Goal: Information Seeking & Learning: Learn about a topic

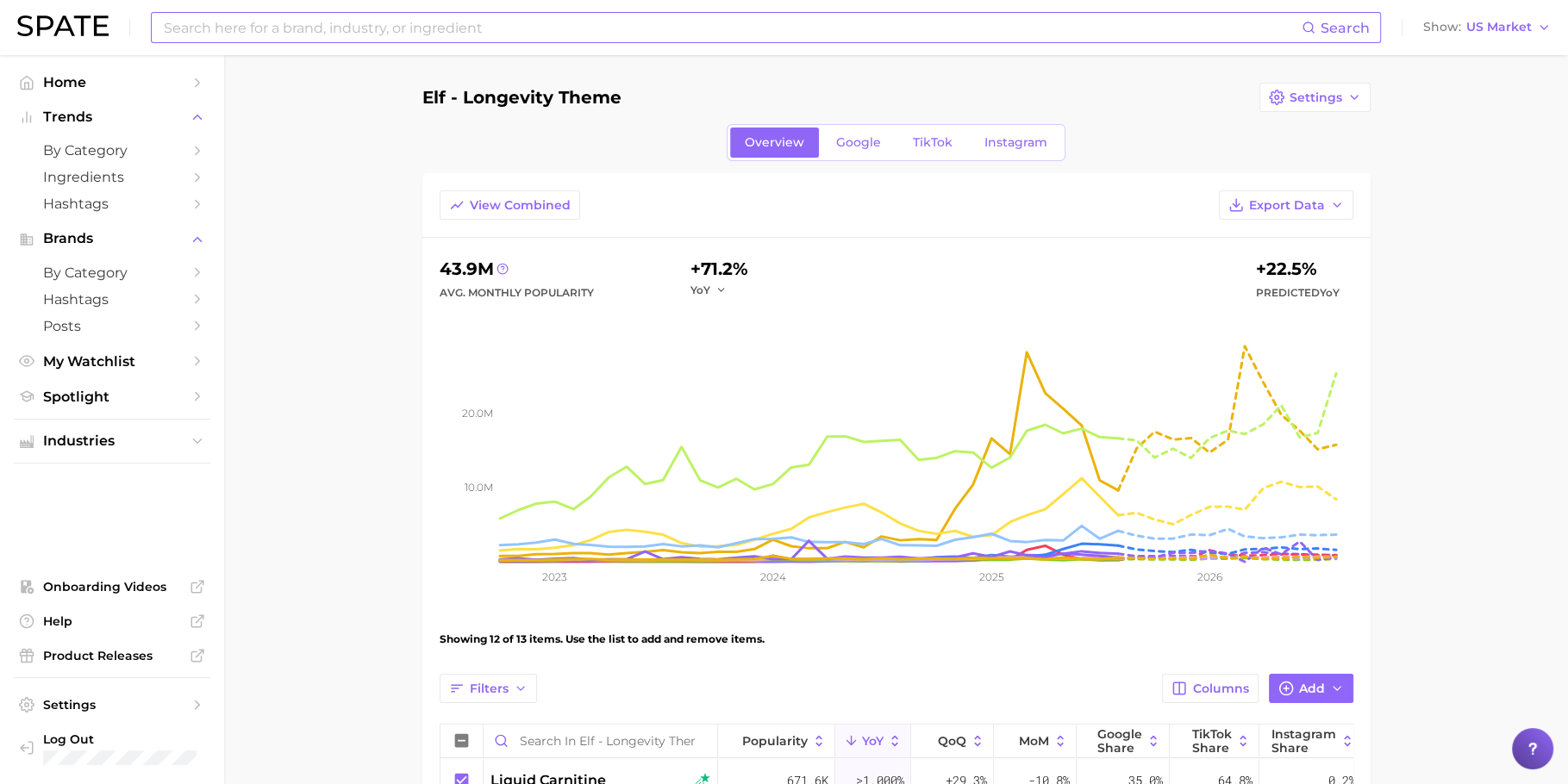
click at [663, 28] on input at bounding box center [731, 27] width 1139 height 29
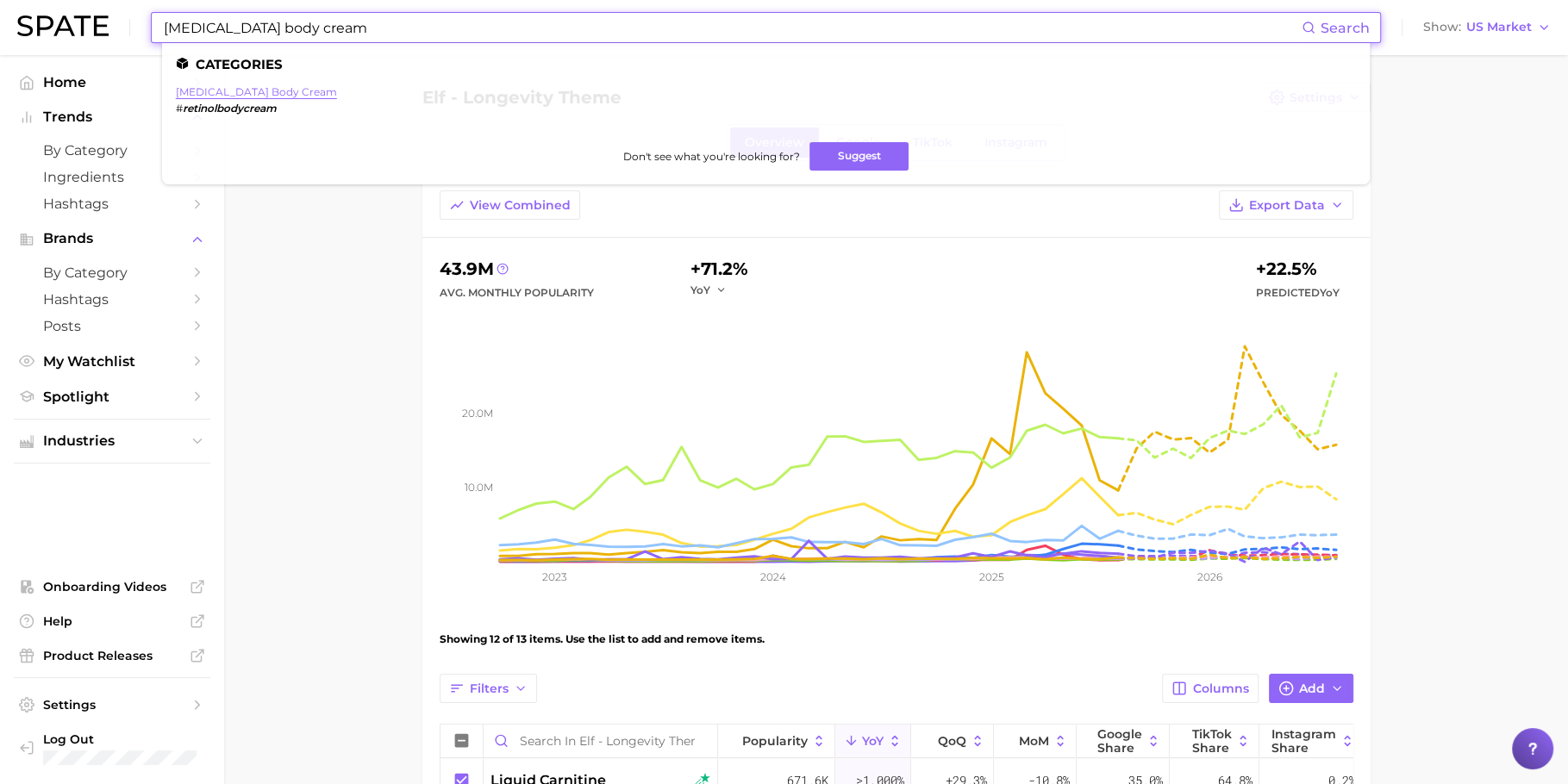
type input "[MEDICAL_DATA] body cream"
click at [211, 87] on link "[MEDICAL_DATA] body cream" at bounding box center [256, 92] width 161 height 13
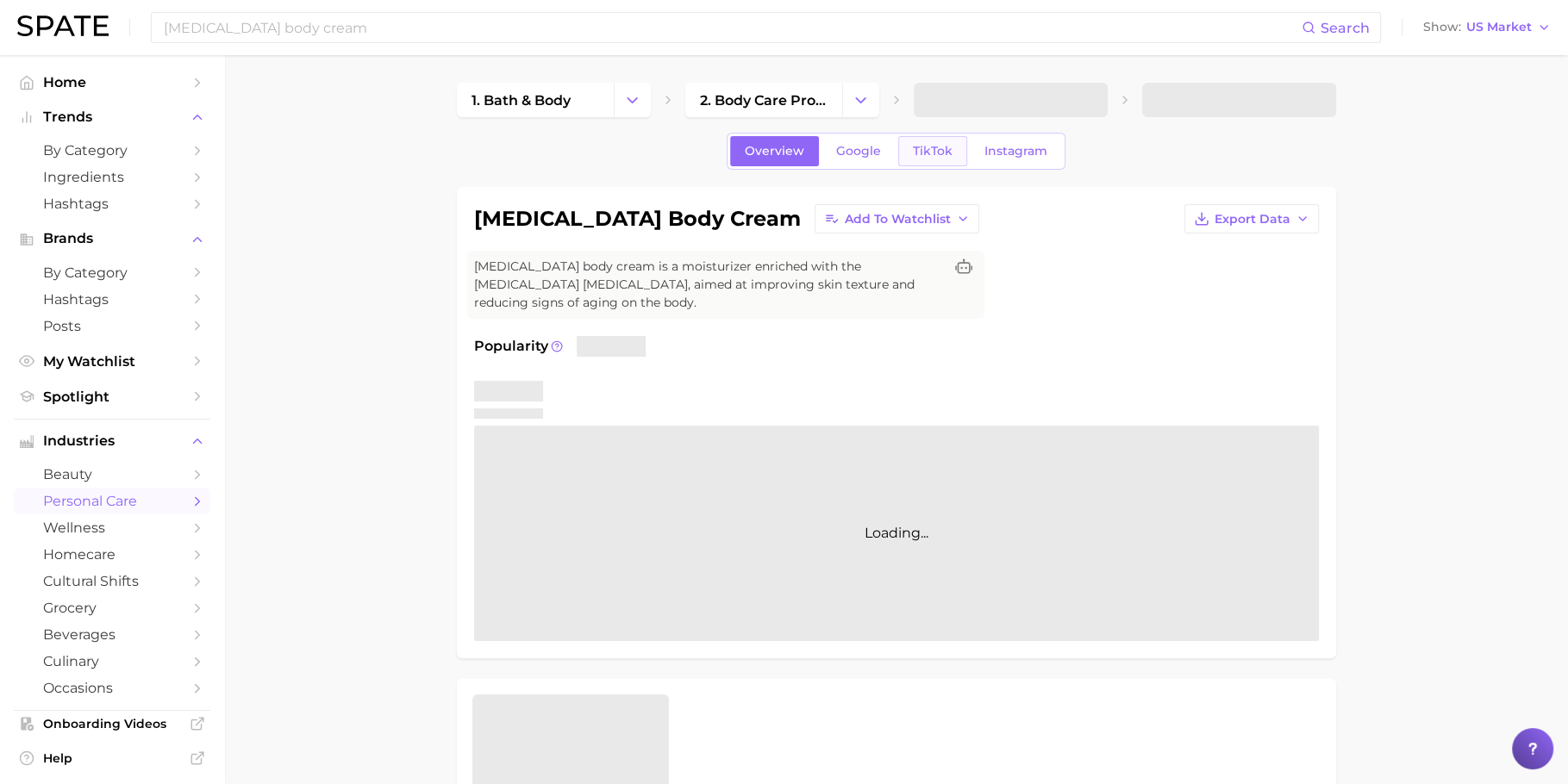
click at [921, 149] on span "TikTok" at bounding box center [933, 152] width 40 height 15
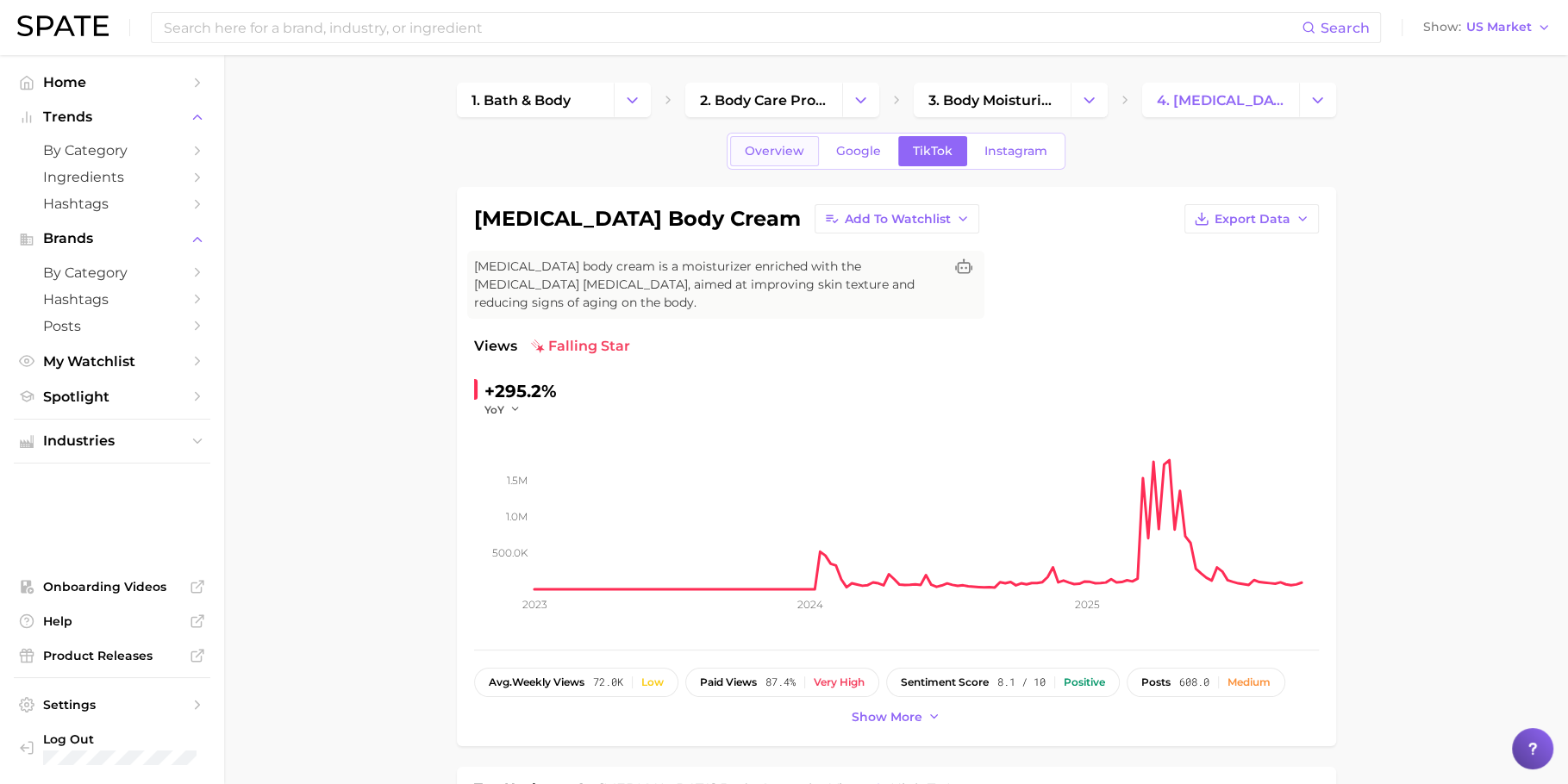
click at [796, 149] on span "Overview" at bounding box center [774, 152] width 60 height 15
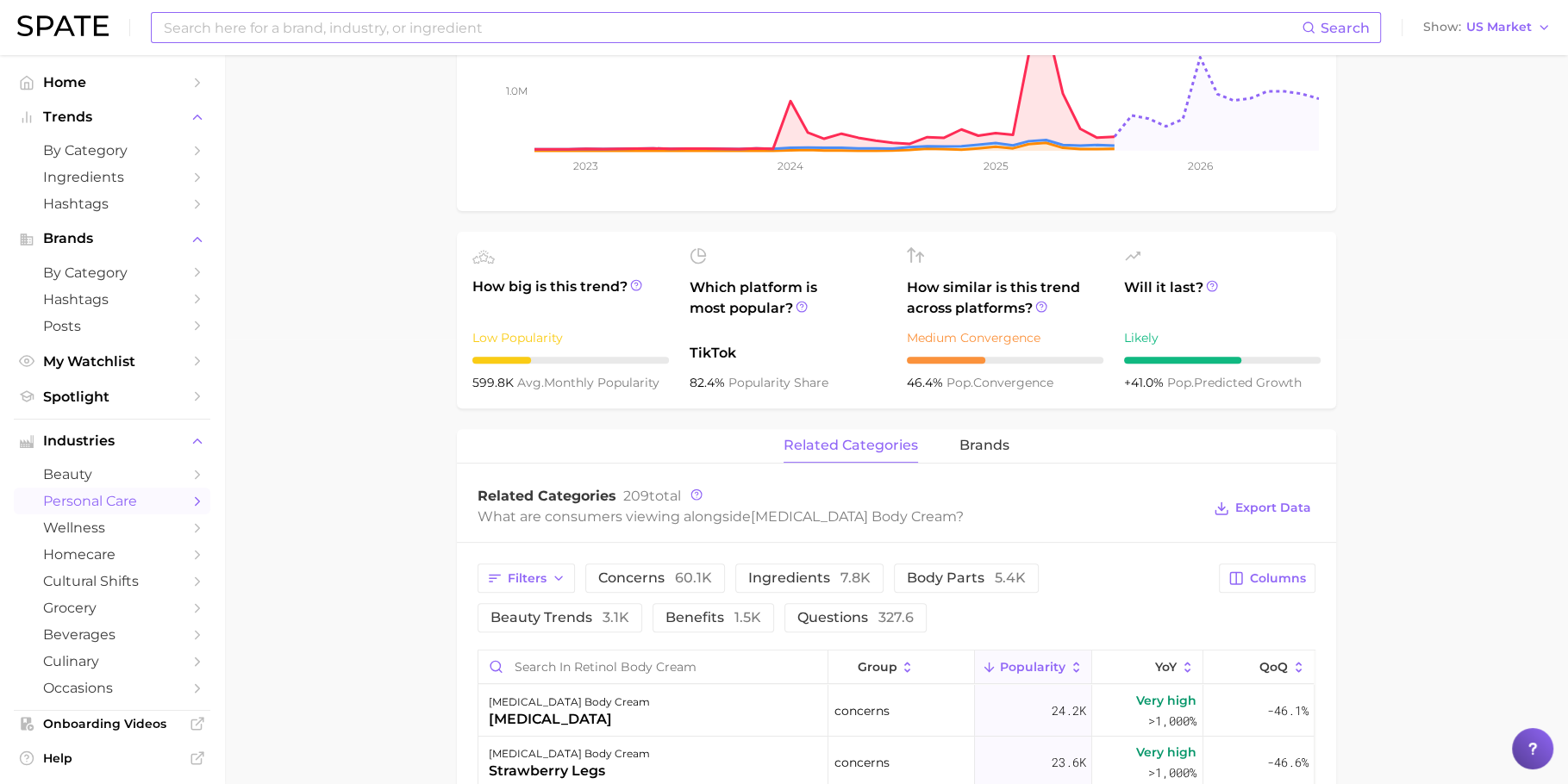
scroll to position [454, 0]
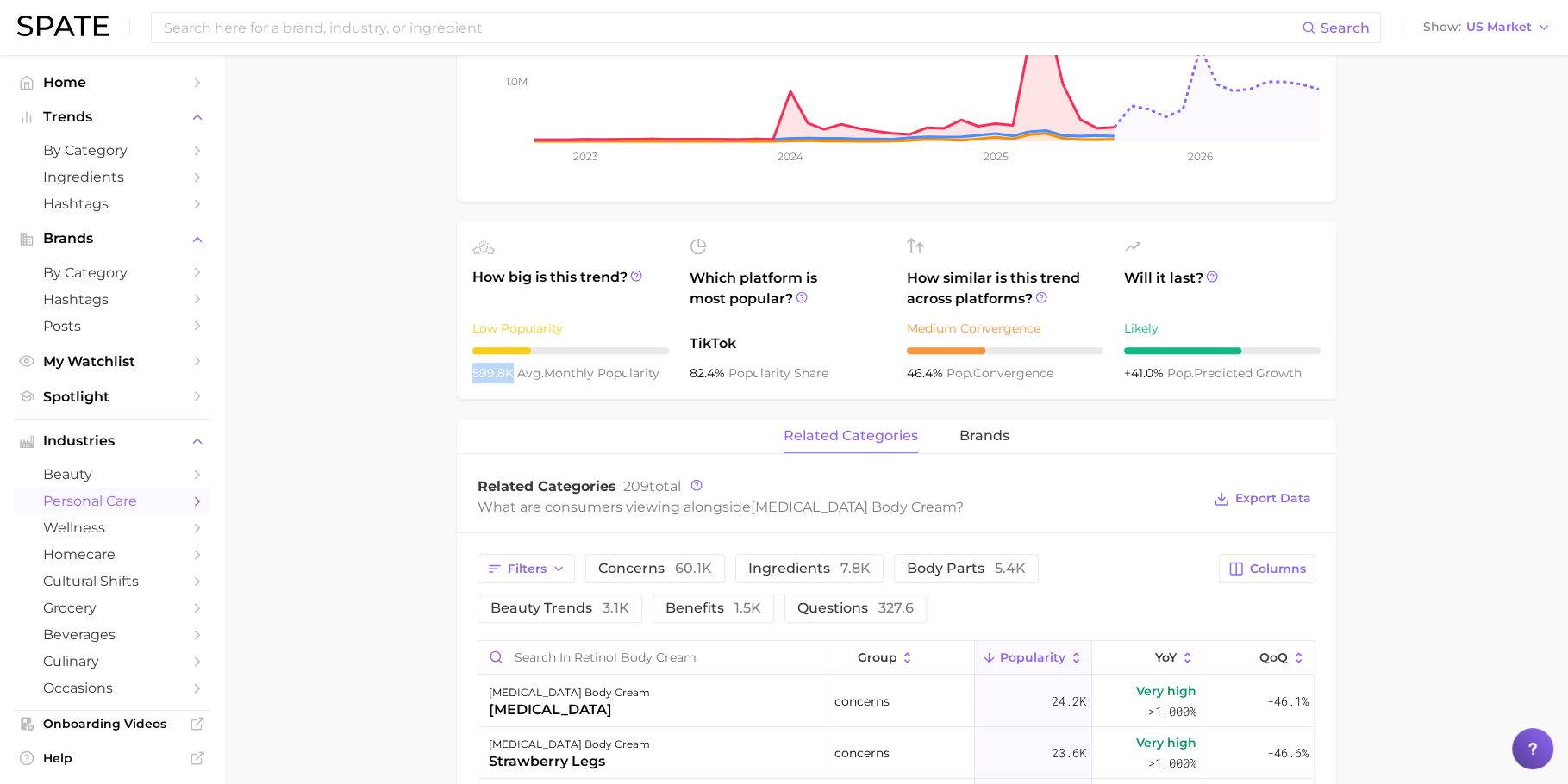
drag, startPoint x: 510, startPoint y: 374, endPoint x: 458, endPoint y: 374, distance: 52.0
click at [458, 374] on ul "How big is this trend? Low Popularity 599.8k avg. monthly popularity Which plat…" at bounding box center [896, 311] width 879 height 177
copy span "599.8k"
click at [402, 382] on main "1. bath & body 2. body care products 3. body moisturizing products 4. retinol b…" at bounding box center [896, 566] width 1344 height 1930
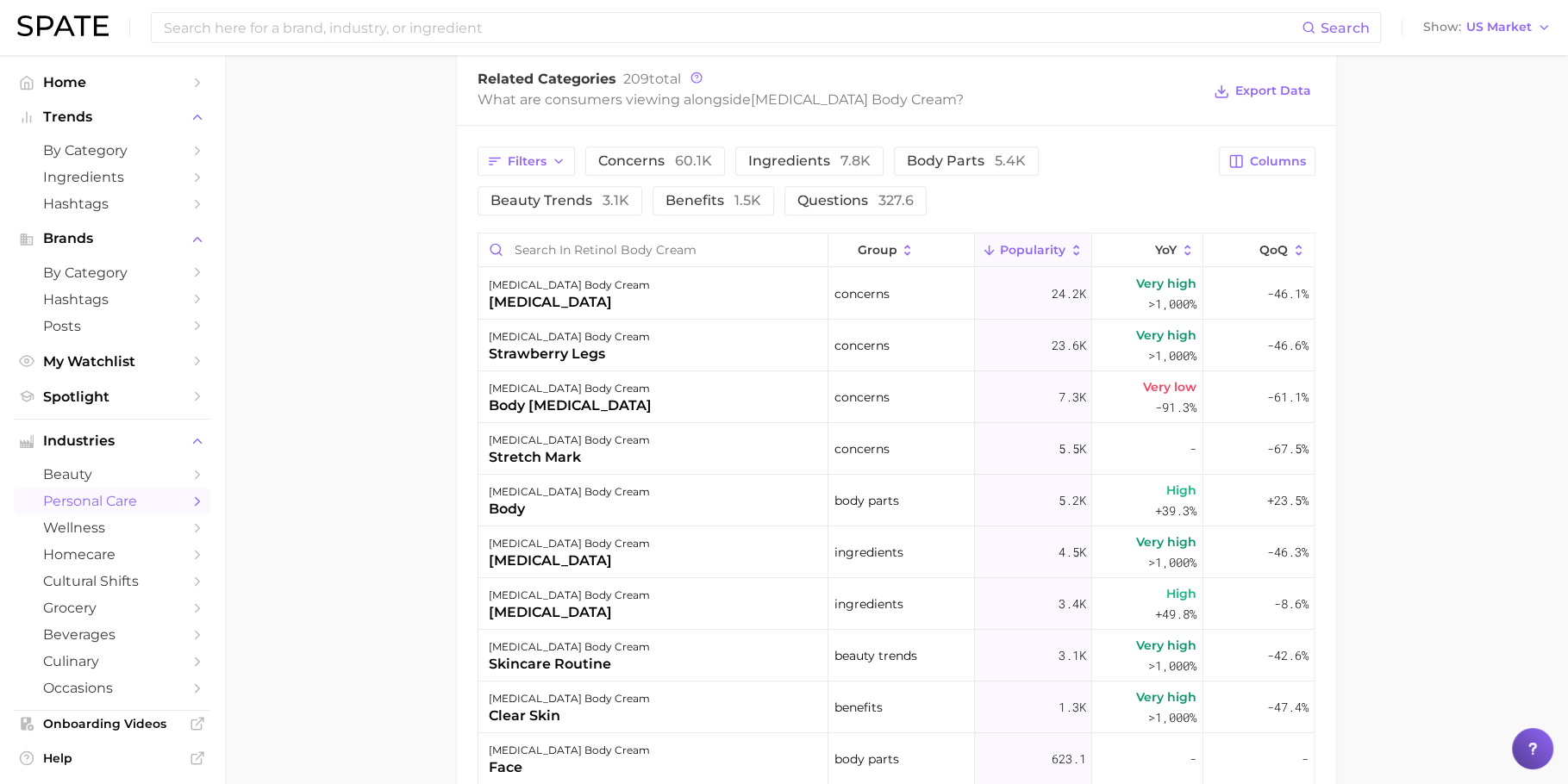
scroll to position [862, 0]
click at [653, 159] on span "concerns 60.1k" at bounding box center [655, 160] width 114 height 14
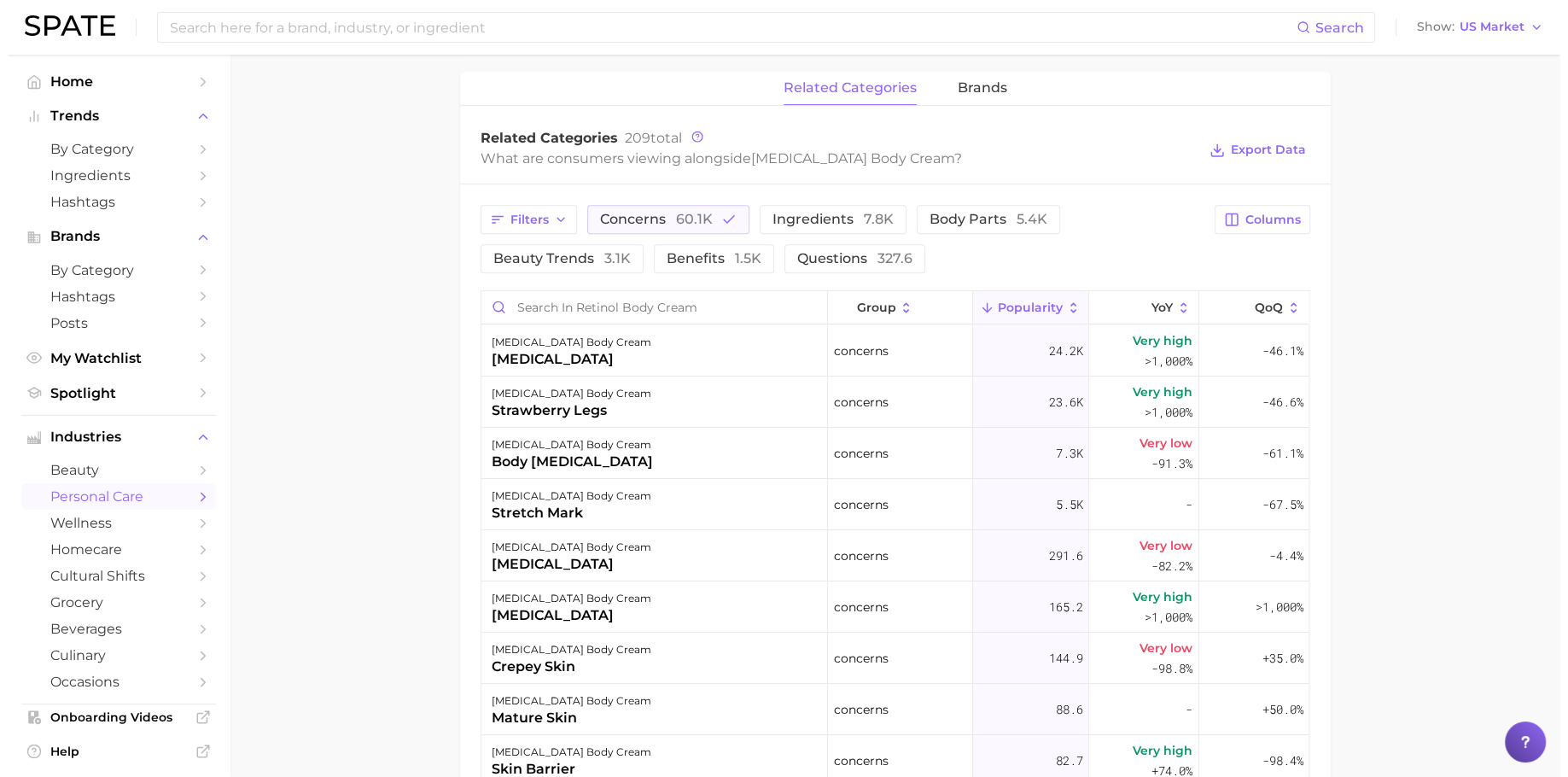
scroll to position [795, 0]
click at [685, 460] on div "retinol body cream body hyperpigmentation" at bounding box center [647, 452] width 347 height 52
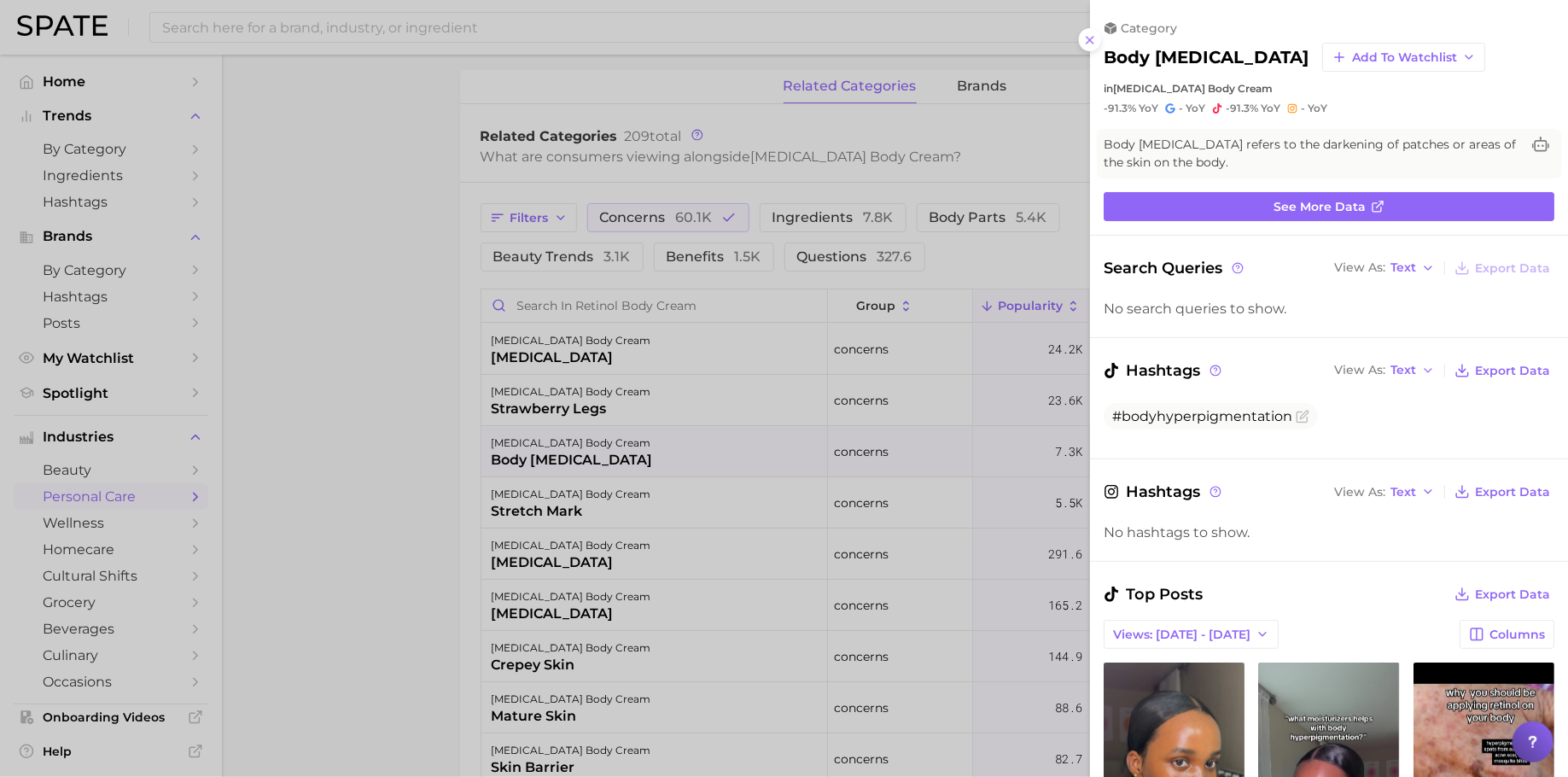
scroll to position [0, 0]
click at [685, 460] on div at bounding box center [784, 388] width 1568 height 777
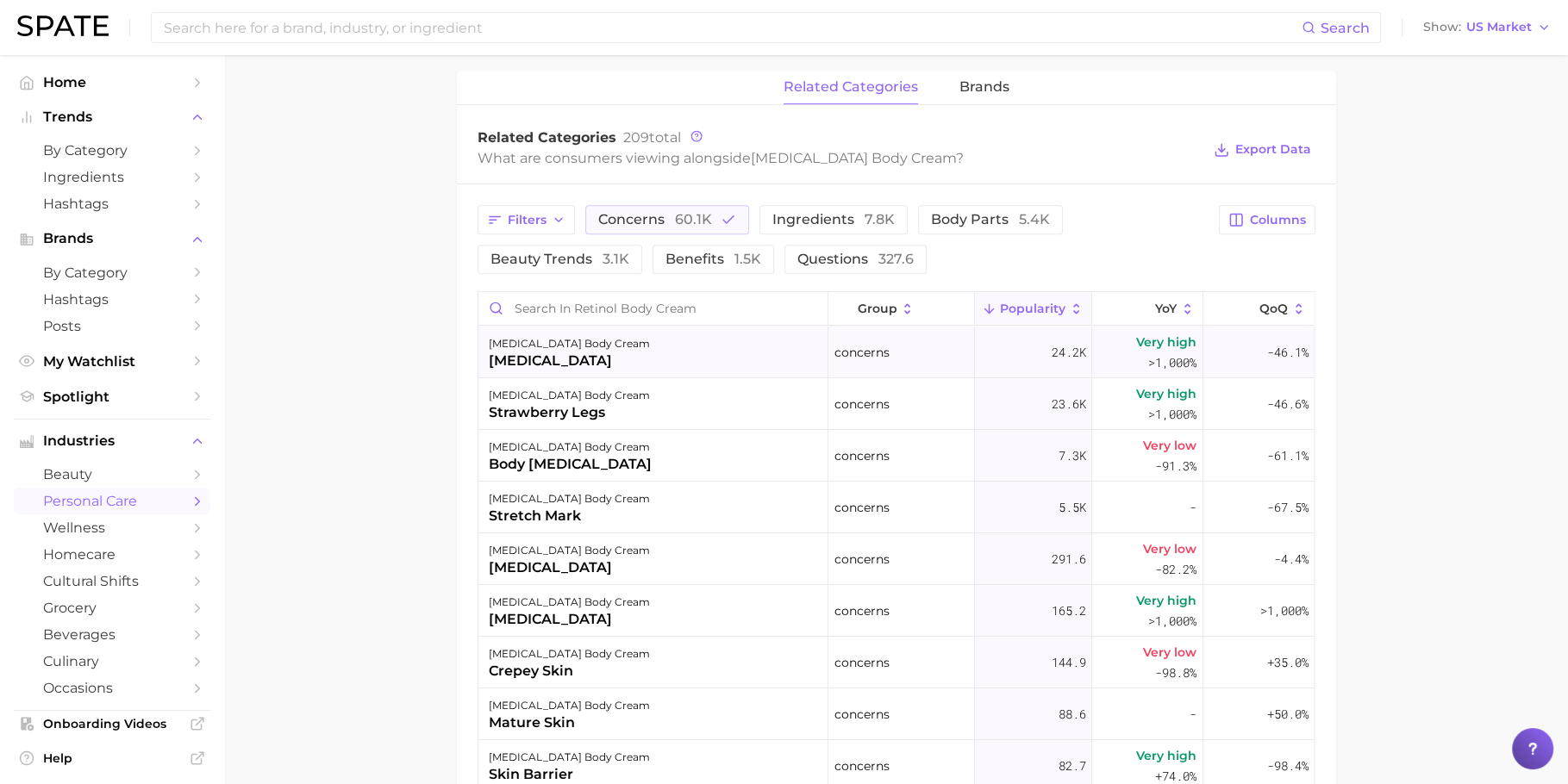
click at [691, 354] on div "retinol body cream keratosis pilaris" at bounding box center [654, 353] width 350 height 52
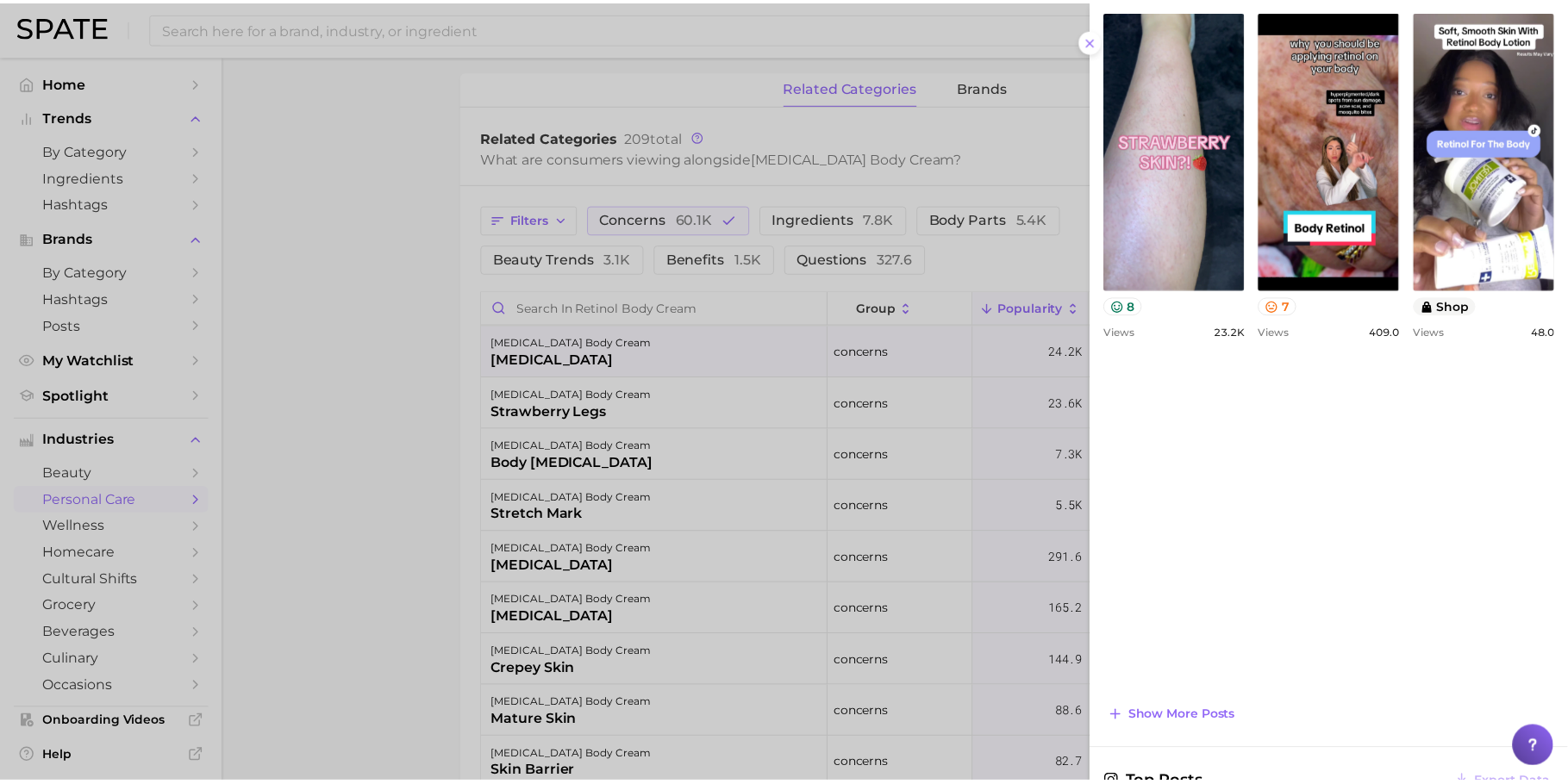
scroll to position [700, 0]
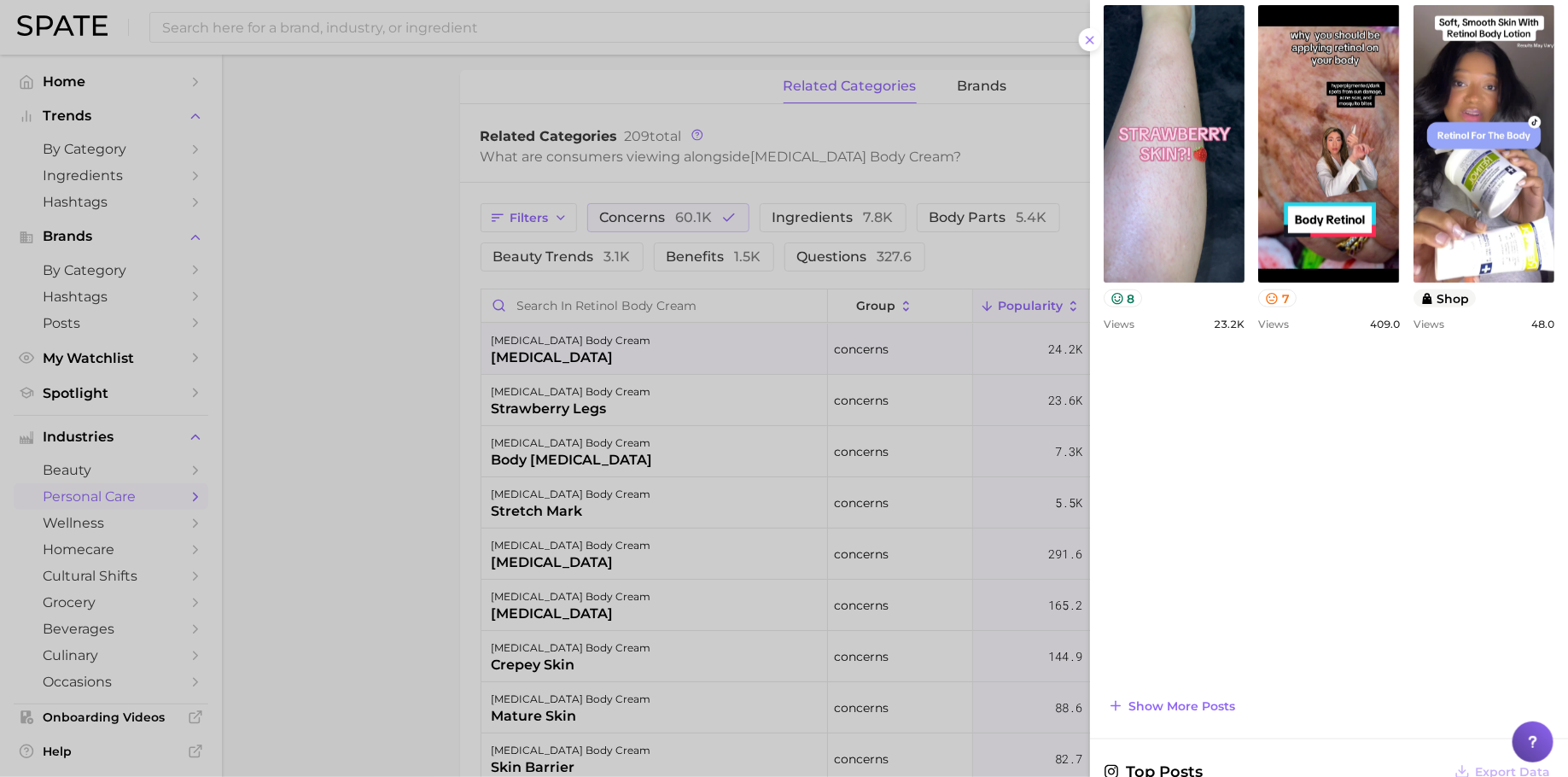
click at [707, 458] on div at bounding box center [784, 388] width 1568 height 777
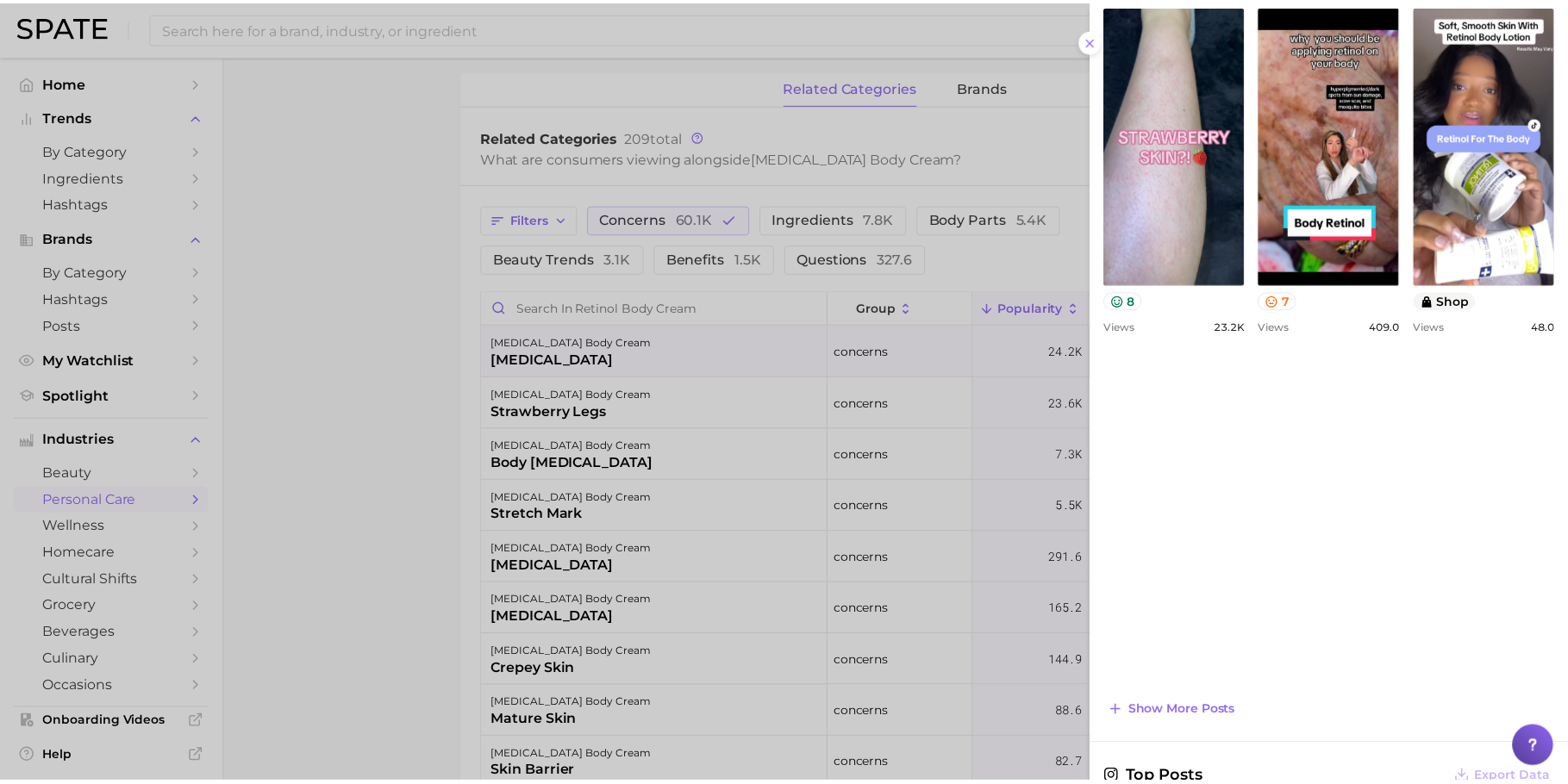
scroll to position [0, 0]
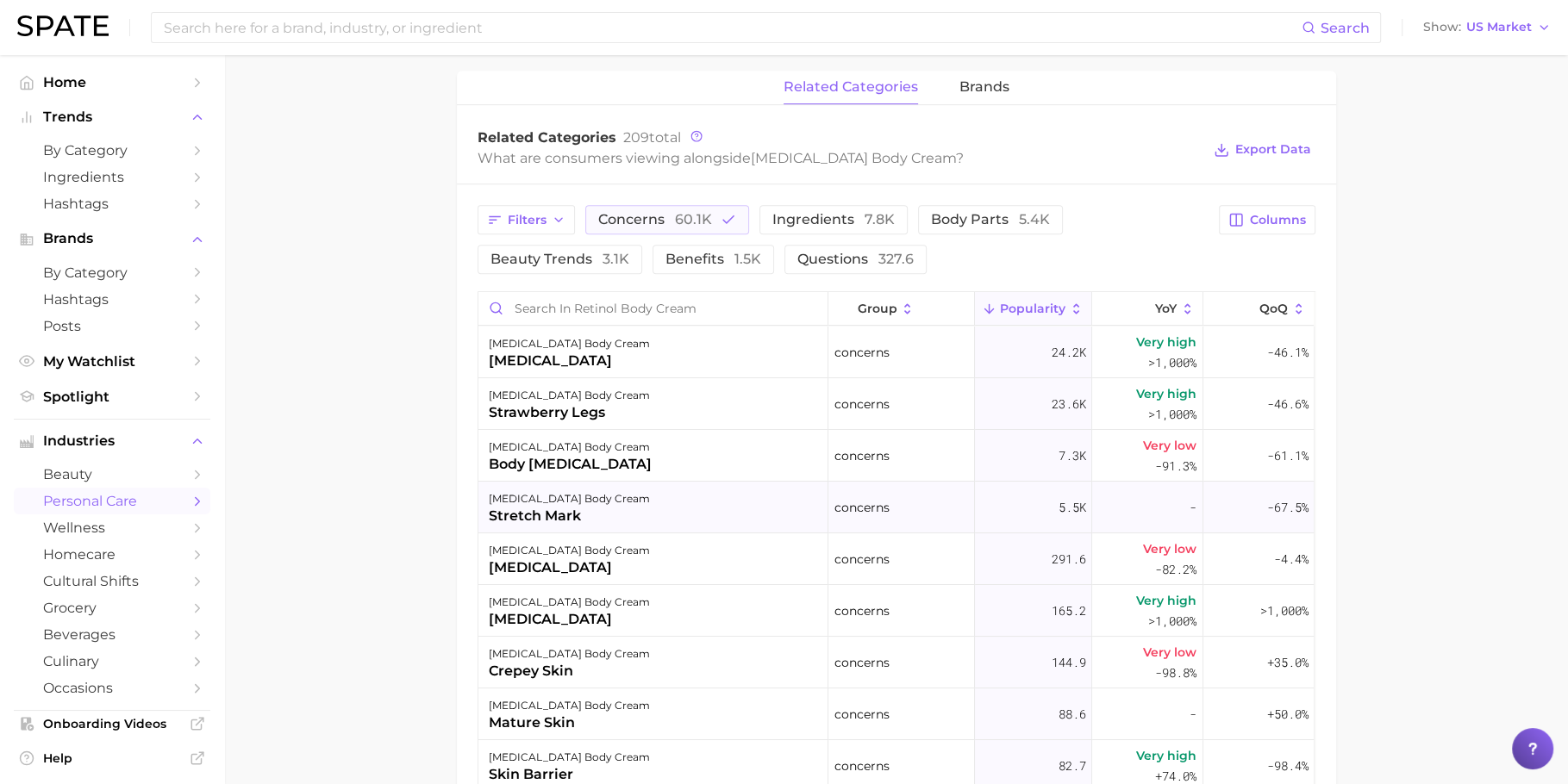
click at [678, 500] on div "retinol body cream stretch mark" at bounding box center [654, 507] width 350 height 52
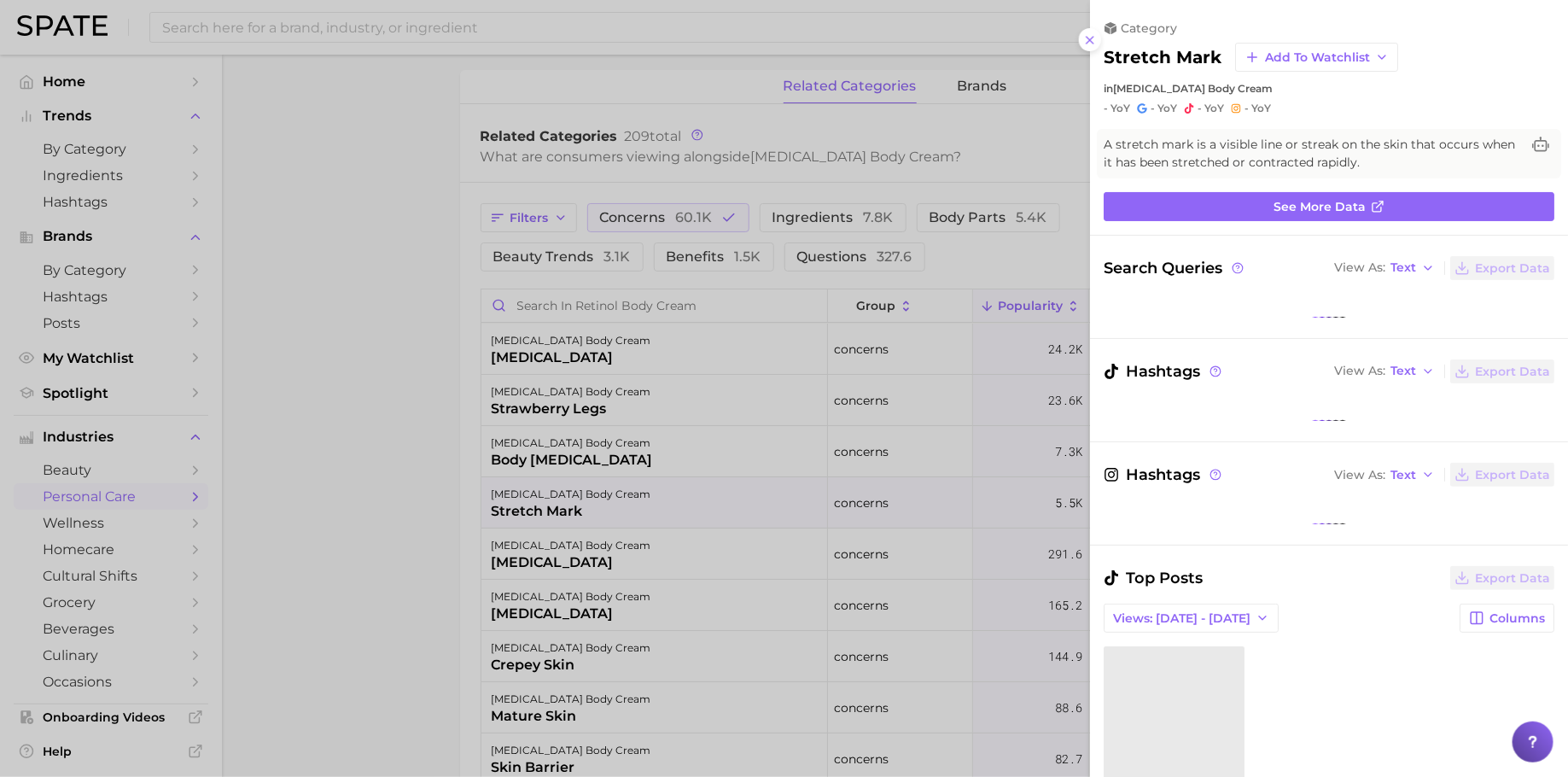
click at [671, 496] on div at bounding box center [784, 388] width 1568 height 777
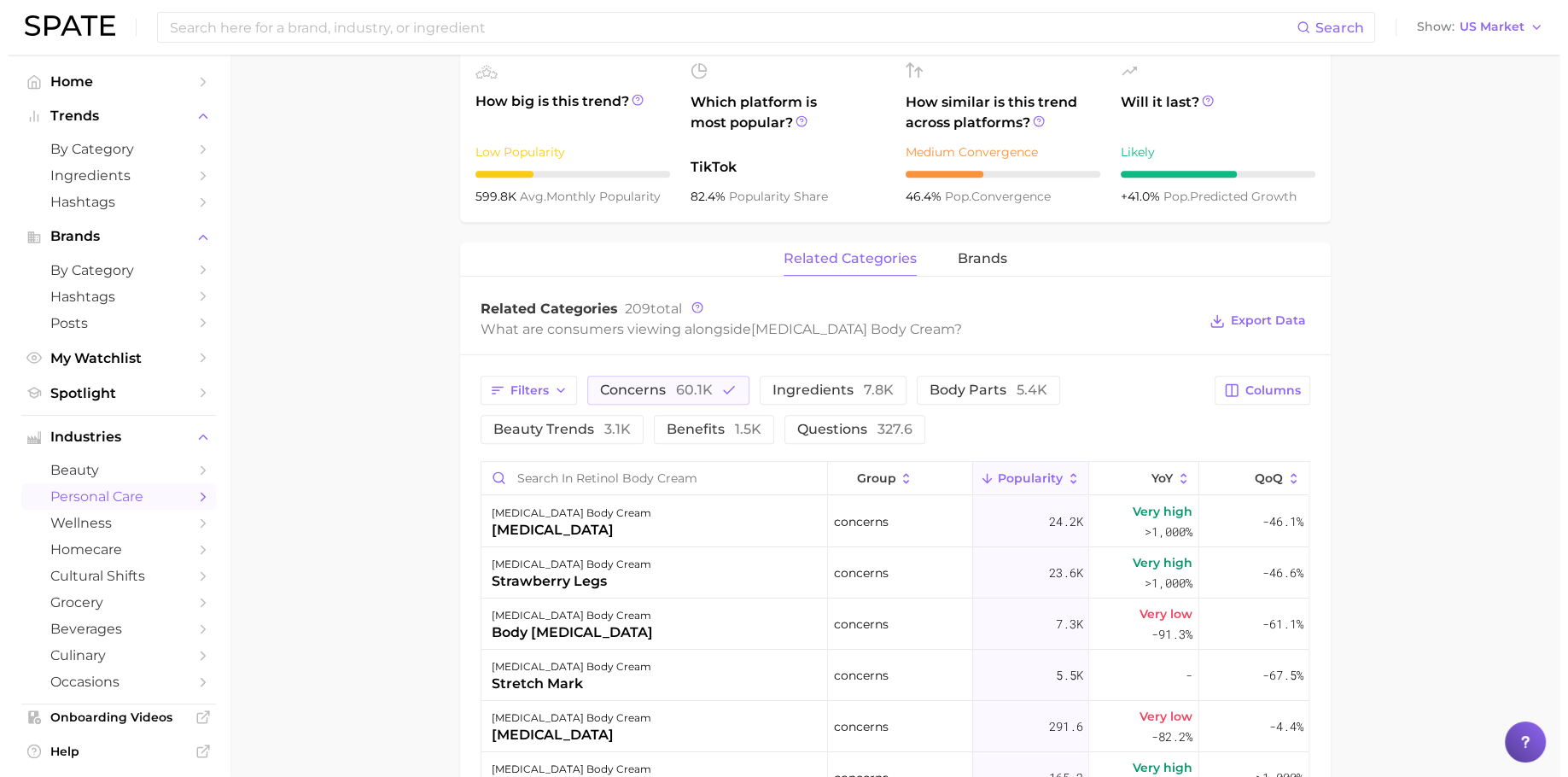
scroll to position [624, 0]
click at [701, 391] on span "60.1k" at bounding box center [687, 389] width 37 height 17
click at [802, 391] on span "ingredients 7.8k" at bounding box center [801, 389] width 121 height 14
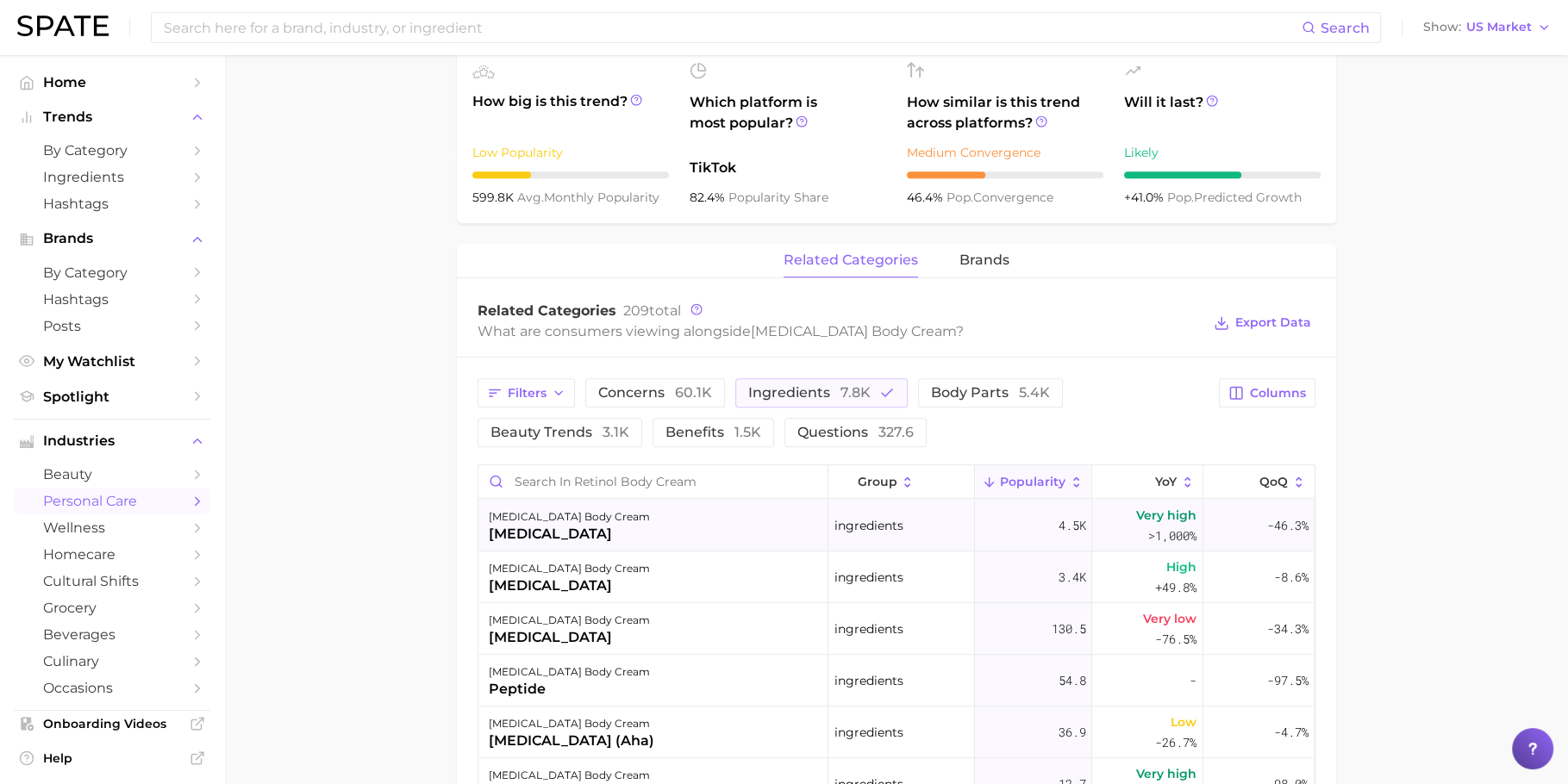
click at [741, 505] on div "retinol body cream glycolic acid" at bounding box center [654, 526] width 350 height 52
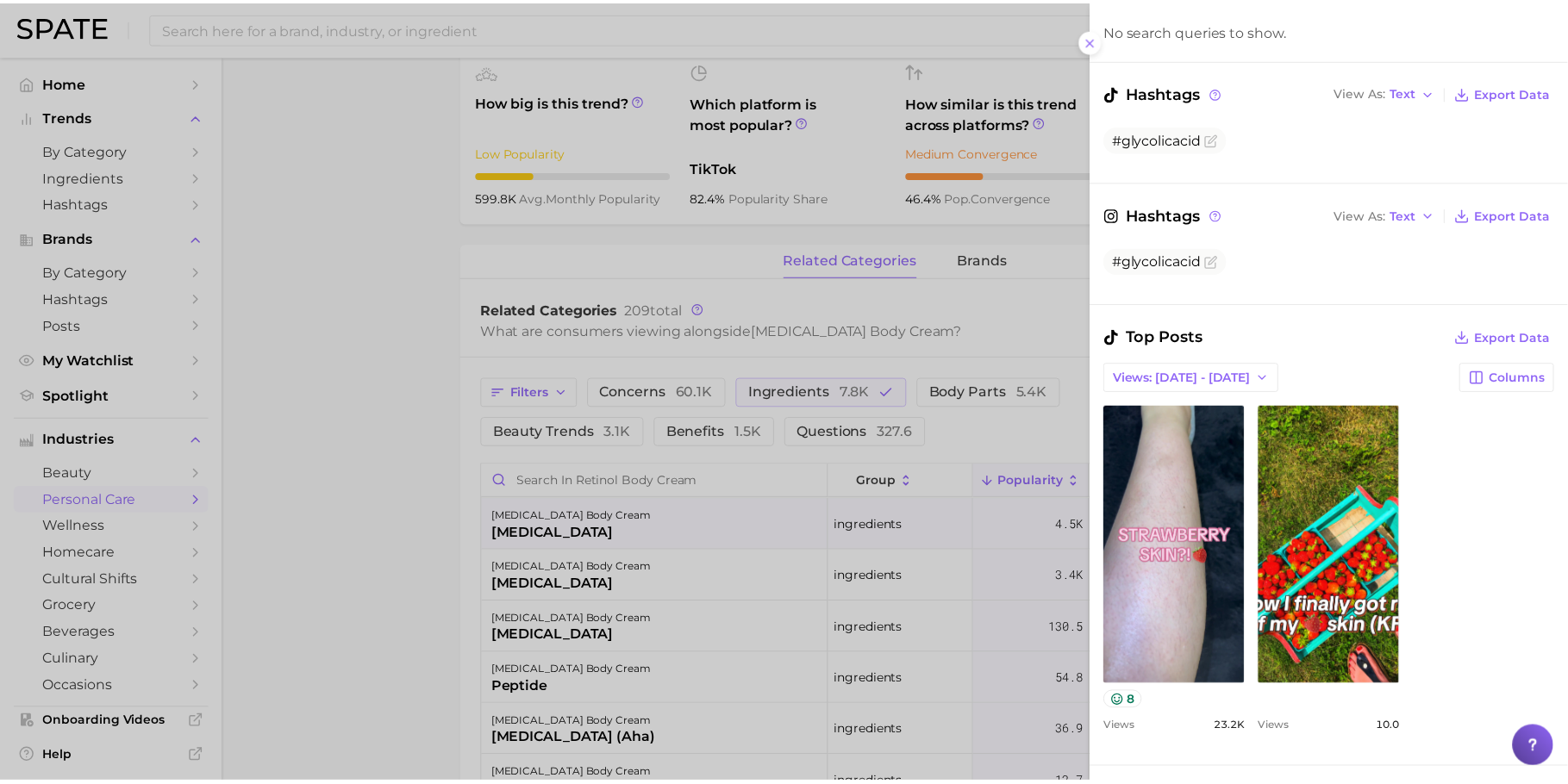
scroll to position [345, 0]
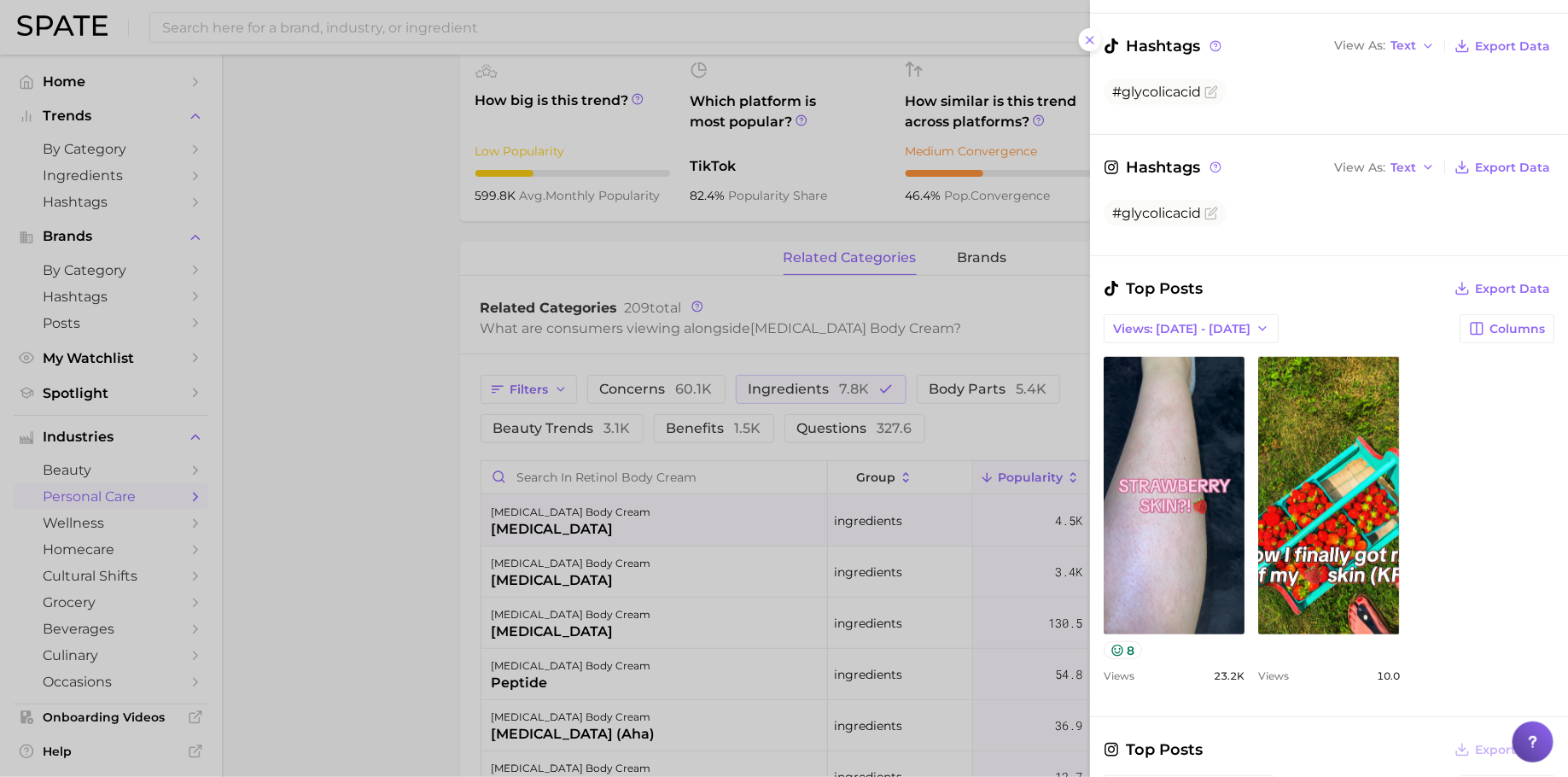
click at [786, 557] on div at bounding box center [784, 388] width 1568 height 777
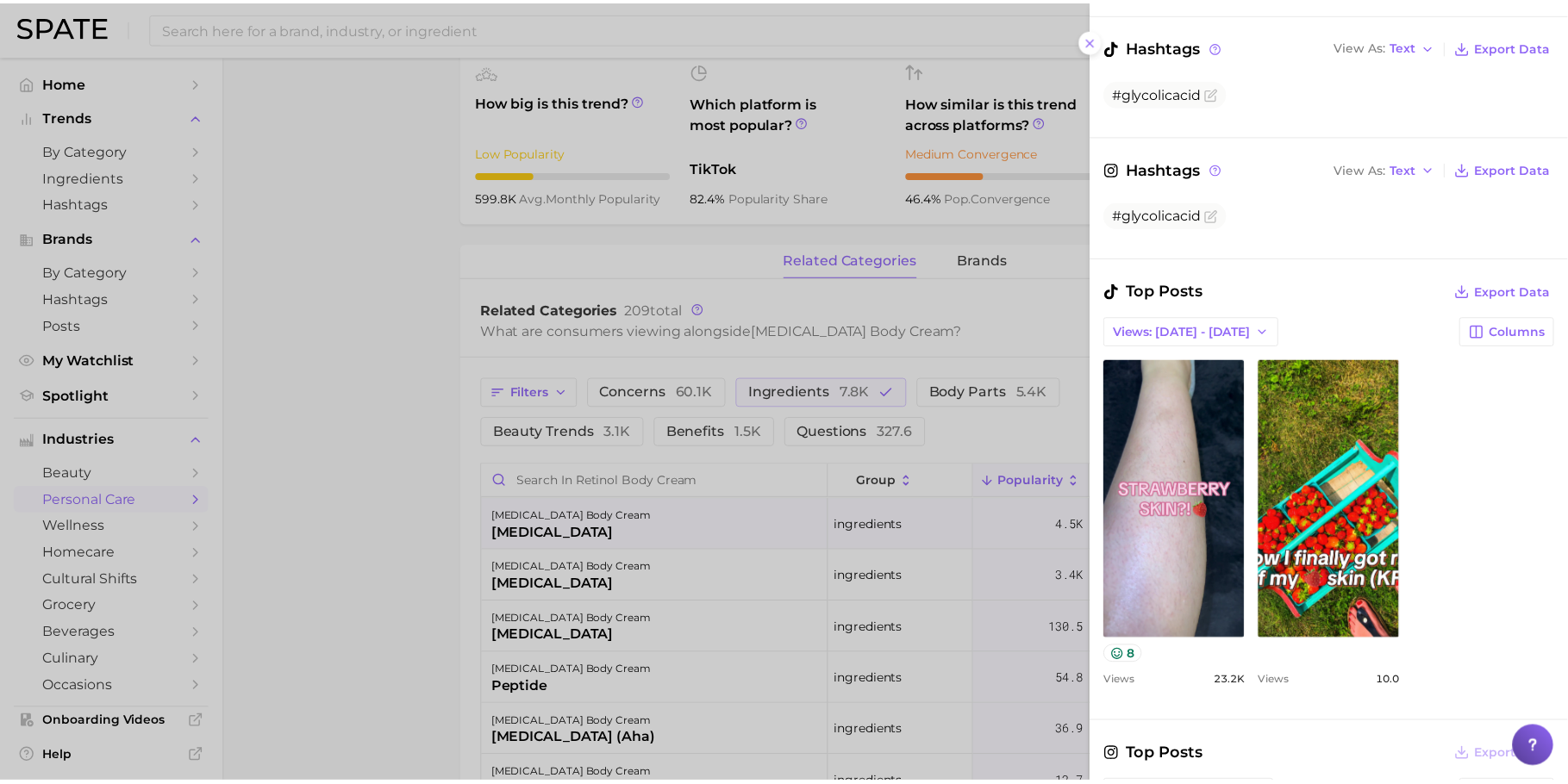
scroll to position [0, 0]
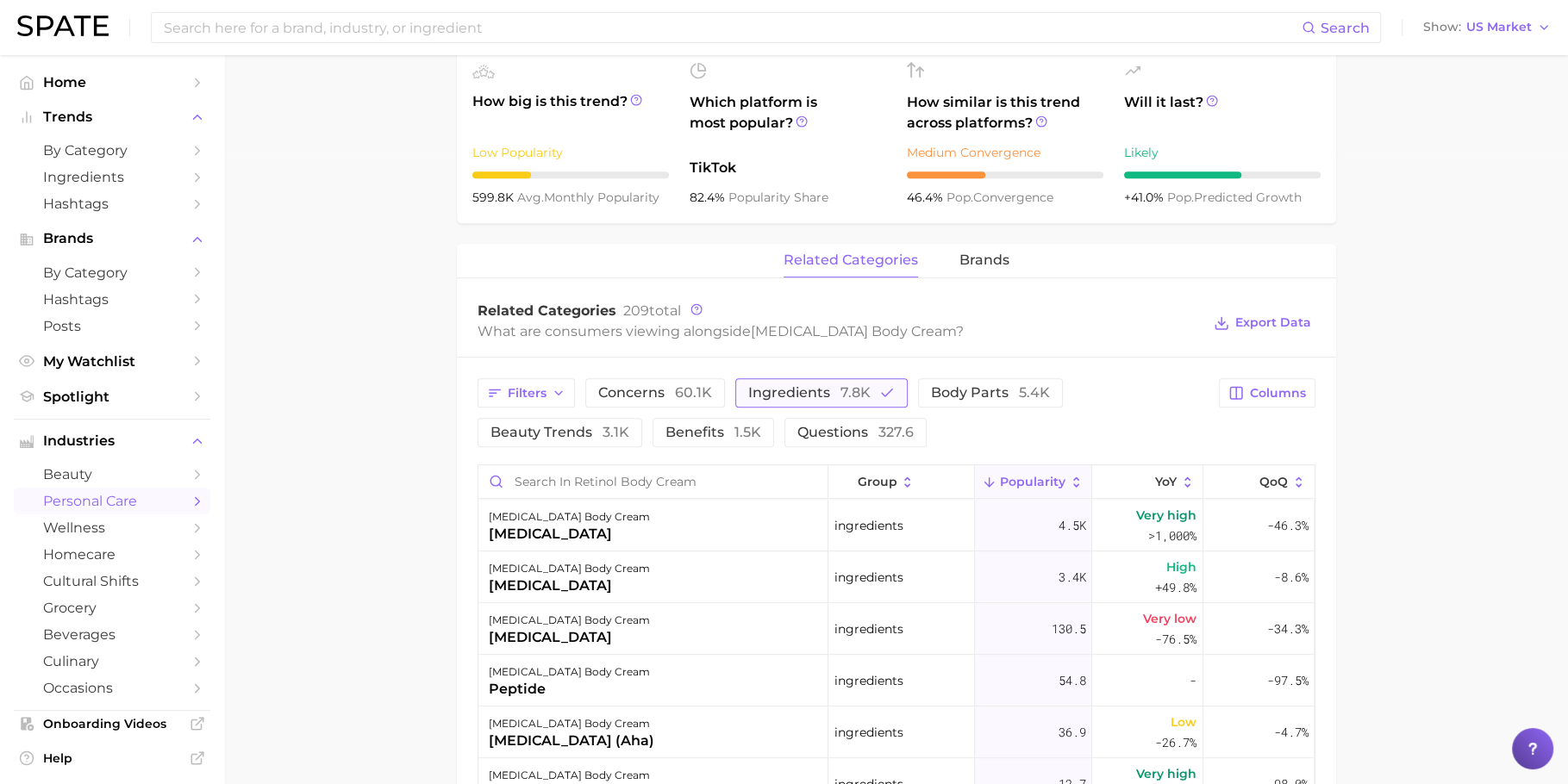
click at [824, 392] on span "ingredients 7.8k" at bounding box center [809, 393] width 122 height 14
click at [665, 437] on span "benefits 1.5k" at bounding box center [713, 432] width 96 height 14
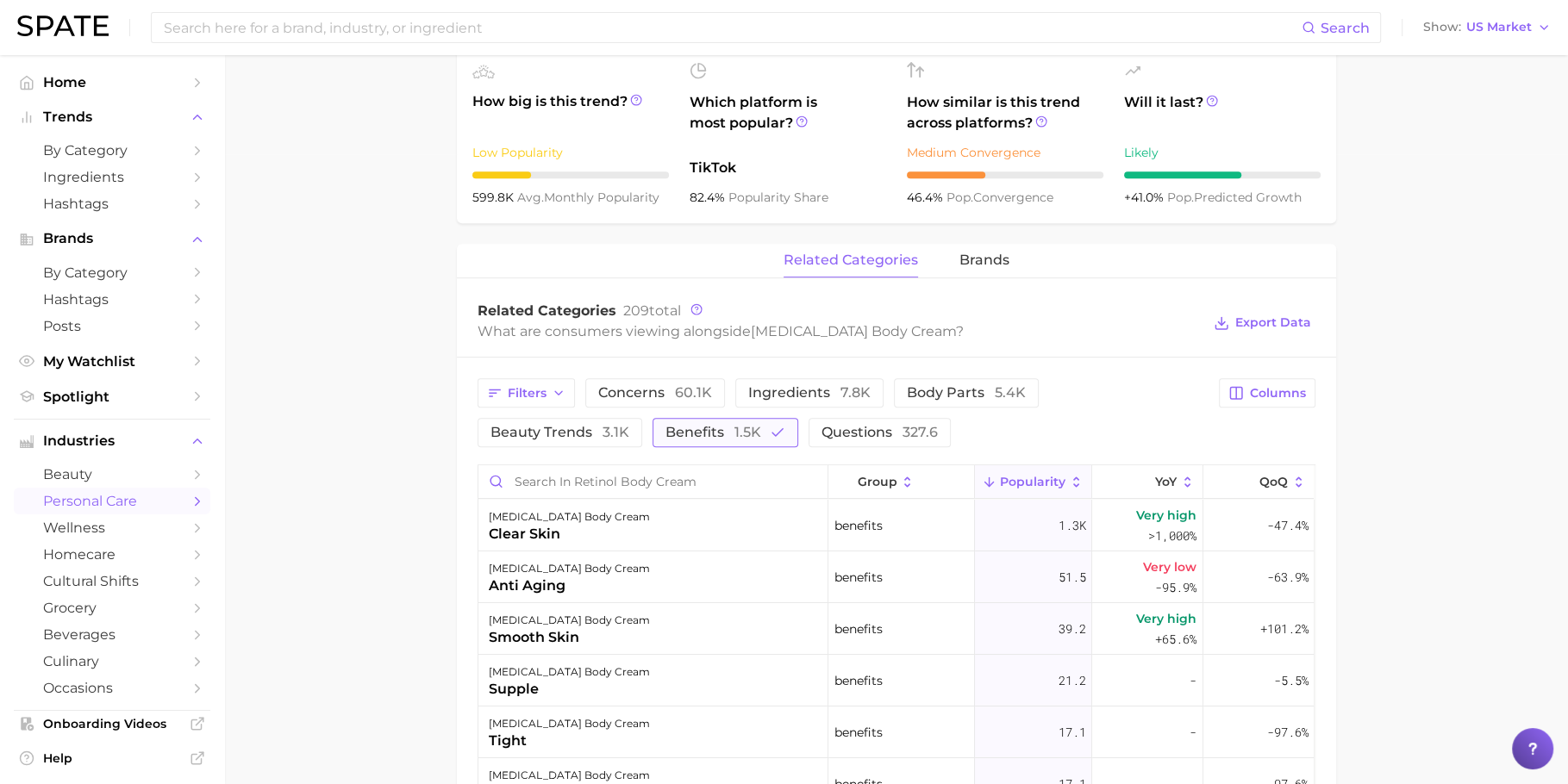
click at [665, 437] on span "benefits 1.5k" at bounding box center [713, 432] width 96 height 14
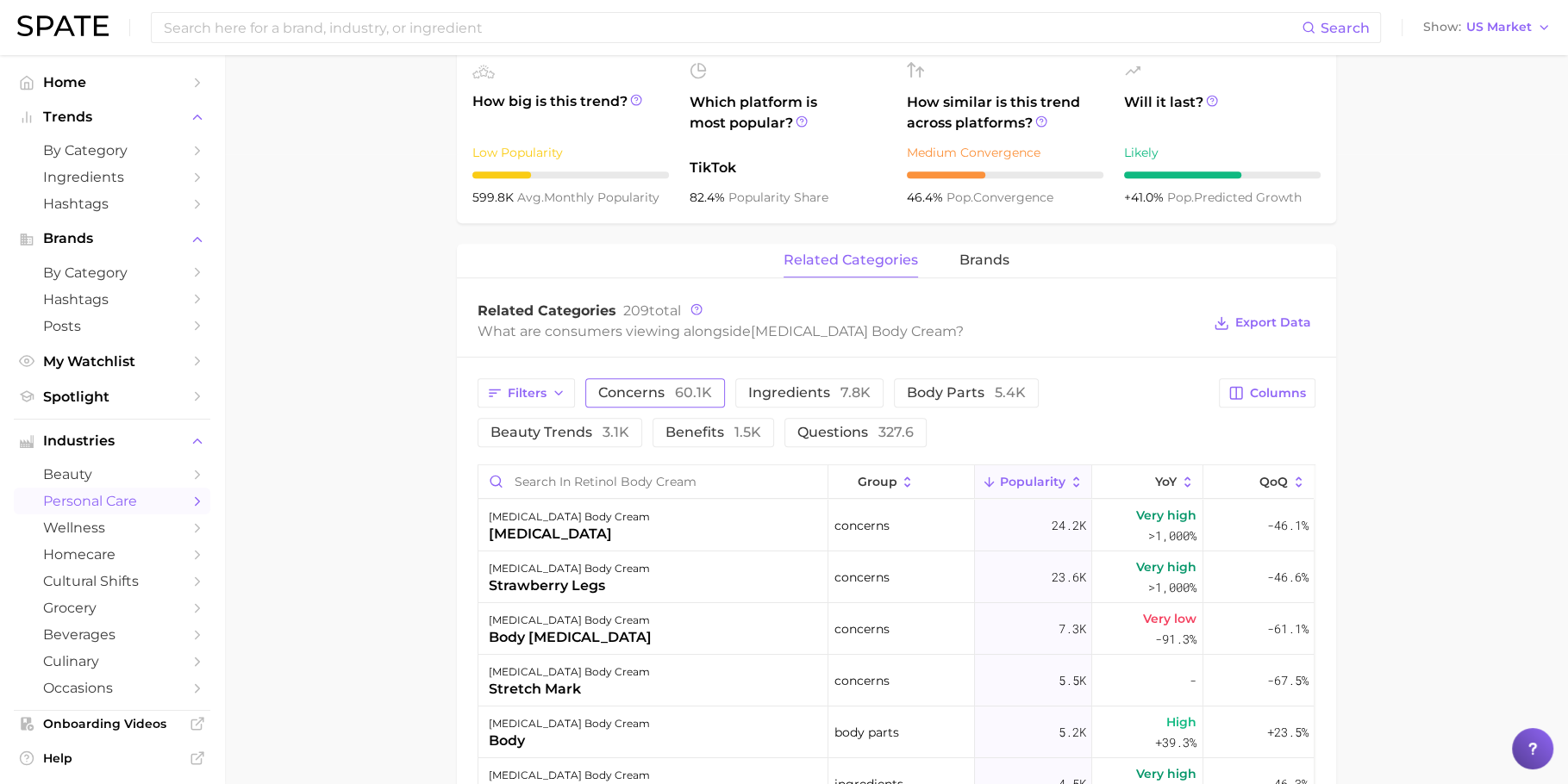
click at [675, 401] on button "concerns 60.1k" at bounding box center [655, 392] width 140 height 29
click at [410, 402] on main "1. bath & body 2. body care products 3. body moisturizing products 4. retinol b…" at bounding box center [896, 390] width 1344 height 1930
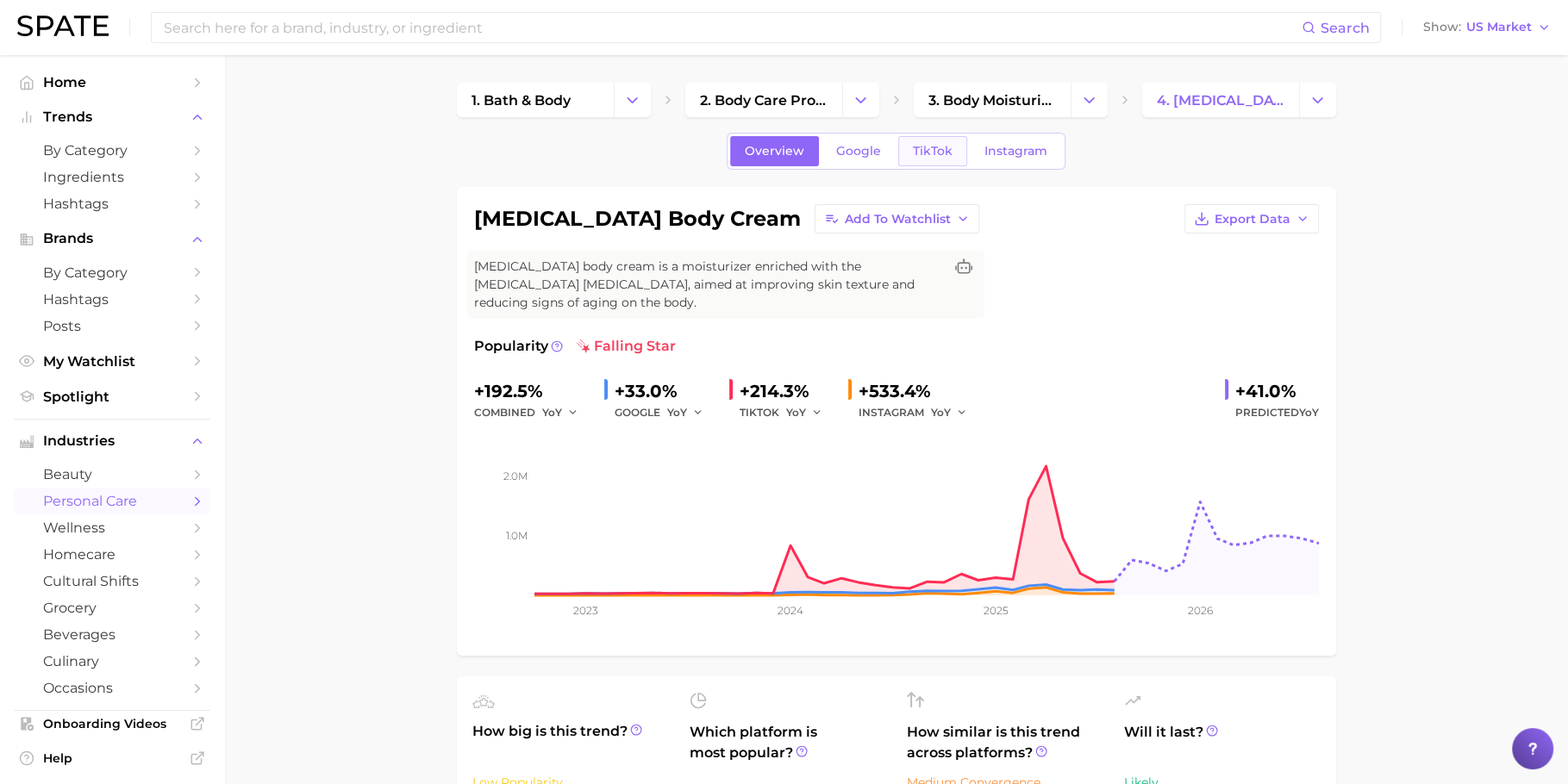
click at [921, 152] on span "TikTok" at bounding box center [933, 152] width 40 height 15
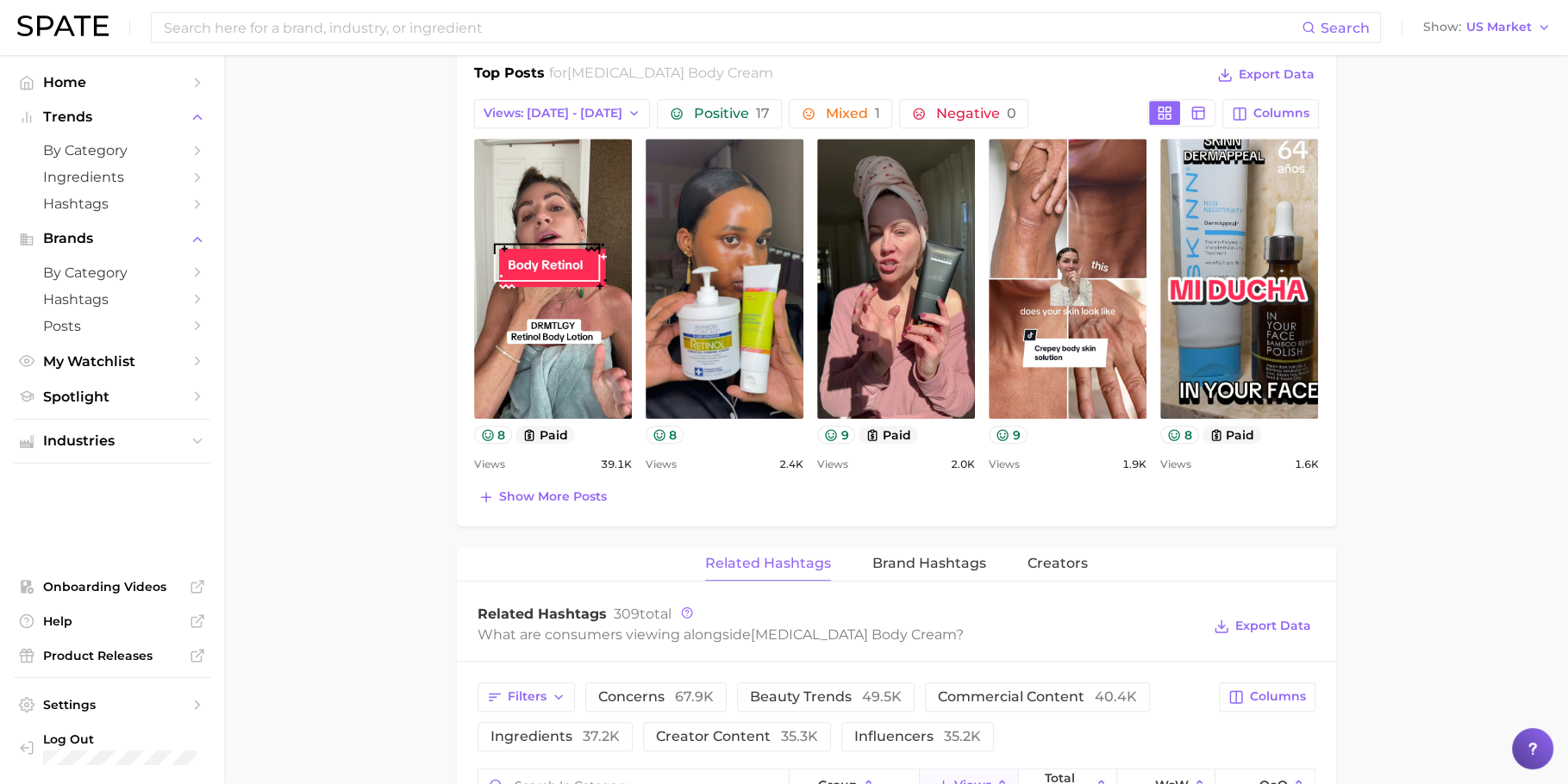
scroll to position [836, 0]
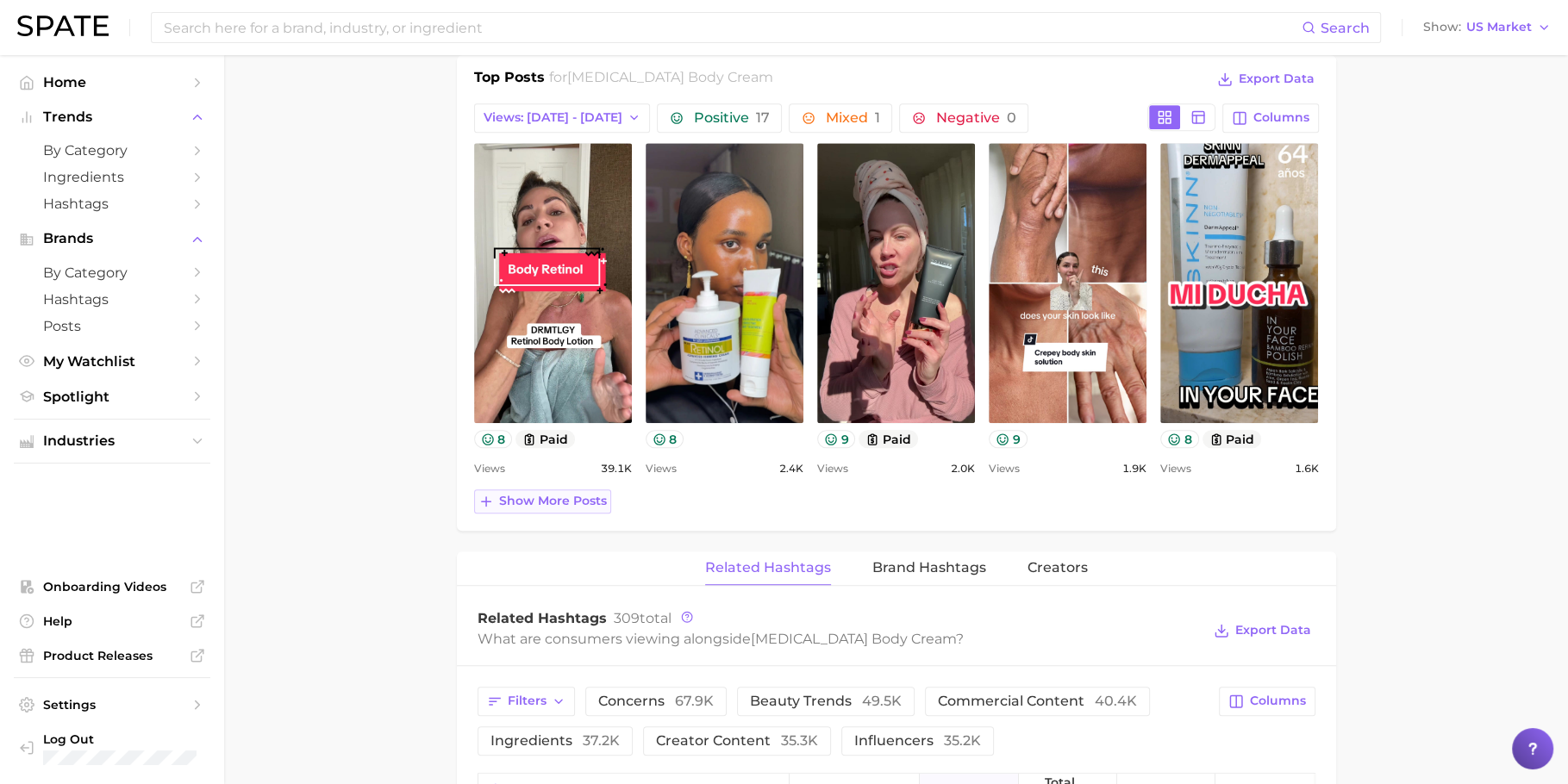
click at [509, 496] on span "Show more posts" at bounding box center [553, 501] width 108 height 15
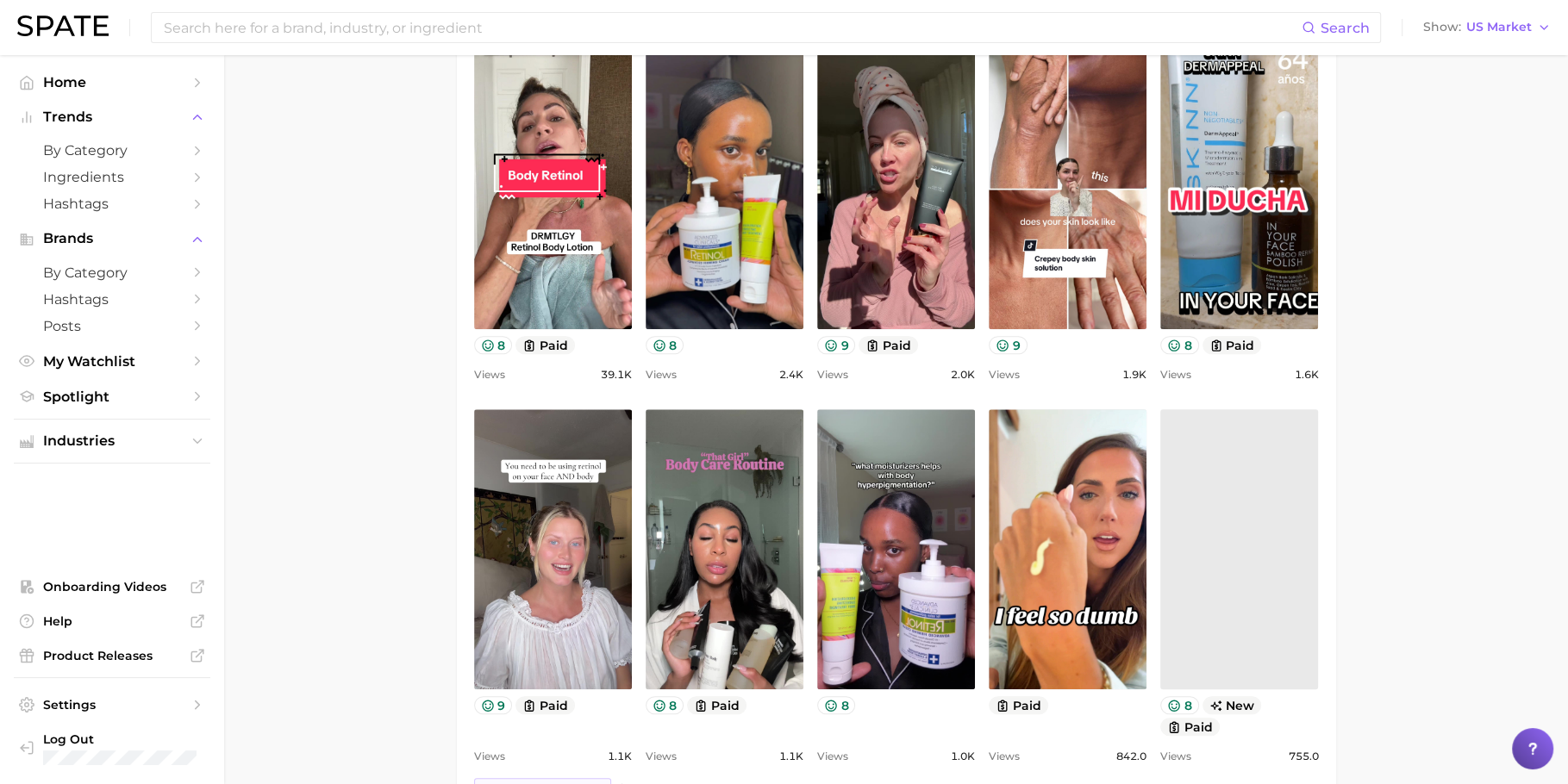
scroll to position [0, 0]
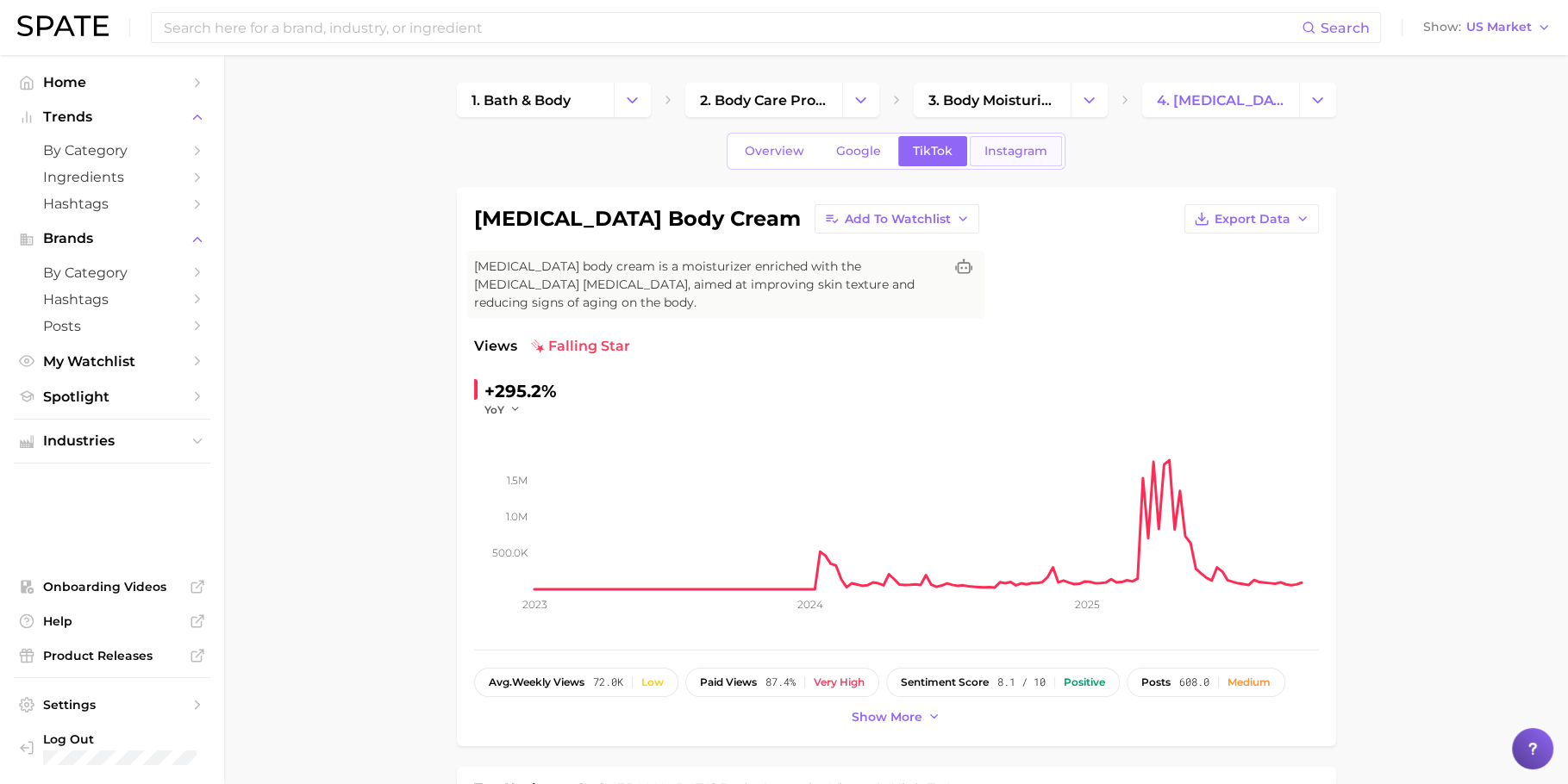
click at [1034, 155] on span "Instagram" at bounding box center [1016, 152] width 63 height 15
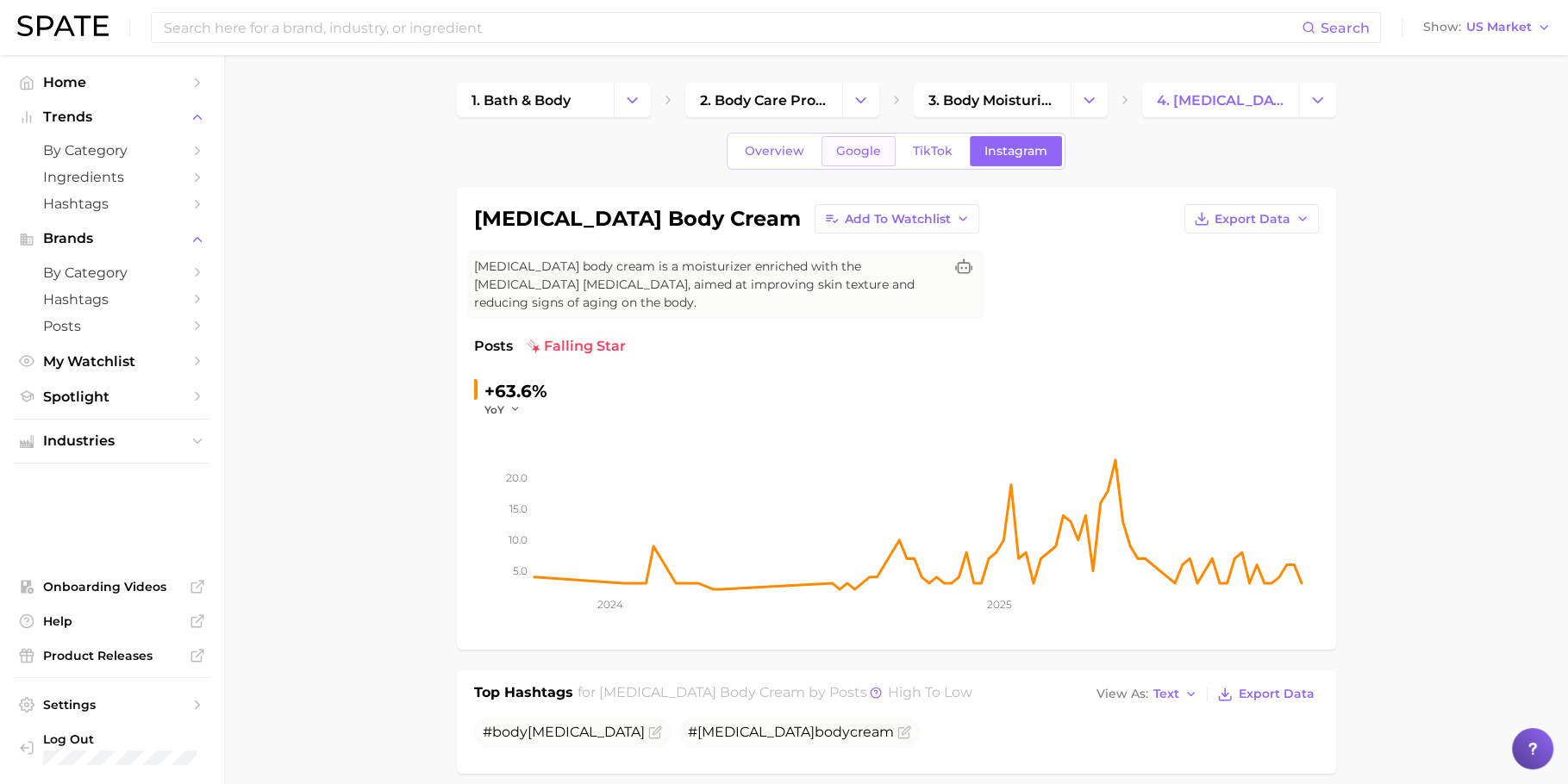
click at [871, 147] on span "Google" at bounding box center [859, 152] width 45 height 15
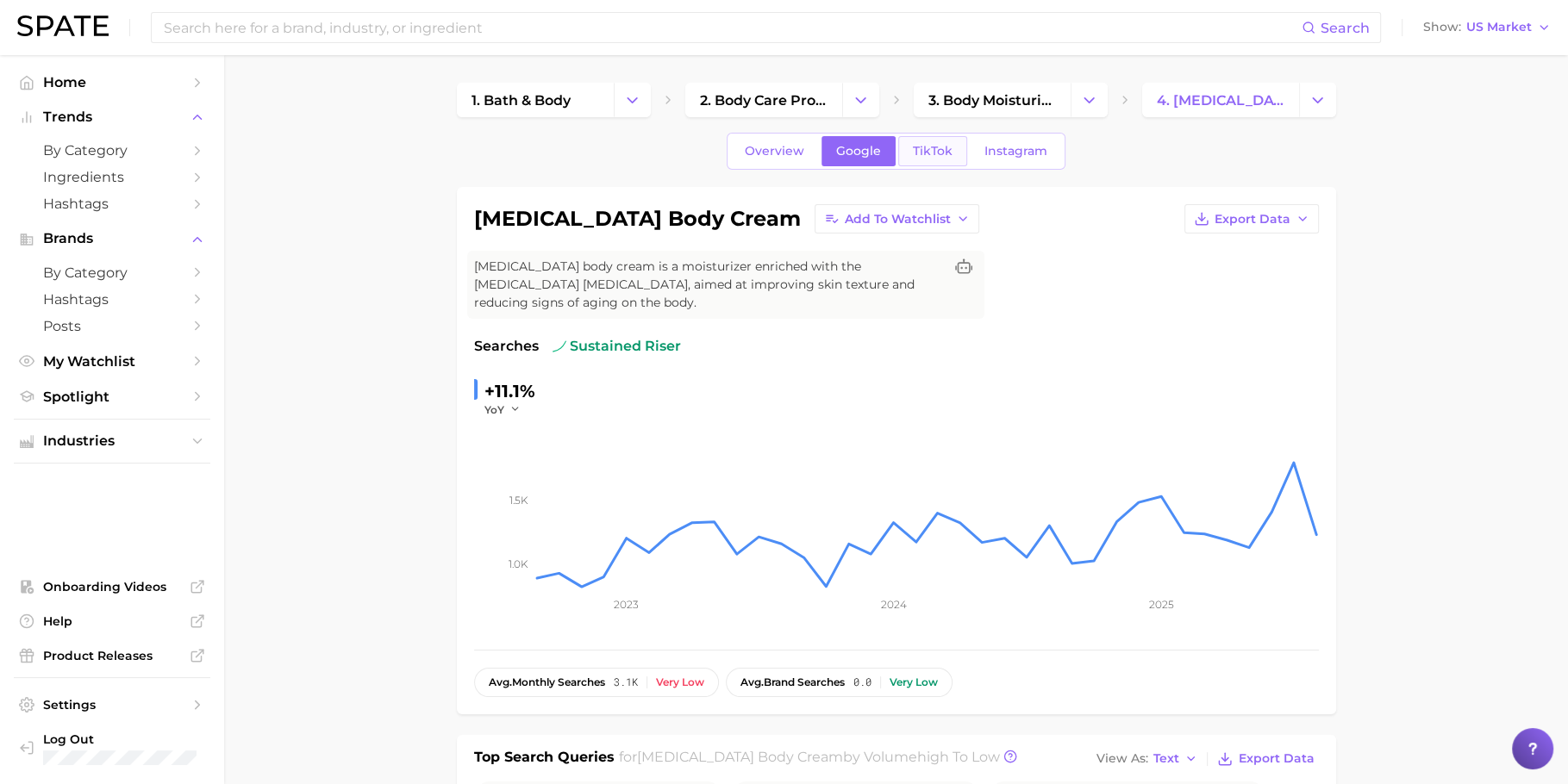
click at [907, 149] on link "TikTok" at bounding box center [933, 151] width 69 height 30
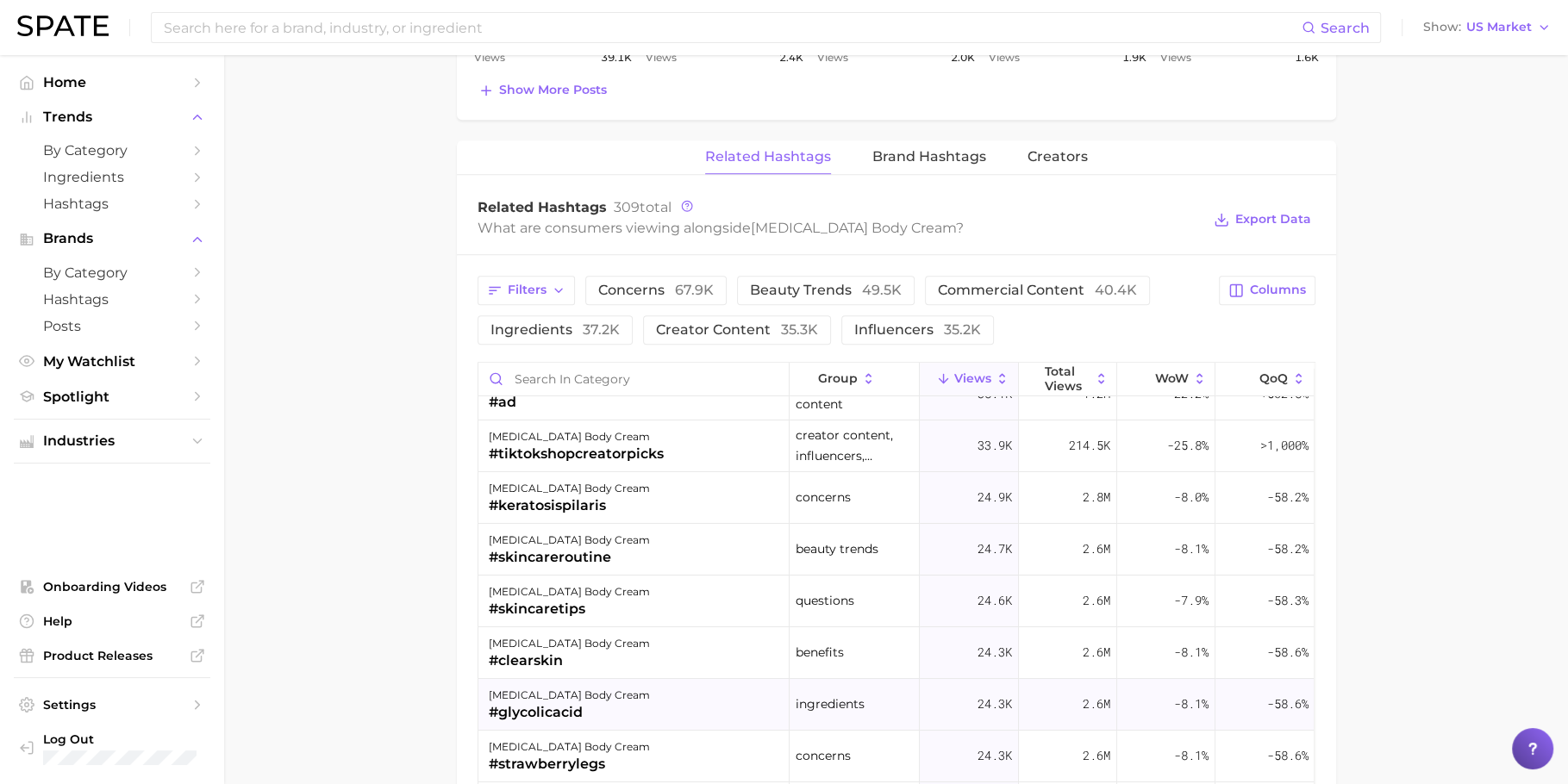
click at [597, 627] on div "retinol body cream #glycolicacid" at bounding box center [634, 705] width 311 height 52
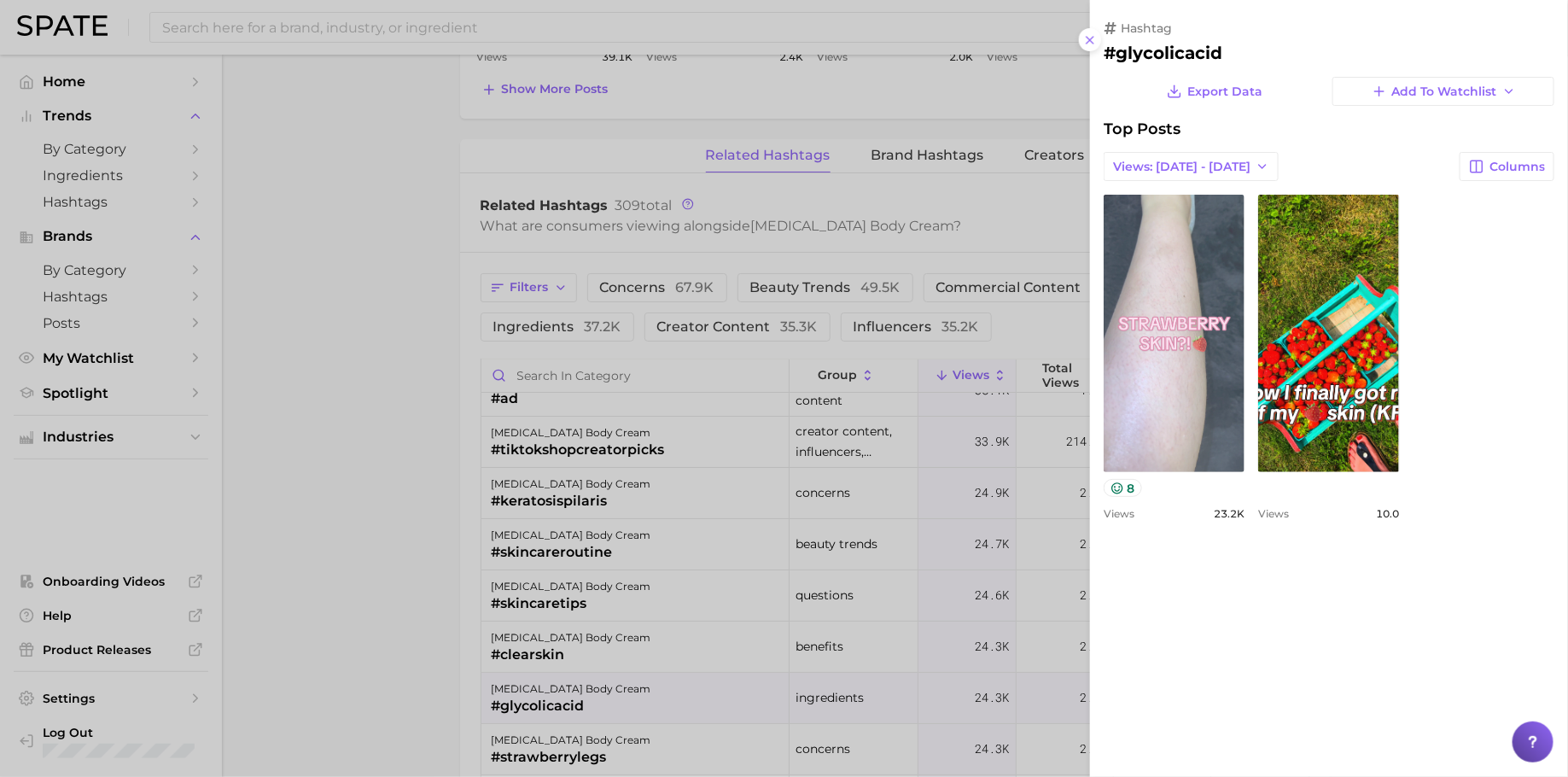
click at [1188, 394] on link "view post on TikTok" at bounding box center [1173, 333] width 141 height 278
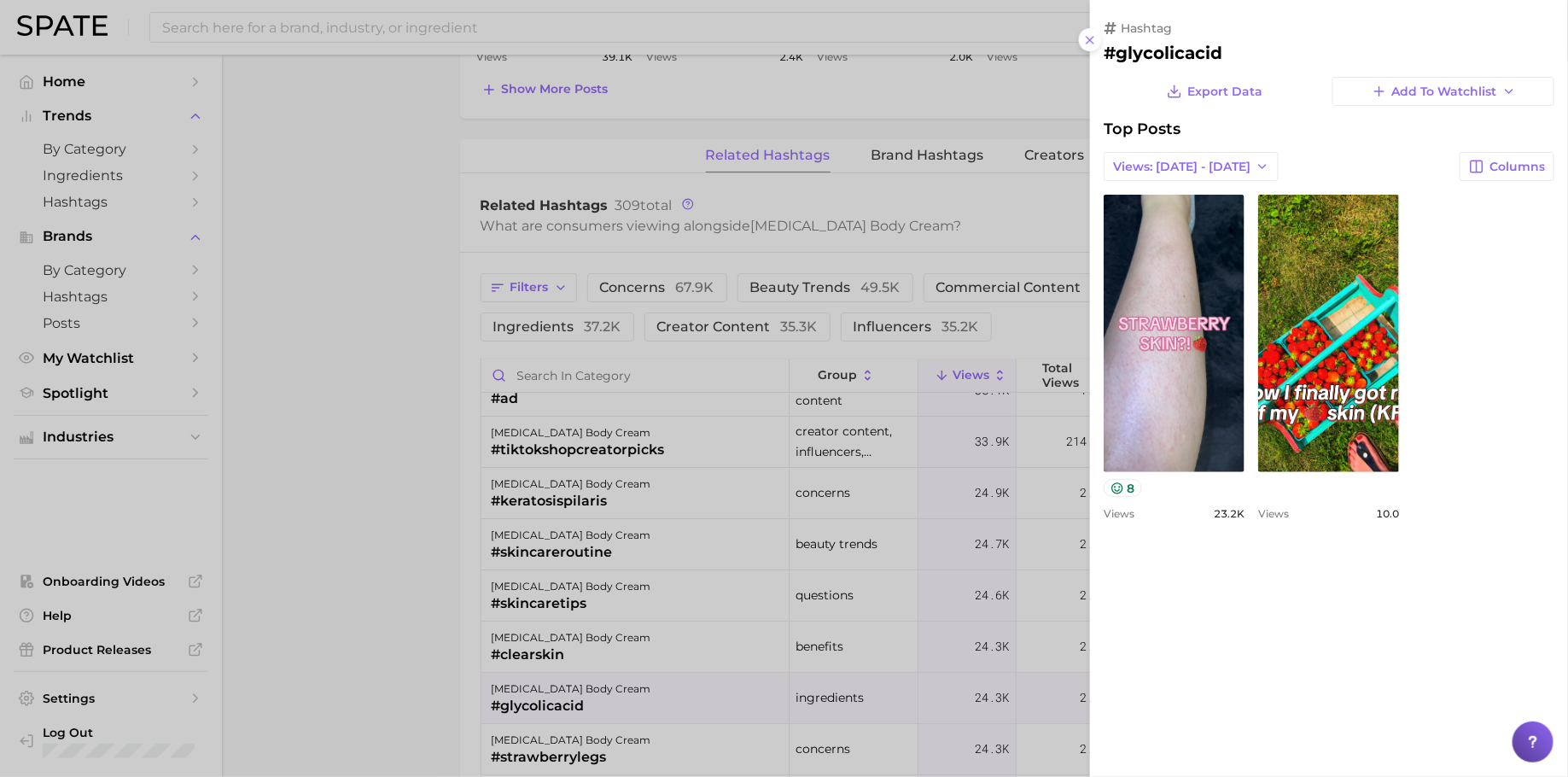
click at [800, 447] on div at bounding box center [784, 388] width 1568 height 777
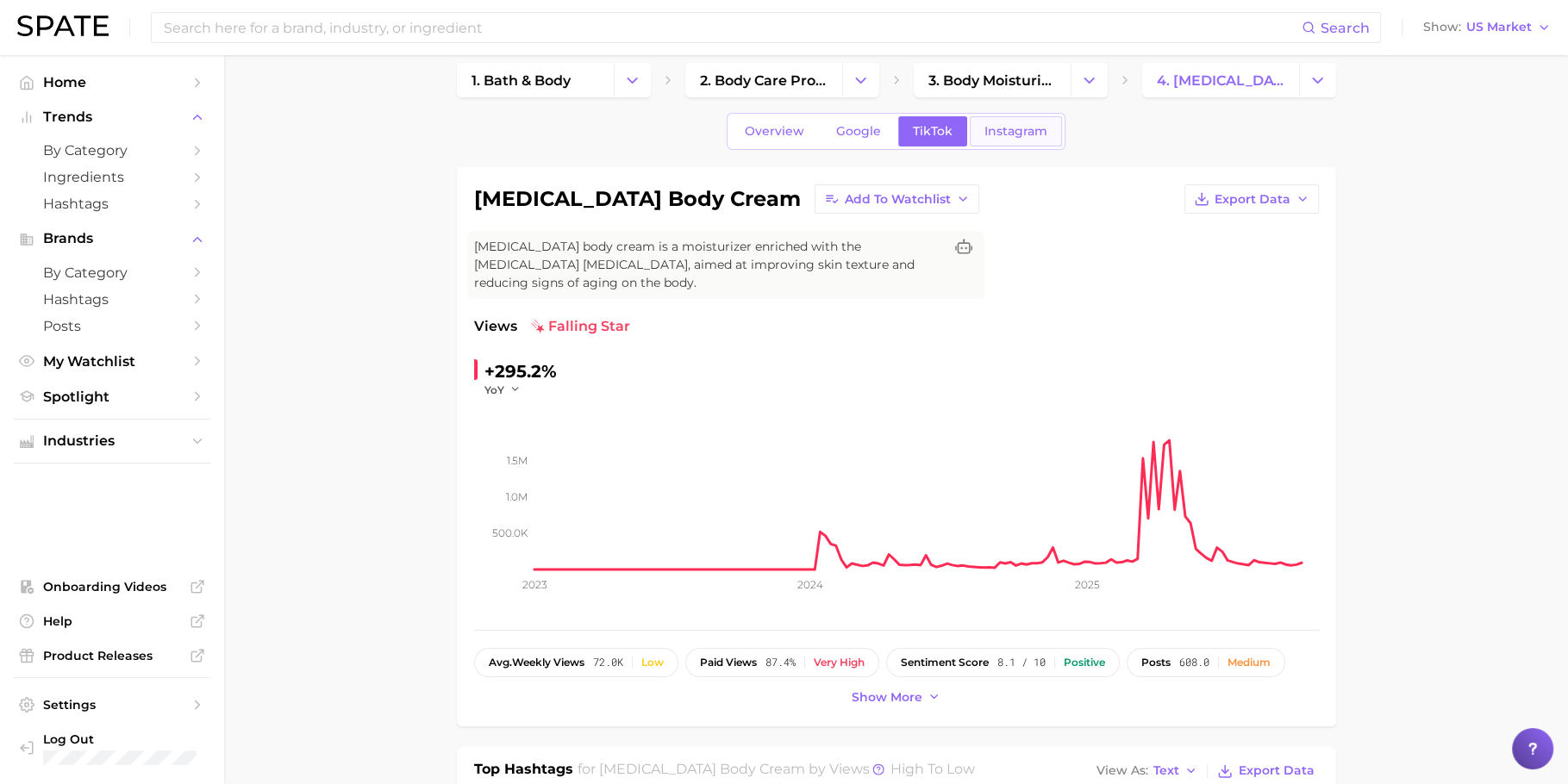
click at [1019, 137] on span "Instagram" at bounding box center [1016, 131] width 63 height 15
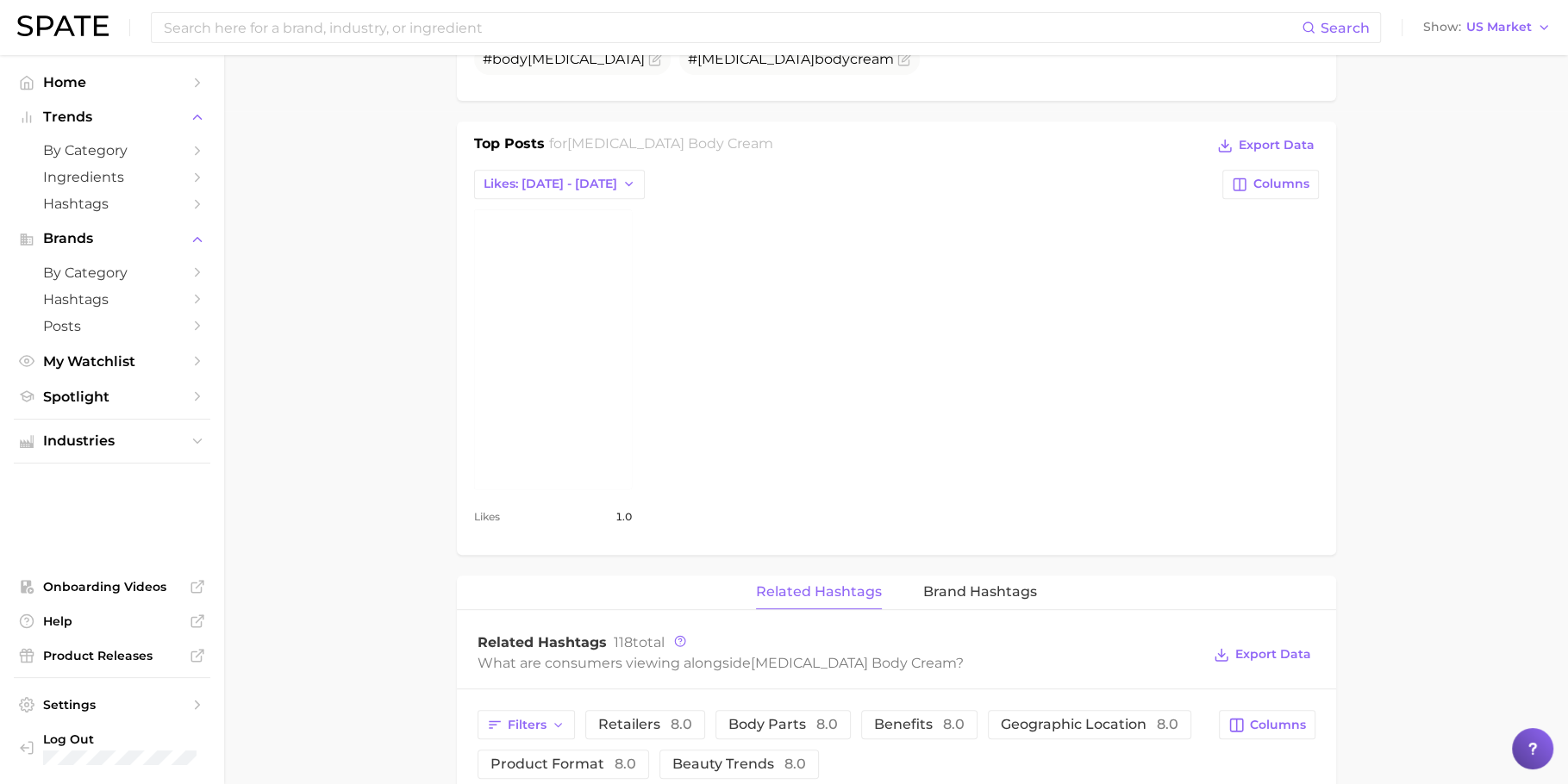
click at [584, 321] on link "view post on Instagram" at bounding box center [552, 349] width 157 height 280
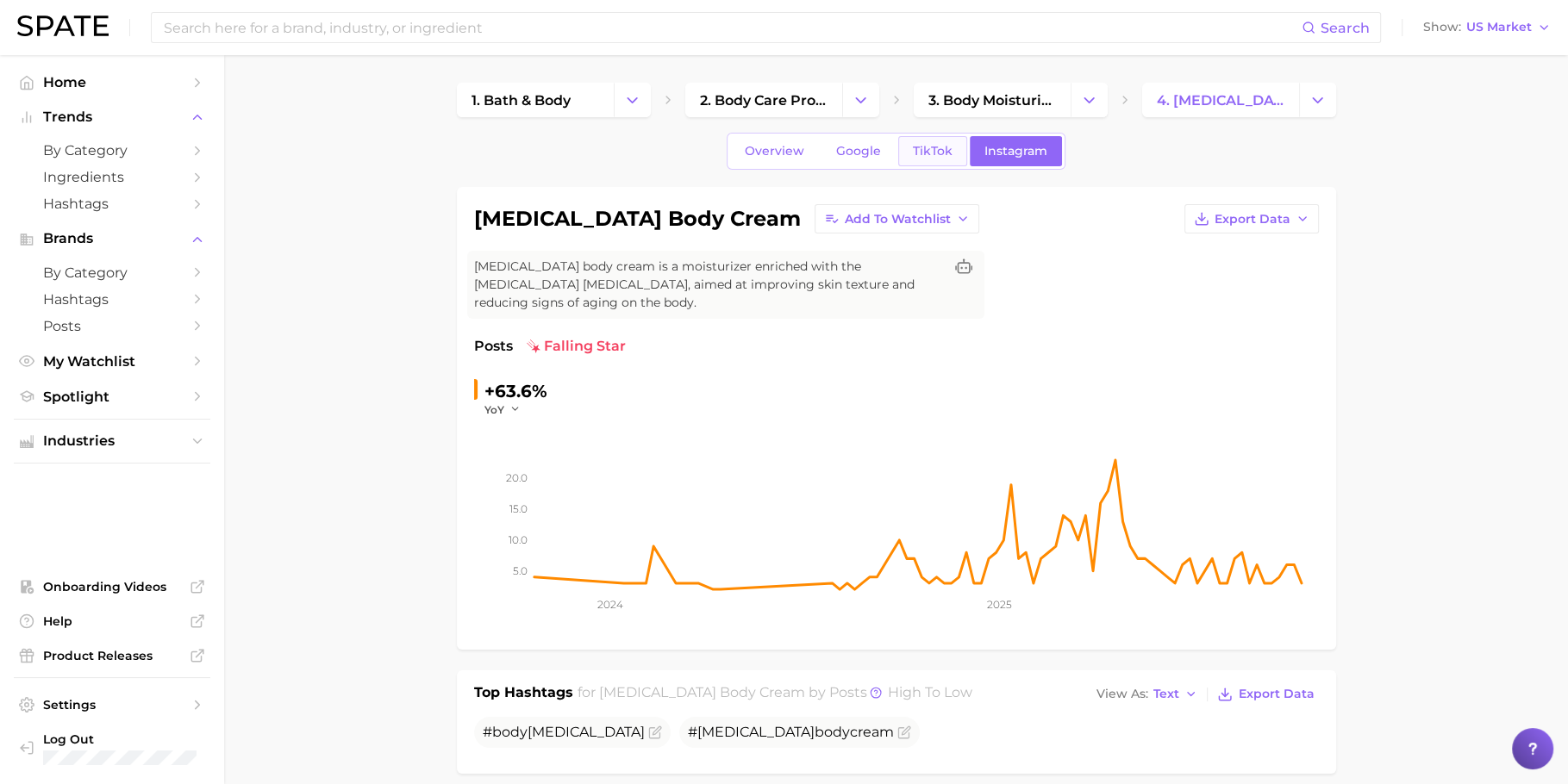
click at [929, 148] on span "TikTok" at bounding box center [933, 152] width 40 height 15
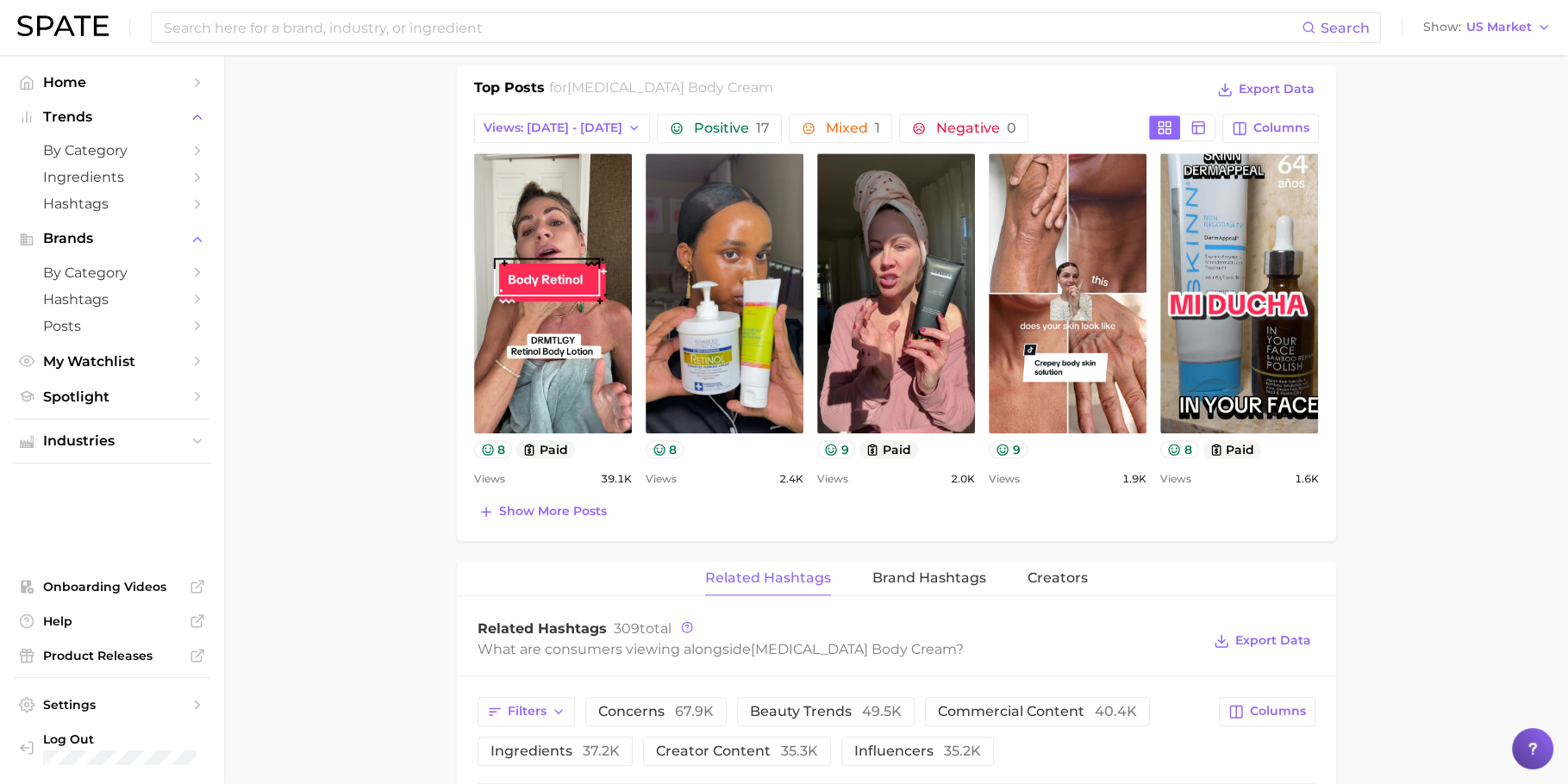
scroll to position [837, 0]
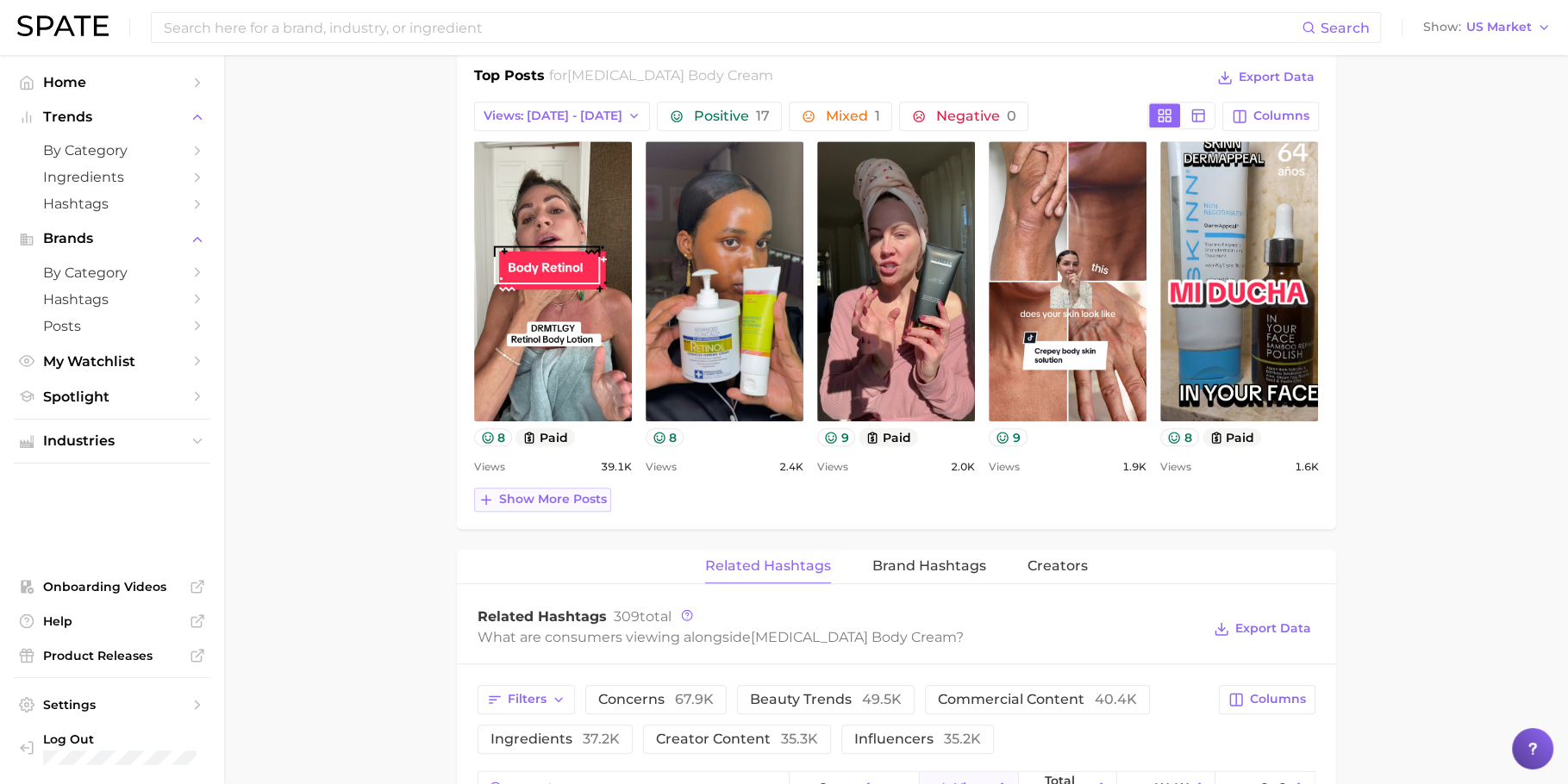
click at [557, 492] on span "Show more posts" at bounding box center [553, 499] width 108 height 15
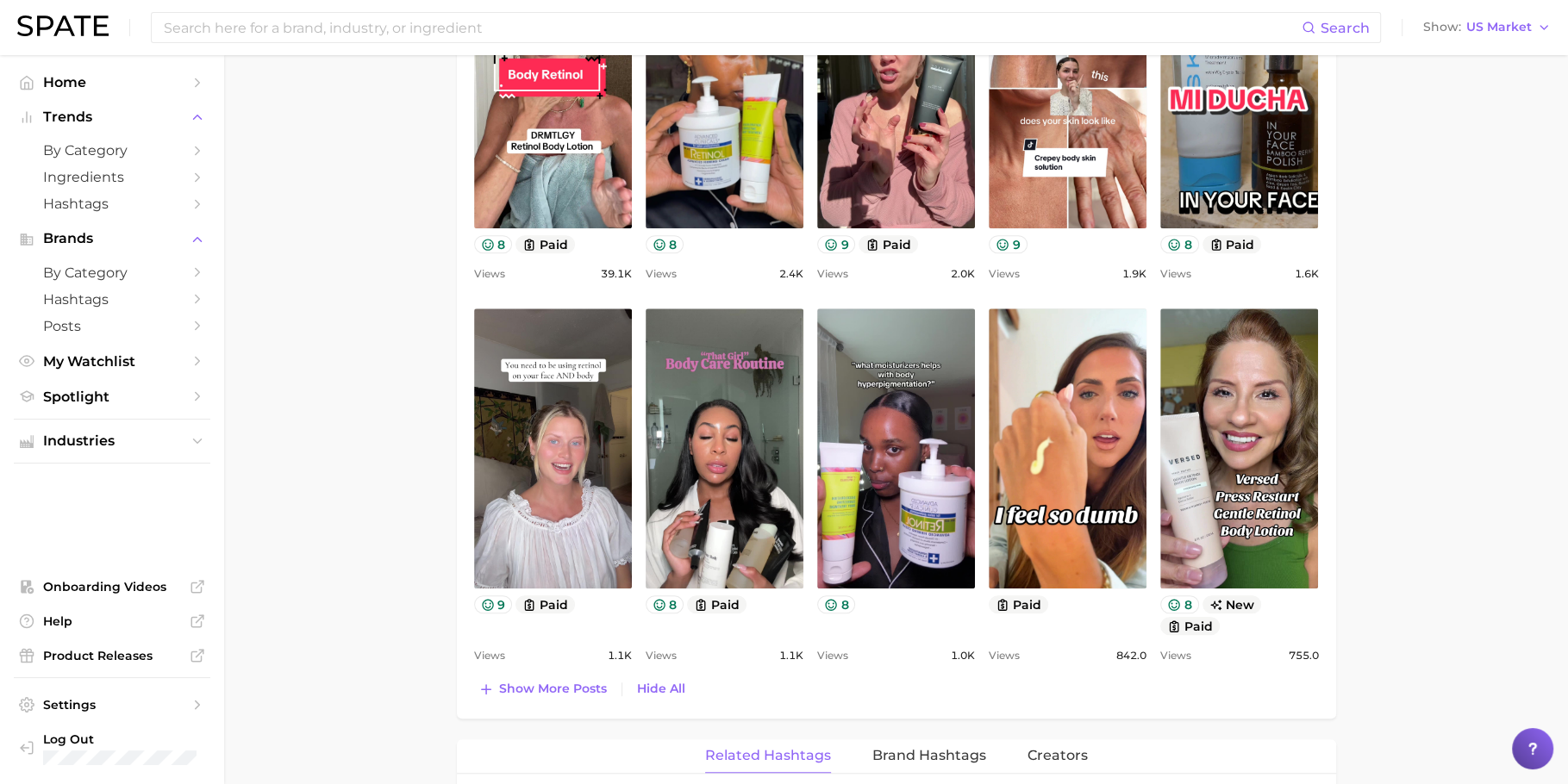
scroll to position [1033, 0]
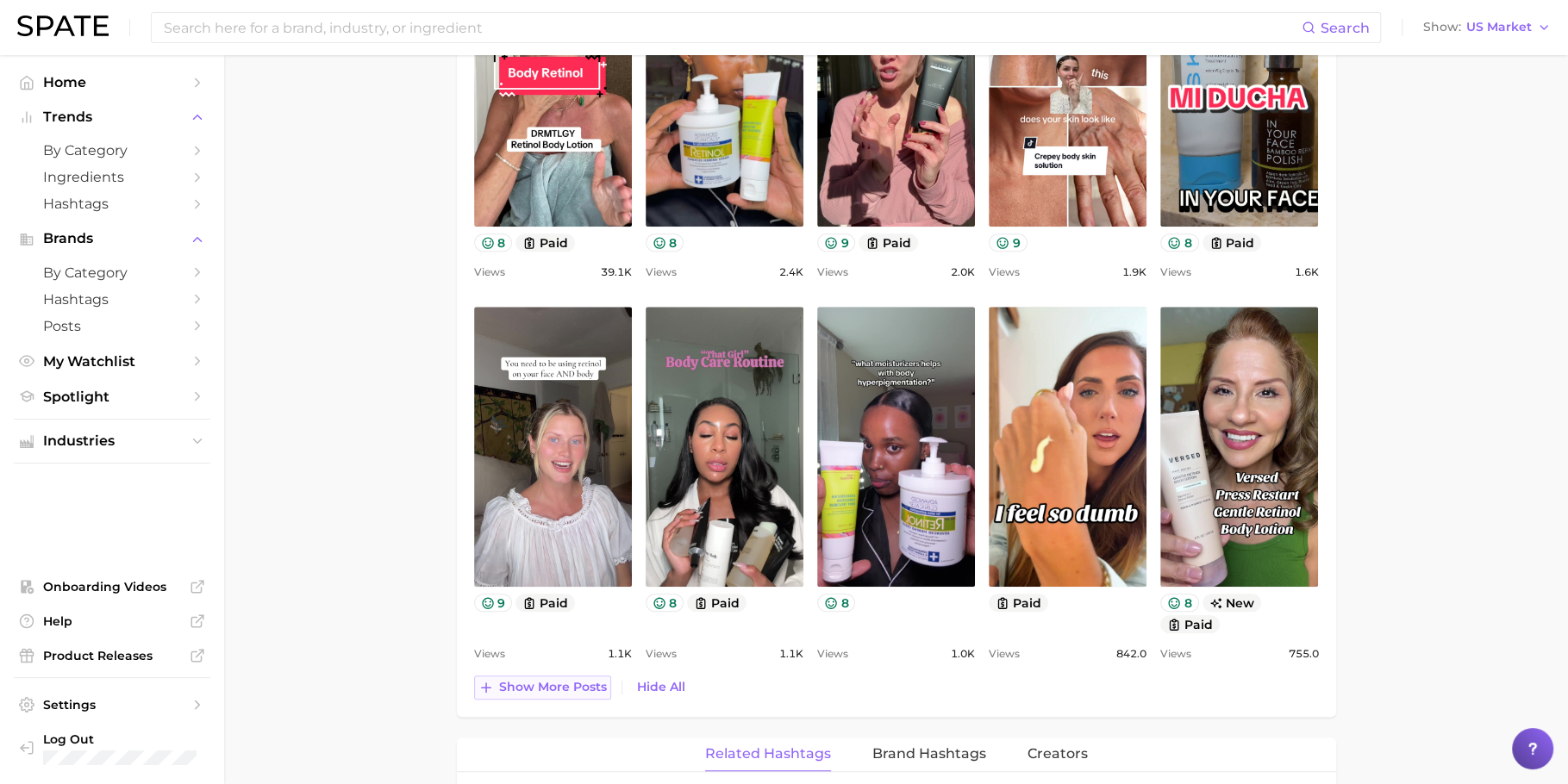
click at [531, 627] on button "Show more posts" at bounding box center [542, 687] width 137 height 24
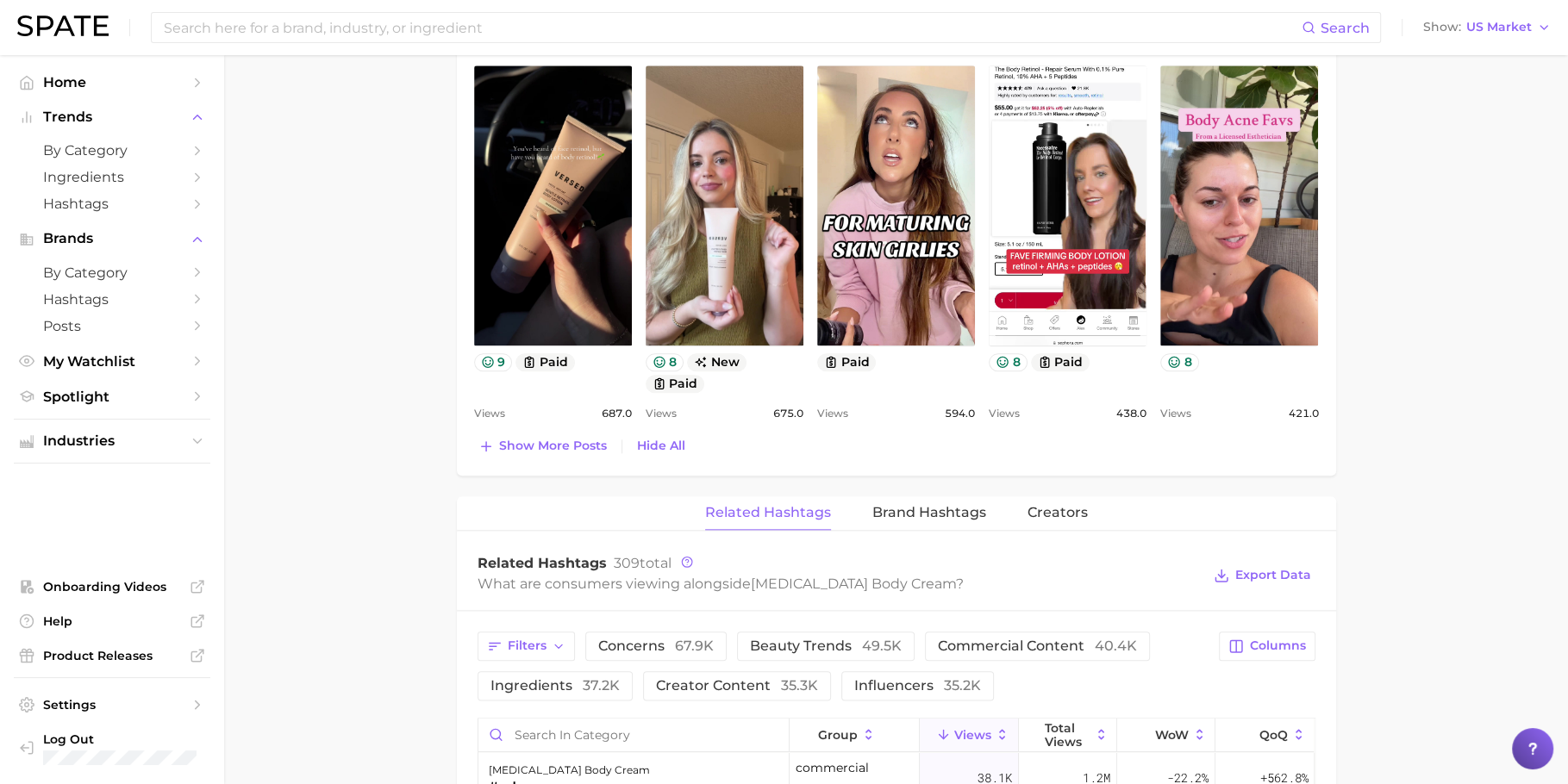
scroll to position [1793, 0]
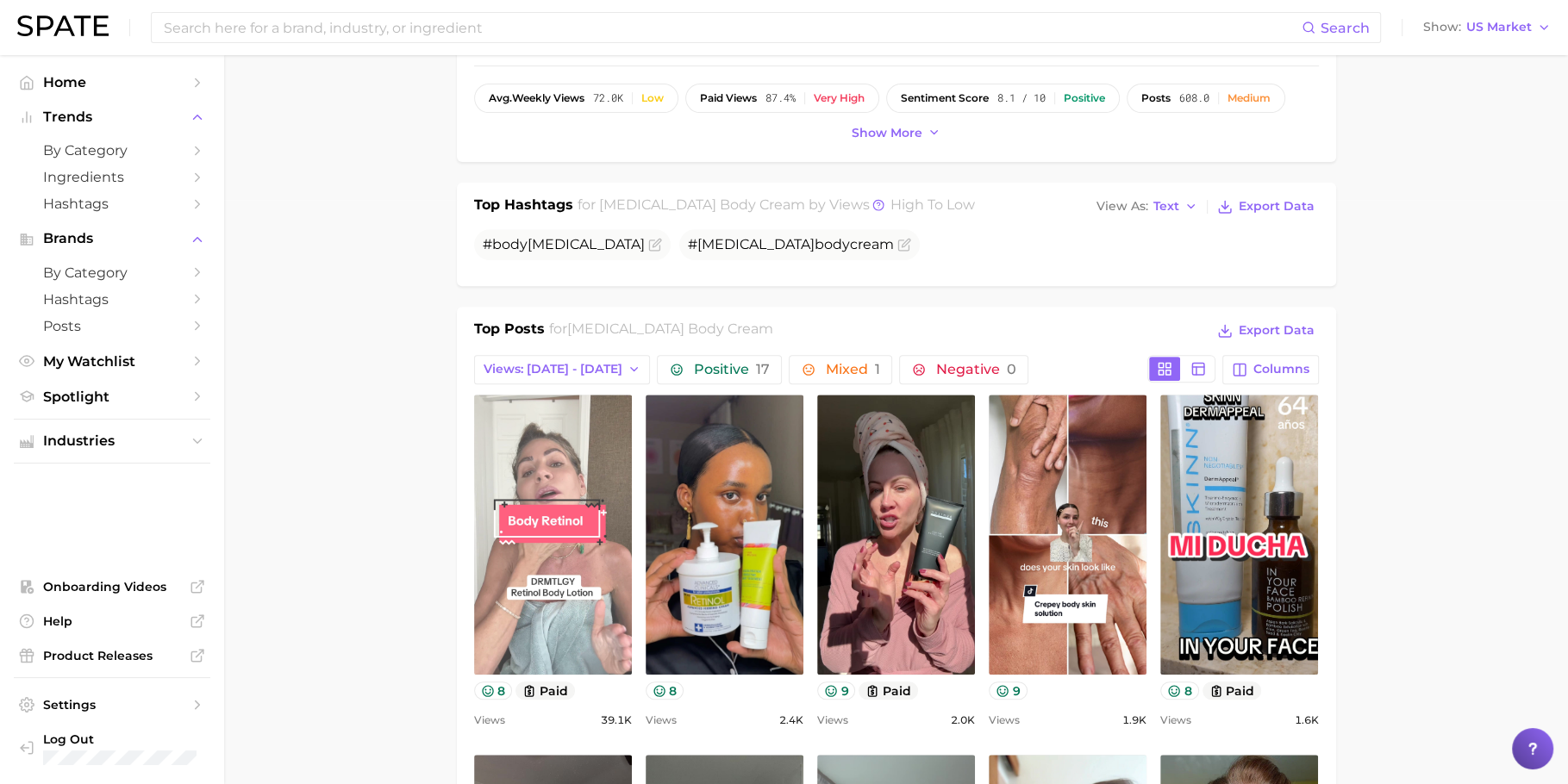
click at [537, 559] on link "view post on TikTok" at bounding box center [552, 534] width 157 height 280
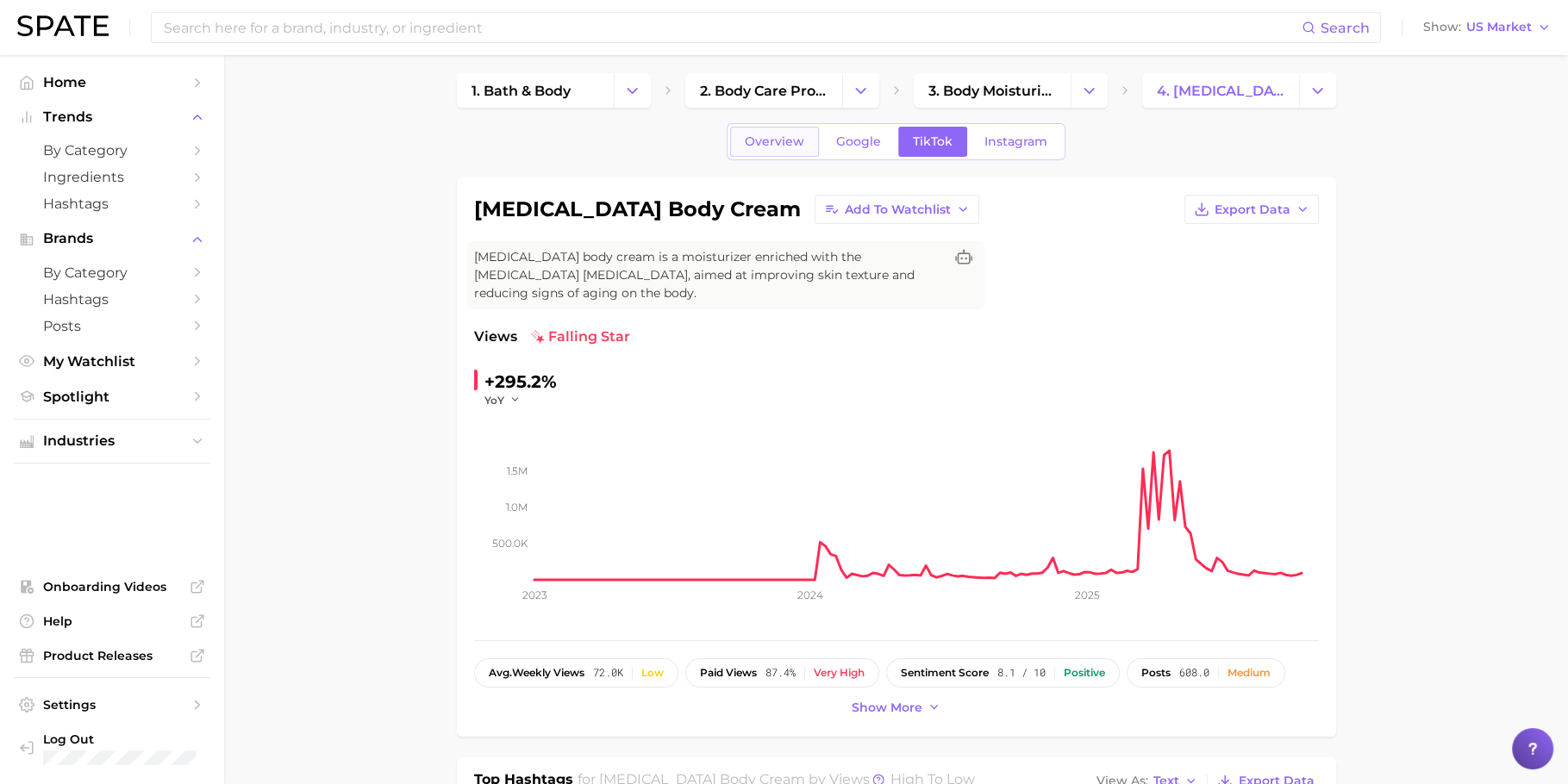
click at [768, 146] on span "Overview" at bounding box center [774, 142] width 60 height 15
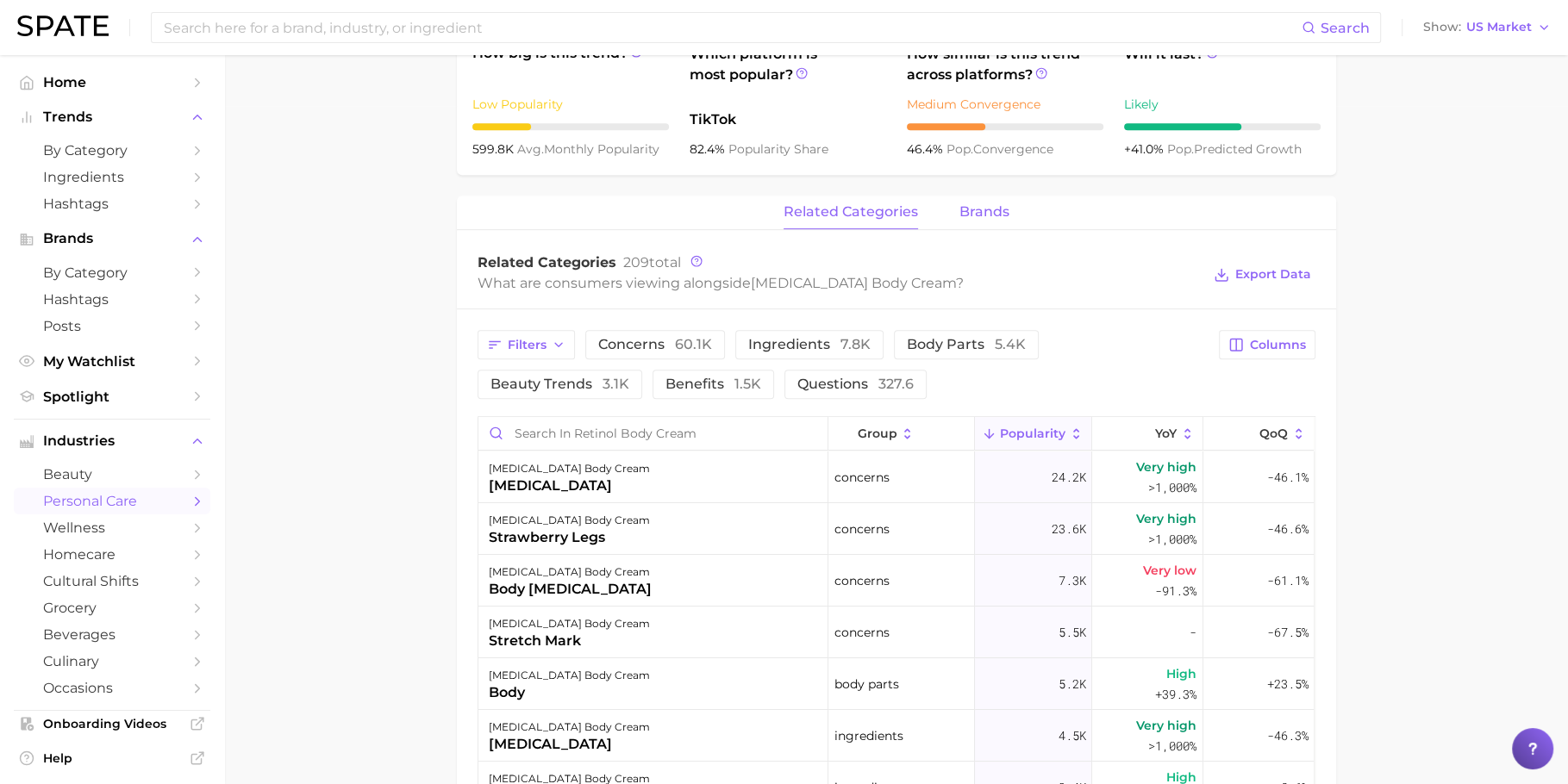
click at [975, 221] on button "brands" at bounding box center [985, 212] width 50 height 34
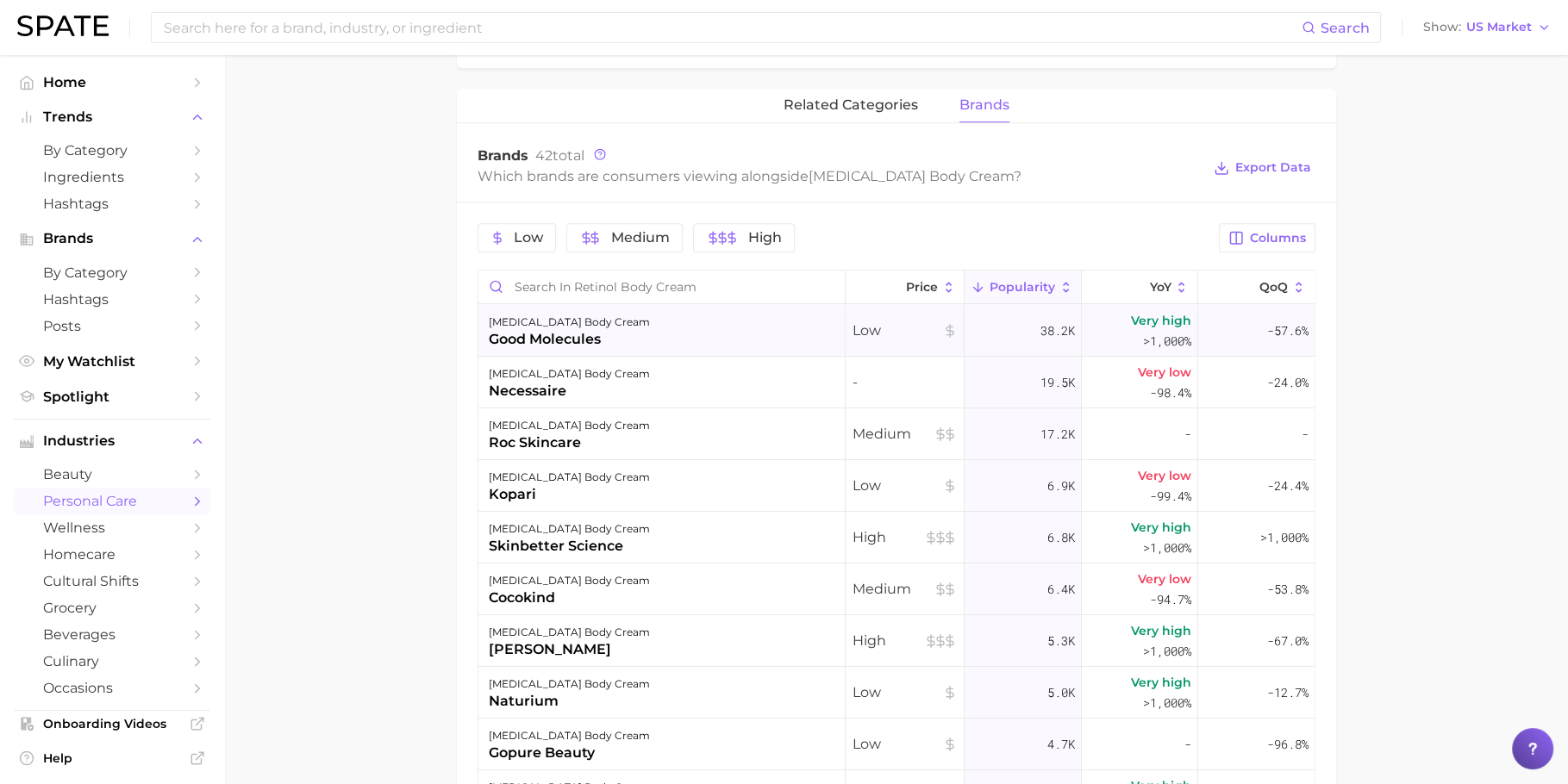
click at [744, 327] on div "retinol body cream good molecules" at bounding box center [662, 331] width 367 height 52
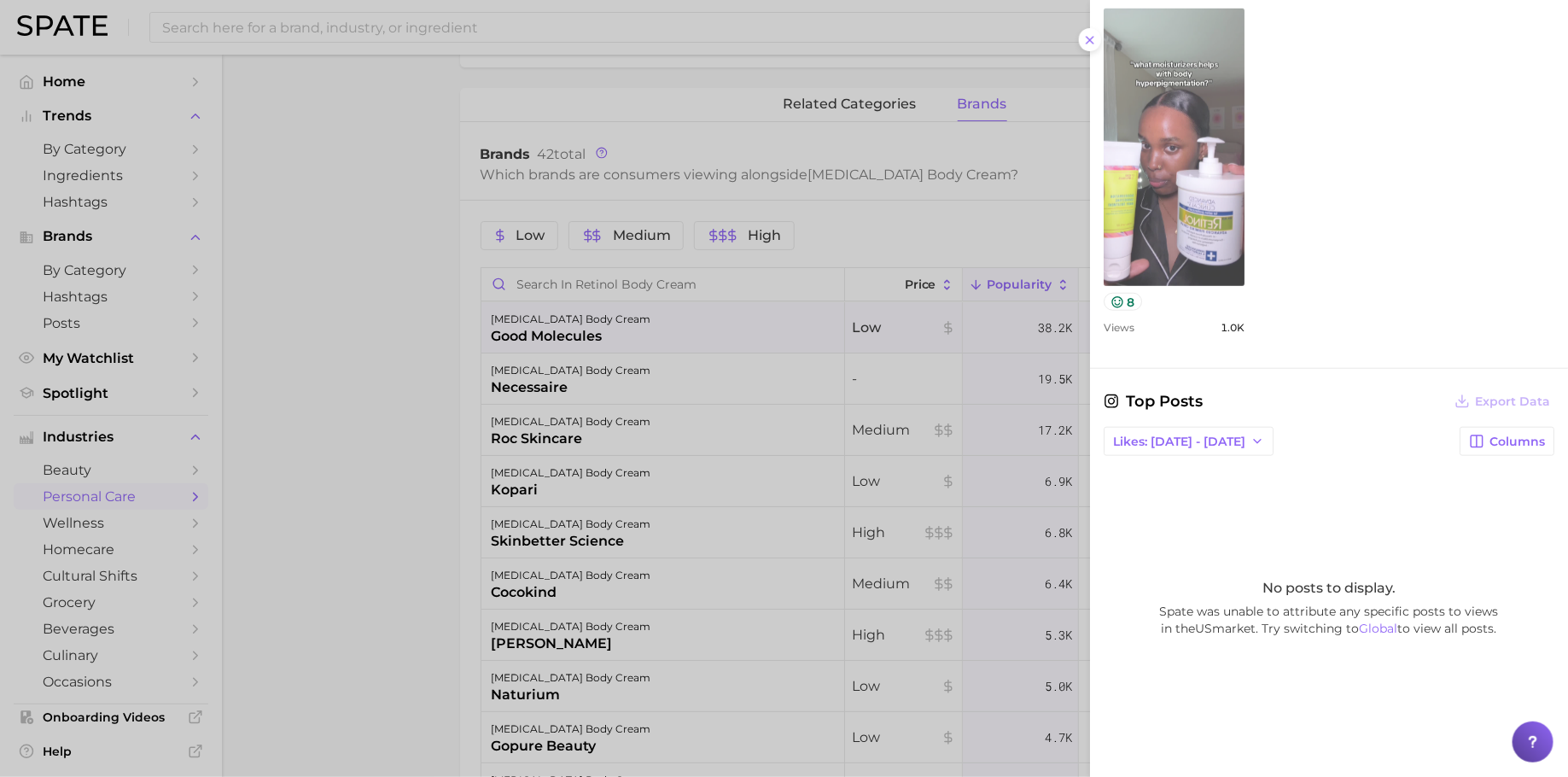
click at [1200, 232] on link "view post on TikTok" at bounding box center [1173, 147] width 141 height 278
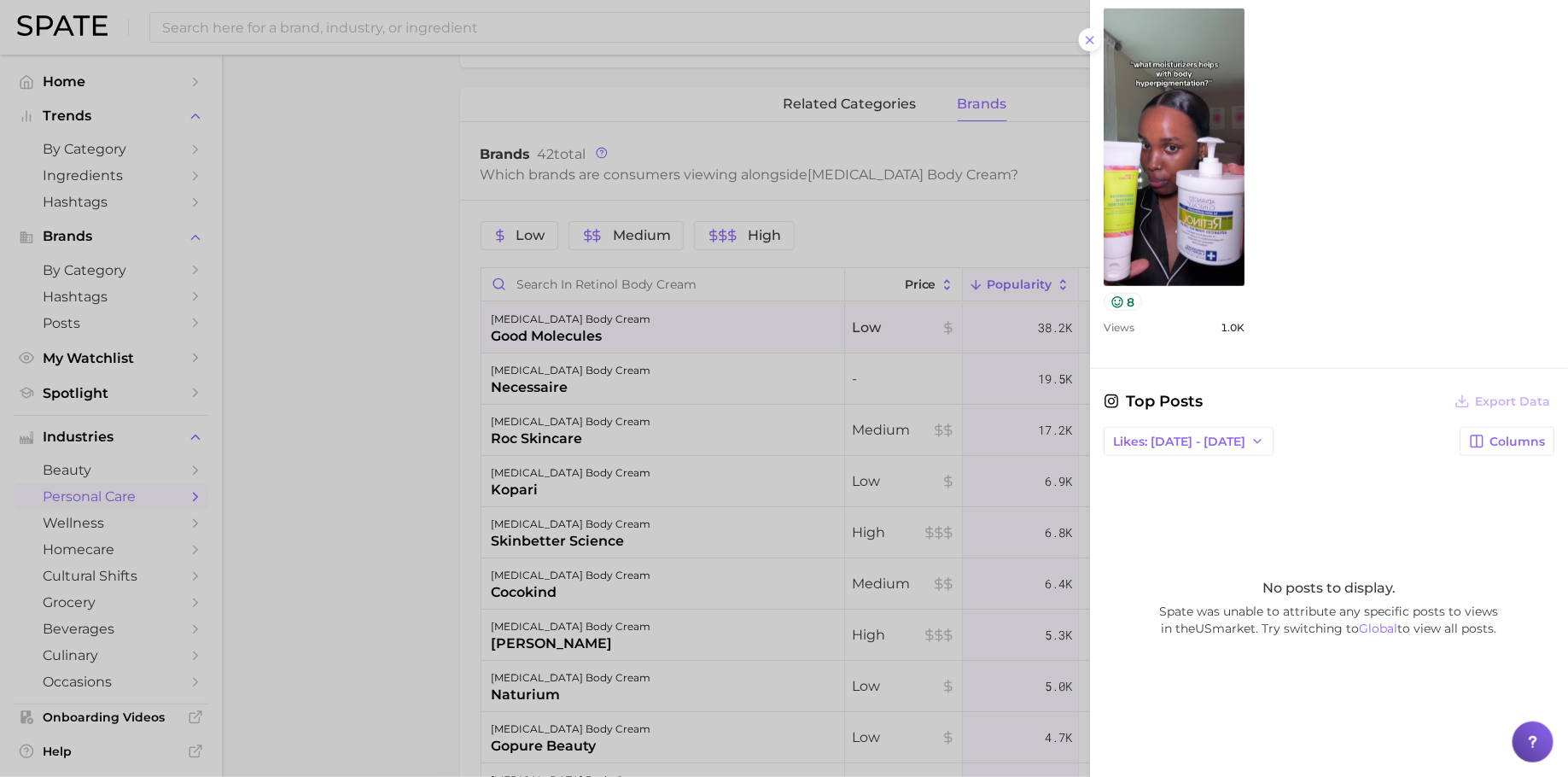
click at [727, 381] on div at bounding box center [784, 388] width 1568 height 777
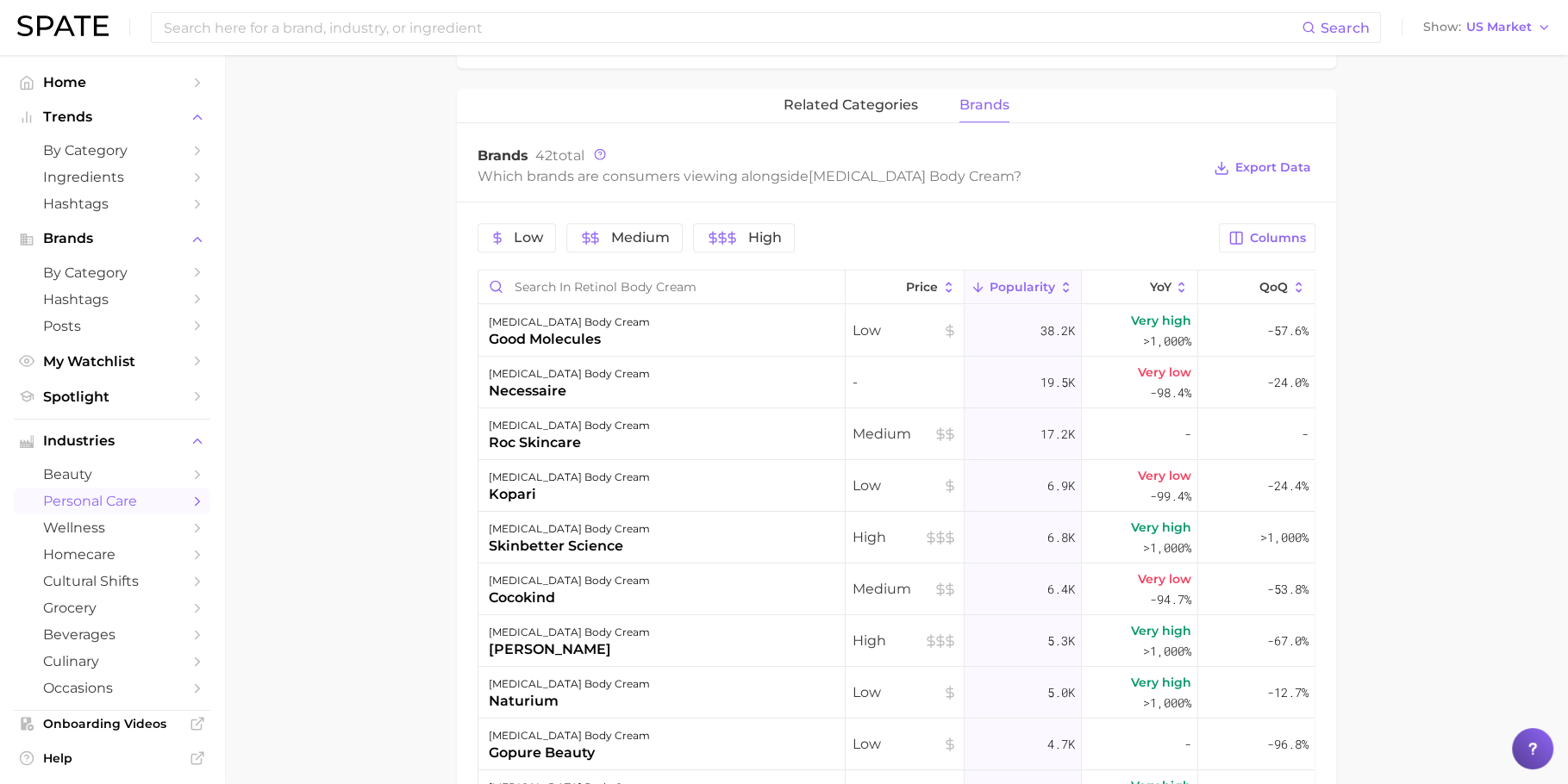
click at [771, 383] on div "retinol body cream necessaire" at bounding box center [662, 383] width 367 height 52
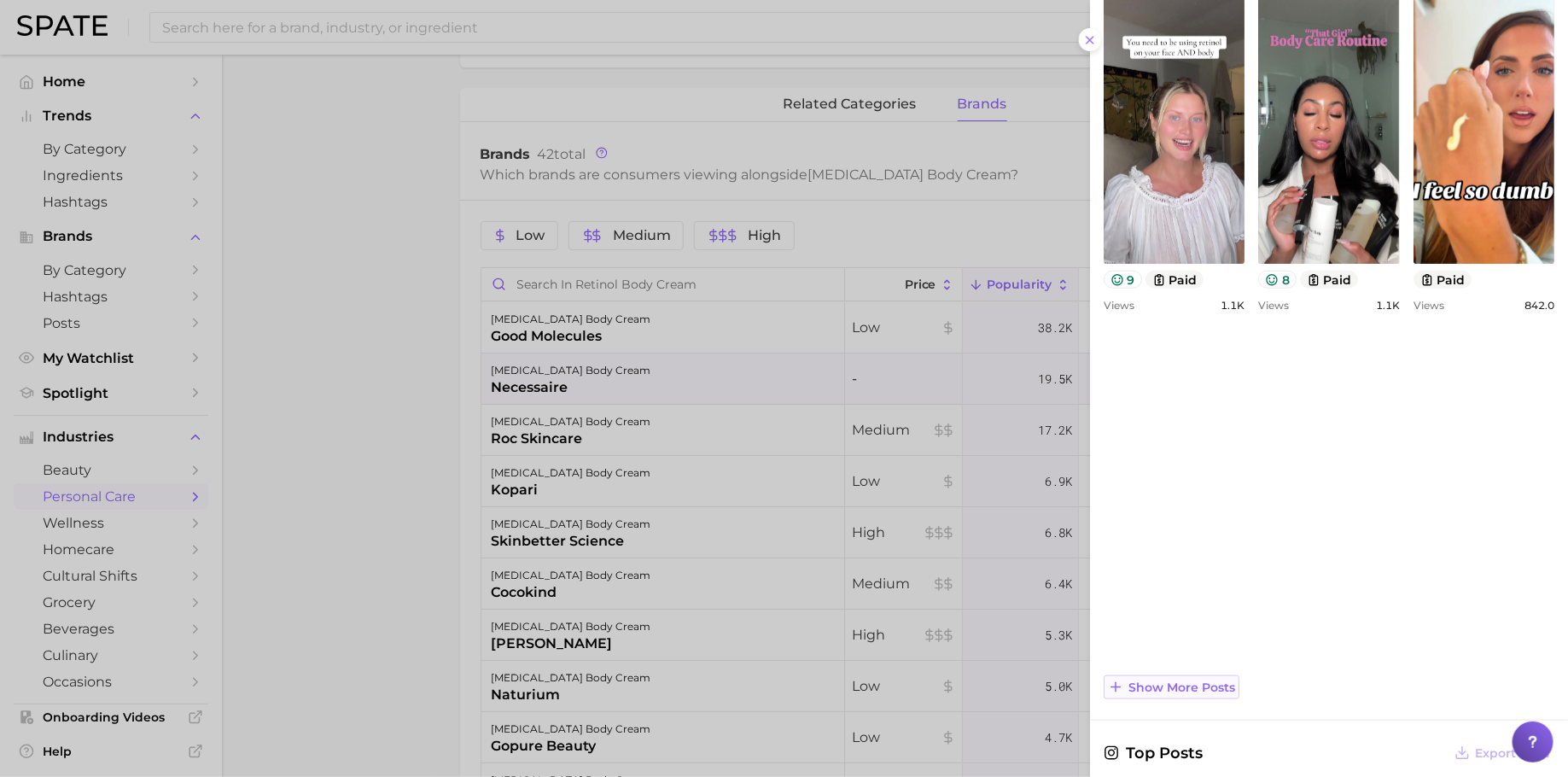
click at [1170, 621] on span "Show more posts" at bounding box center [1182, 687] width 107 height 15
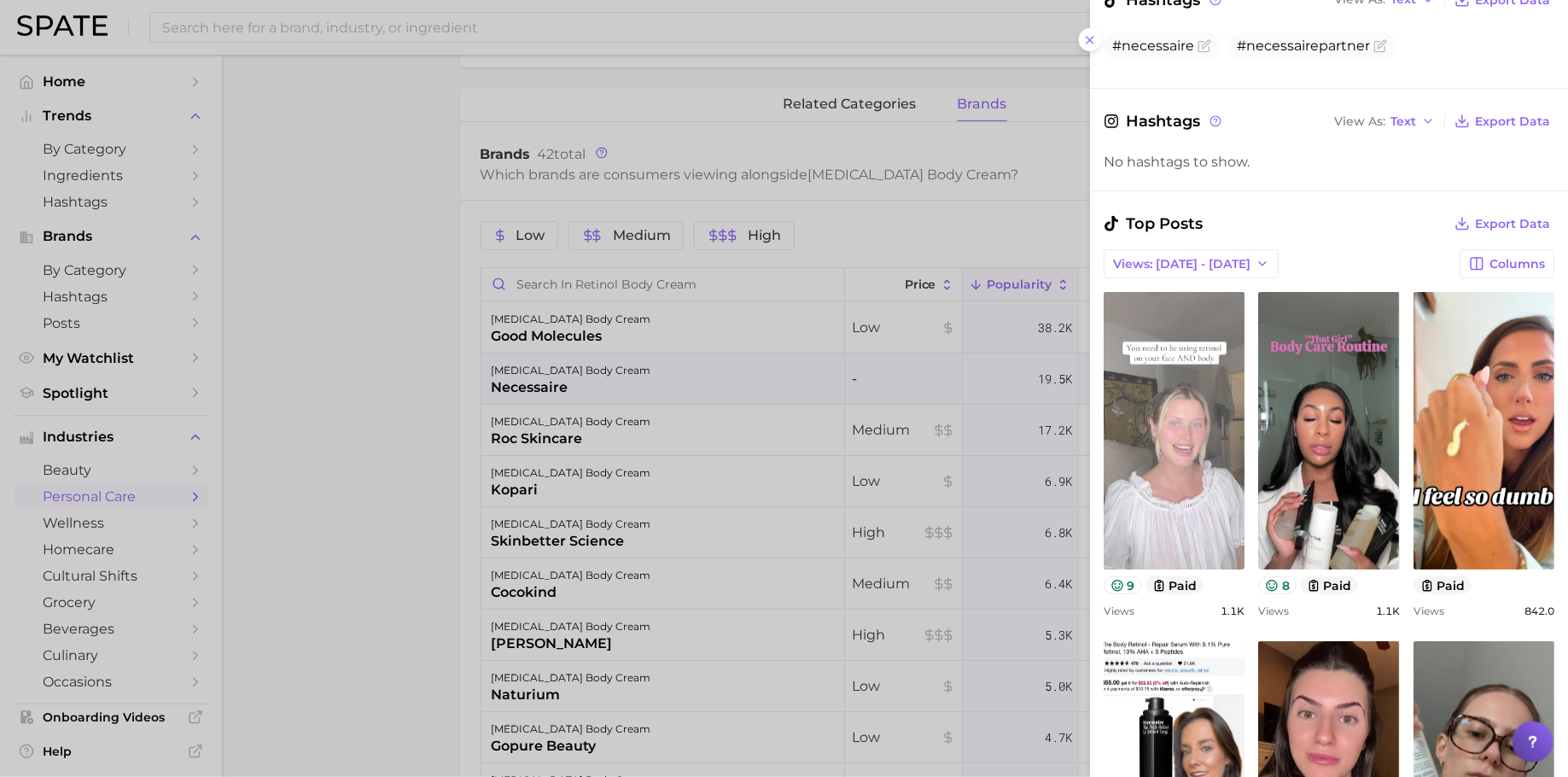
click at [1185, 459] on link "view post on TikTok" at bounding box center [1173, 430] width 141 height 278
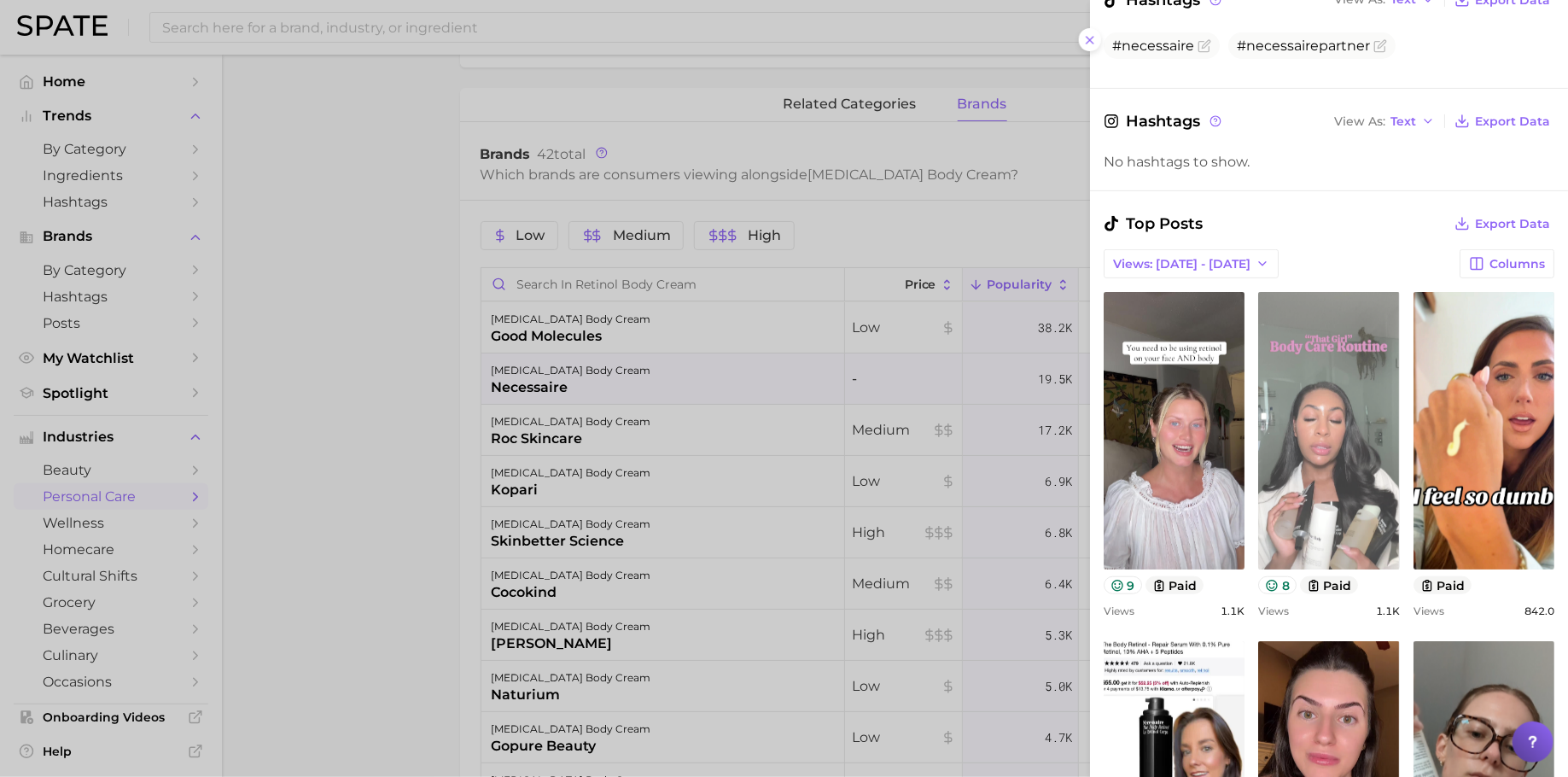
click at [1253, 444] on link "view post on TikTok" at bounding box center [1328, 430] width 141 height 278
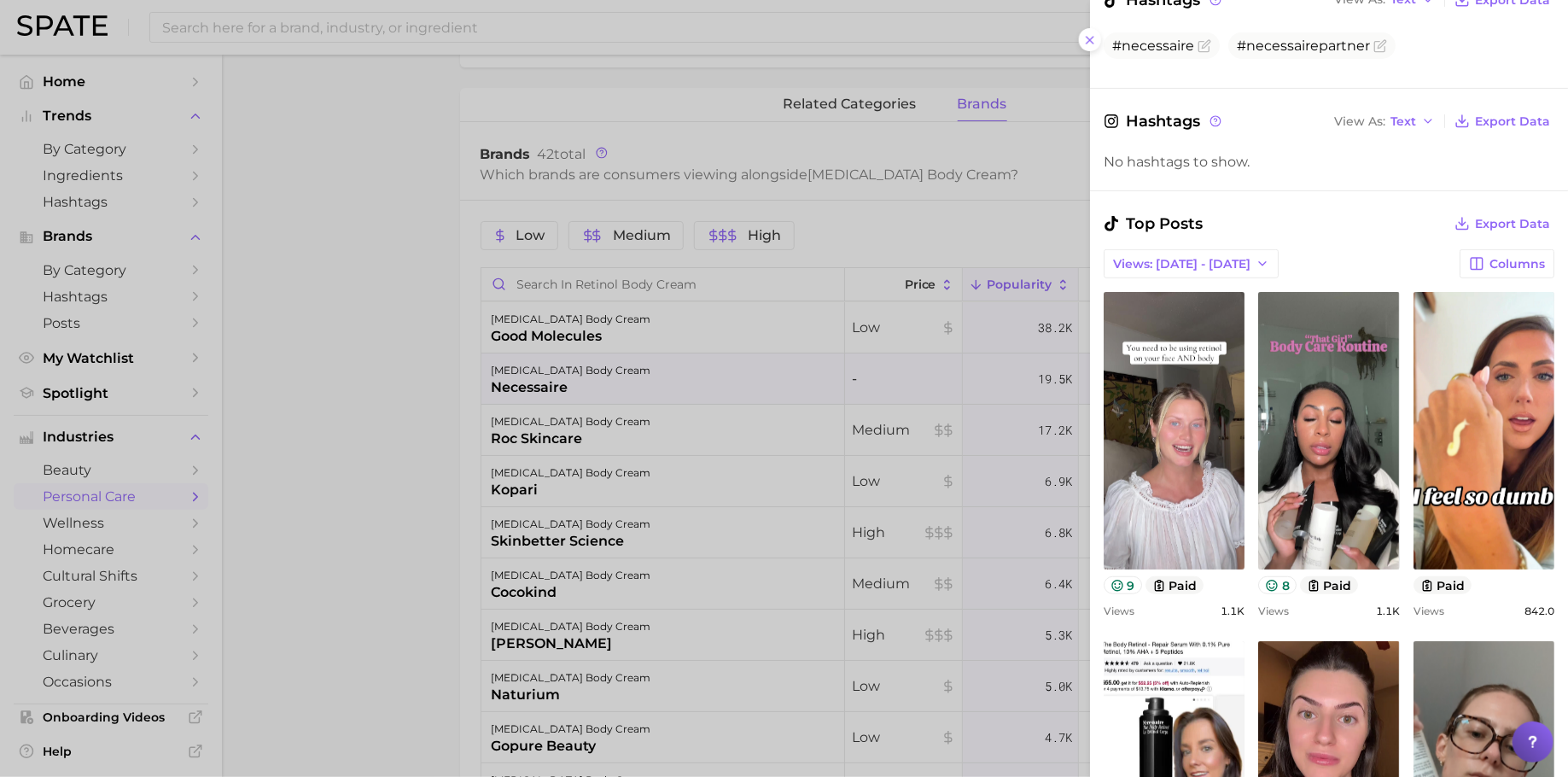
click at [587, 346] on div at bounding box center [784, 388] width 1568 height 777
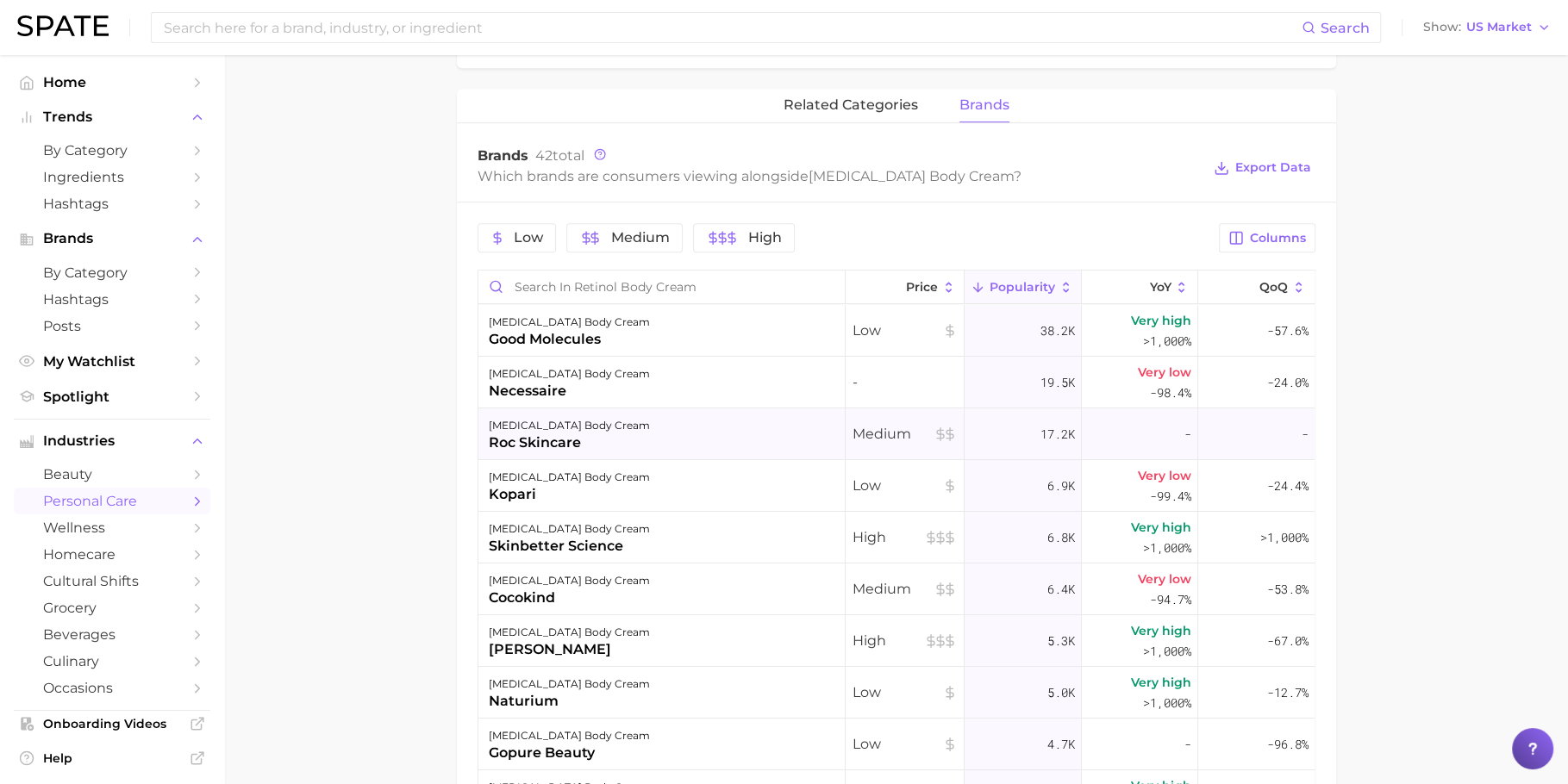
click at [580, 436] on div "roc skincare" at bounding box center [569, 443] width 161 height 20
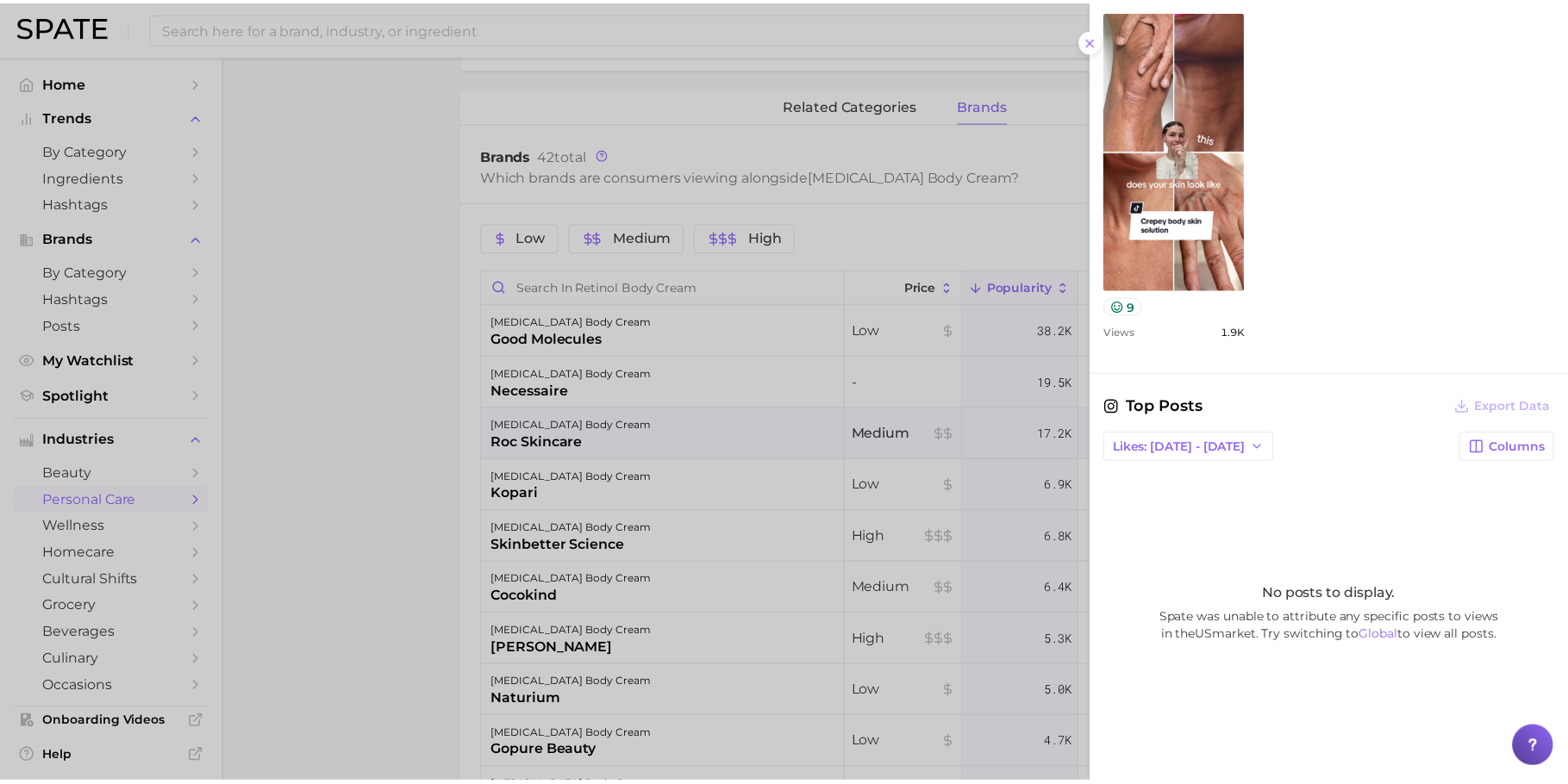
scroll to position [588, 0]
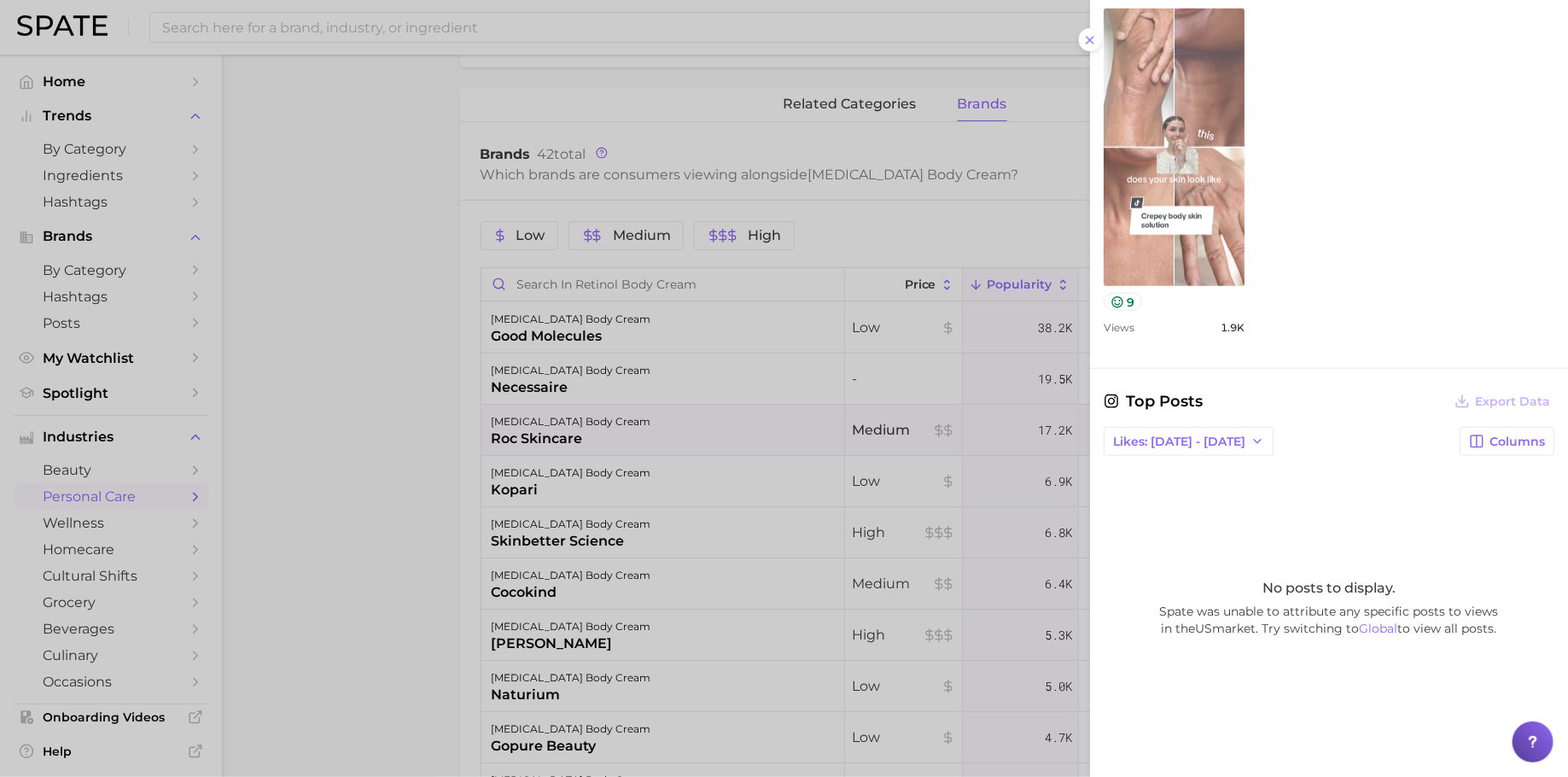
click at [1244, 237] on link "view post on TikTok" at bounding box center [1173, 147] width 141 height 278
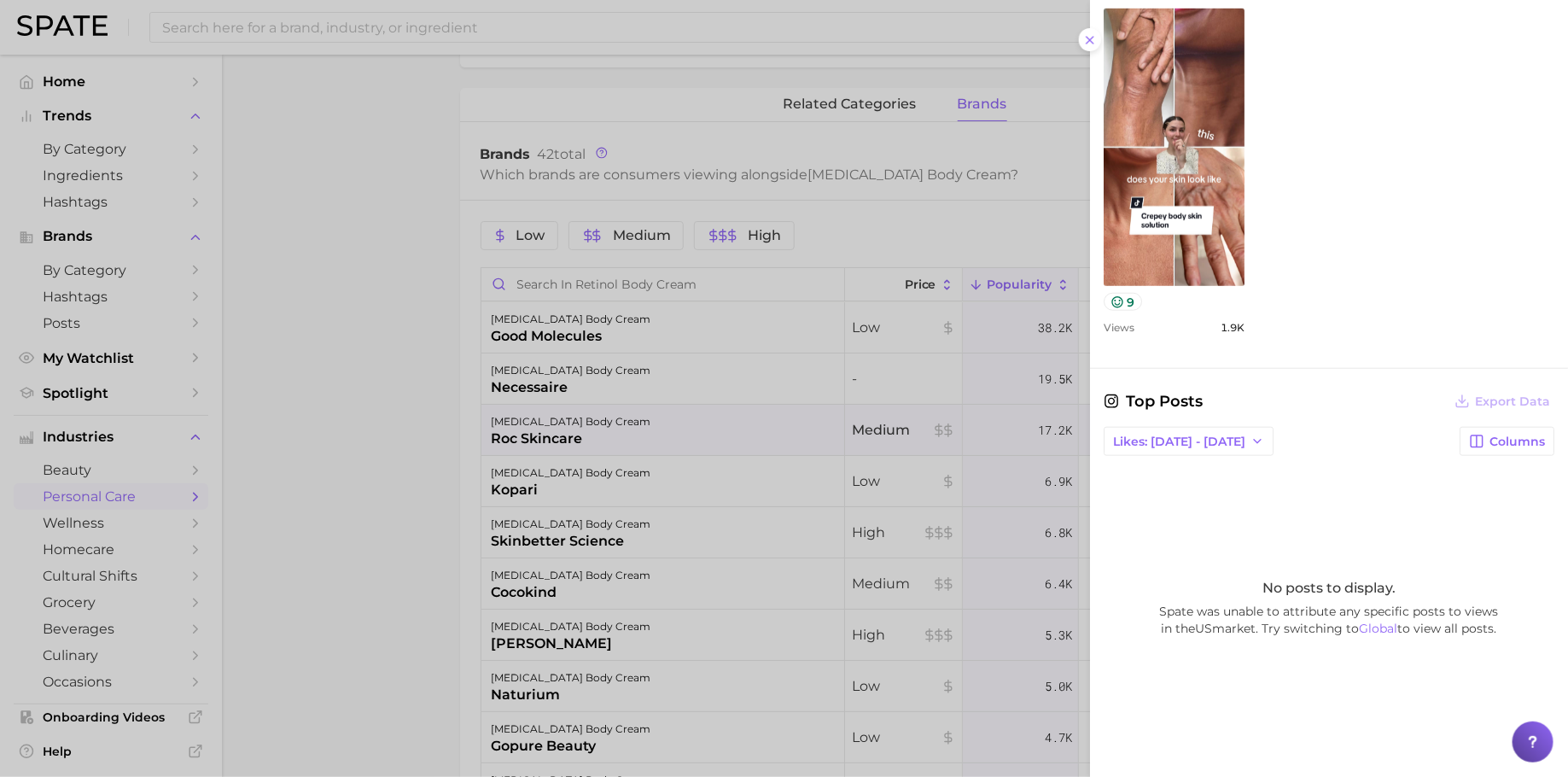
click at [481, 436] on div at bounding box center [784, 388] width 1568 height 777
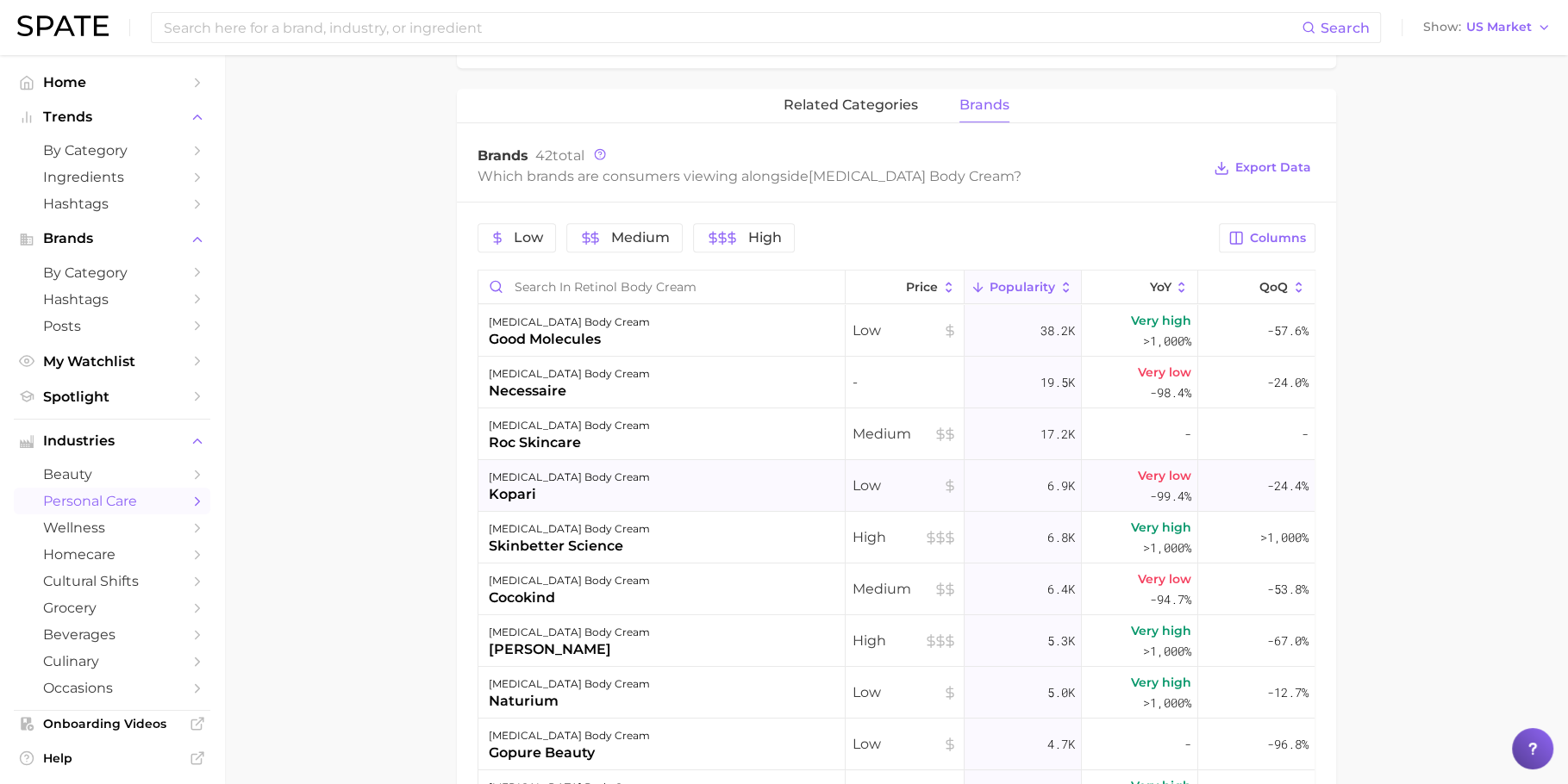
click at [581, 481] on div "[MEDICAL_DATA] body cream" at bounding box center [569, 478] width 161 height 20
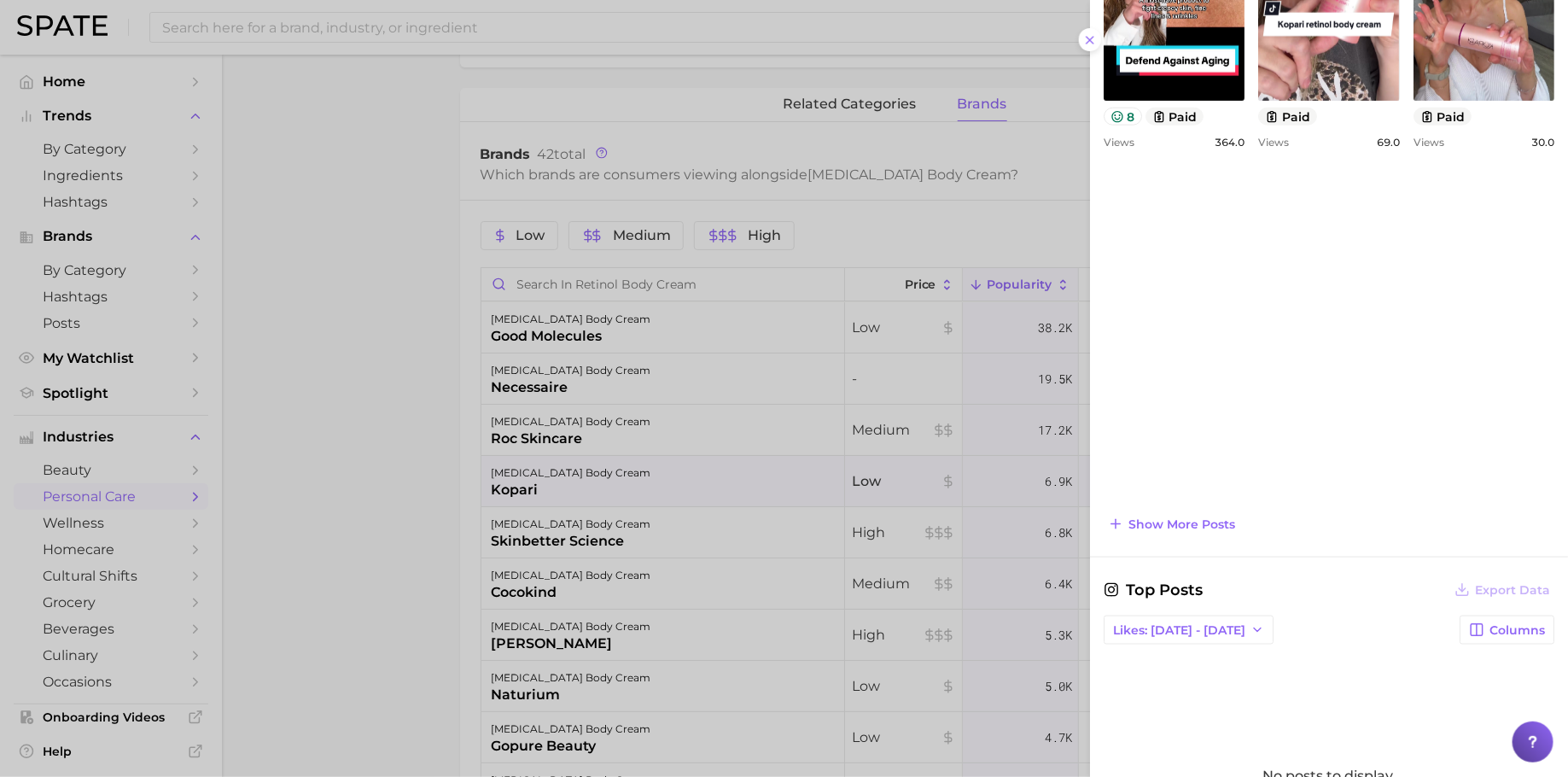
scroll to position [856, 0]
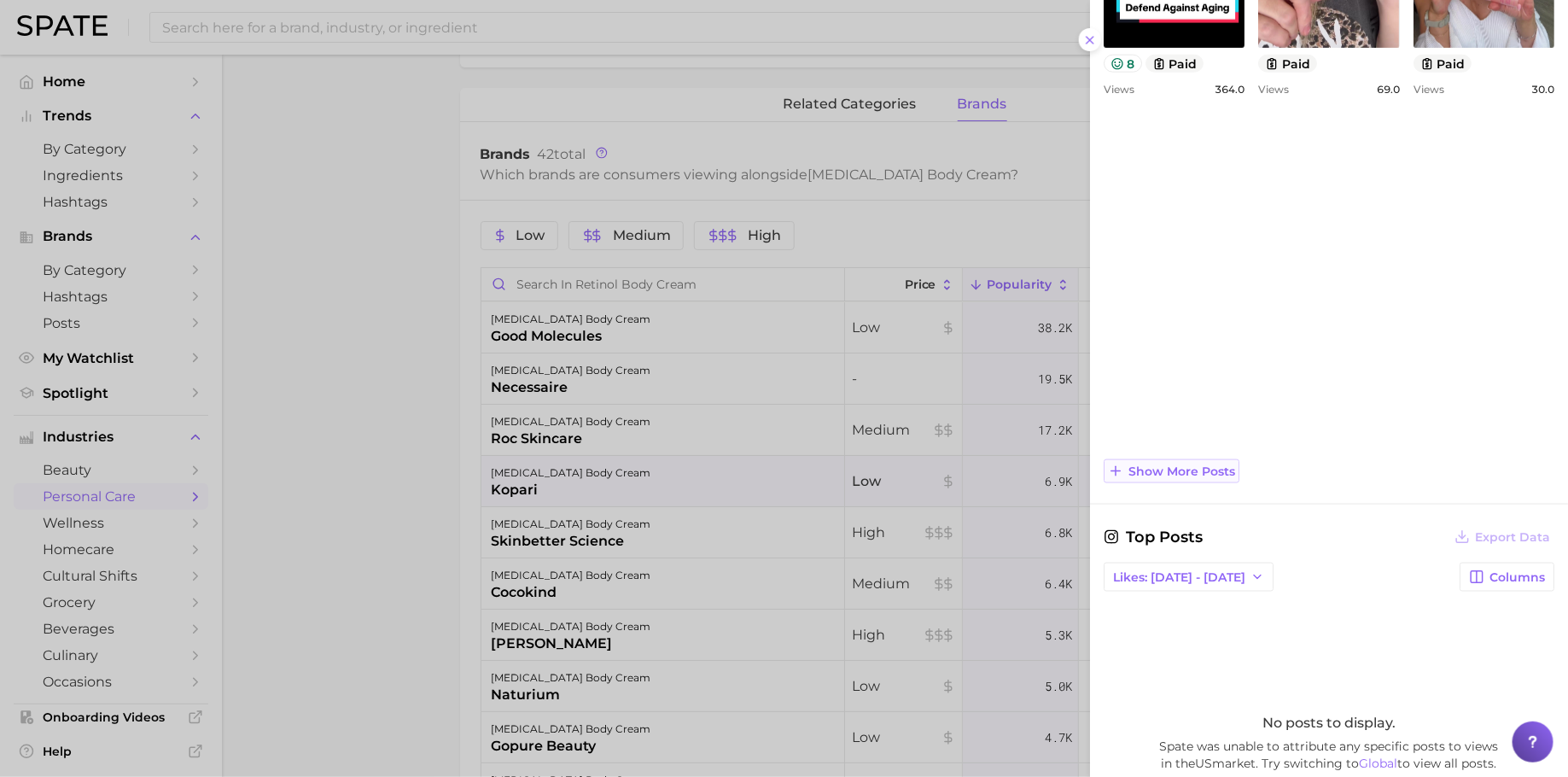
click at [1194, 460] on button "Show more posts" at bounding box center [1170, 472] width 136 height 24
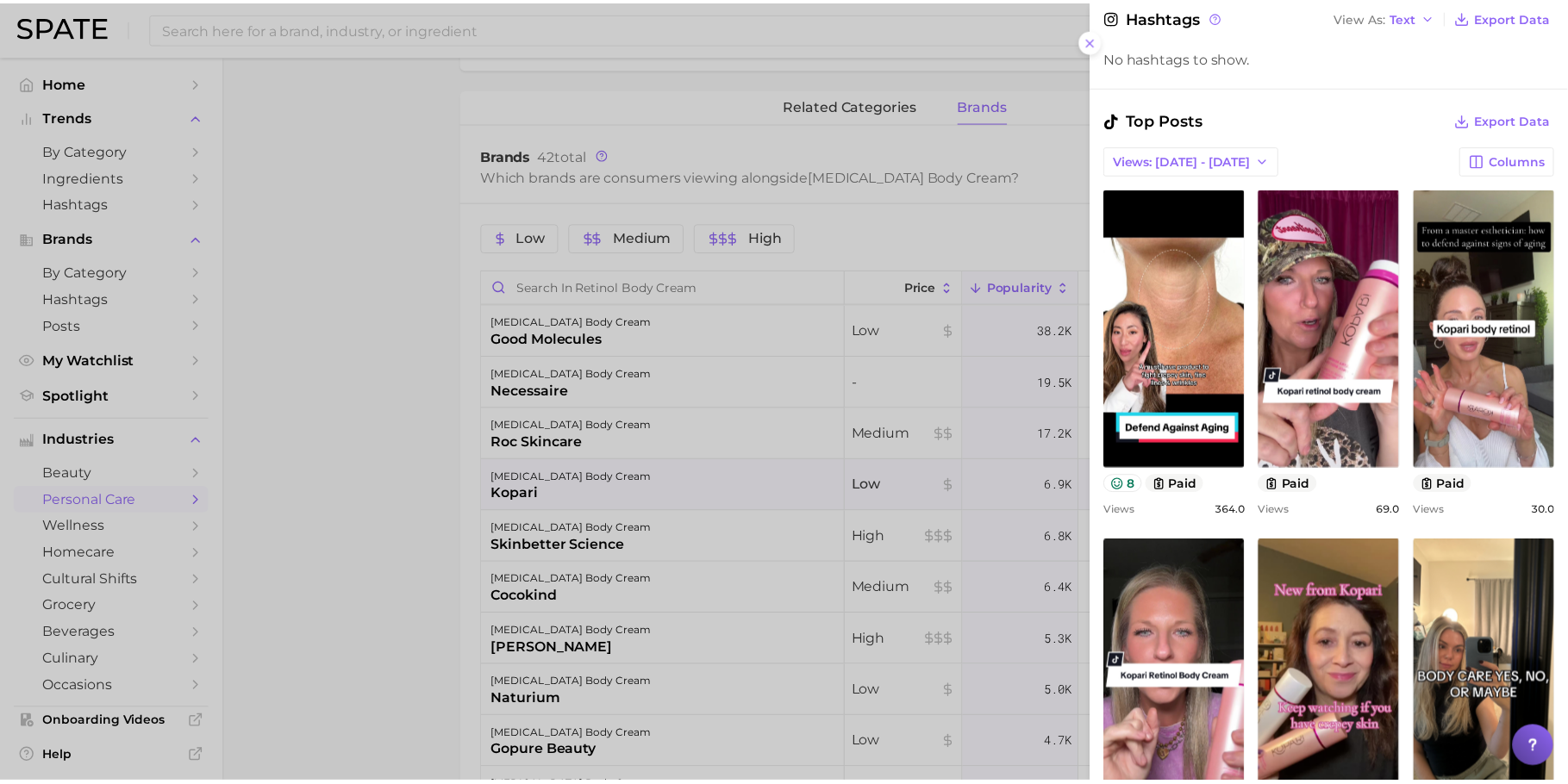
scroll to position [436, 0]
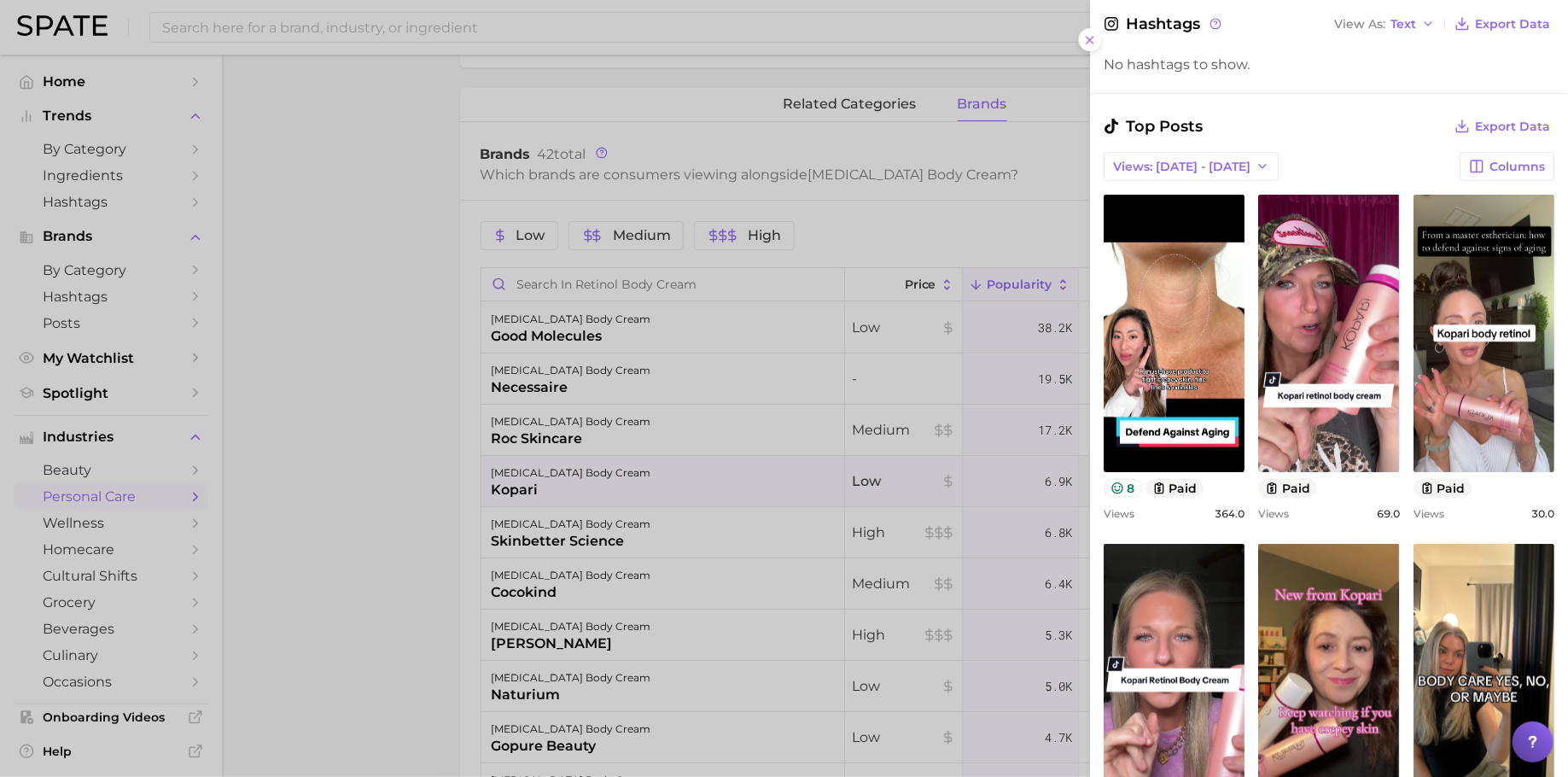
click at [944, 465] on div at bounding box center [784, 388] width 1568 height 777
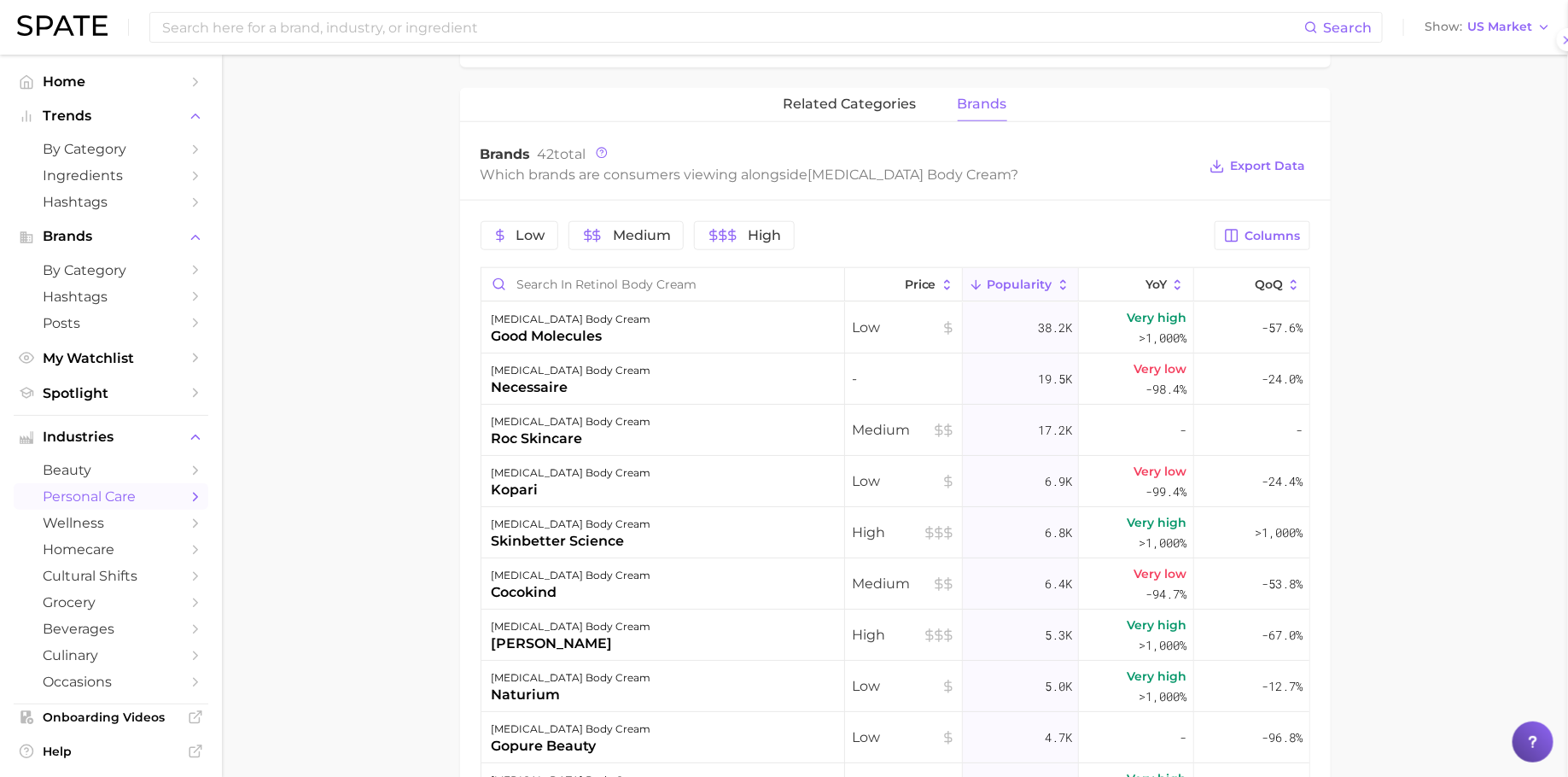
scroll to position [0, 0]
click at [1120, 283] on icon at bounding box center [1127, 285] width 16 height 16
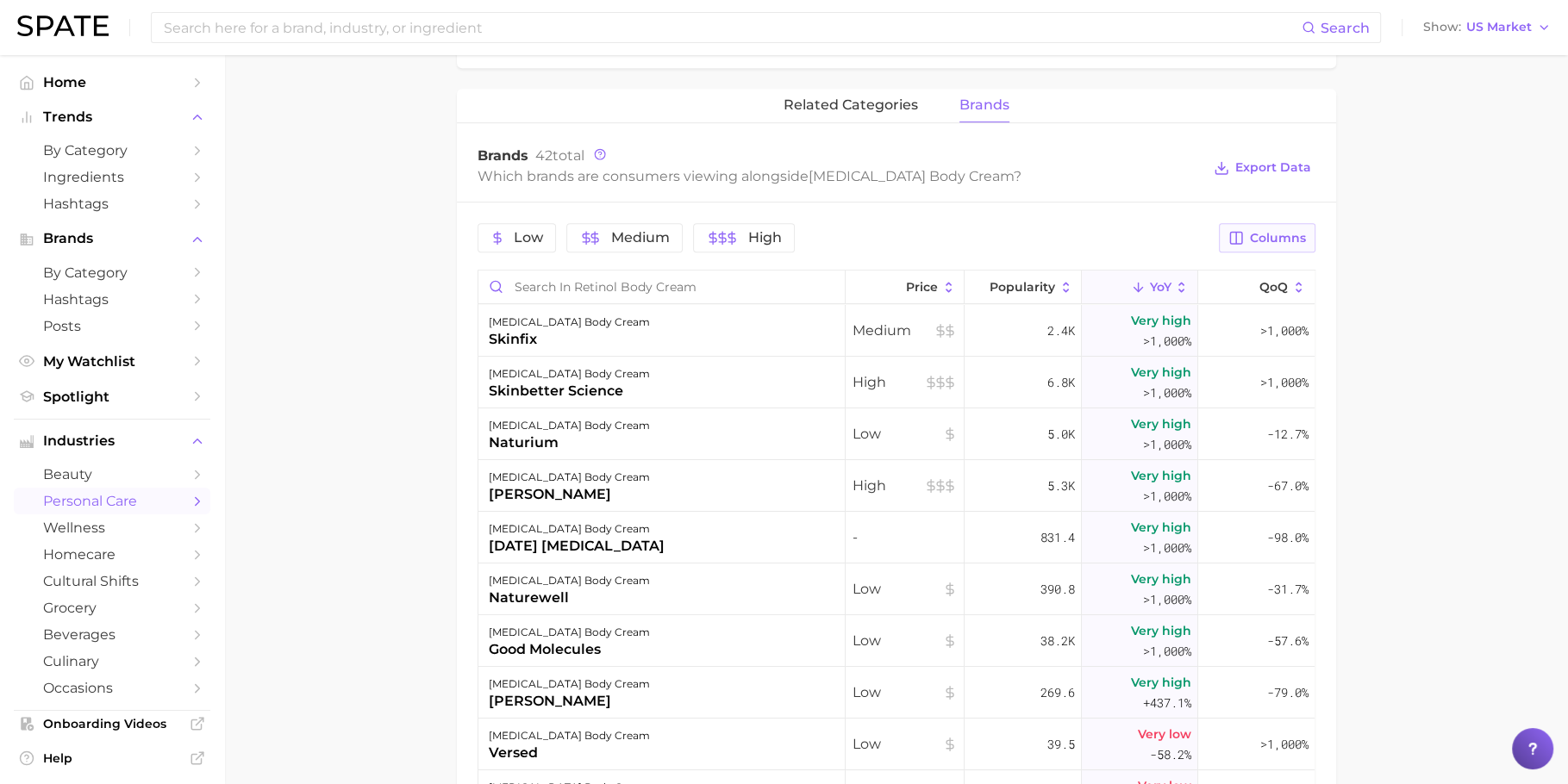
click at [1266, 231] on span "Columns" at bounding box center [1278, 238] width 56 height 15
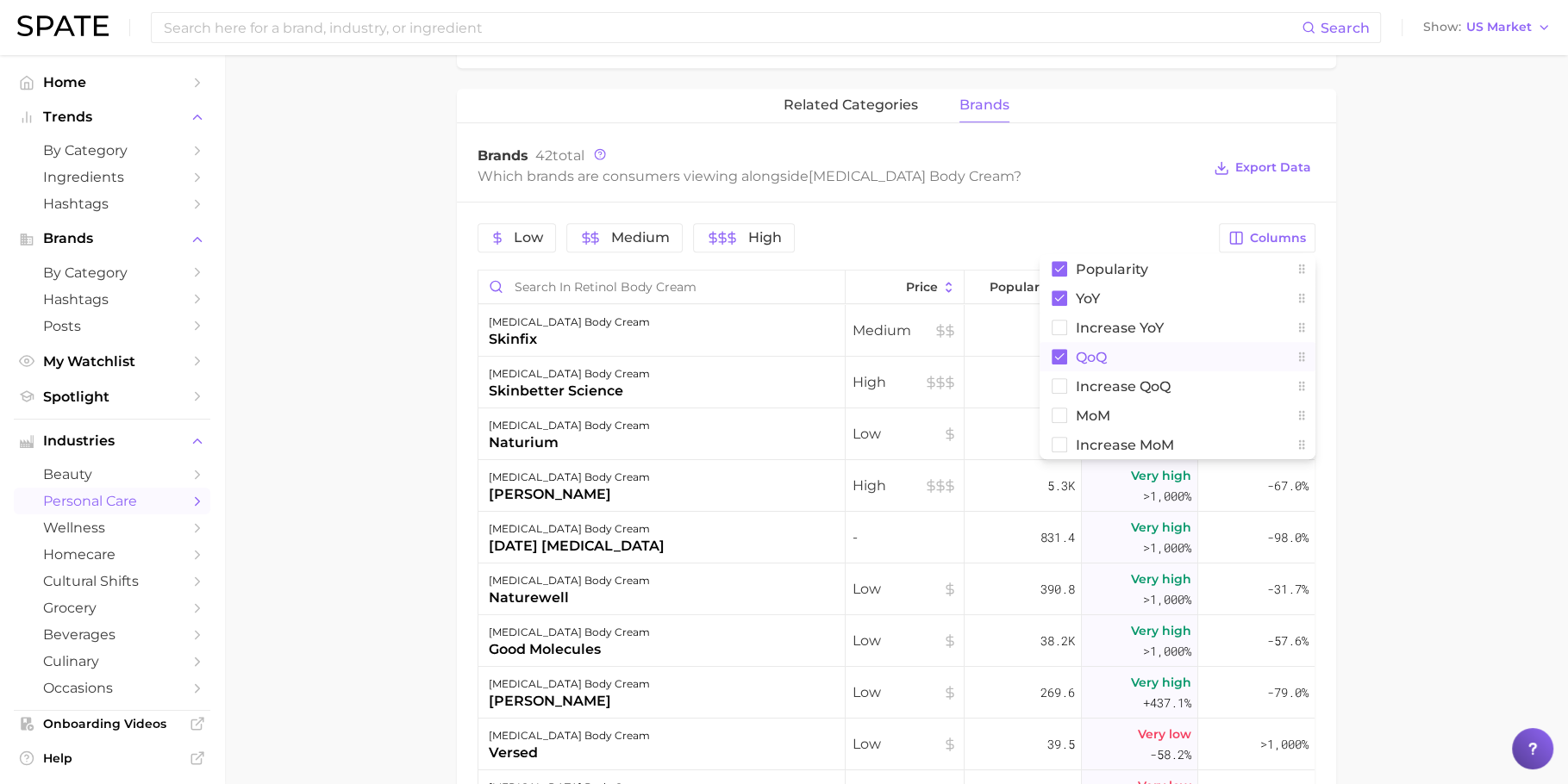
click at [1188, 355] on button "QoQ" at bounding box center [1178, 356] width 276 height 29
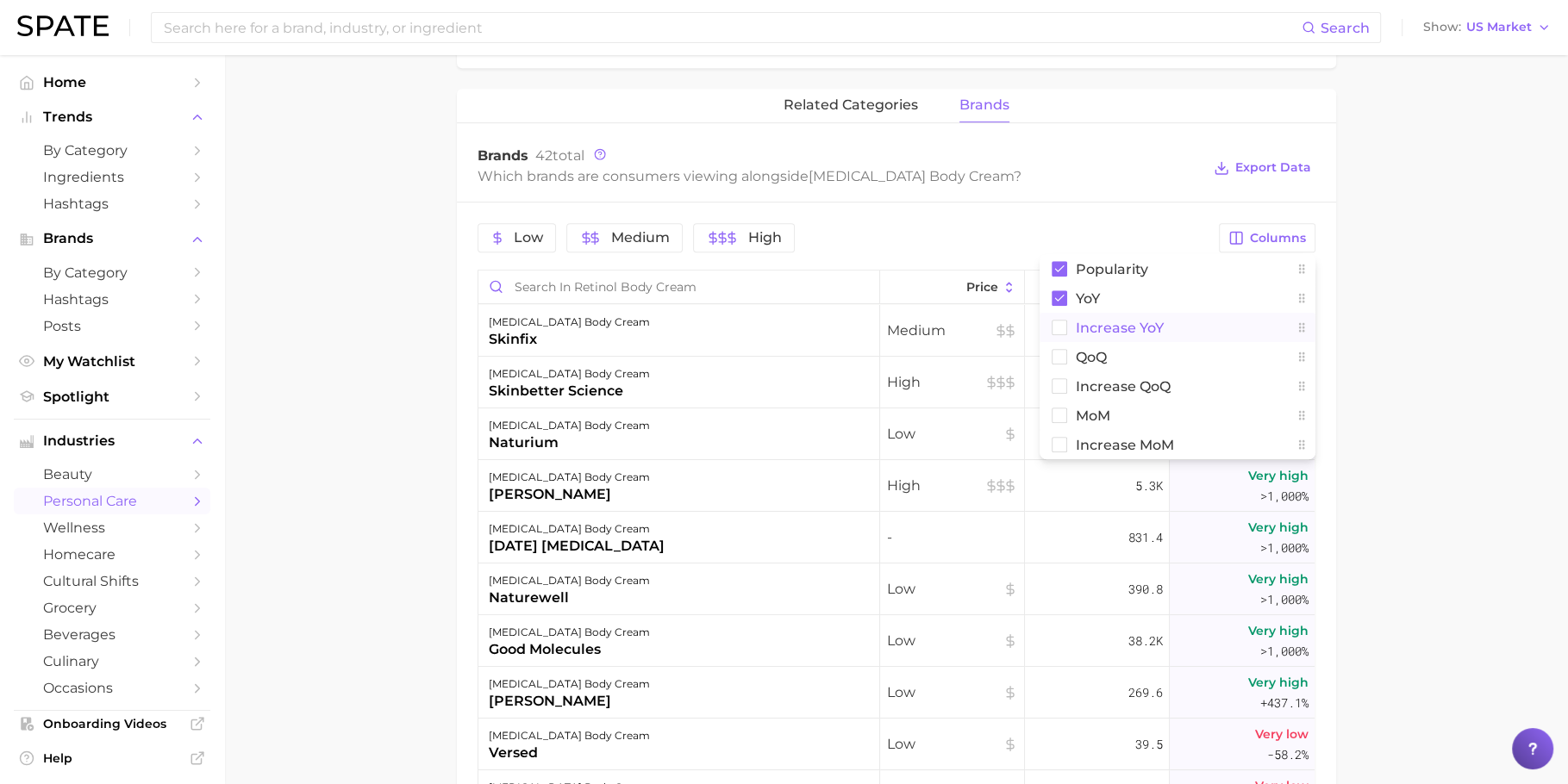
click at [1188, 334] on button "Increase YoY" at bounding box center [1178, 327] width 276 height 29
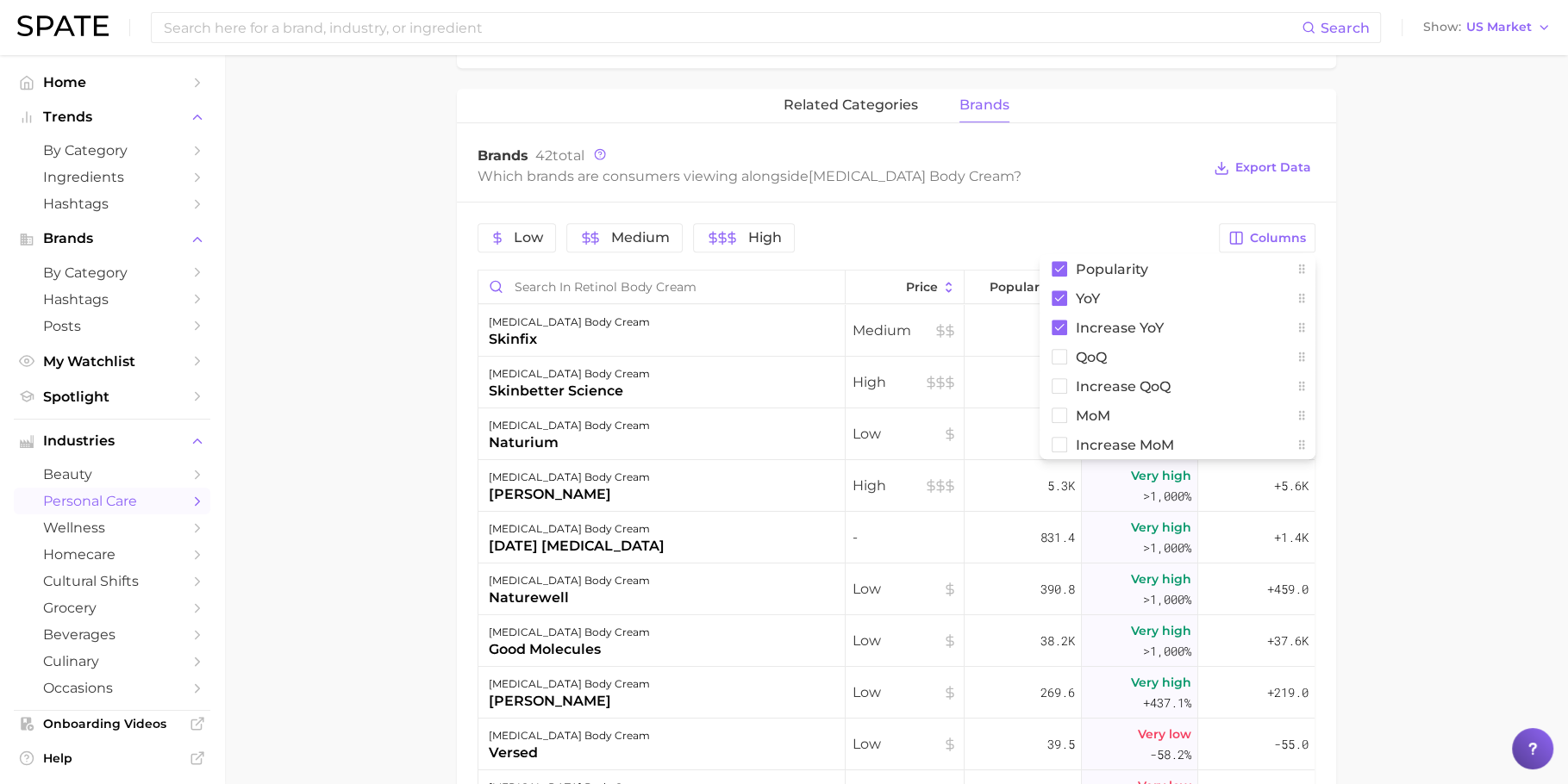
click at [1266, 364] on main "1. bath & body 2. body care products 3. body moisturizing products 4. retinol b…" at bounding box center [896, 215] width 1344 height 1890
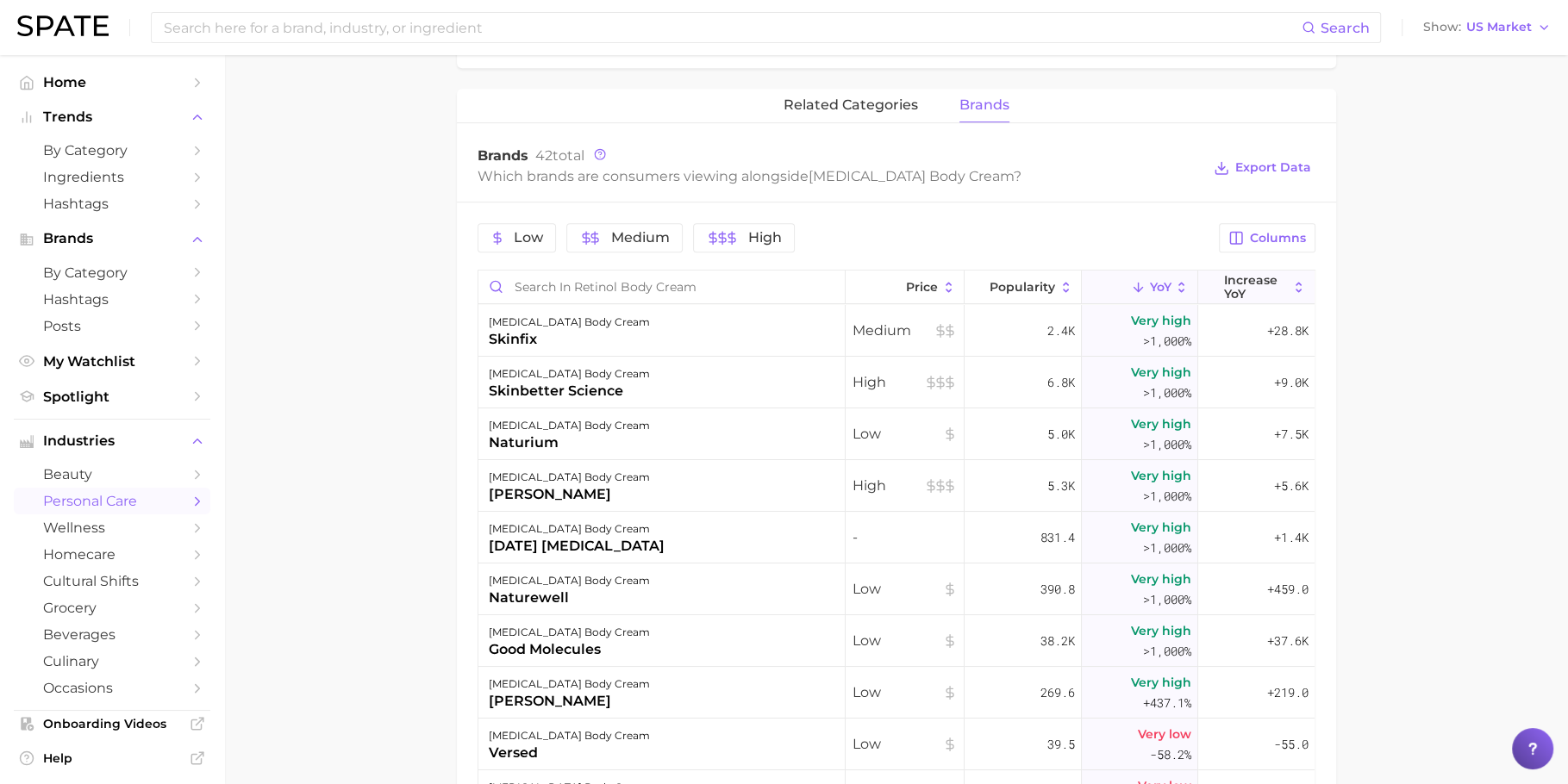
click at [1224, 289] on span "Increase YoY" at bounding box center [1256, 287] width 63 height 28
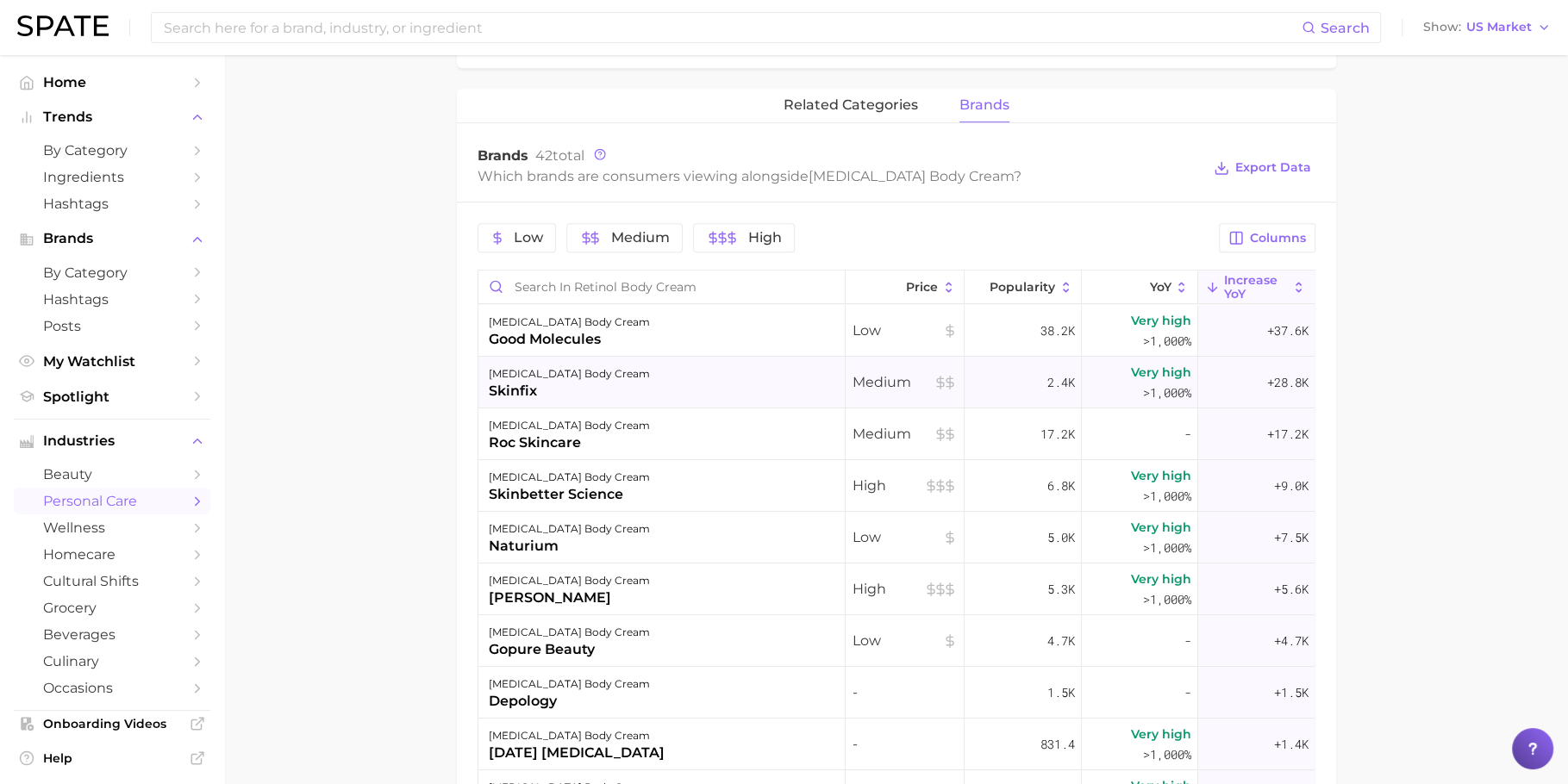
click at [645, 388] on div "retinol body cream skinfix" at bounding box center [662, 383] width 367 height 52
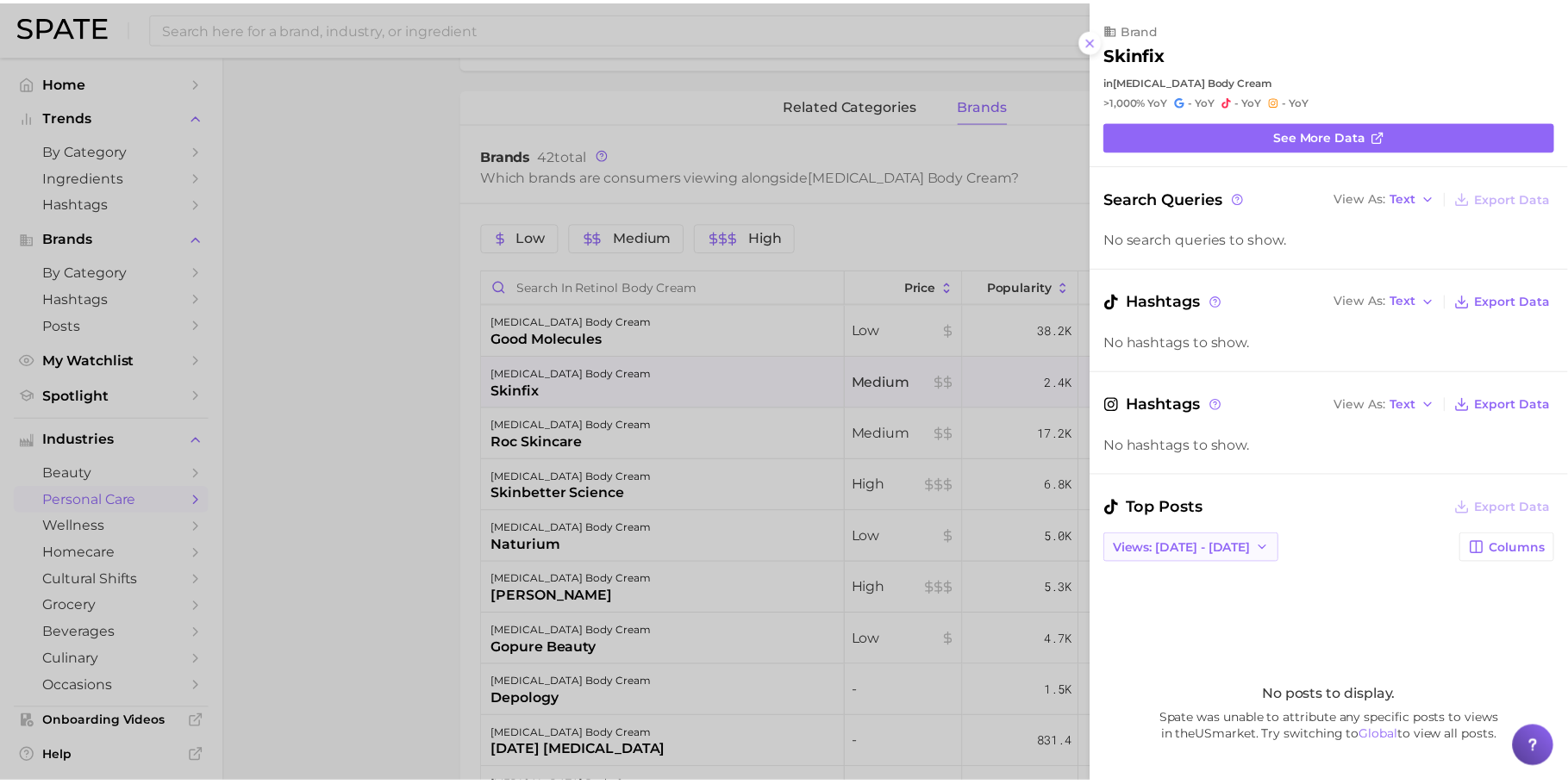
scroll to position [551, 0]
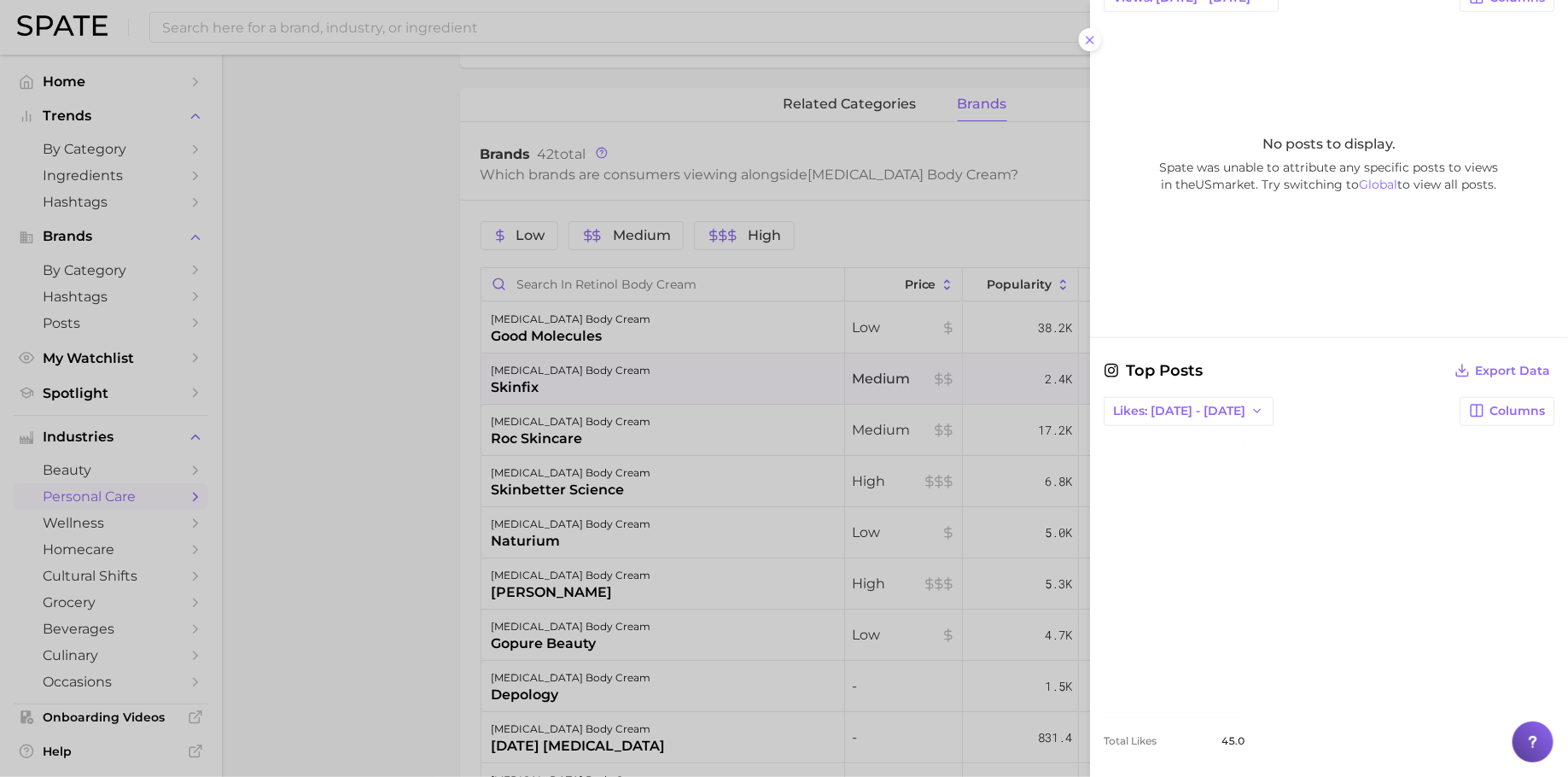
click at [1226, 586] on link "view post on Instagram" at bounding box center [1173, 579] width 141 height 278
click at [798, 349] on div at bounding box center [784, 388] width 1568 height 777
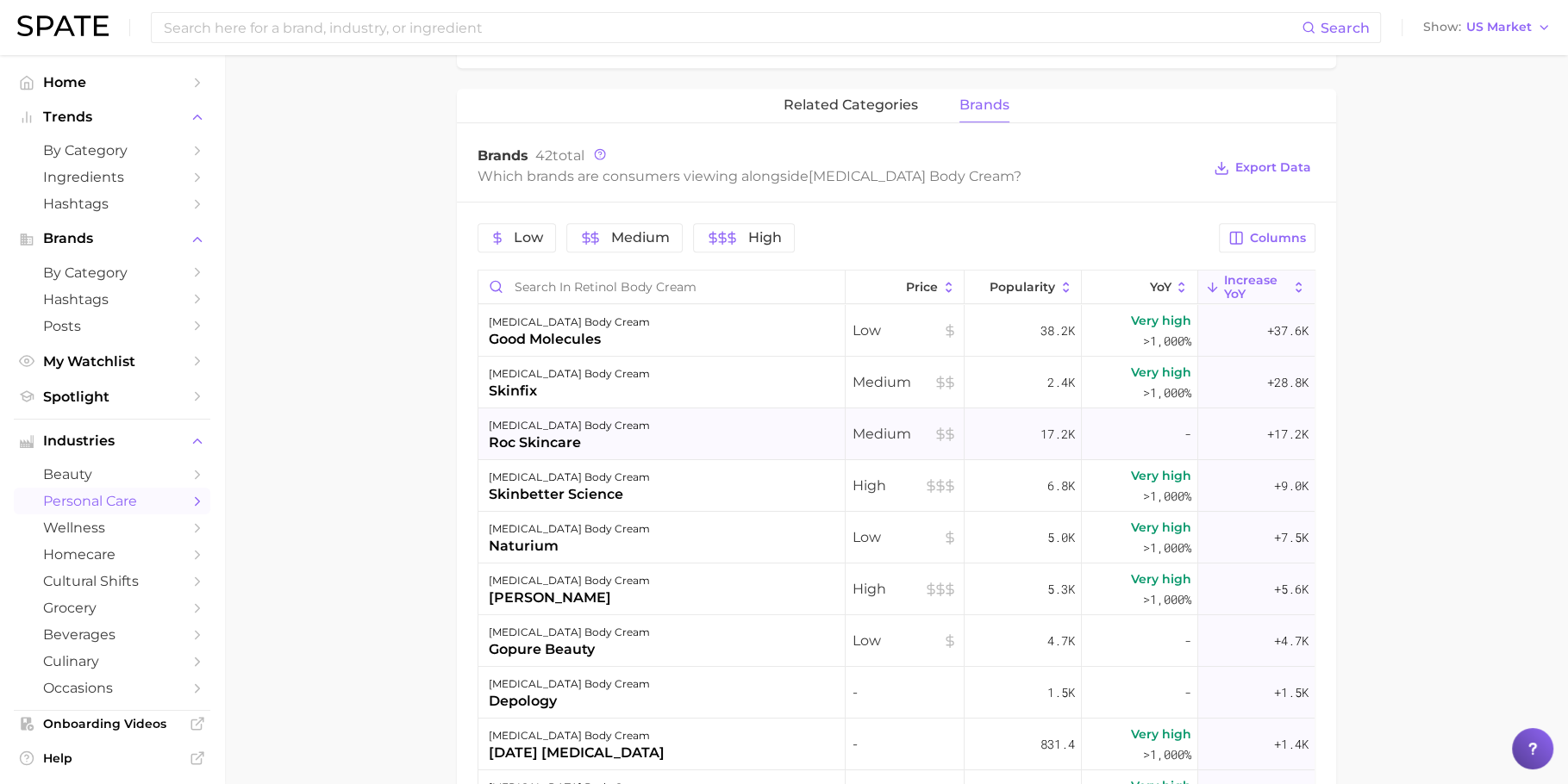
click at [744, 449] on div "retinol body cream roc skincare" at bounding box center [662, 435] width 367 height 52
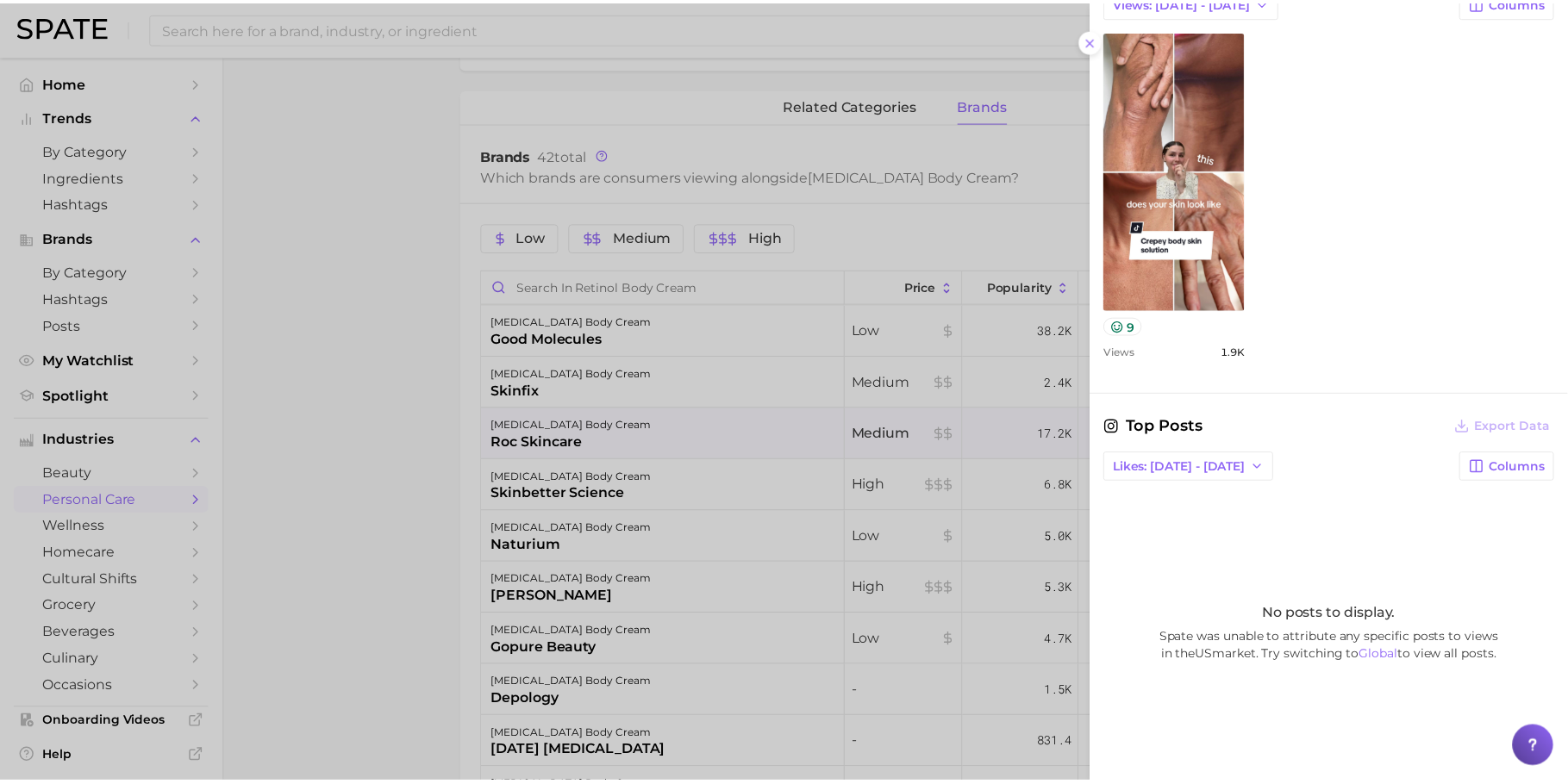
scroll to position [588, 0]
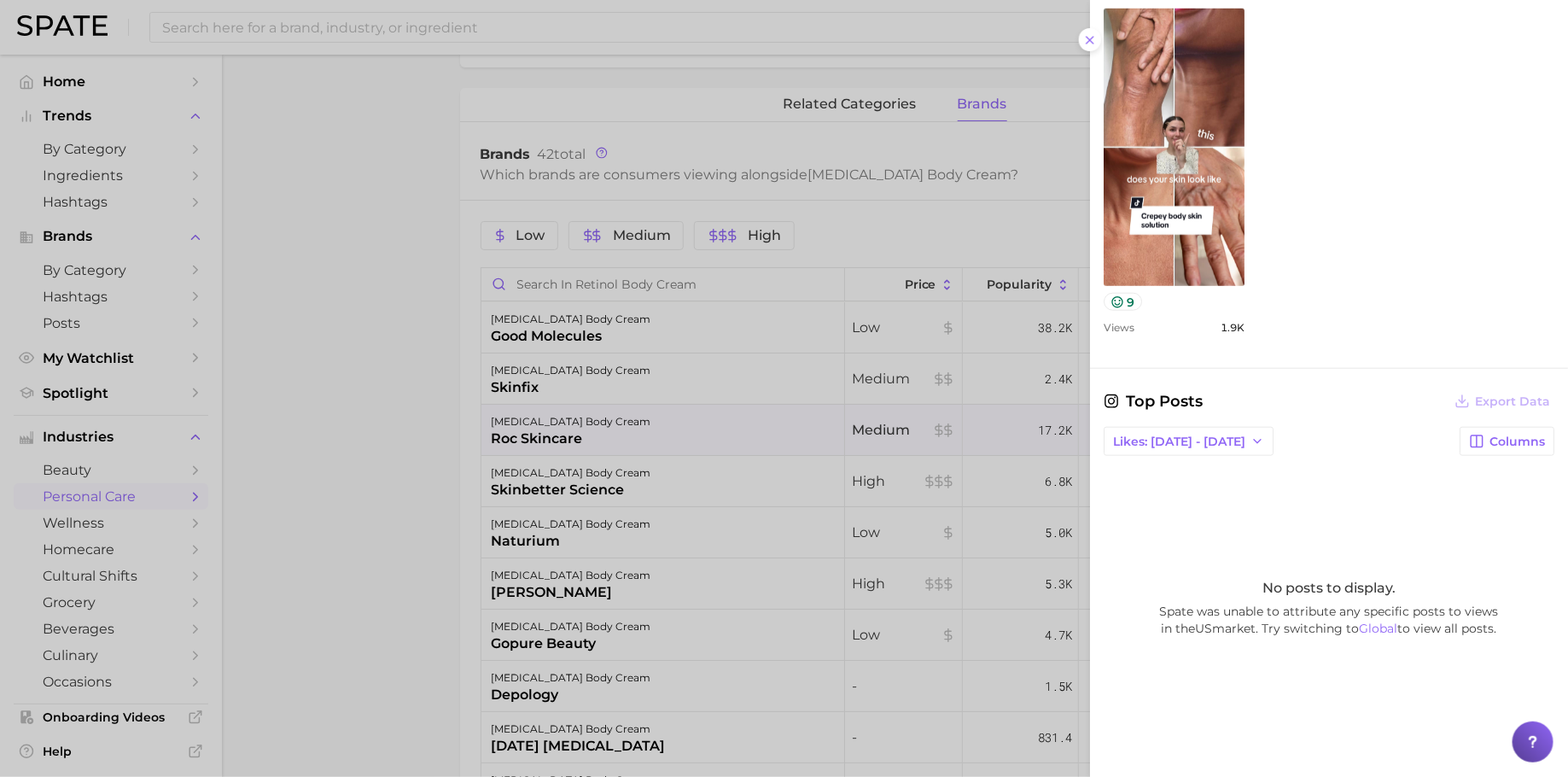
click at [906, 454] on div at bounding box center [784, 388] width 1568 height 777
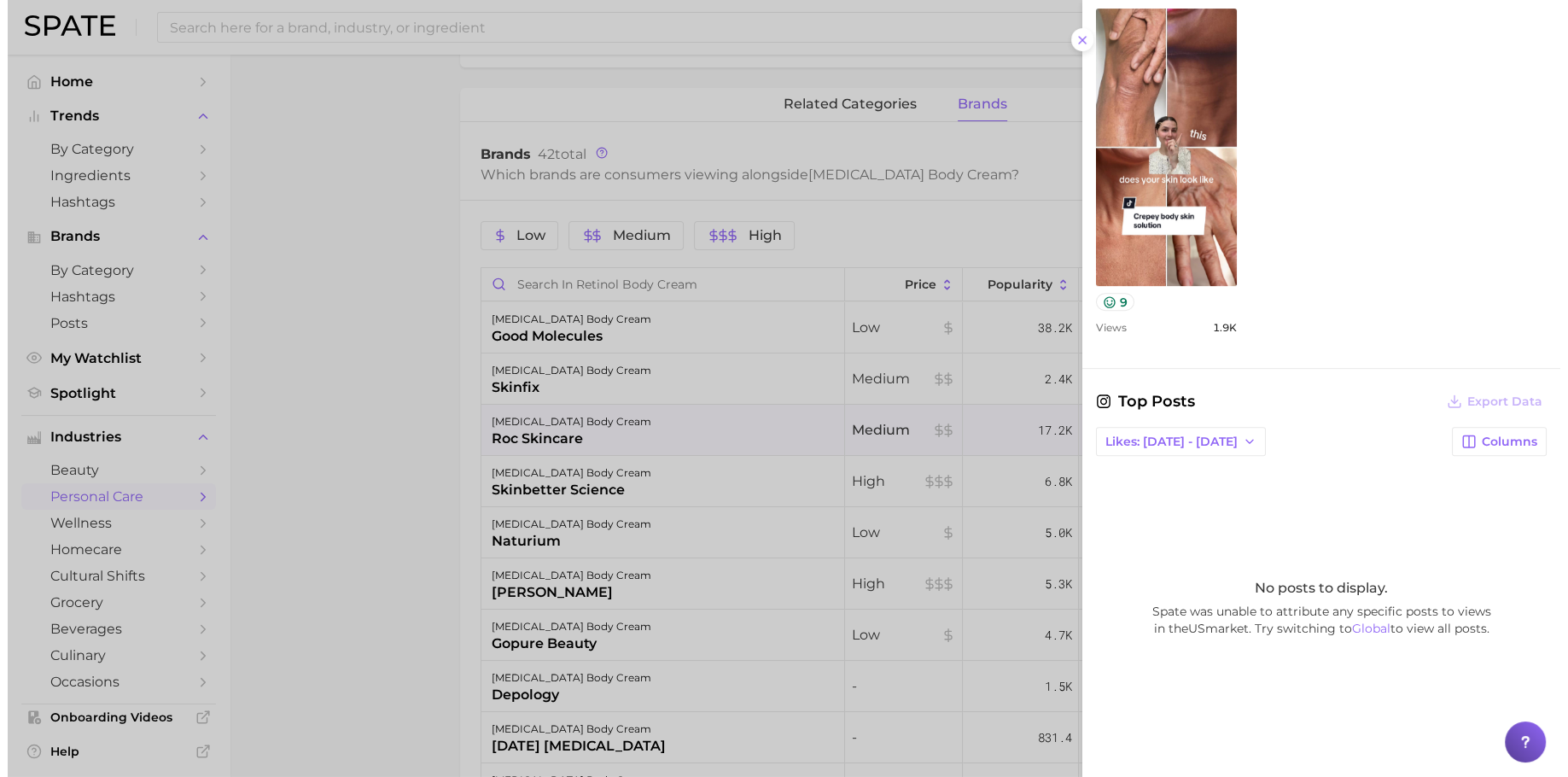
scroll to position [0, 0]
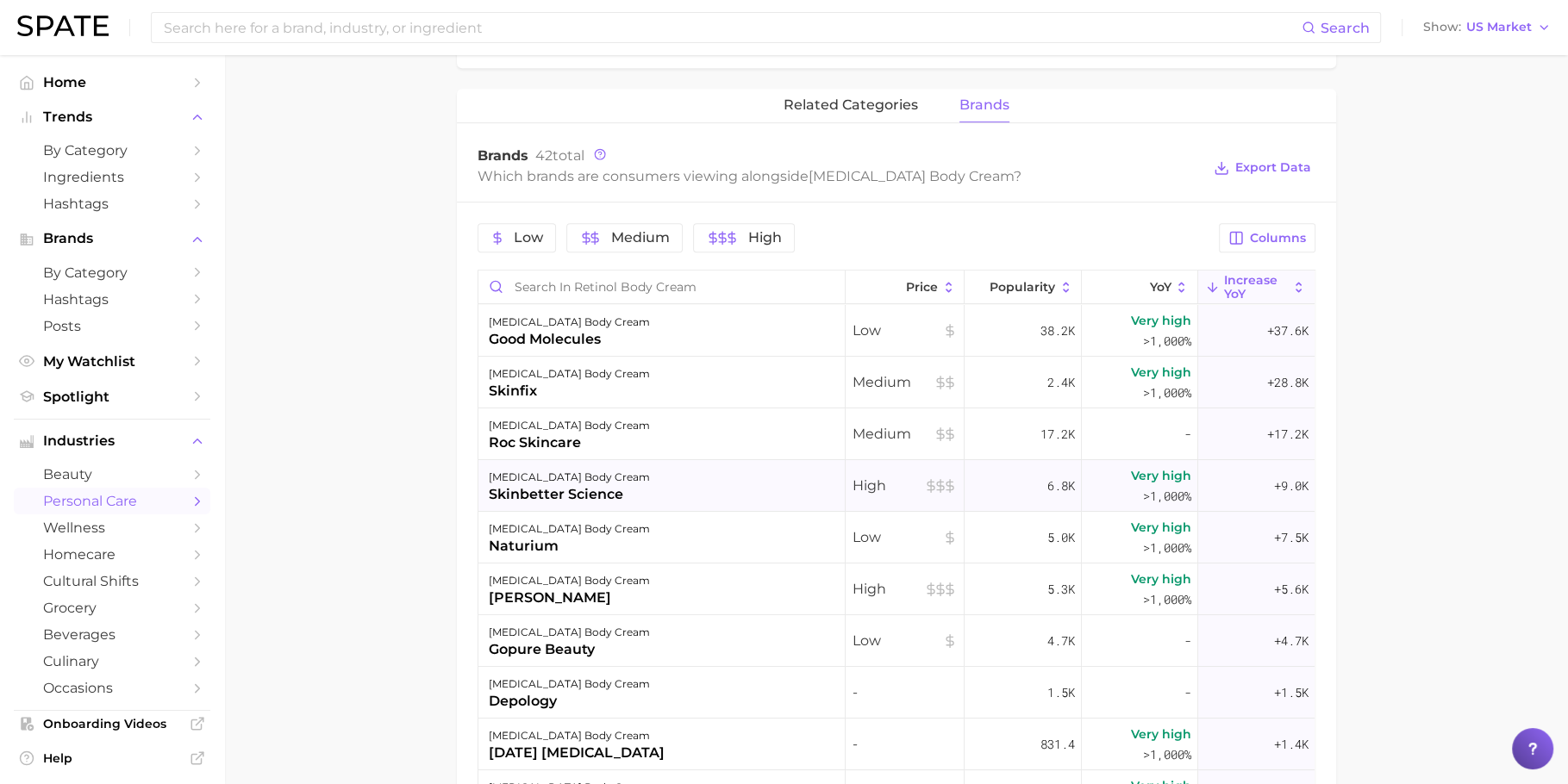
click at [871, 491] on span "High" at bounding box center [905, 486] width 104 height 20
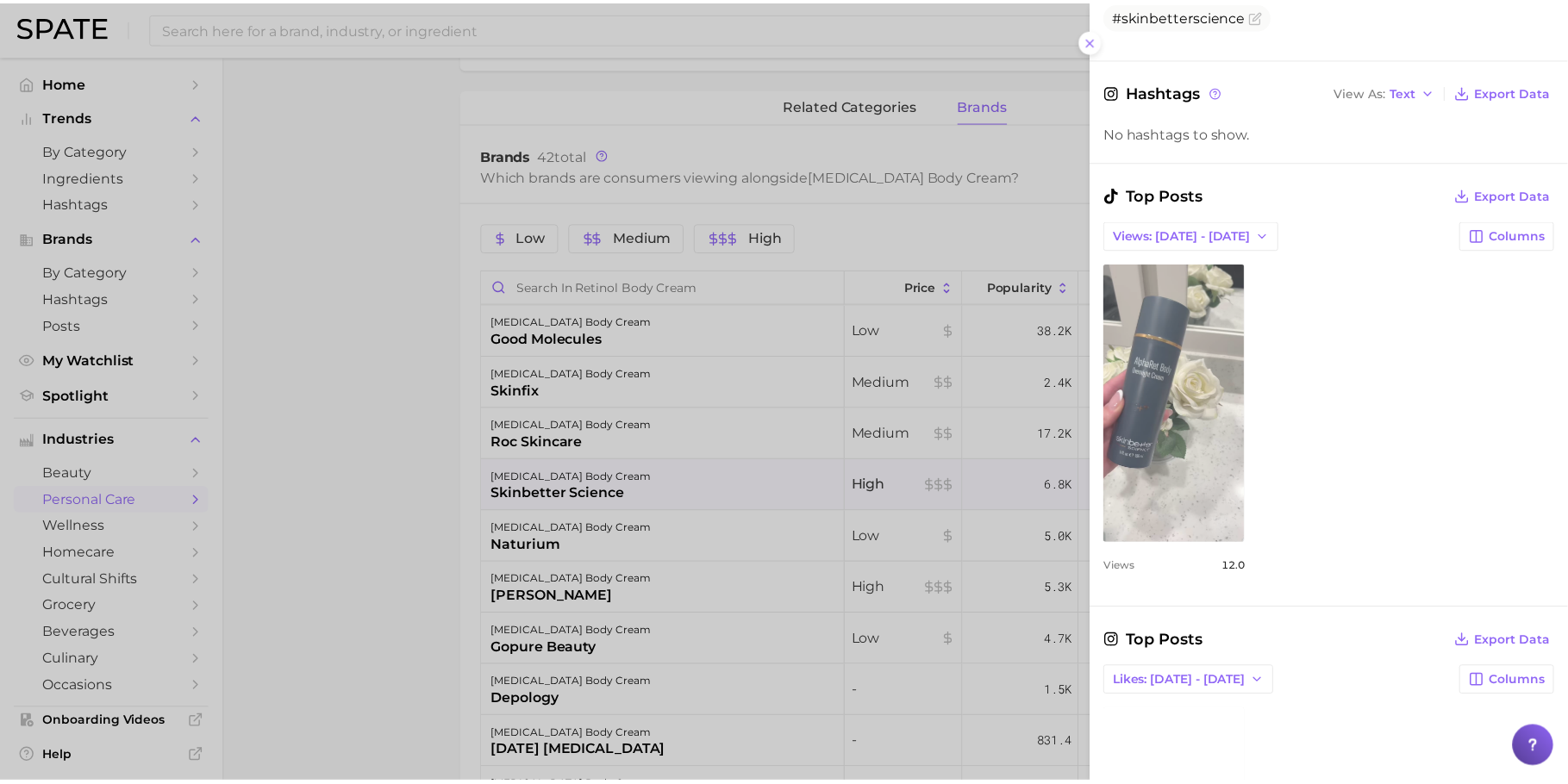
scroll to position [321, 0]
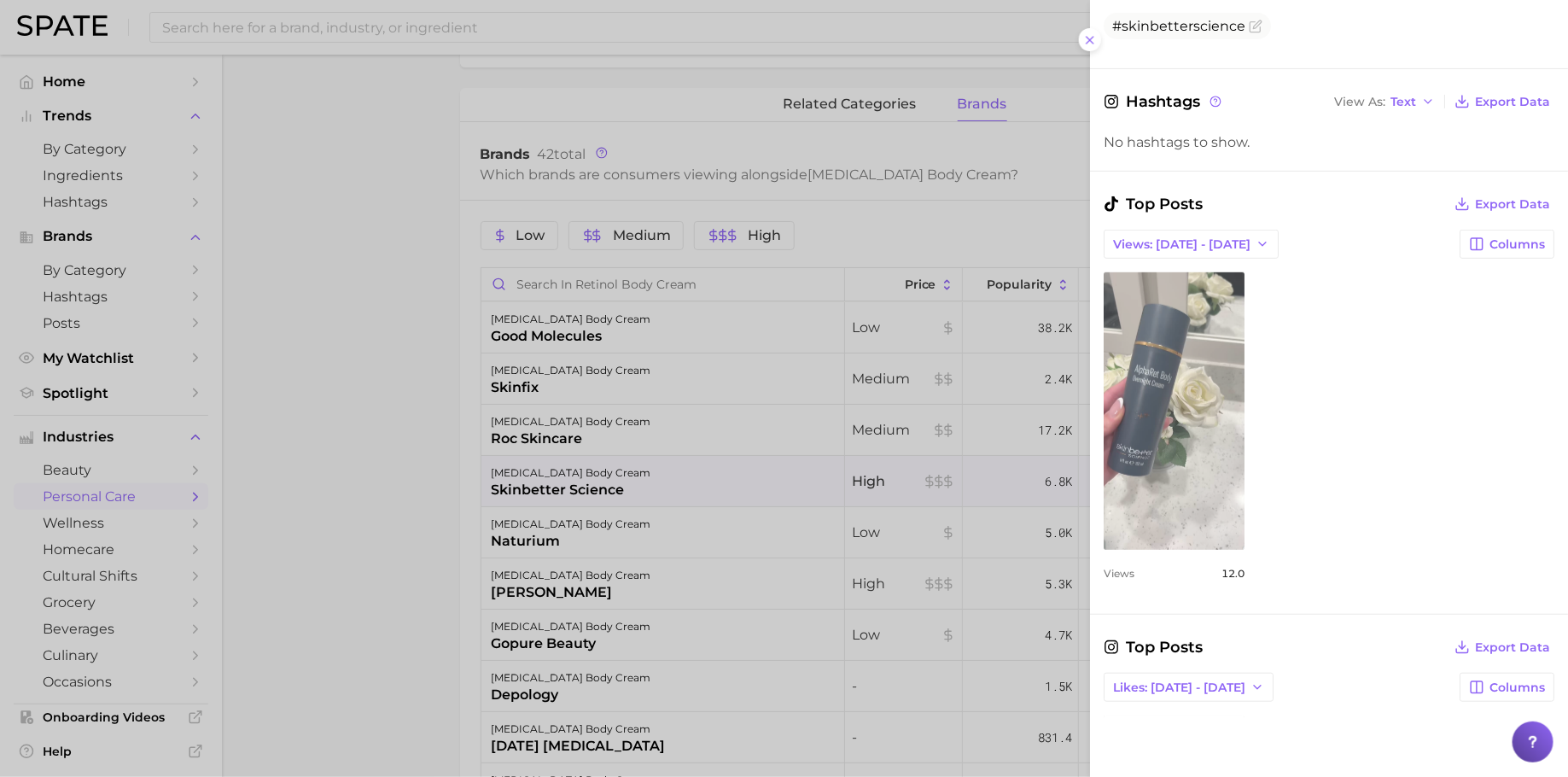
click at [1182, 436] on link "view post on TikTok" at bounding box center [1173, 411] width 141 height 278
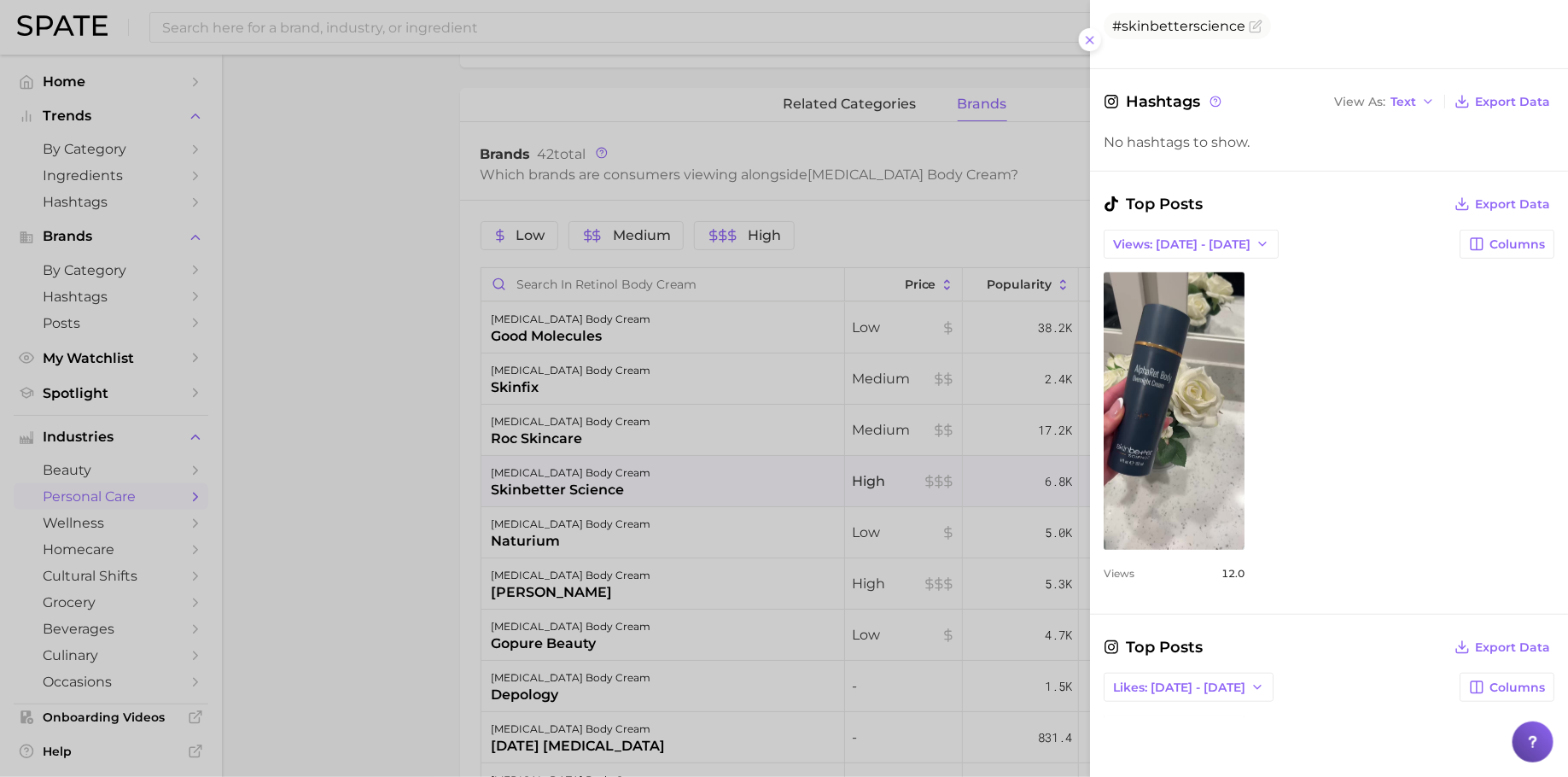
click at [659, 582] on div at bounding box center [784, 388] width 1568 height 777
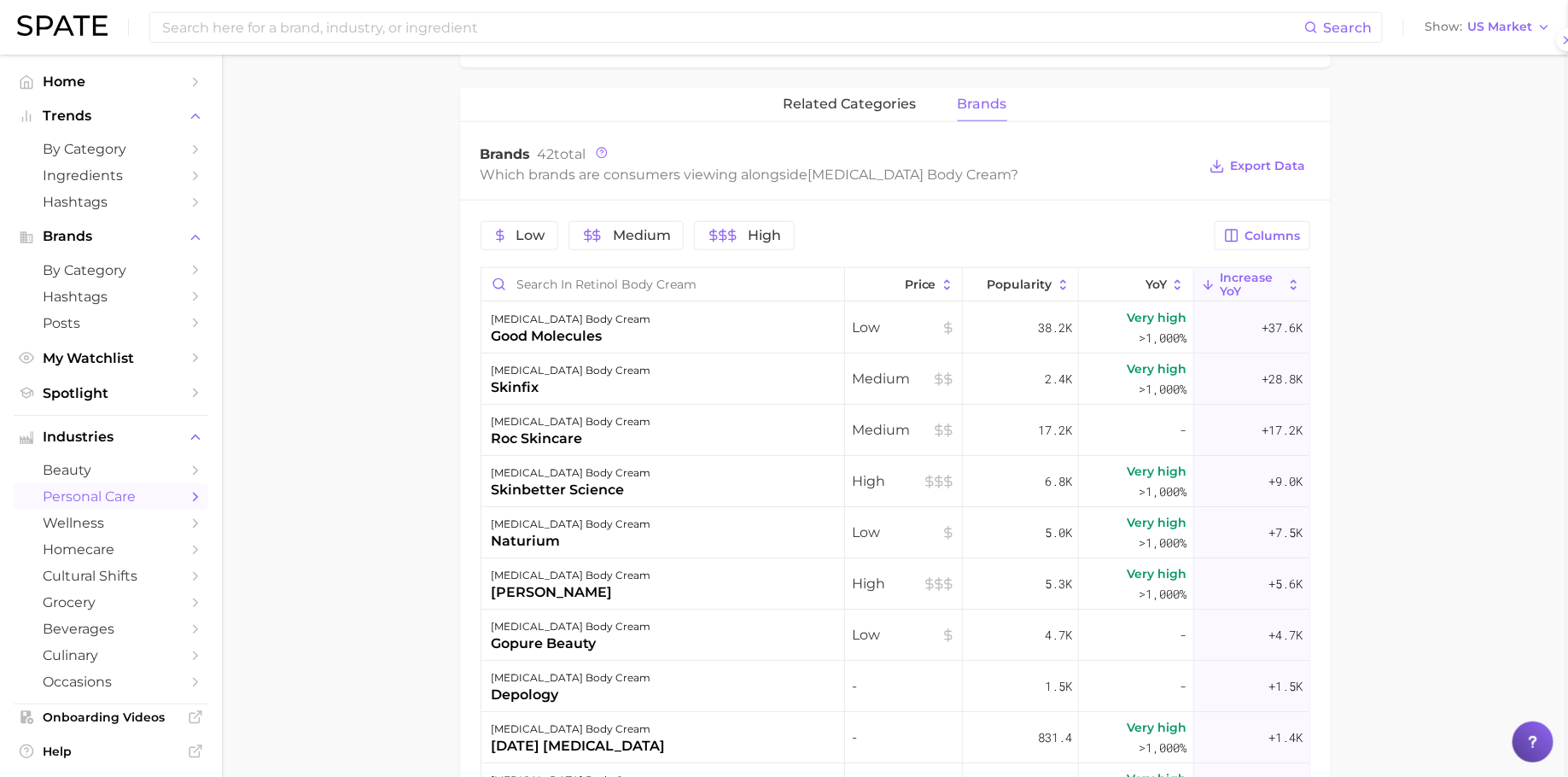
scroll to position [0, 0]
click at [1048, 278] on icon at bounding box center [1055, 285] width 16 height 16
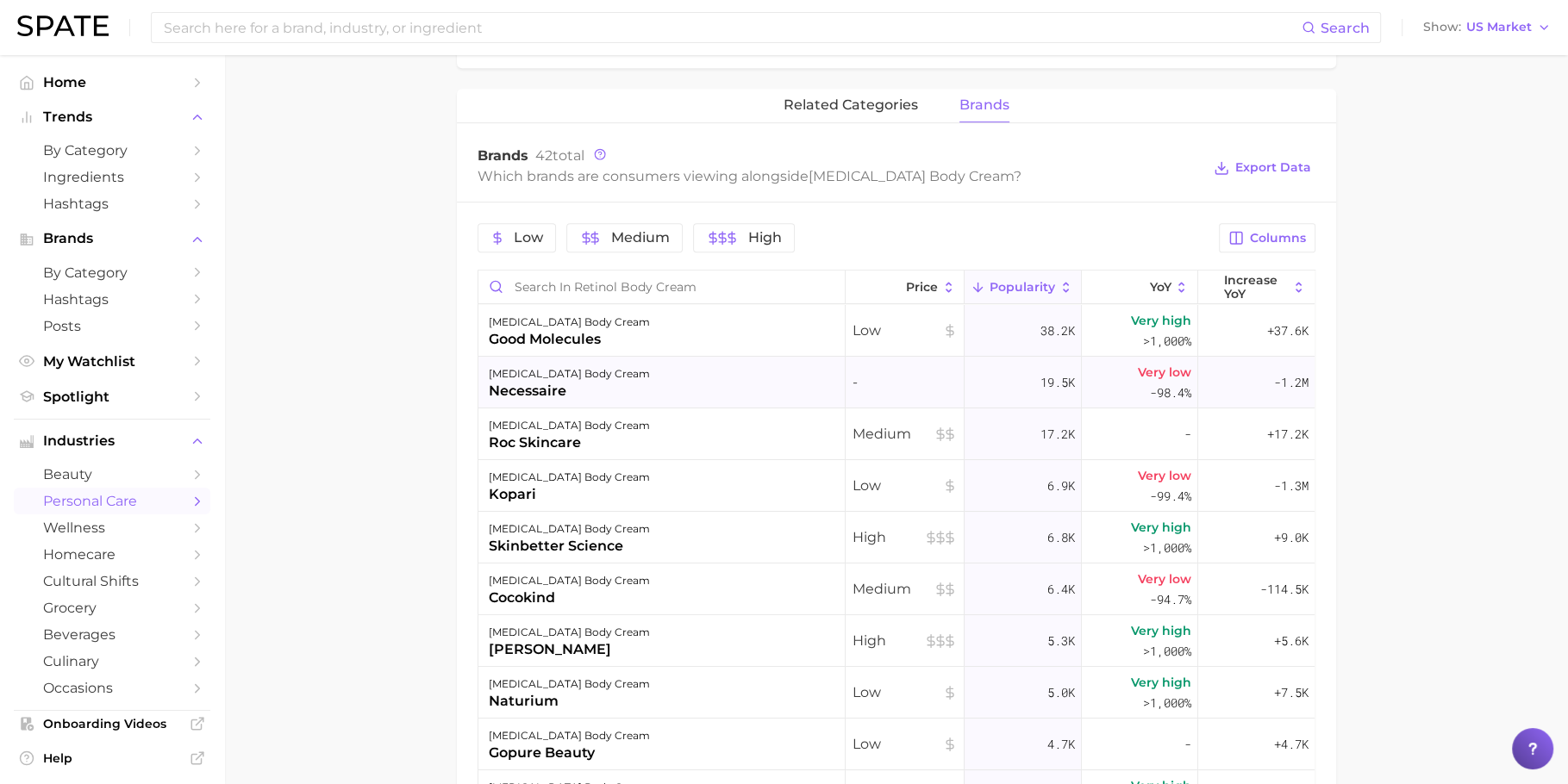
click at [802, 373] on div "retinol body cream necessaire" at bounding box center [662, 383] width 367 height 52
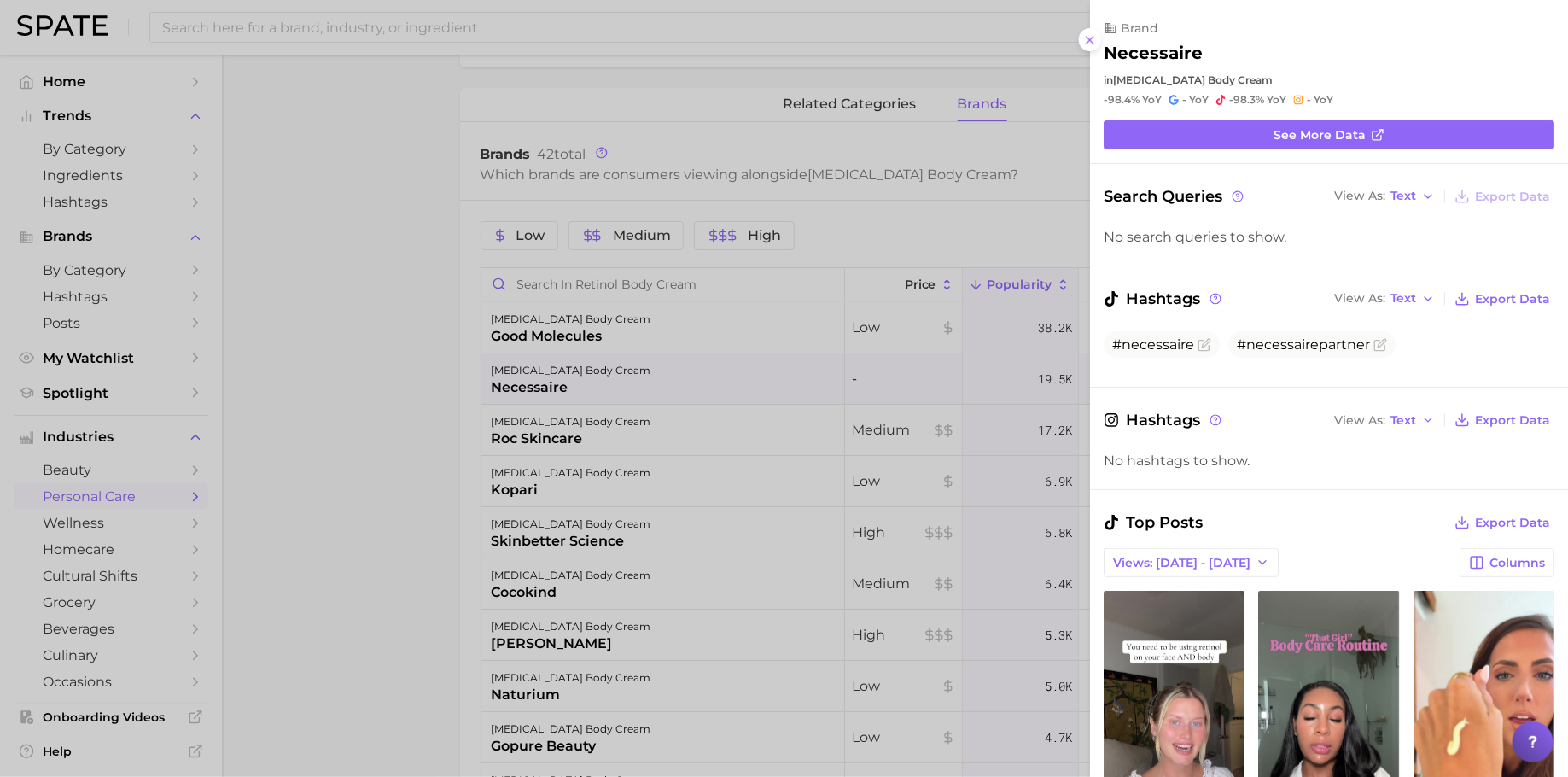
click at [779, 441] on div at bounding box center [784, 388] width 1568 height 777
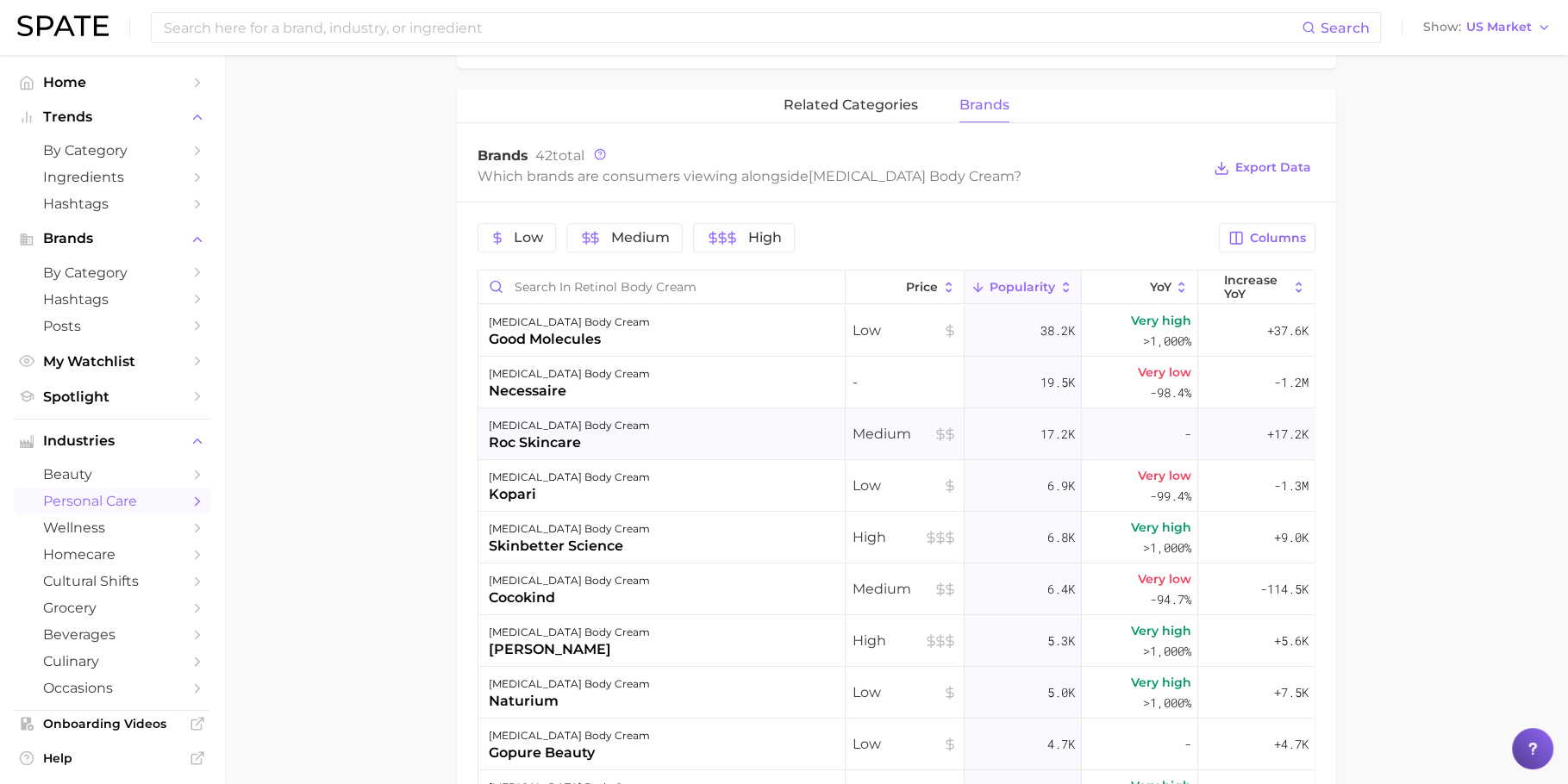
click at [760, 436] on div "retinol body cream roc skincare" at bounding box center [662, 435] width 367 height 52
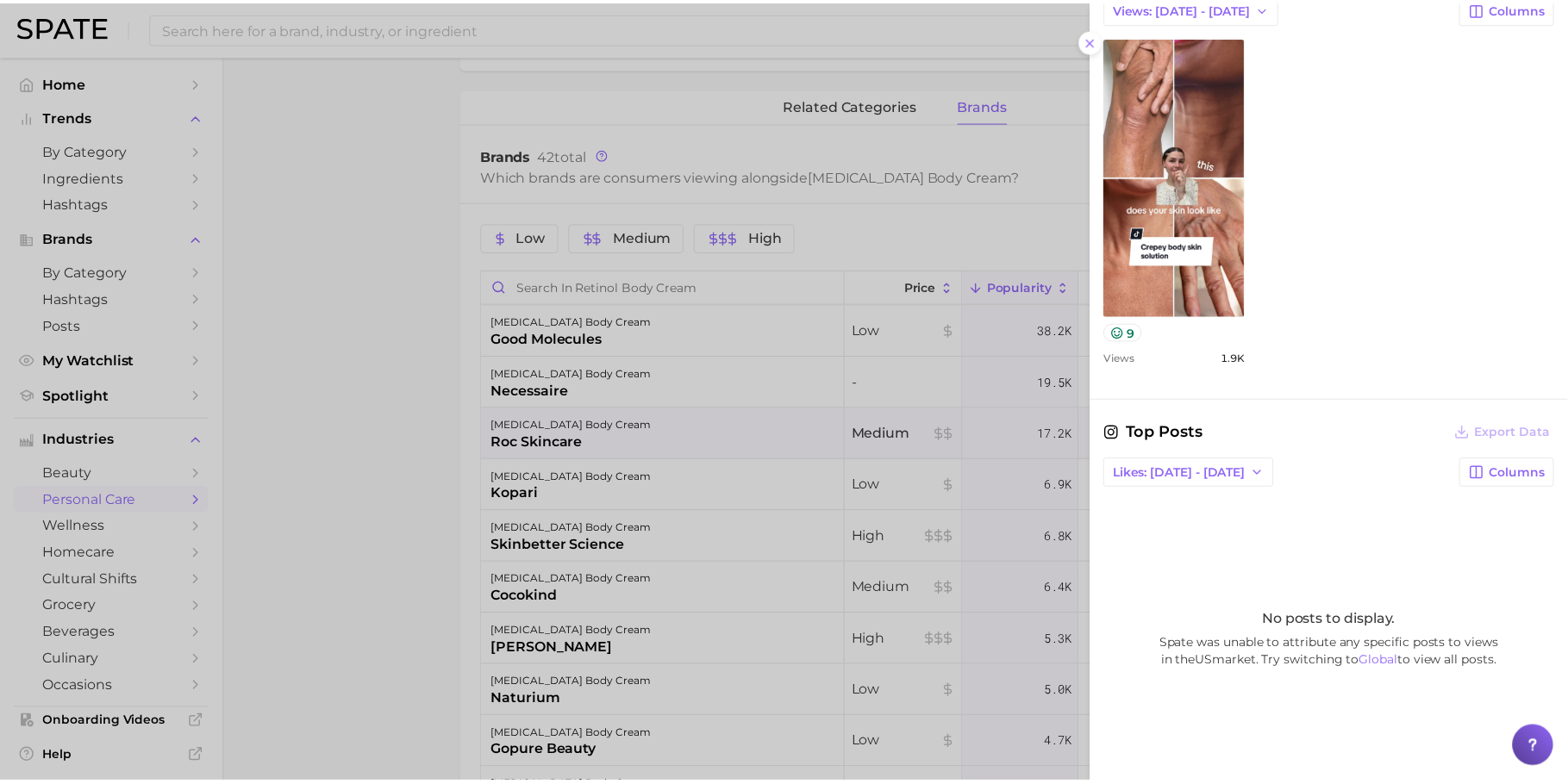
scroll to position [557, 0]
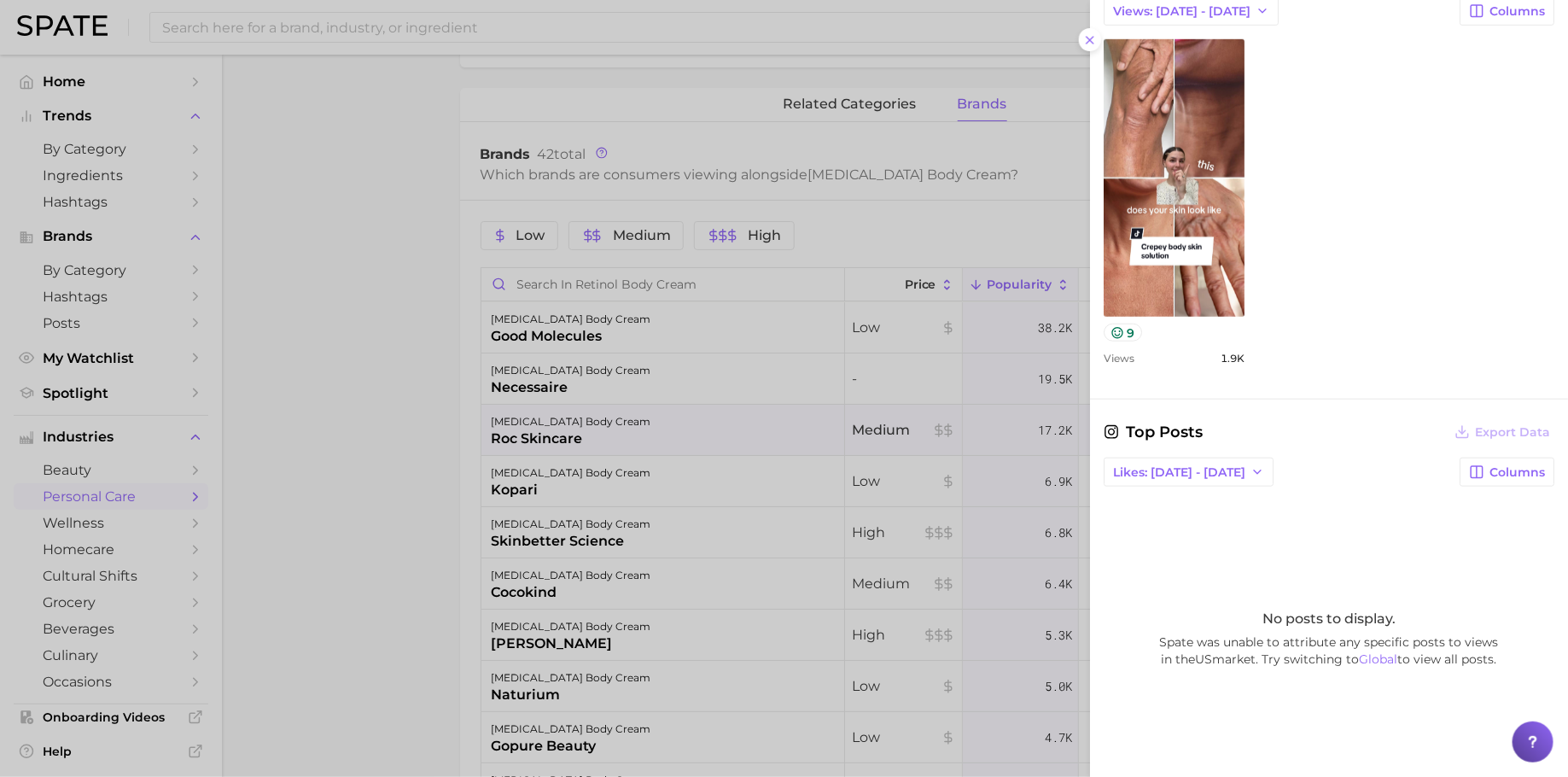
click at [750, 409] on div at bounding box center [784, 388] width 1568 height 777
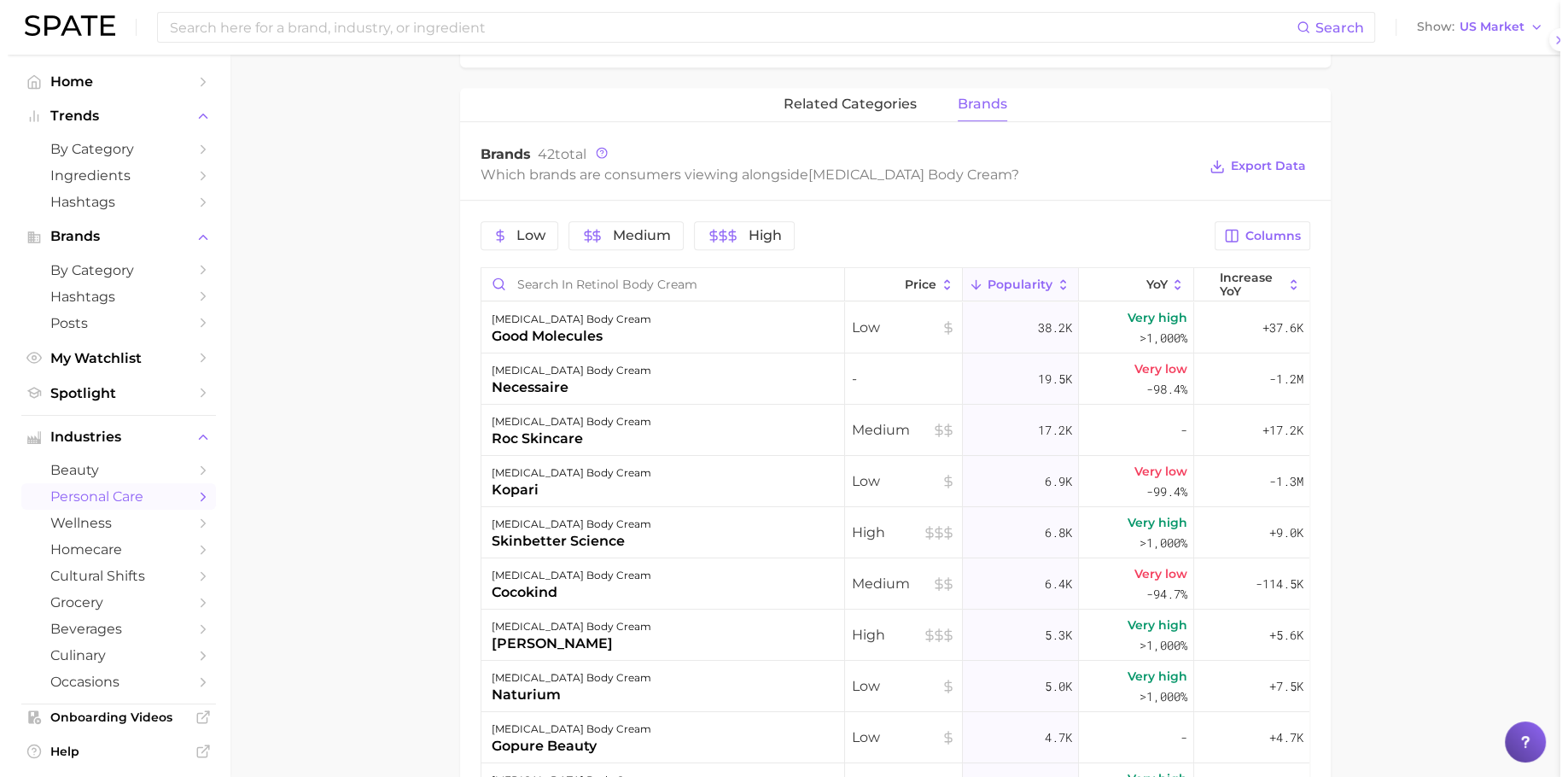
scroll to position [0, 0]
click at [750, 381] on div "retinol body cream necessaire" at bounding box center [656, 379] width 363 height 52
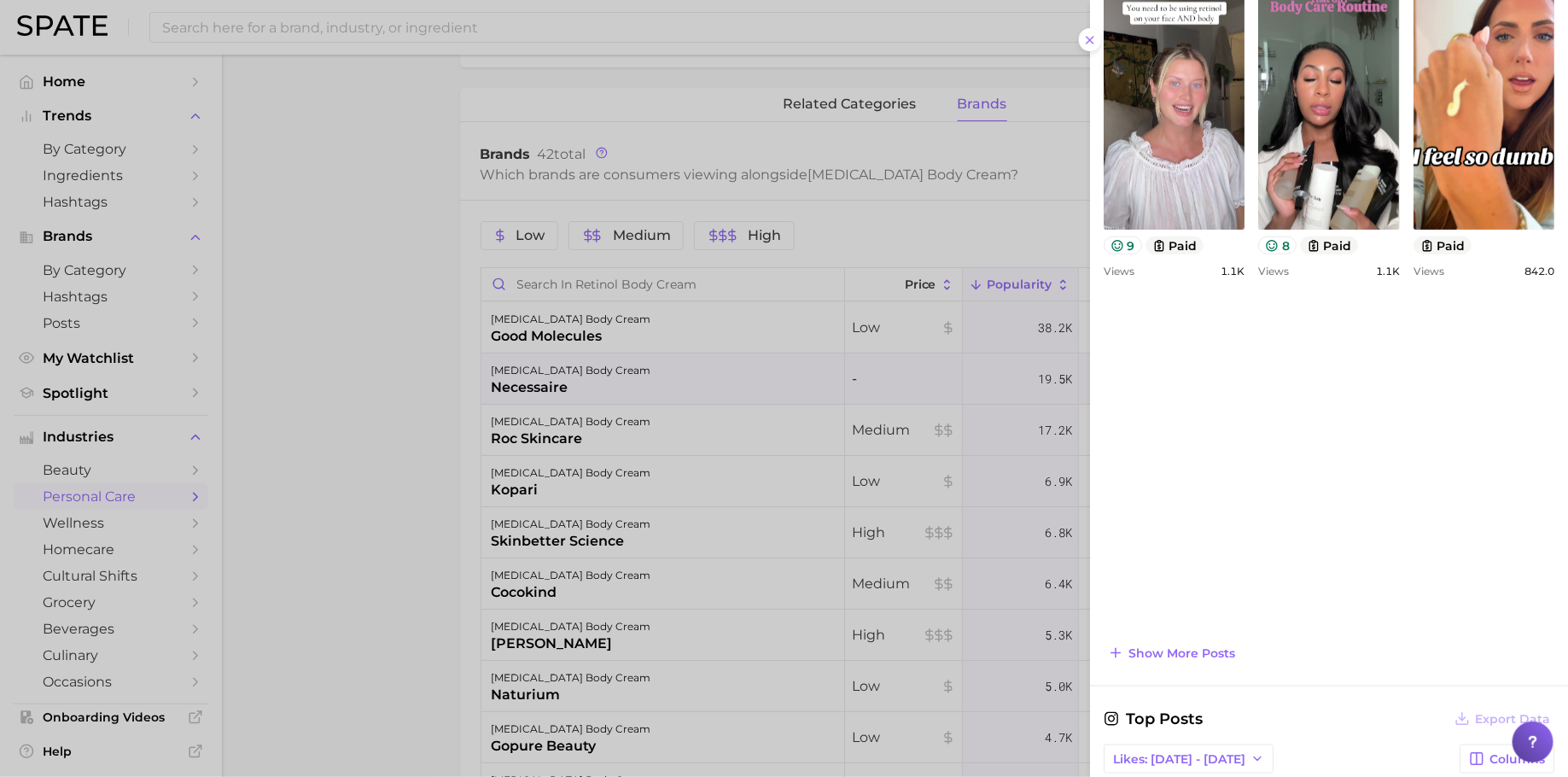
click at [779, 524] on div at bounding box center [784, 388] width 1568 height 777
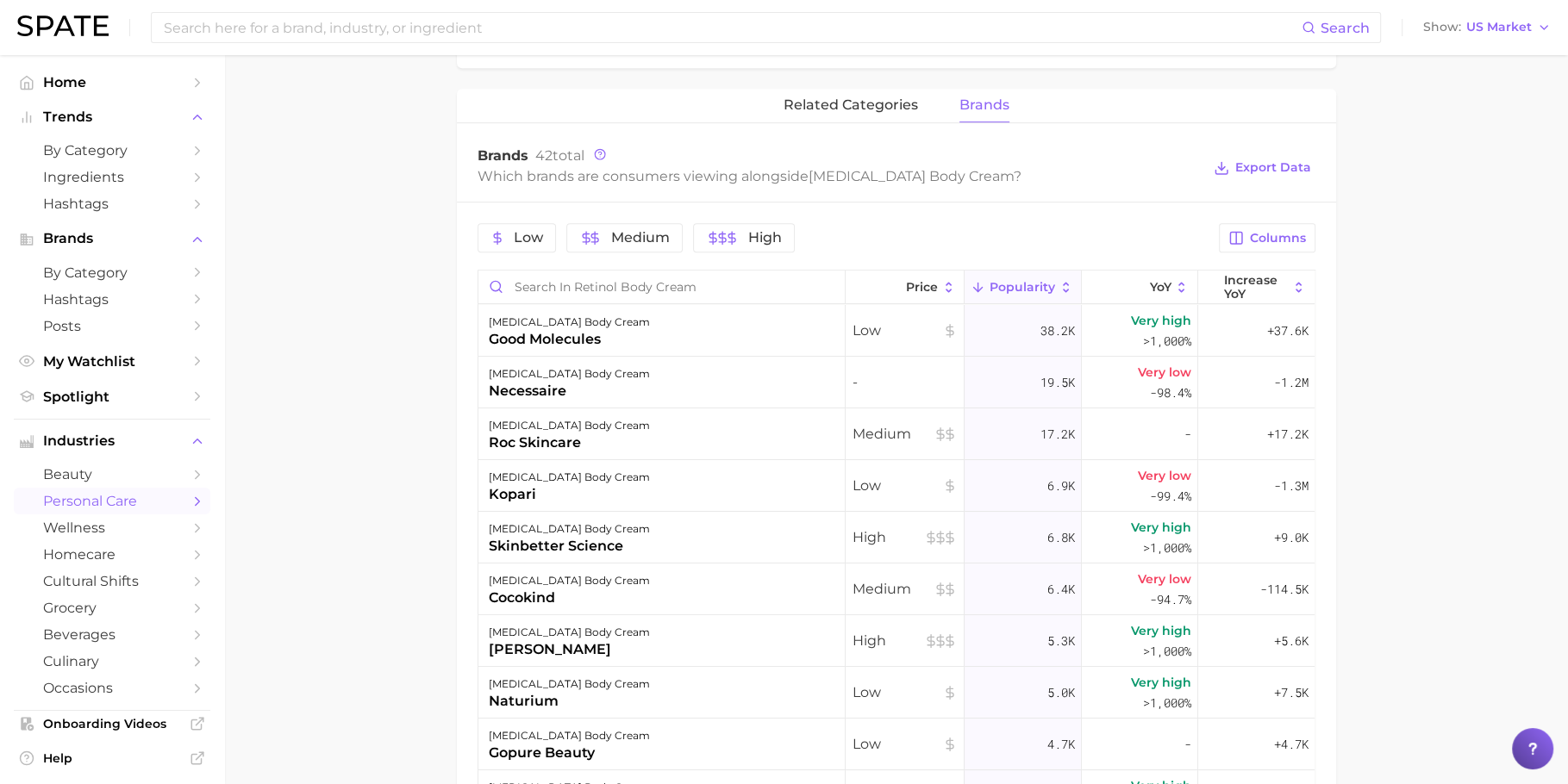
click at [329, 206] on main "1. bath & body 2. body care products 3. body moisturizing products 4. retinol b…" at bounding box center [896, 215] width 1344 height 1890
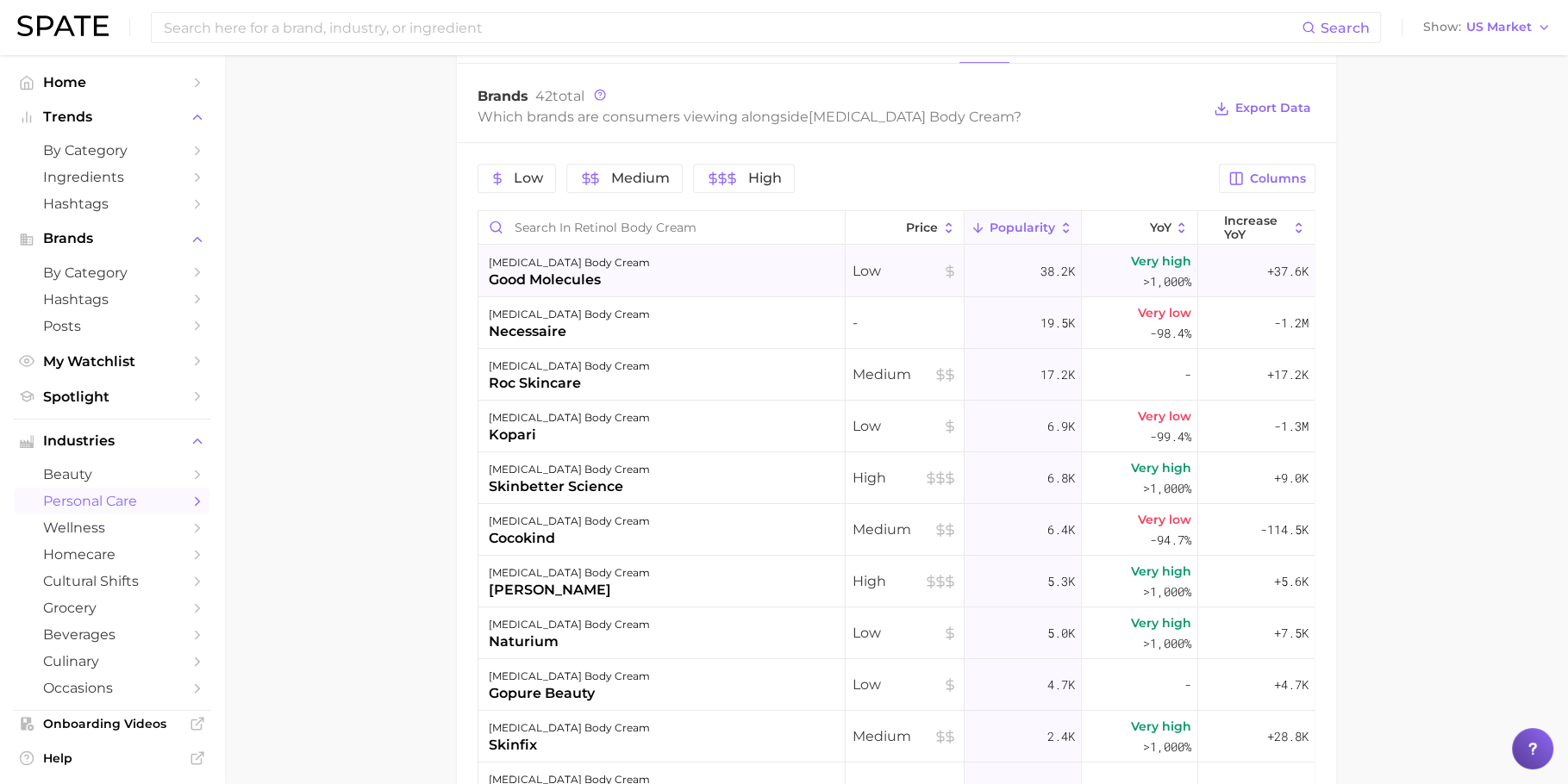
click at [594, 272] on div "good molecules" at bounding box center [569, 280] width 161 height 20
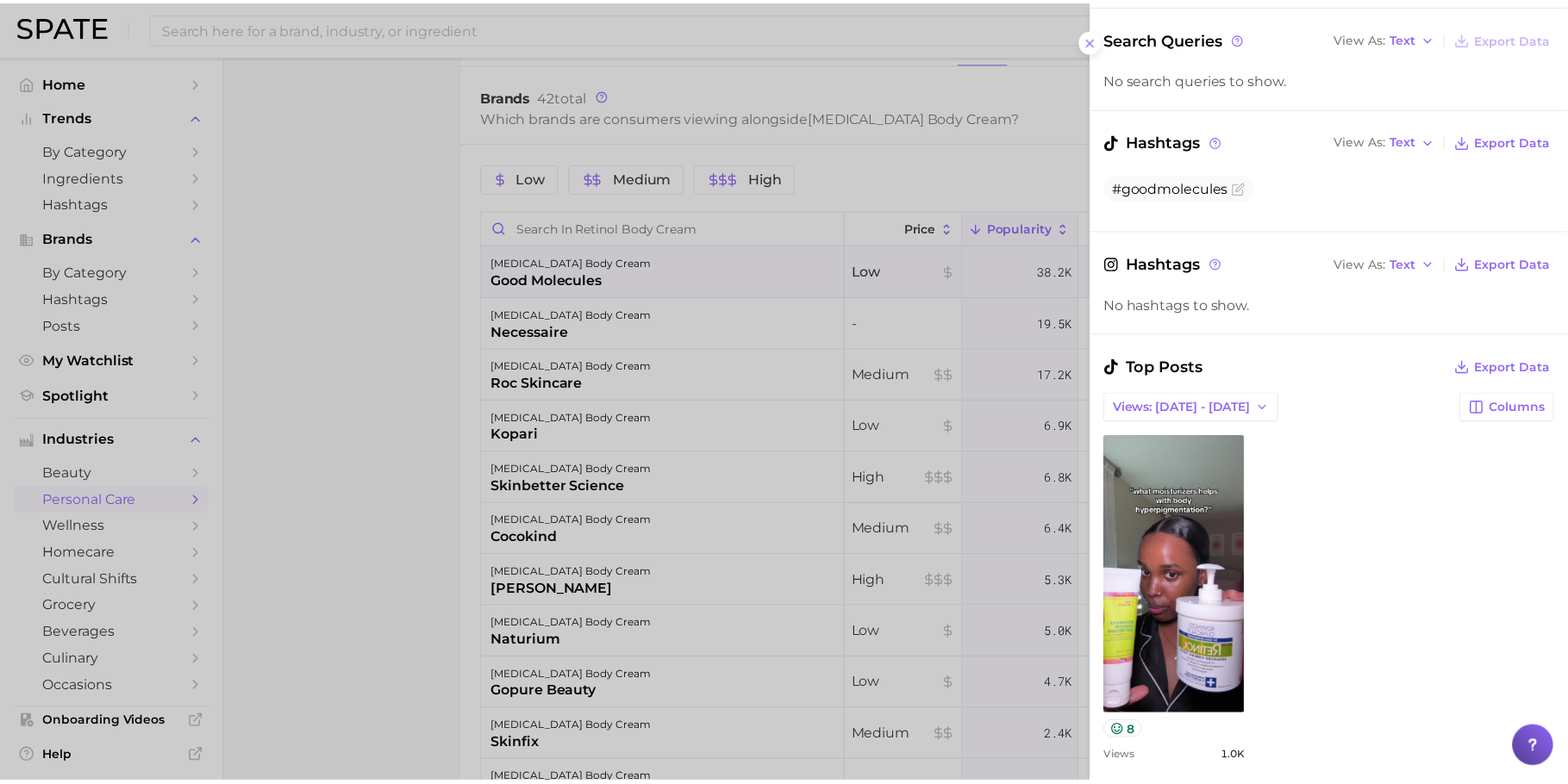
scroll to position [588, 0]
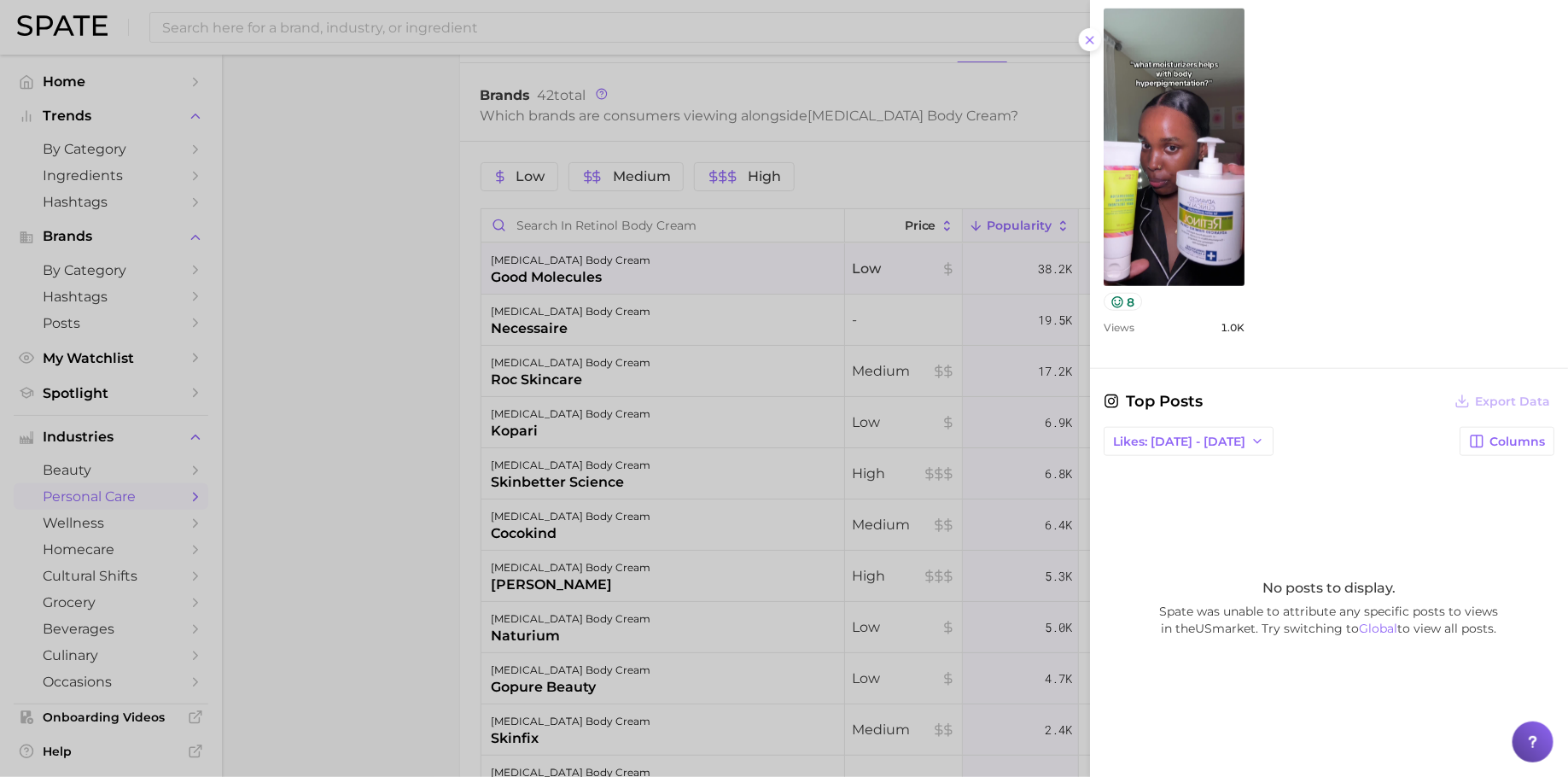
click at [425, 281] on div at bounding box center [784, 388] width 1568 height 777
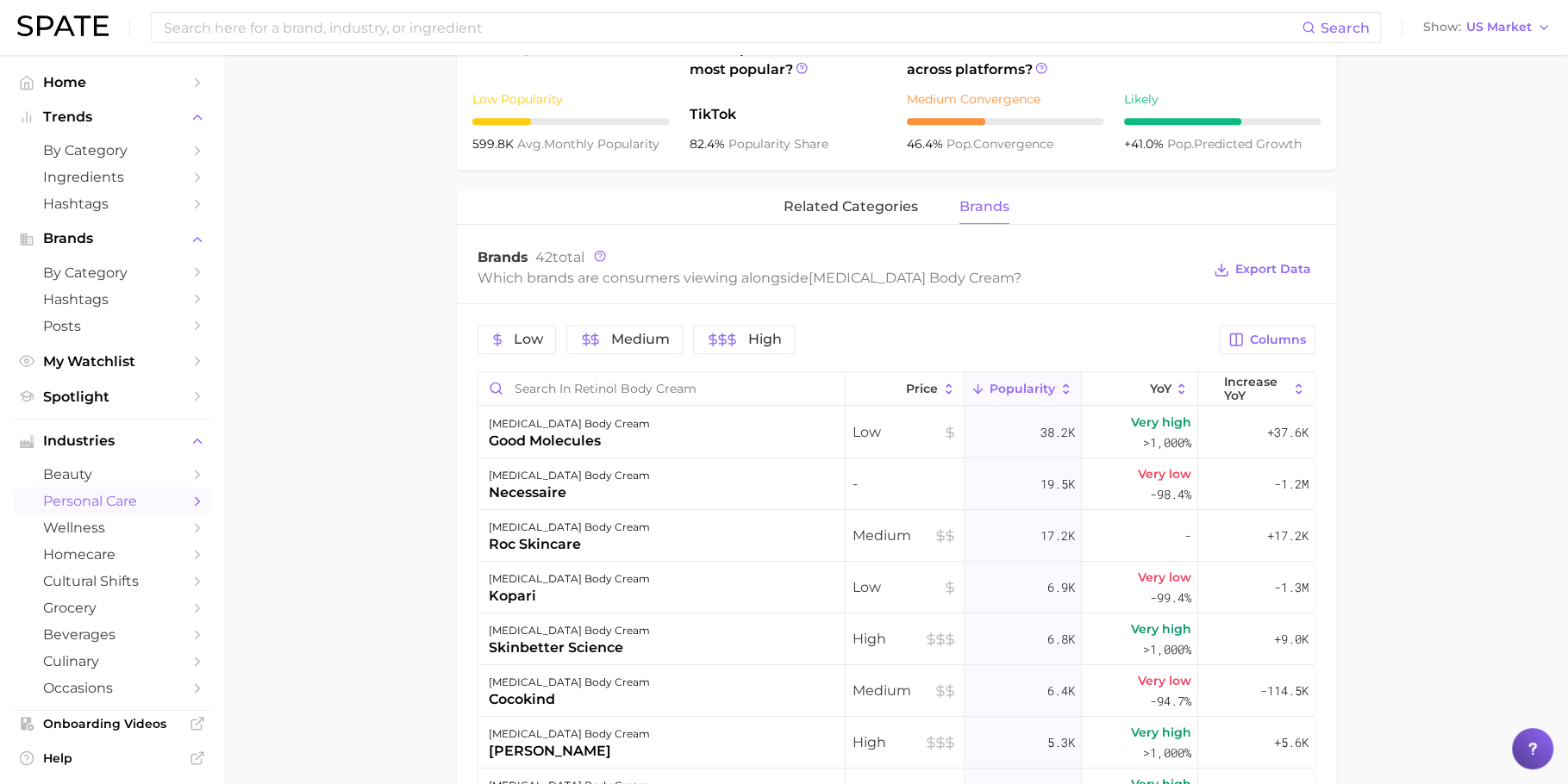
scroll to position [696, 0]
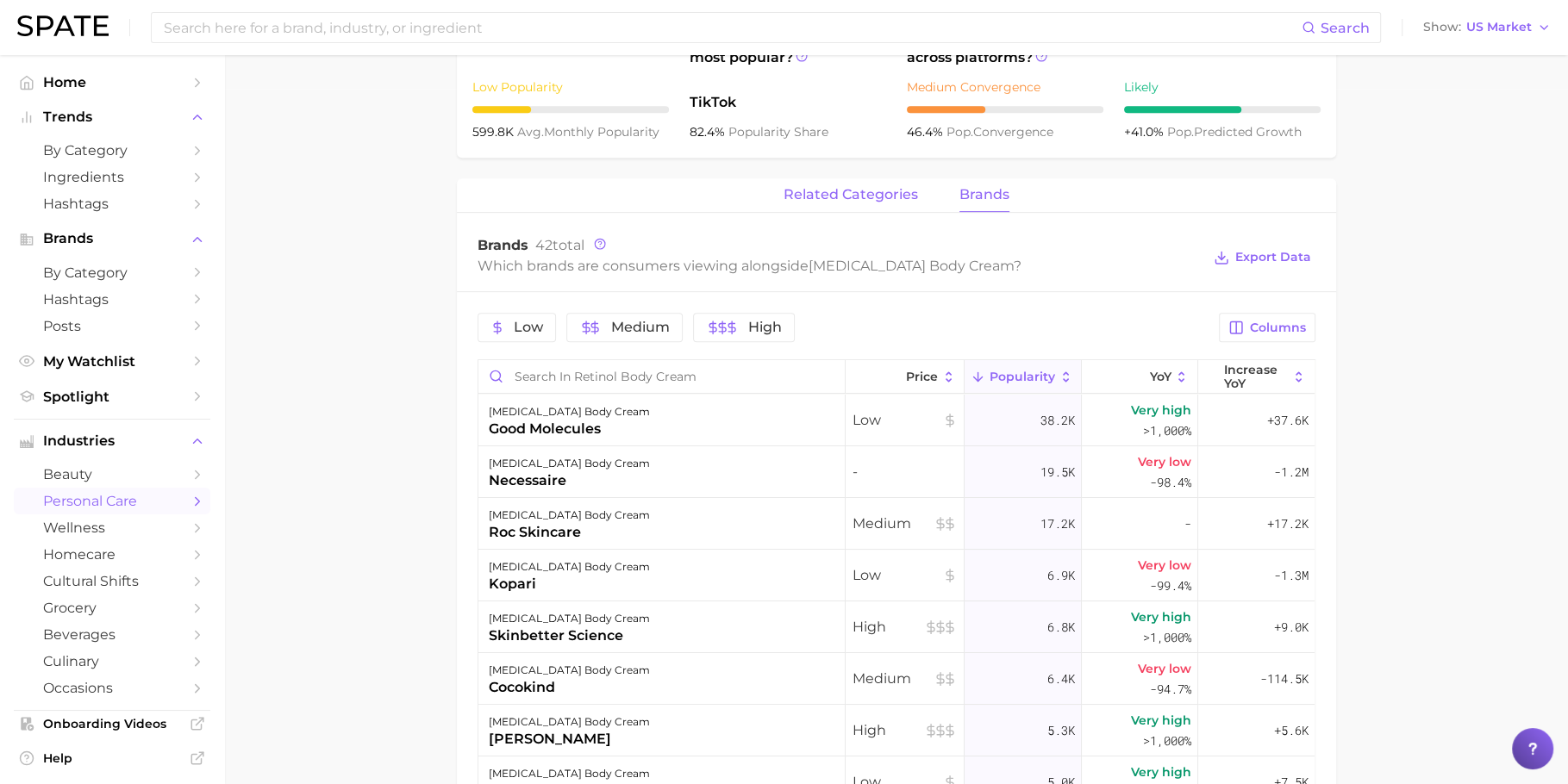
click at [860, 199] on span "related categories" at bounding box center [851, 195] width 134 height 16
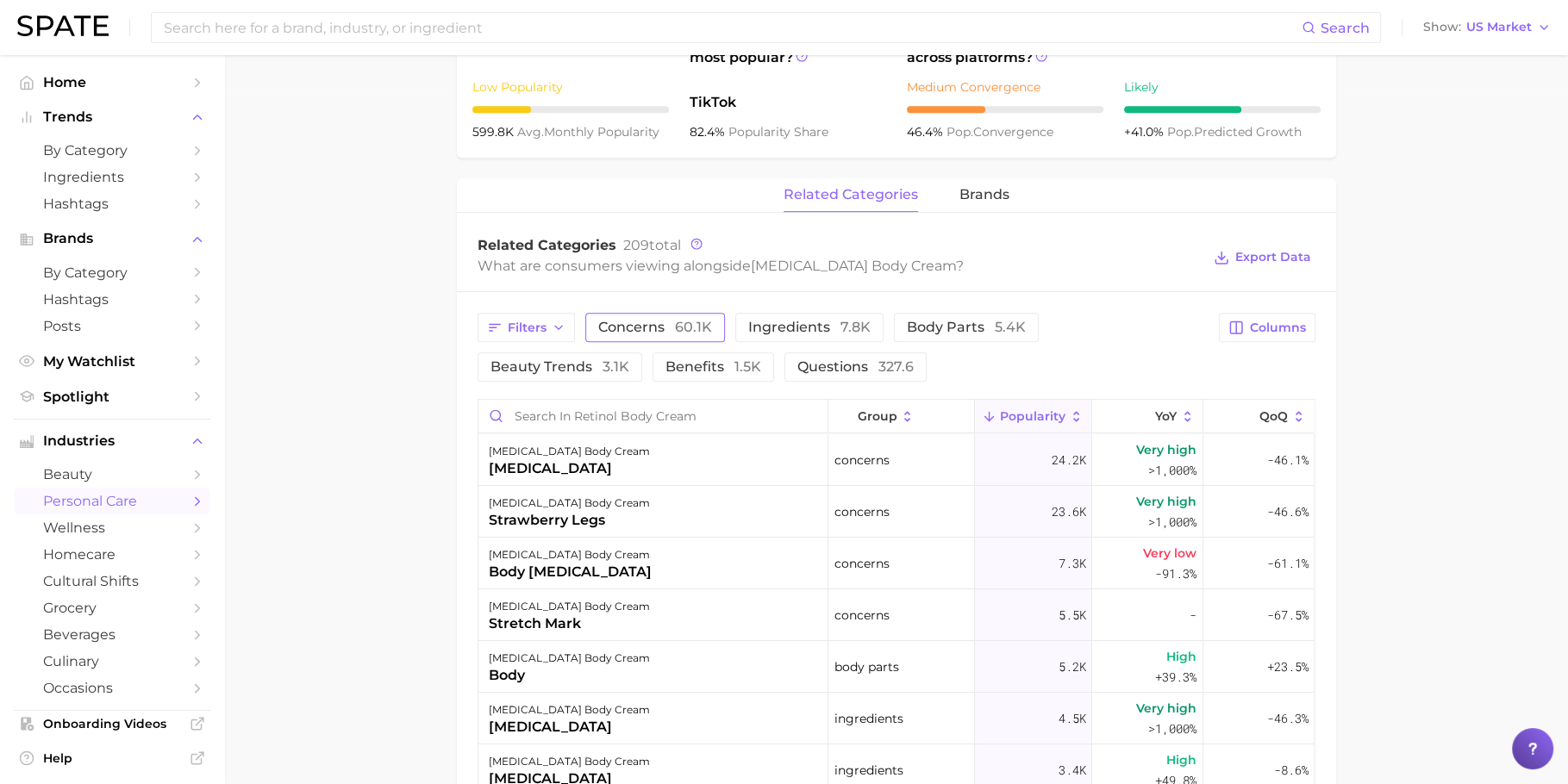
click at [649, 337] on button "concerns 60.1k" at bounding box center [655, 327] width 140 height 29
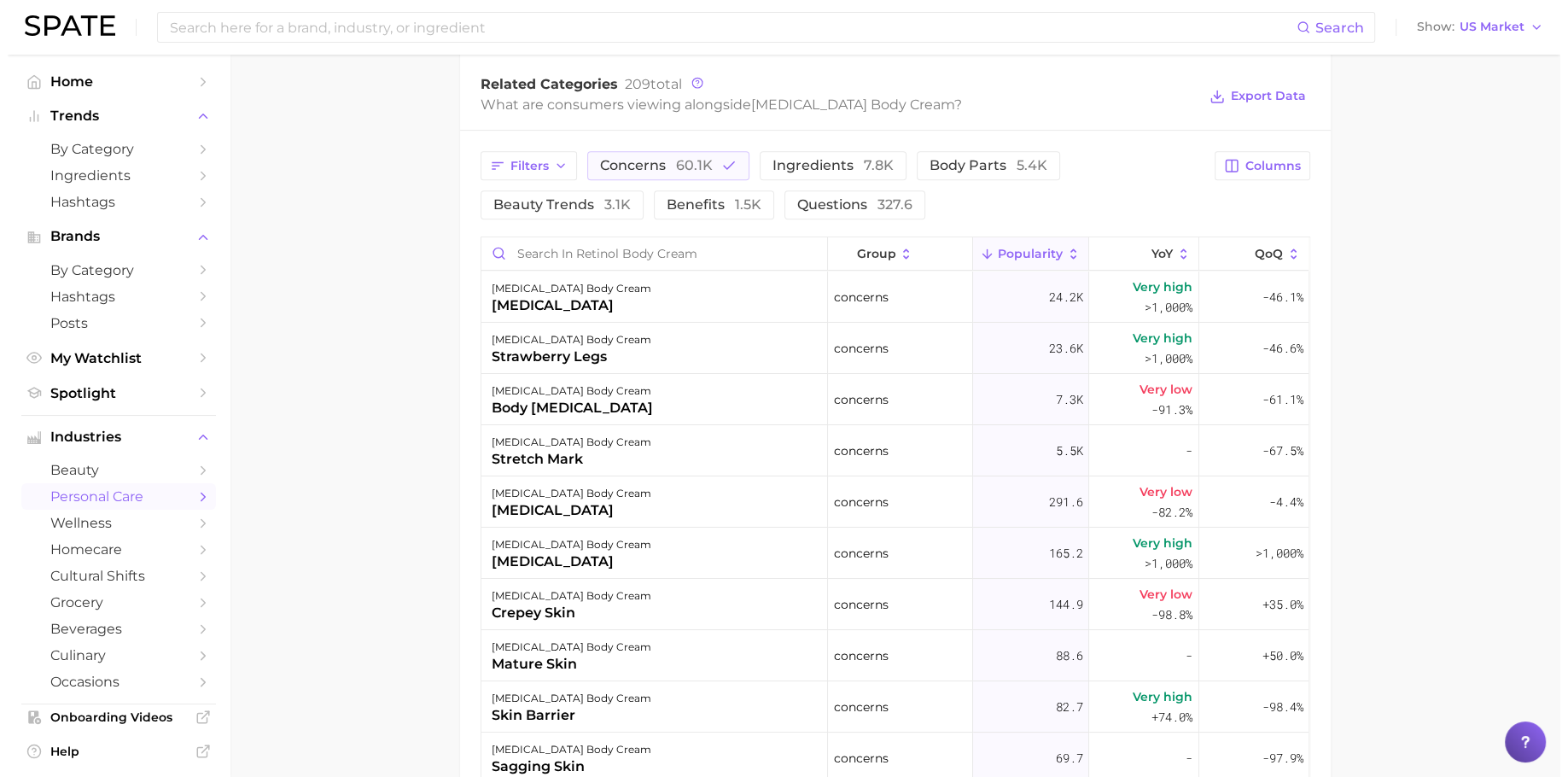
scroll to position [851, 0]
click at [600, 444] on div "retinol body cream stretch mark" at bounding box center [647, 448] width 347 height 52
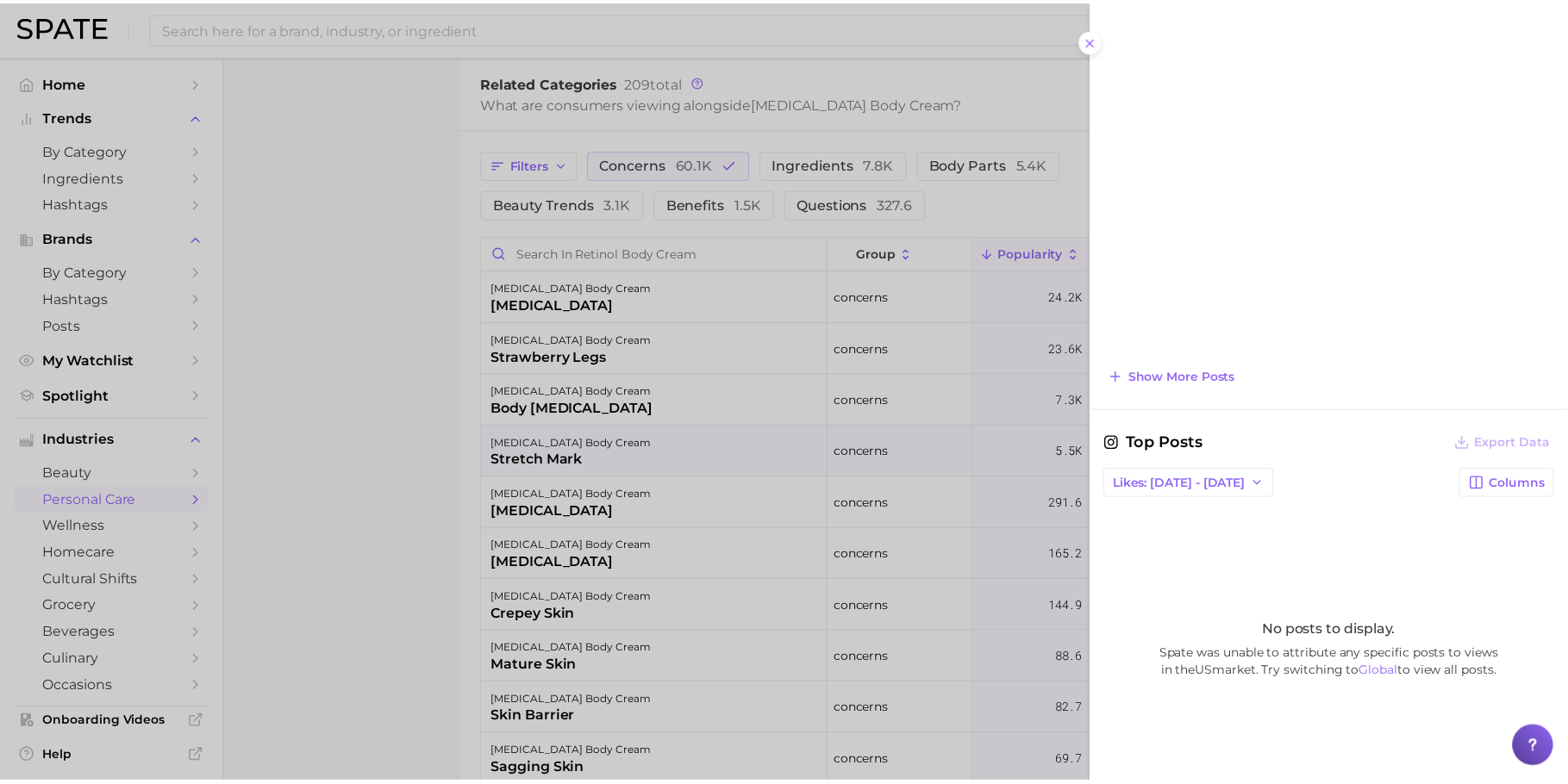
scroll to position [1110, 0]
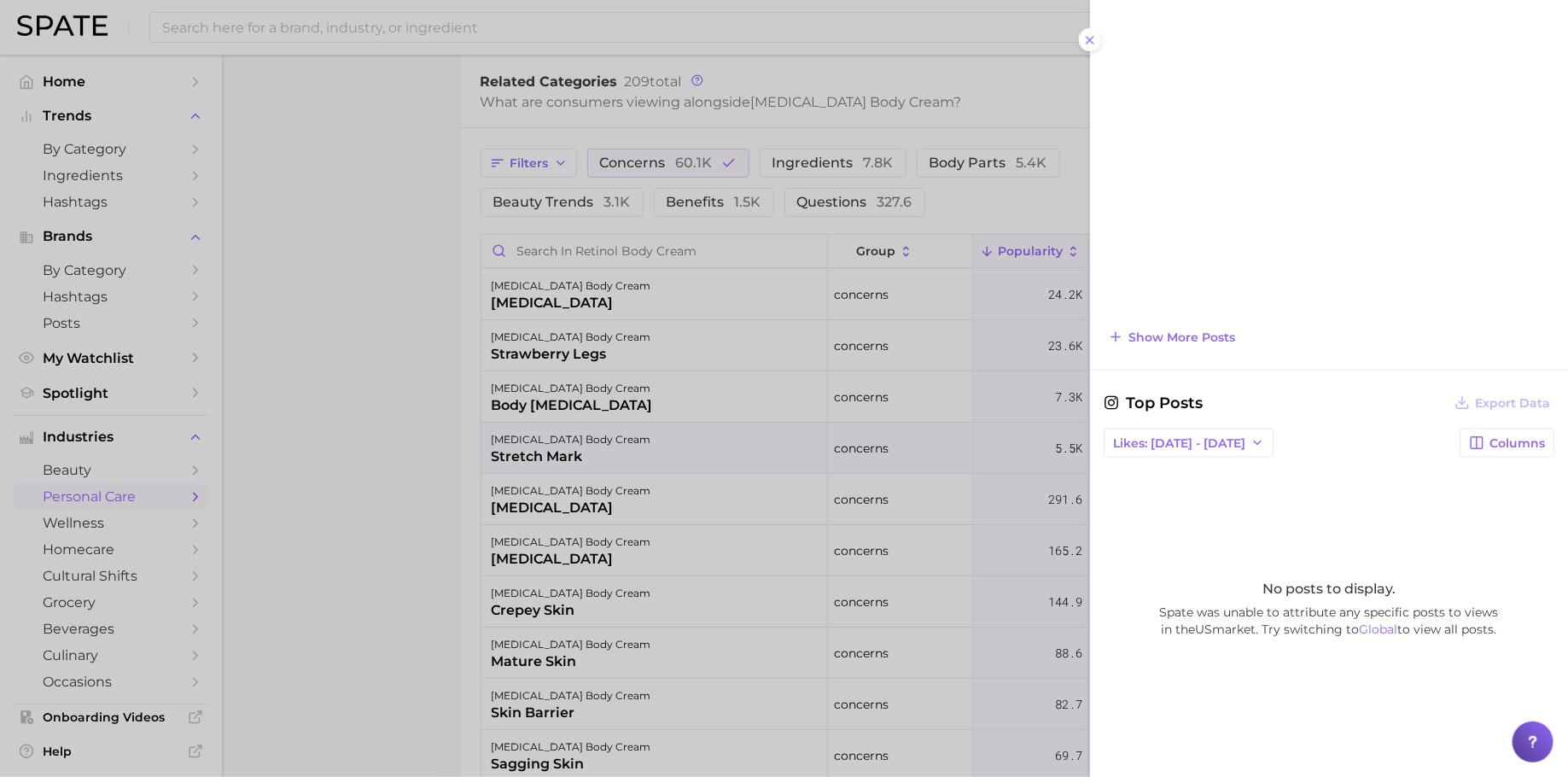
click at [397, 421] on div at bounding box center [784, 388] width 1568 height 777
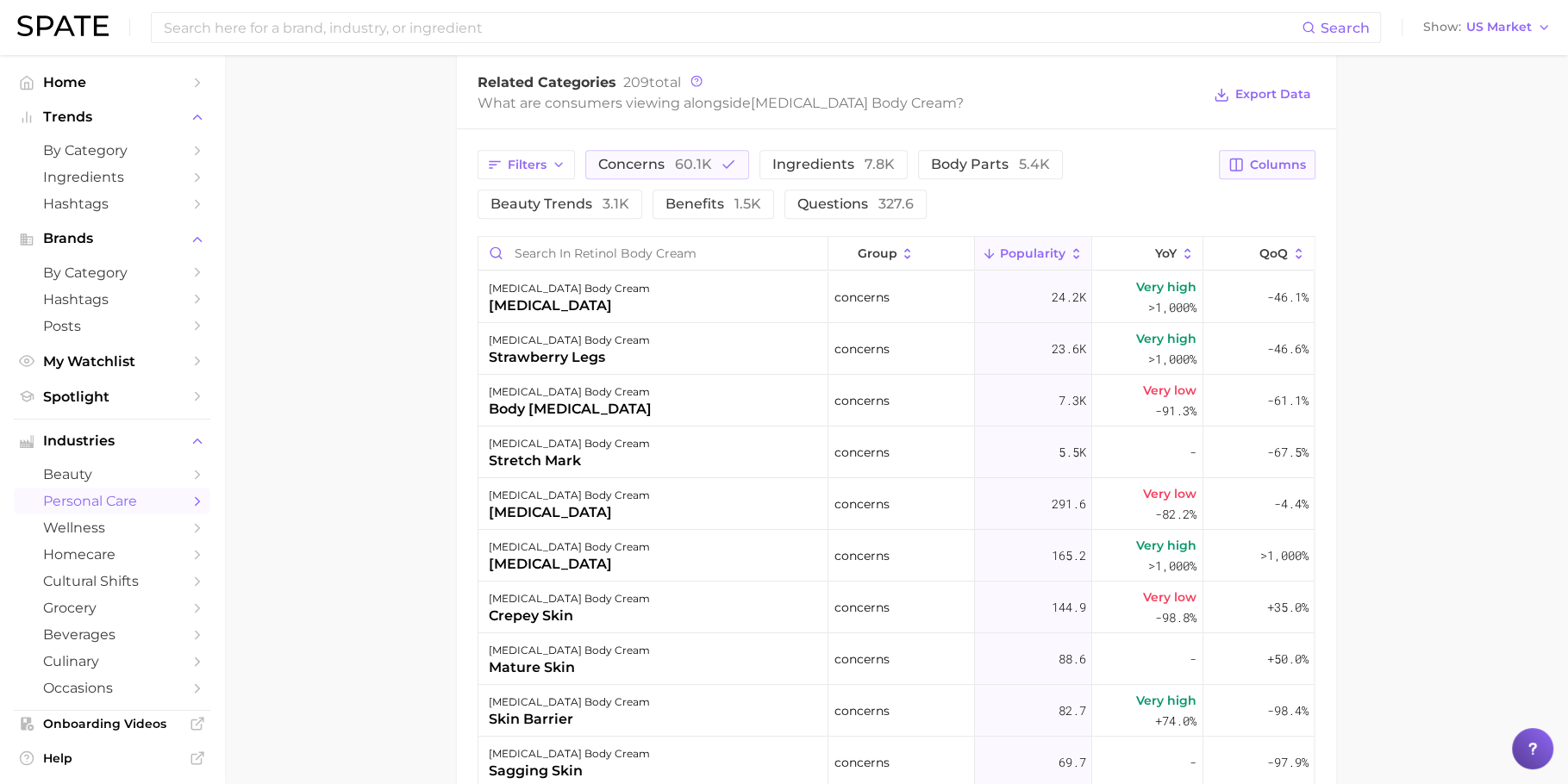
click at [1266, 165] on span "Columns" at bounding box center [1278, 165] width 56 height 15
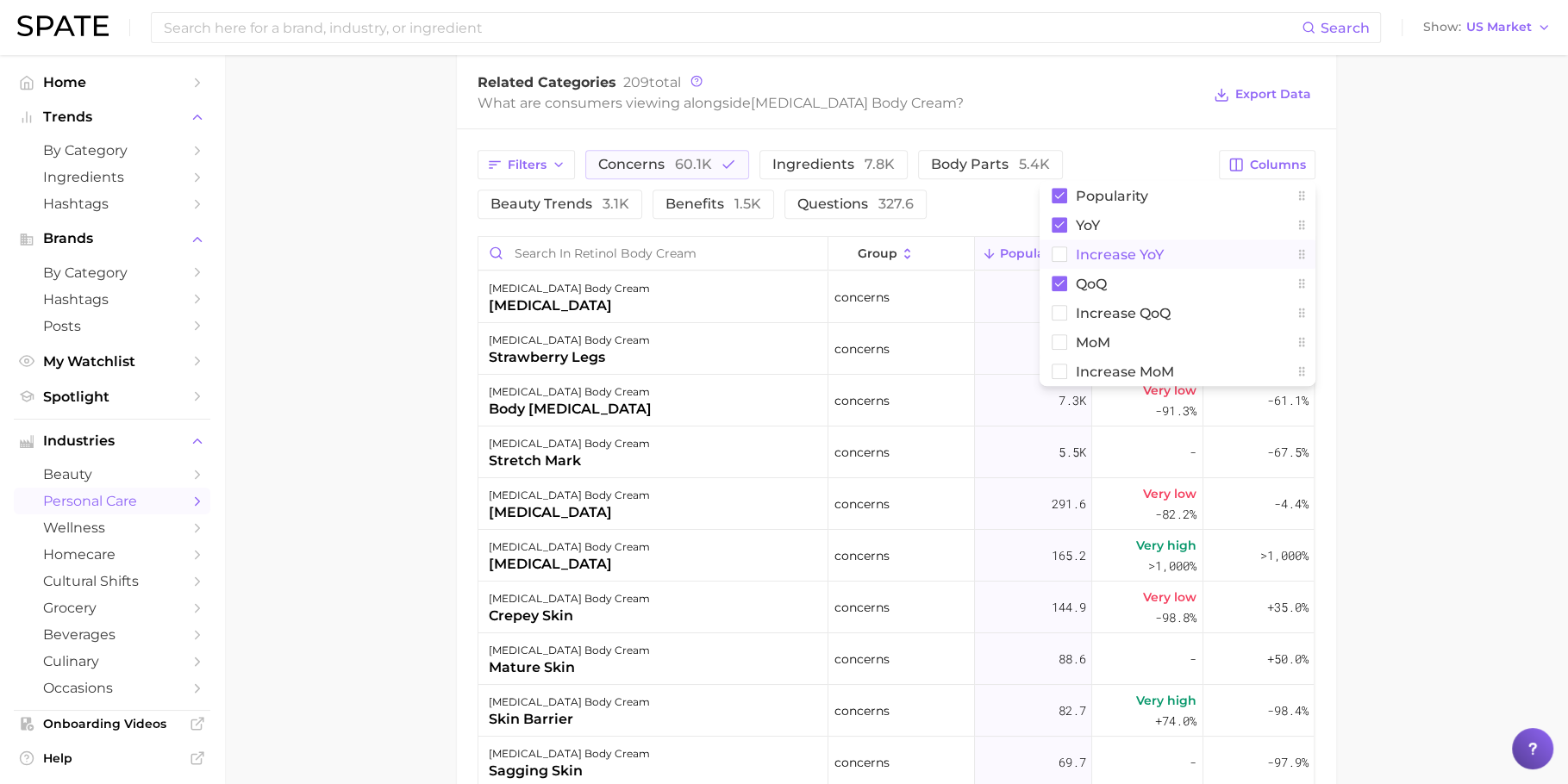
click at [1170, 260] on button "Increase YoY" at bounding box center [1178, 253] width 276 height 29
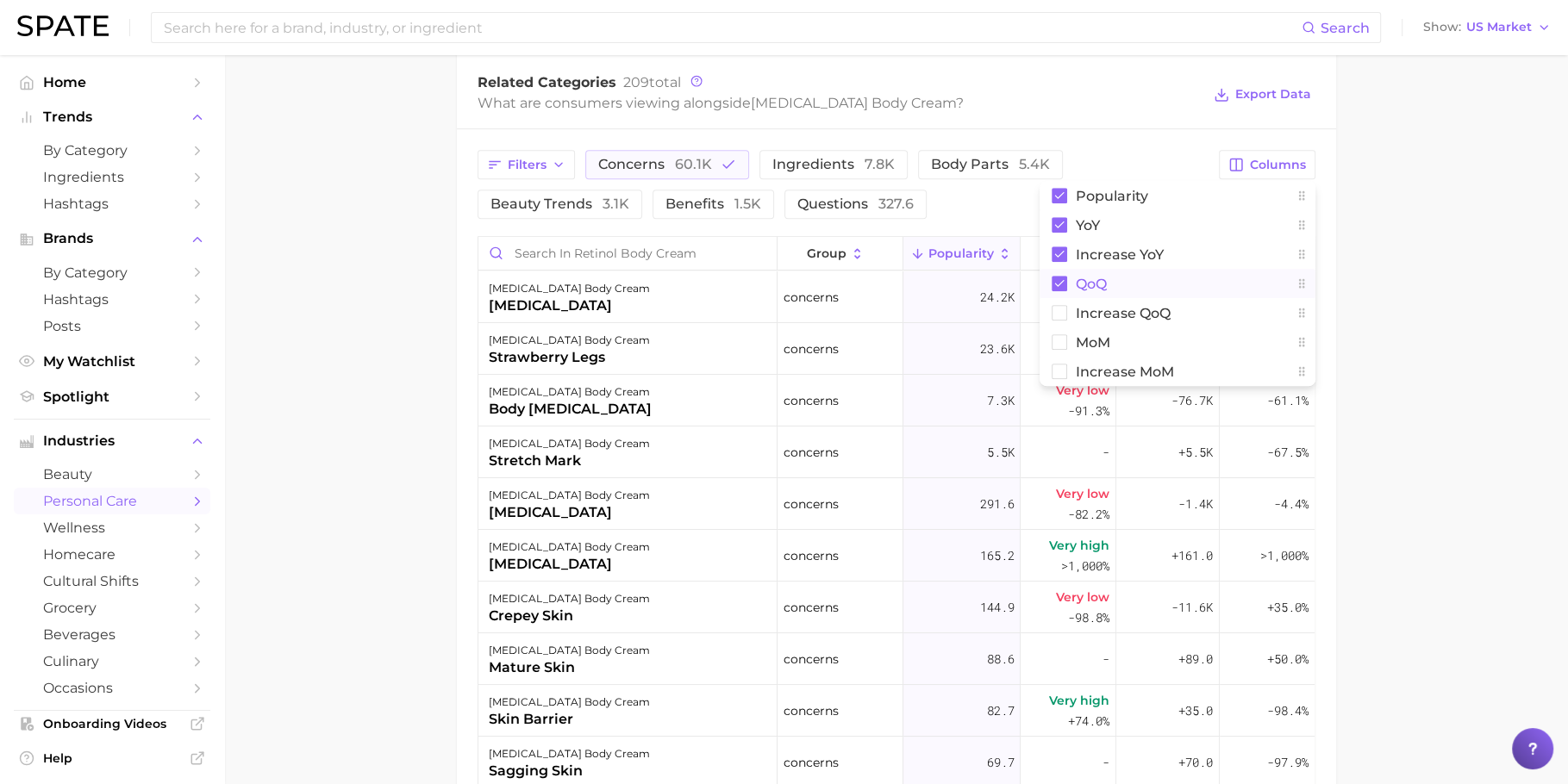
click at [1170, 284] on button "QoQ" at bounding box center [1178, 283] width 276 height 29
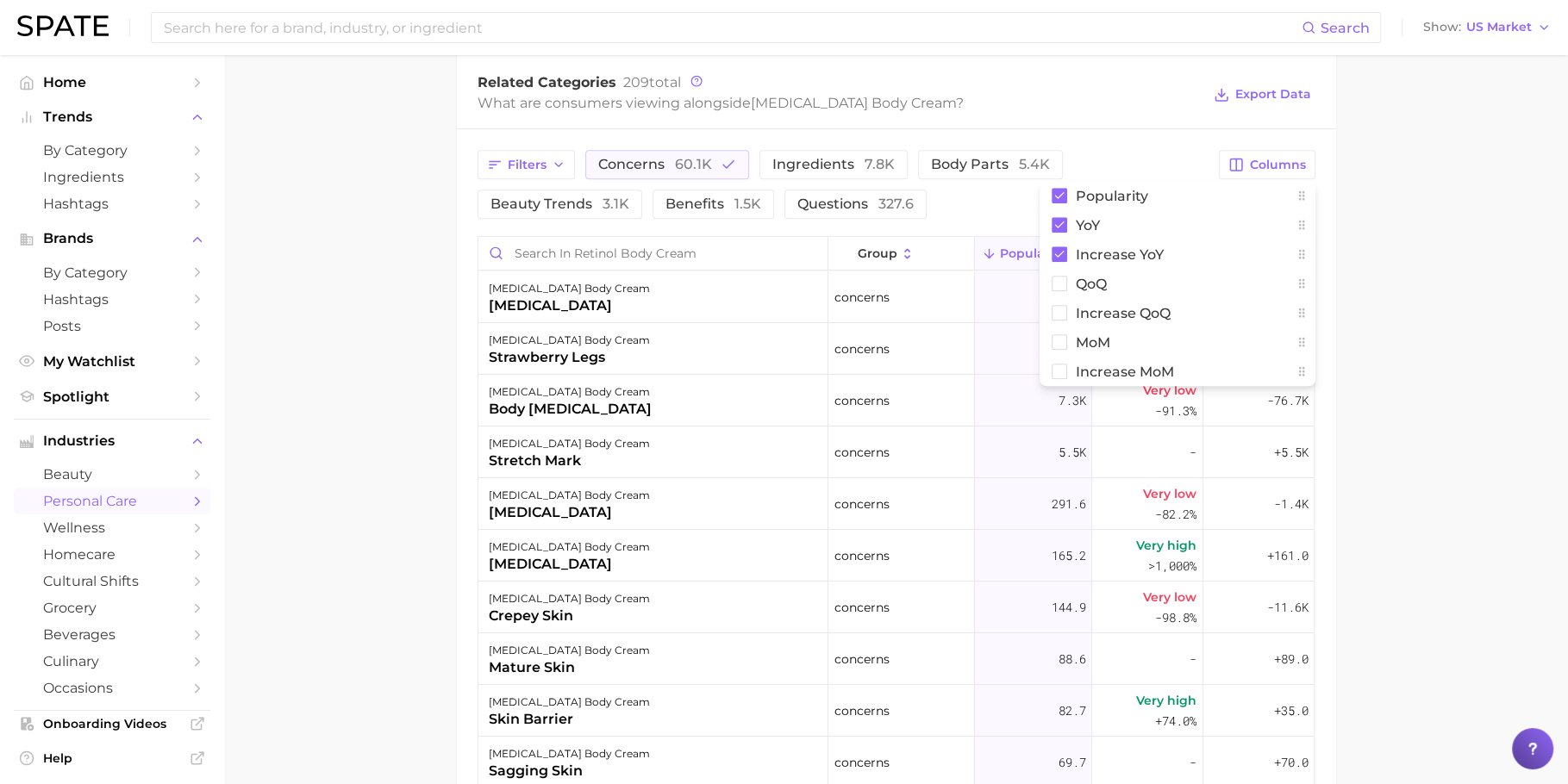
click at [1266, 313] on main "1. bath & body 2. body care products 3. body moisturizing products 4. retinol b…" at bounding box center [896, 162] width 1344 height 1930
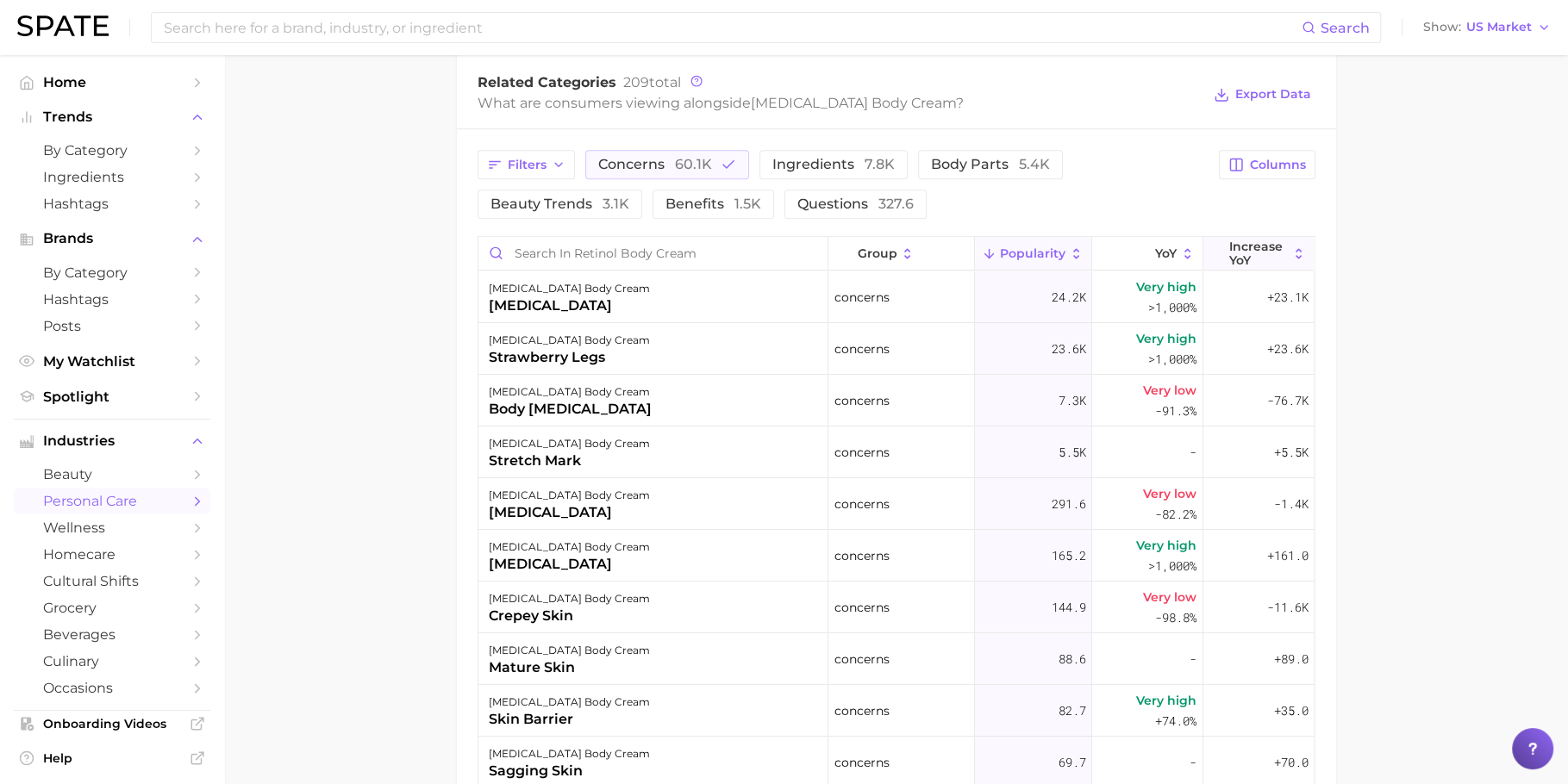
click at [1244, 247] on span "Increase YoY" at bounding box center [1259, 253] width 59 height 28
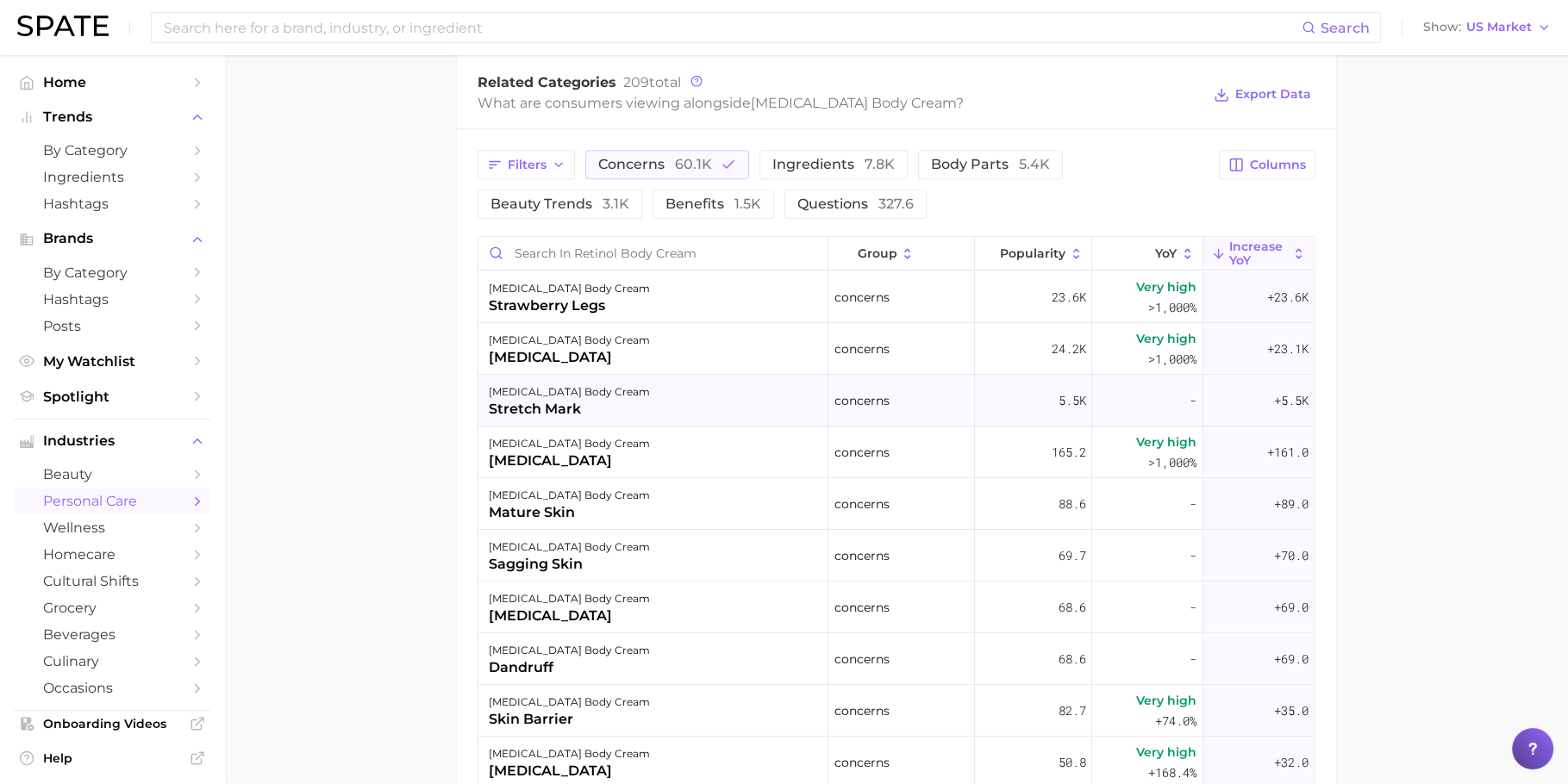
click at [680, 401] on div "retinol body cream stretch mark" at bounding box center [654, 401] width 350 height 52
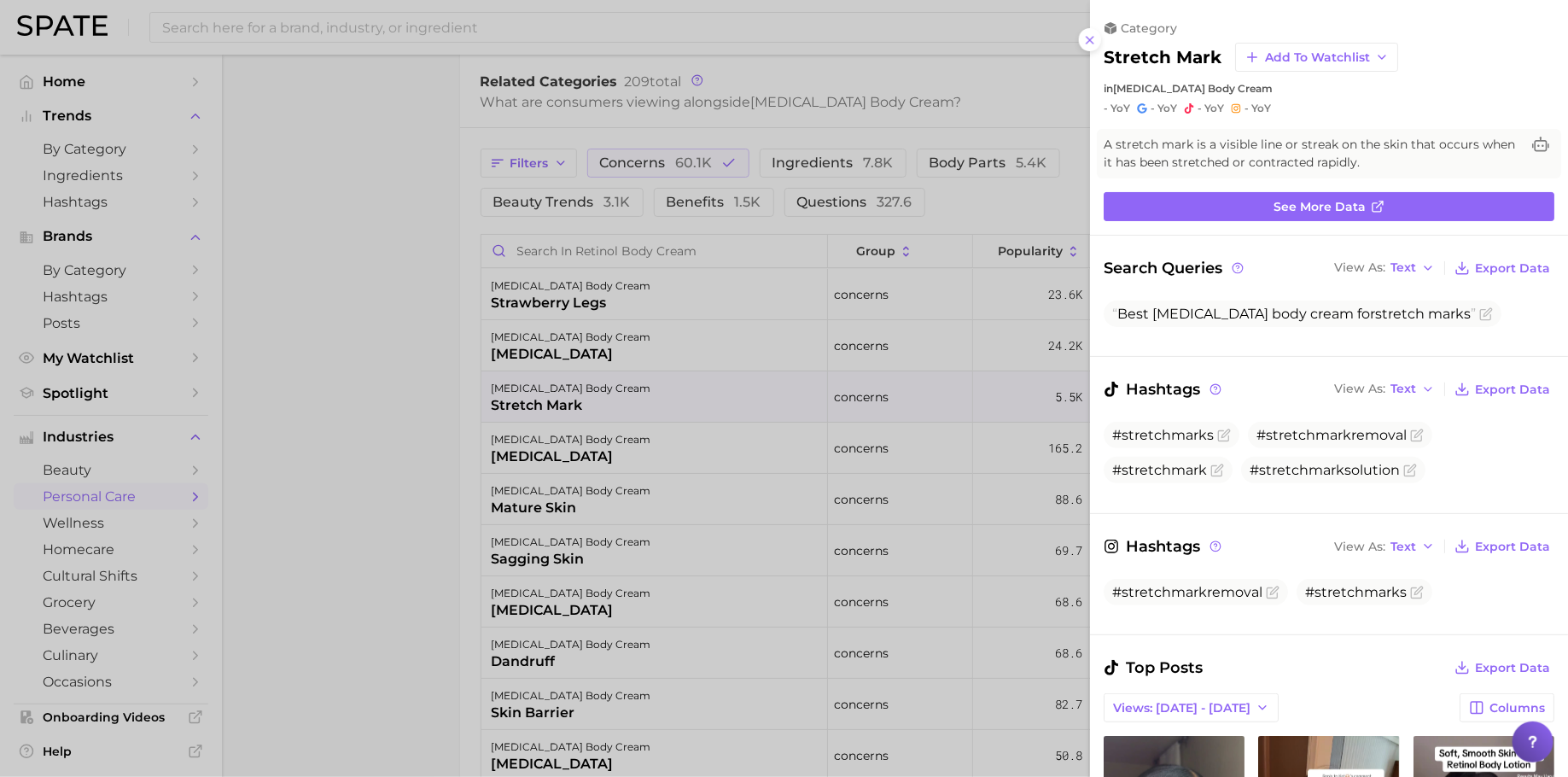
click at [1018, 500] on div at bounding box center [784, 388] width 1568 height 777
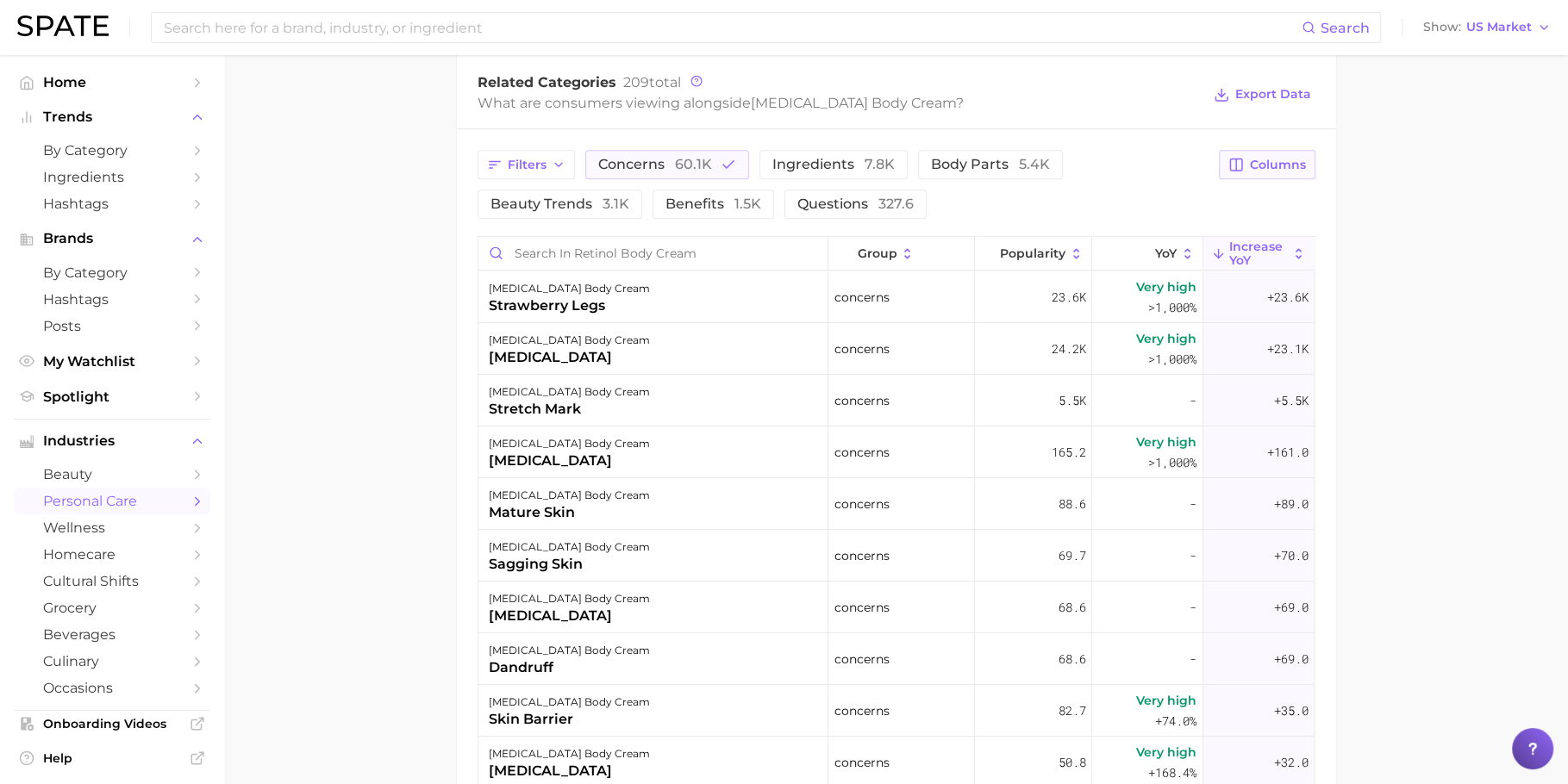
click at [1266, 157] on span "Columns" at bounding box center [1278, 165] width 56 height 15
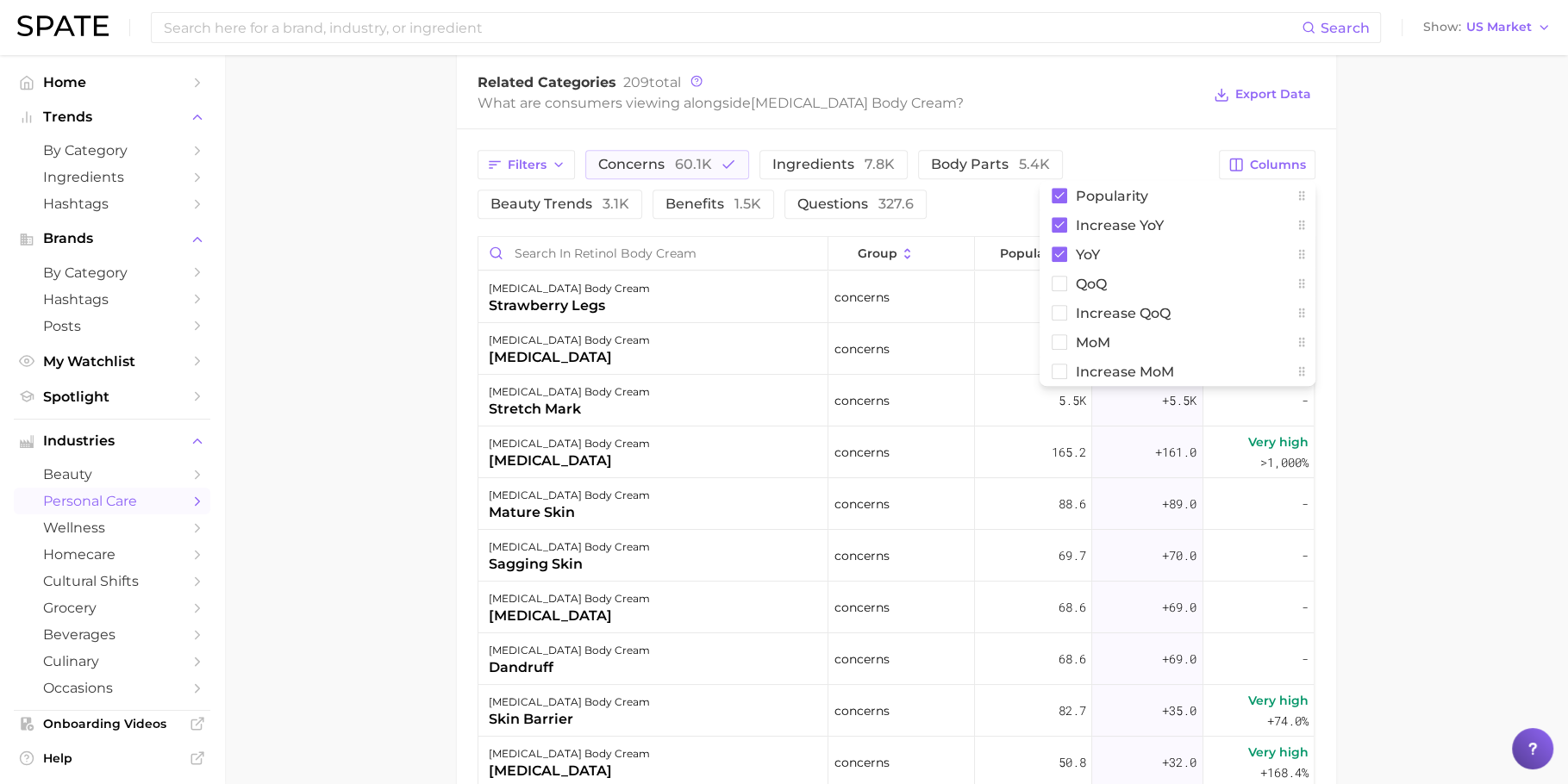
click at [1266, 294] on main "1. bath & body 2. body care products 3. body moisturizing products 4. retinol b…" at bounding box center [896, 162] width 1344 height 1930
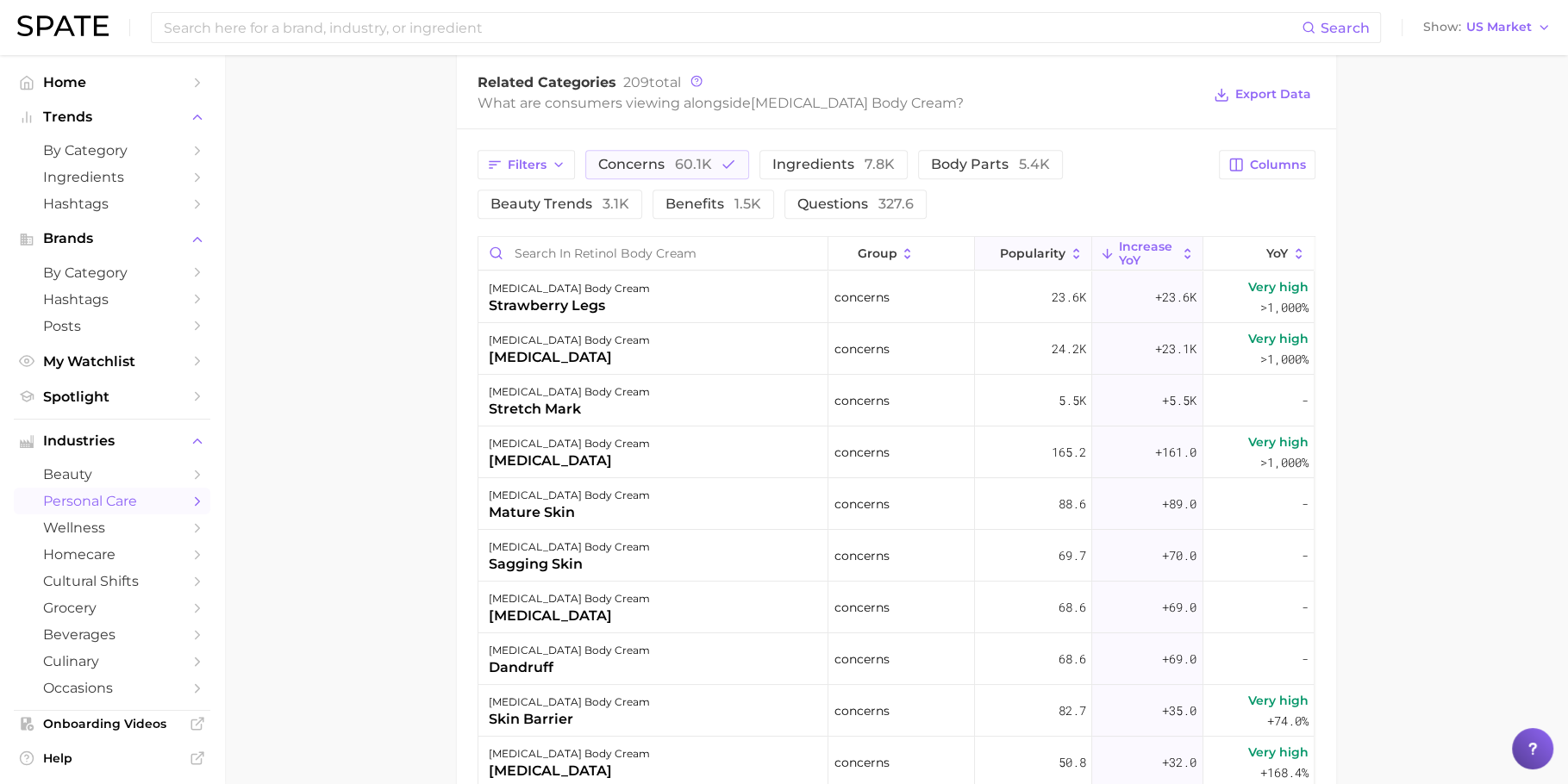
click at [1025, 254] on span "Popularity" at bounding box center [1032, 253] width 65 height 14
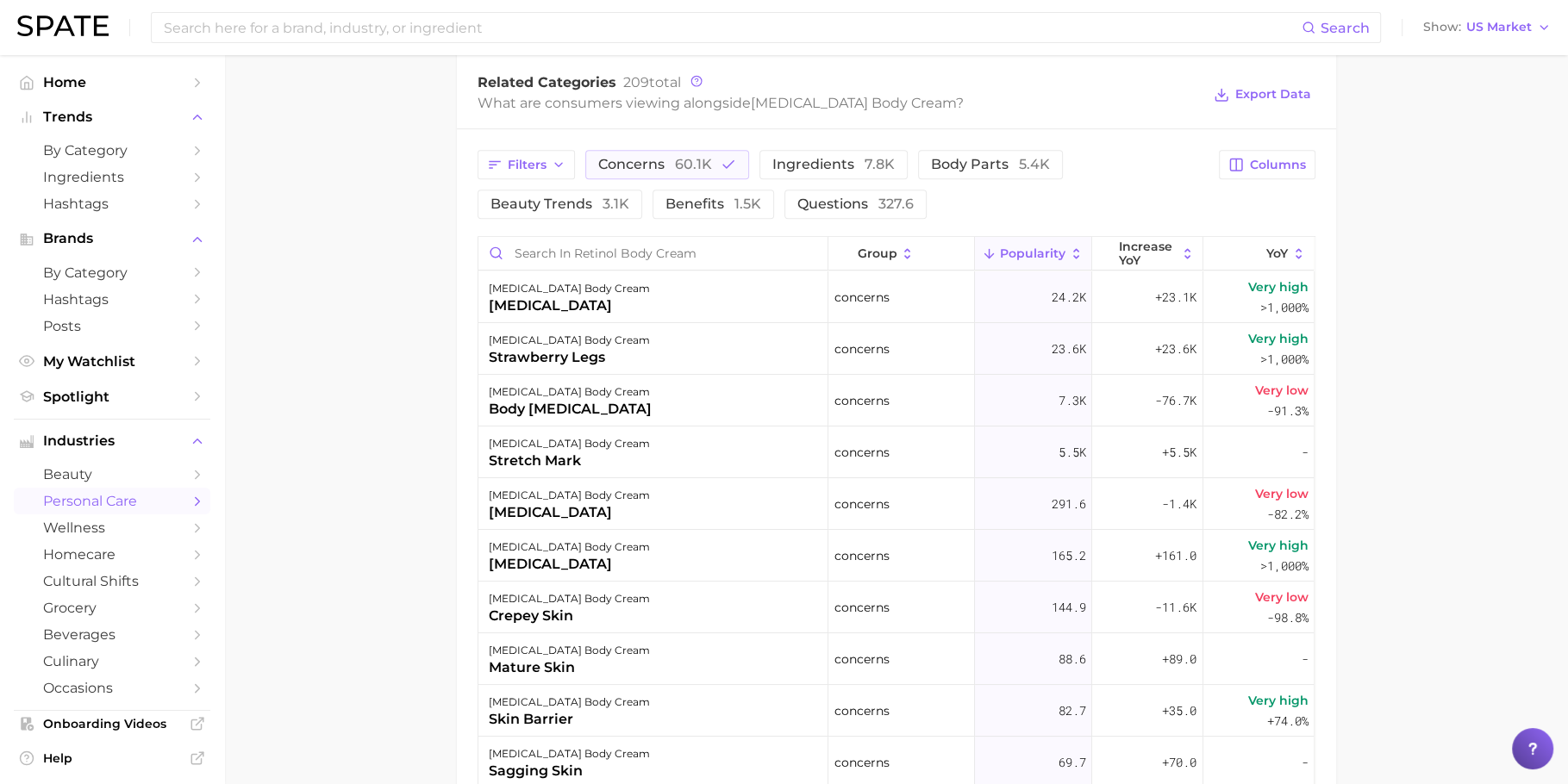
click at [373, 343] on main "1. bath & body 2. body care products 3. body moisturizing products 4. retinol b…" at bounding box center [896, 162] width 1344 height 1930
click at [679, 176] on button "concerns 60.1k" at bounding box center [667, 164] width 164 height 29
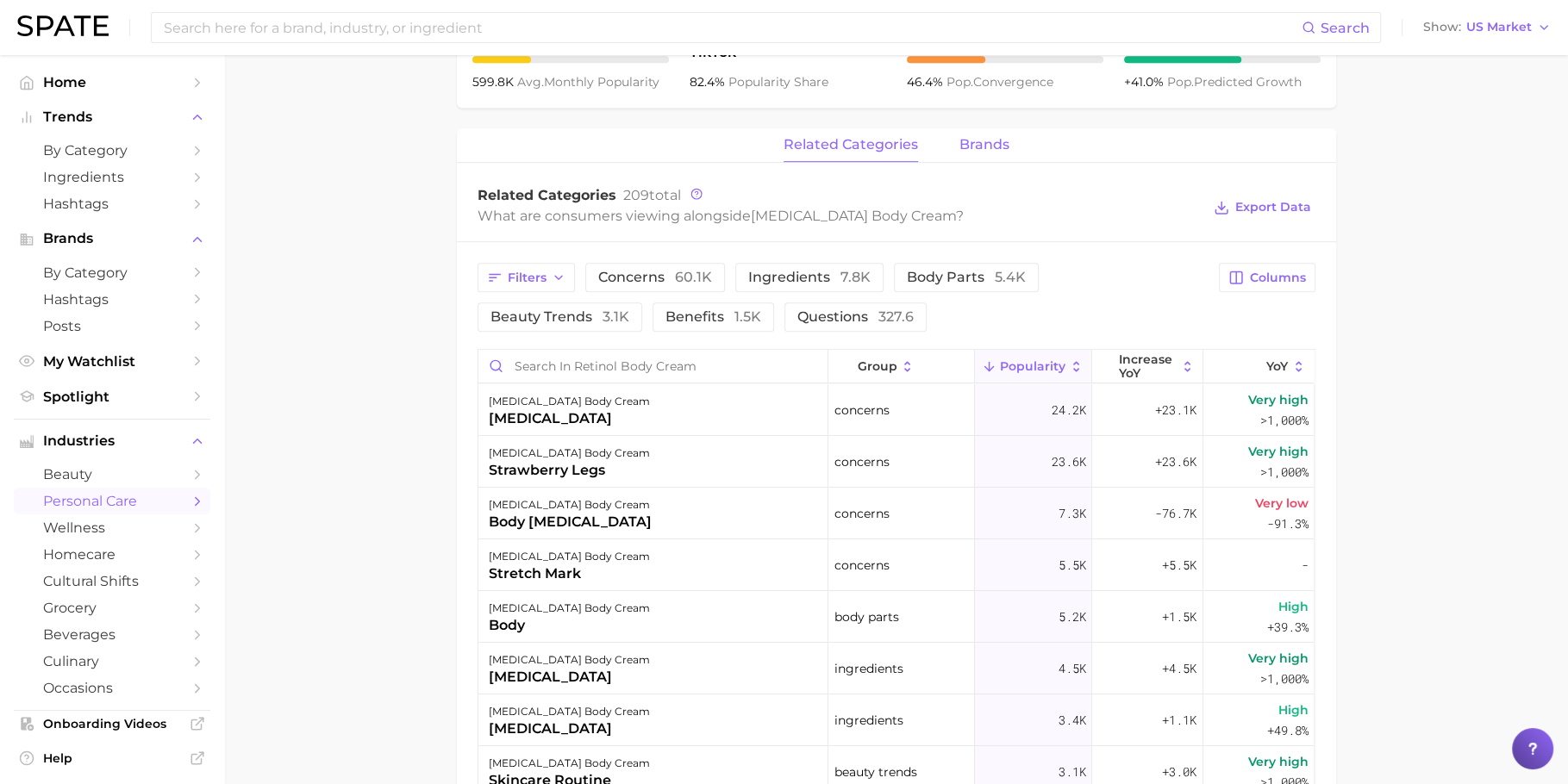
click at [989, 137] on span "brands" at bounding box center [985, 144] width 50 height 16
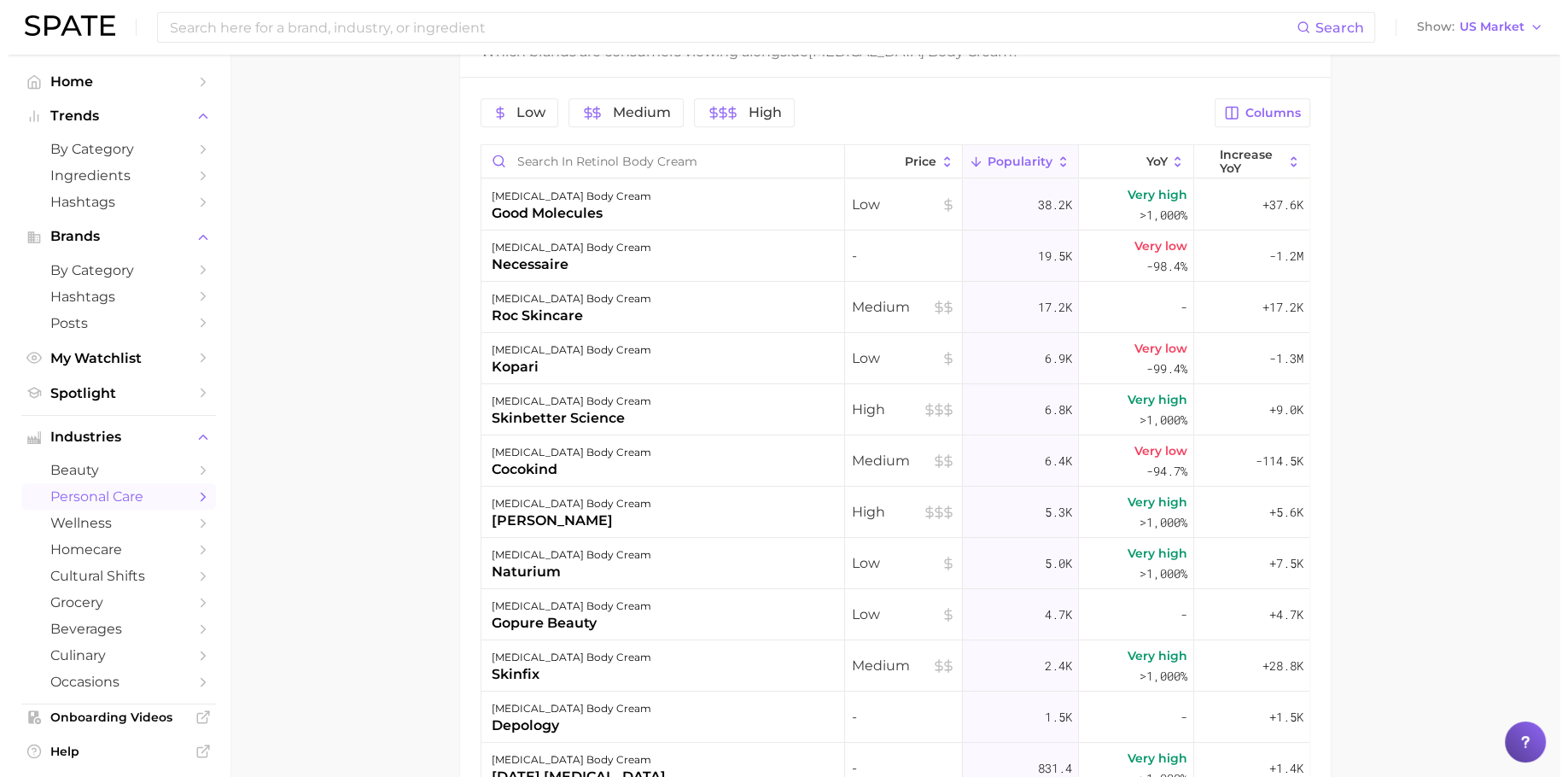
scroll to position [903, 0]
click at [648, 246] on div "retinol body cream necessaire" at bounding box center [656, 255] width 363 height 52
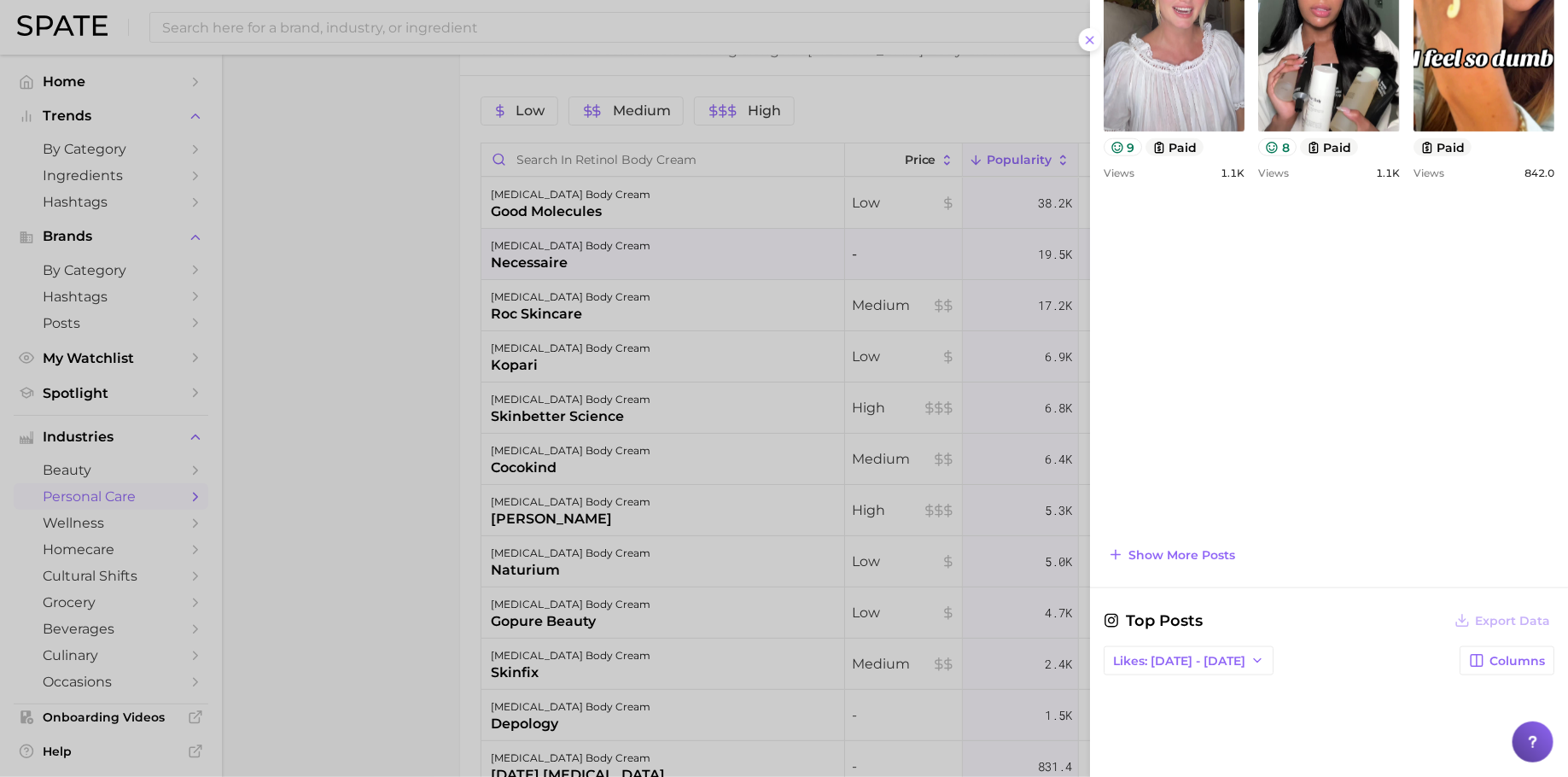
scroll to position [818, 0]
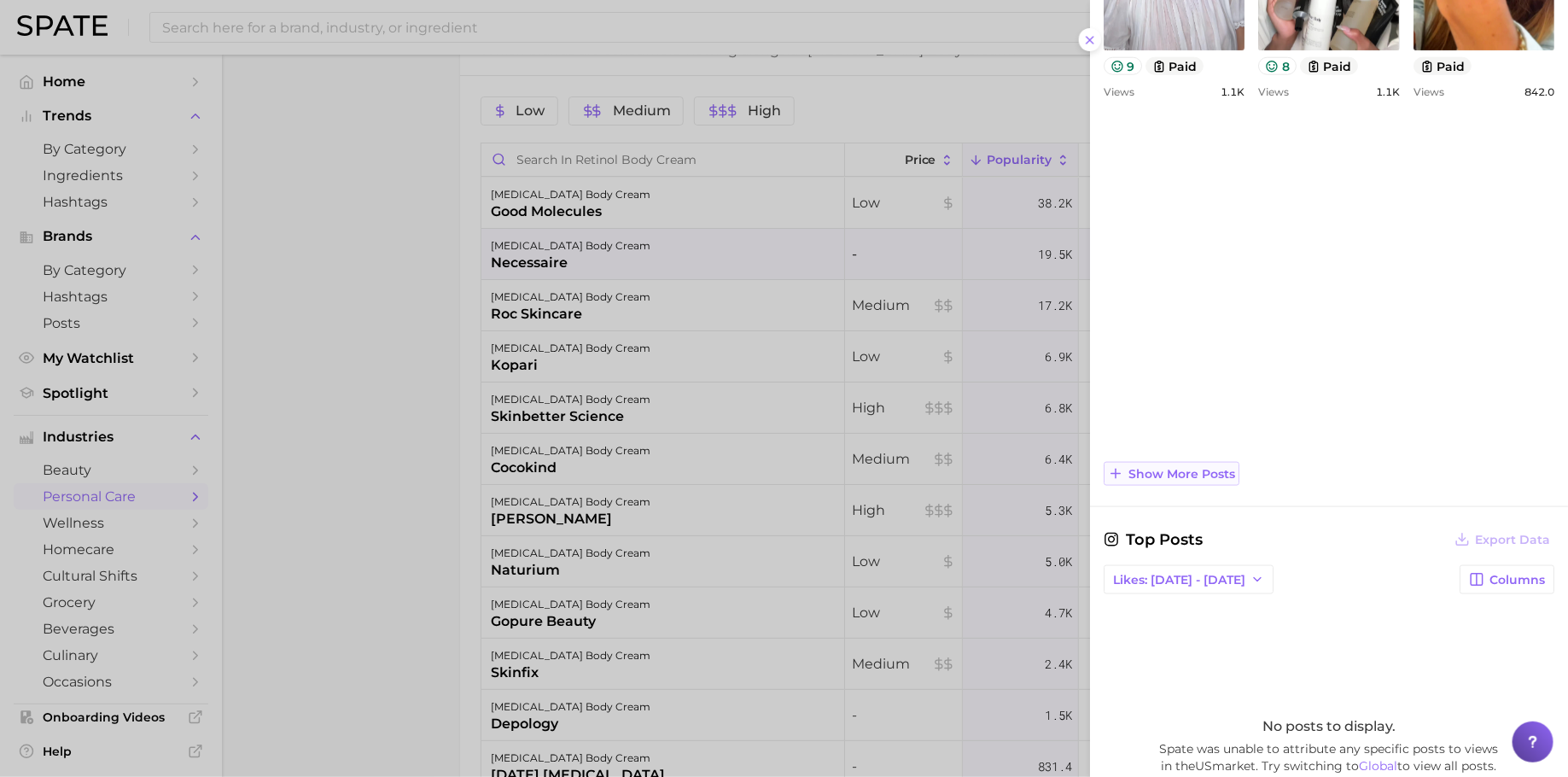
click at [1190, 469] on span "Show more posts" at bounding box center [1182, 474] width 107 height 15
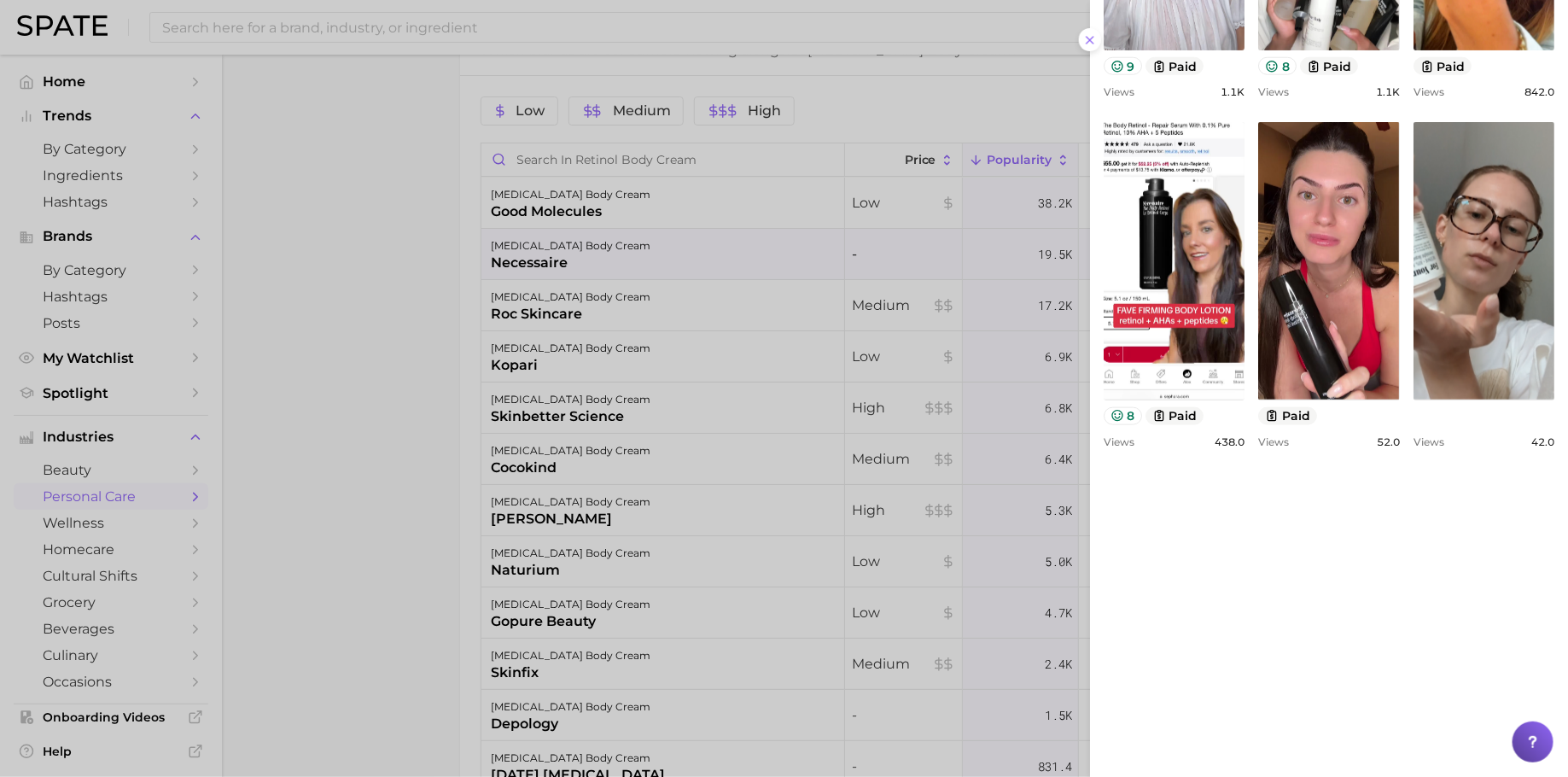
scroll to position [0, 0]
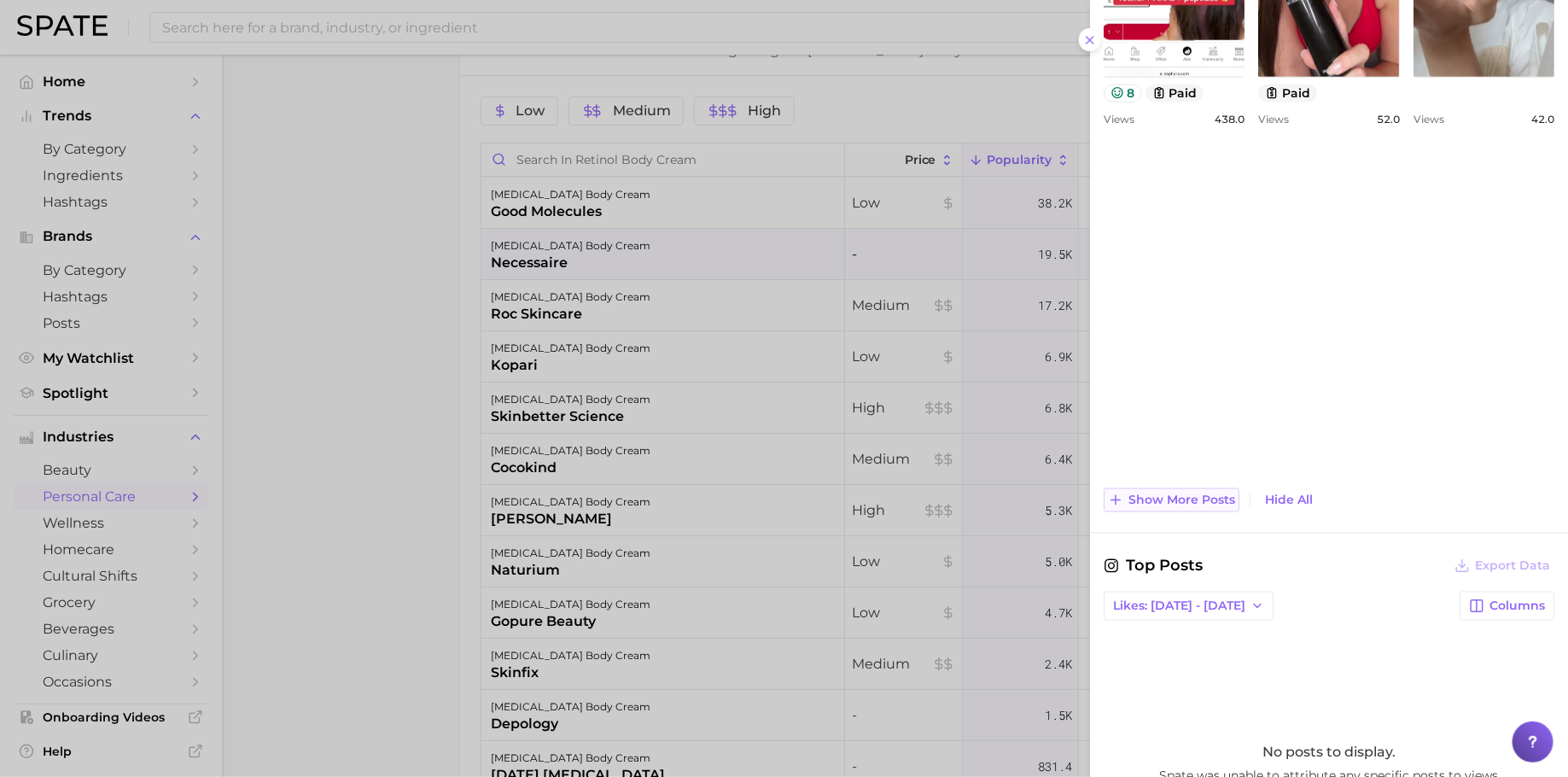
click at [1189, 494] on span "Show more posts" at bounding box center [1182, 501] width 107 height 15
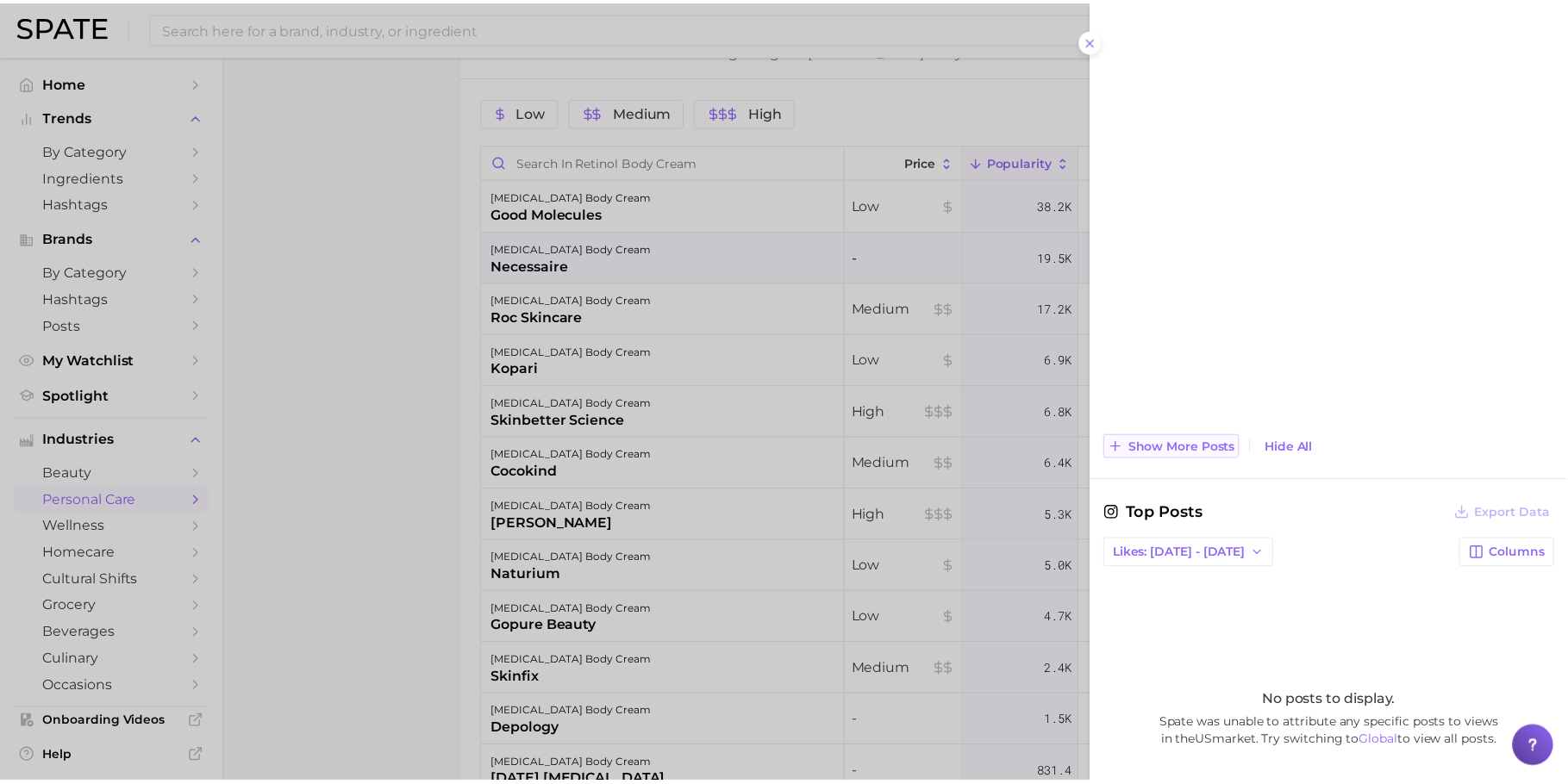
scroll to position [1947, 0]
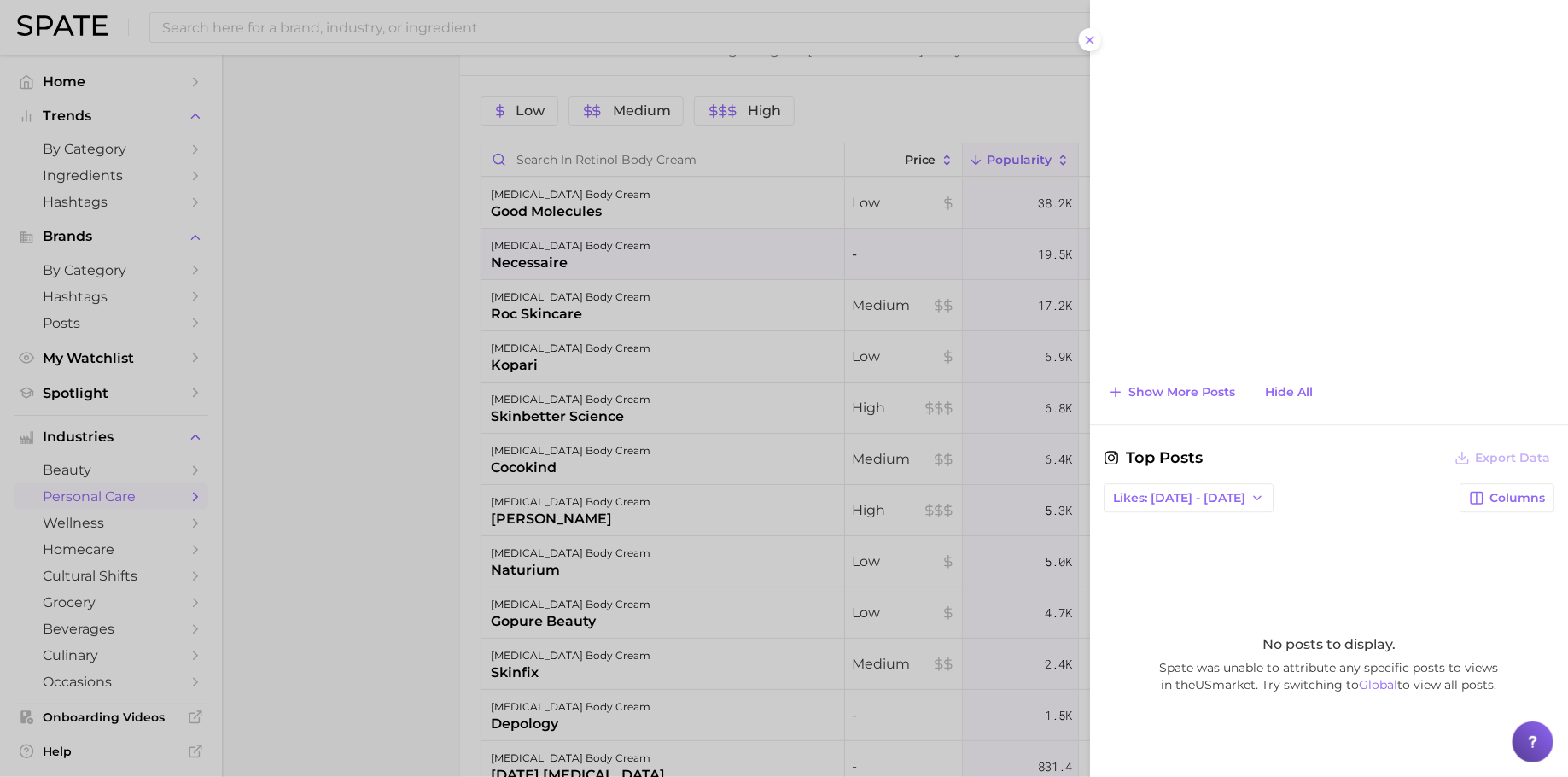
click at [415, 288] on div at bounding box center [784, 388] width 1568 height 777
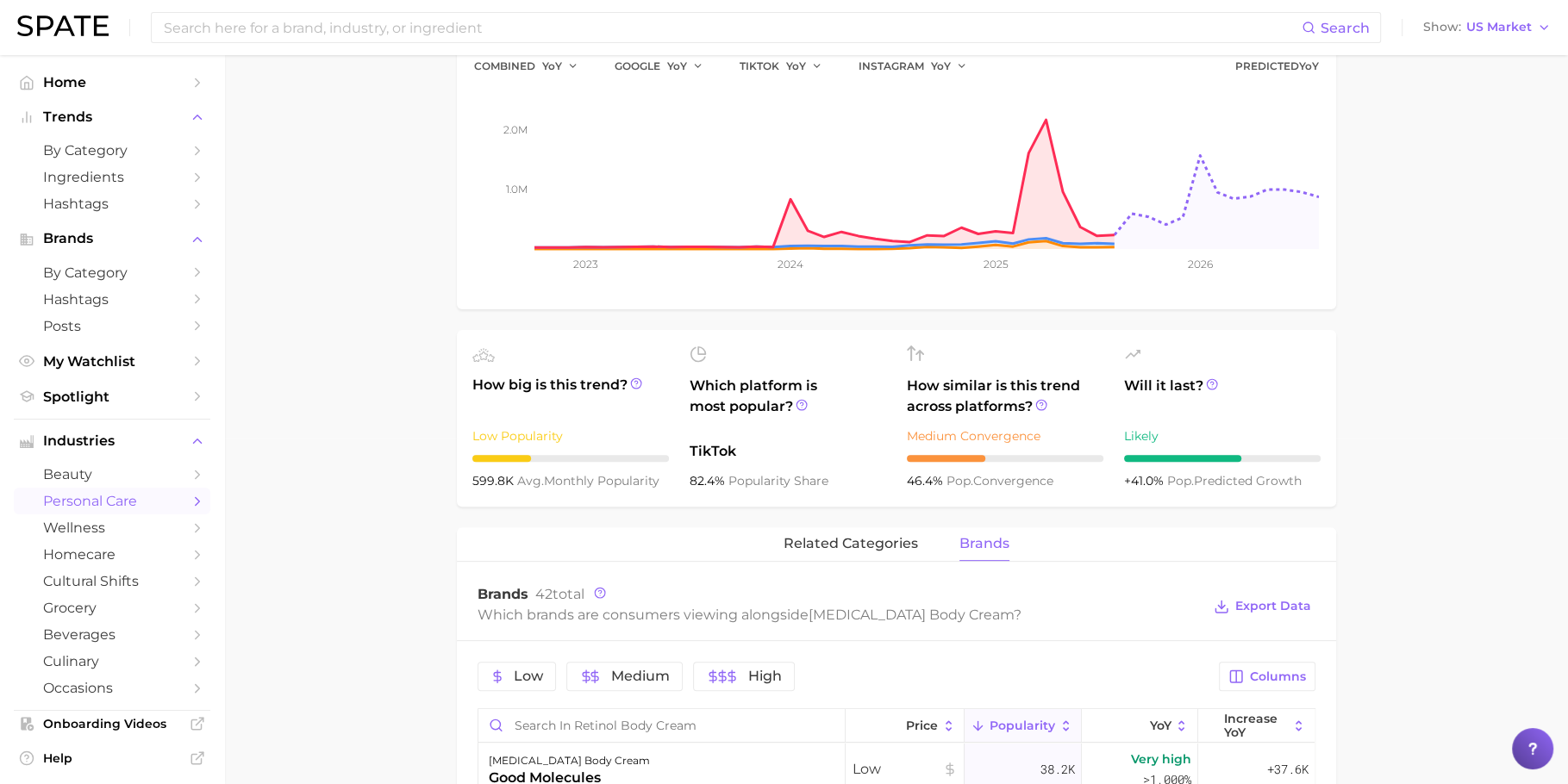
scroll to position [0, 0]
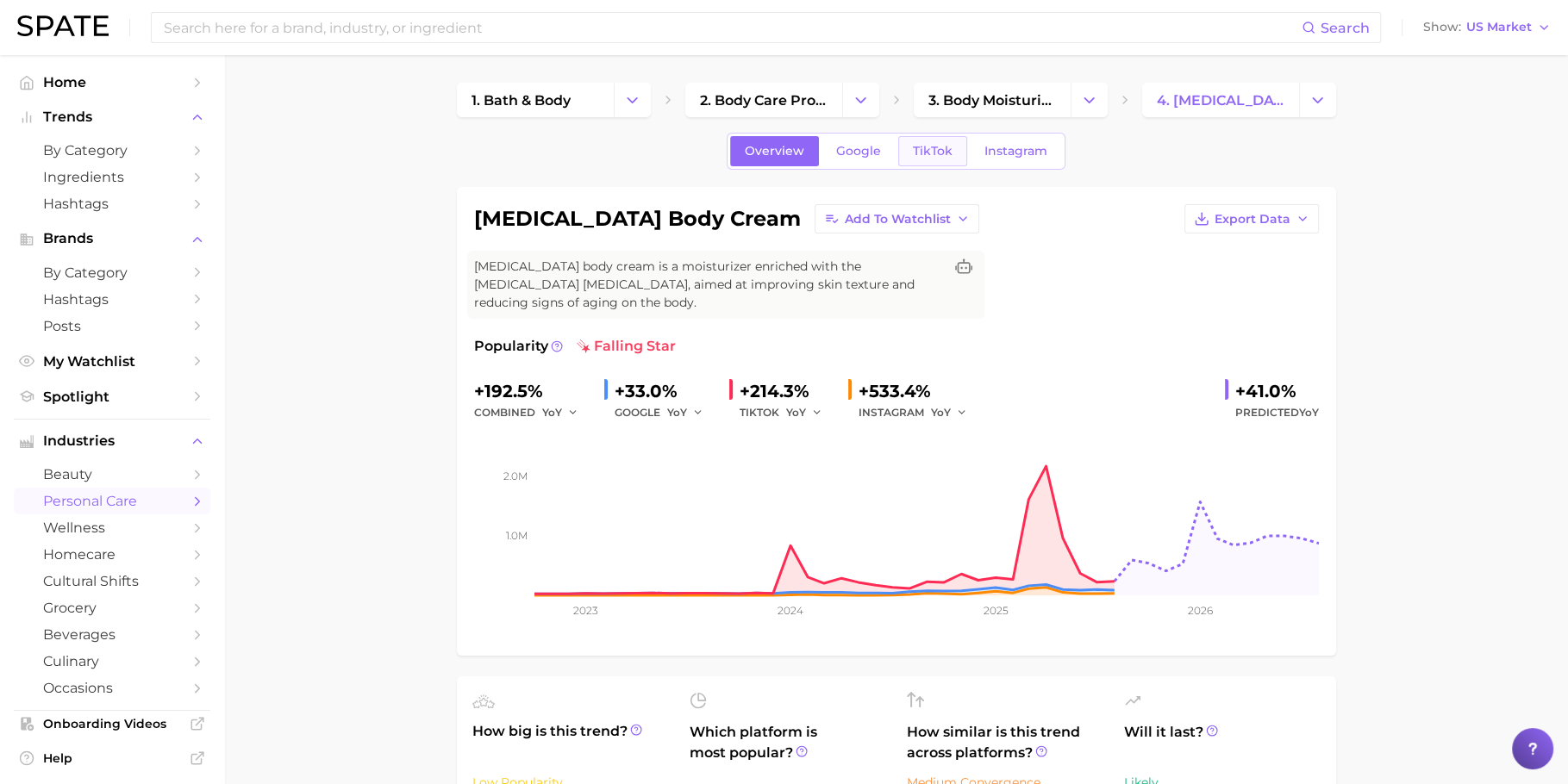
click at [924, 159] on link "TikTok" at bounding box center [933, 151] width 69 height 30
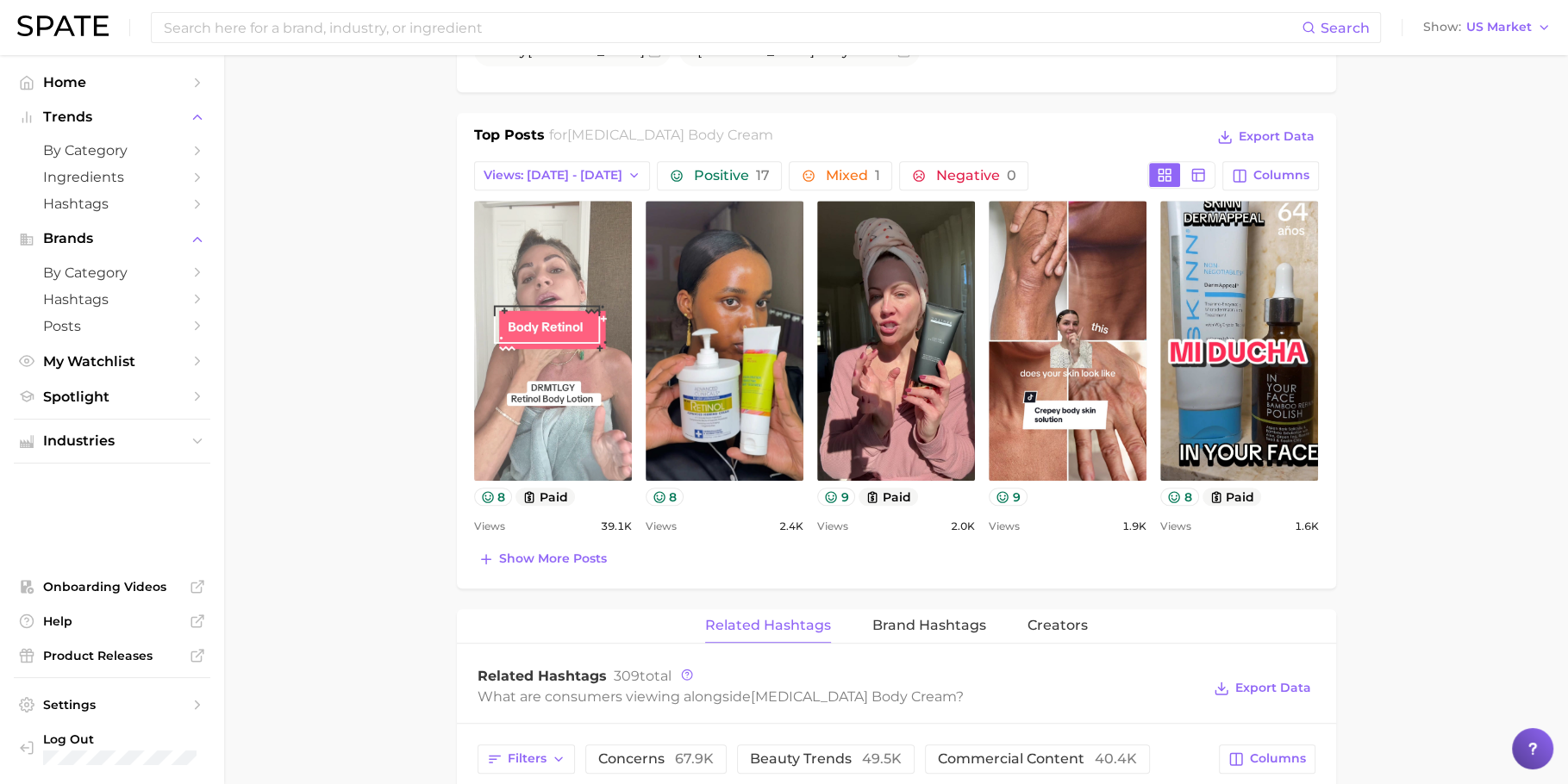
scroll to position [794, 0]
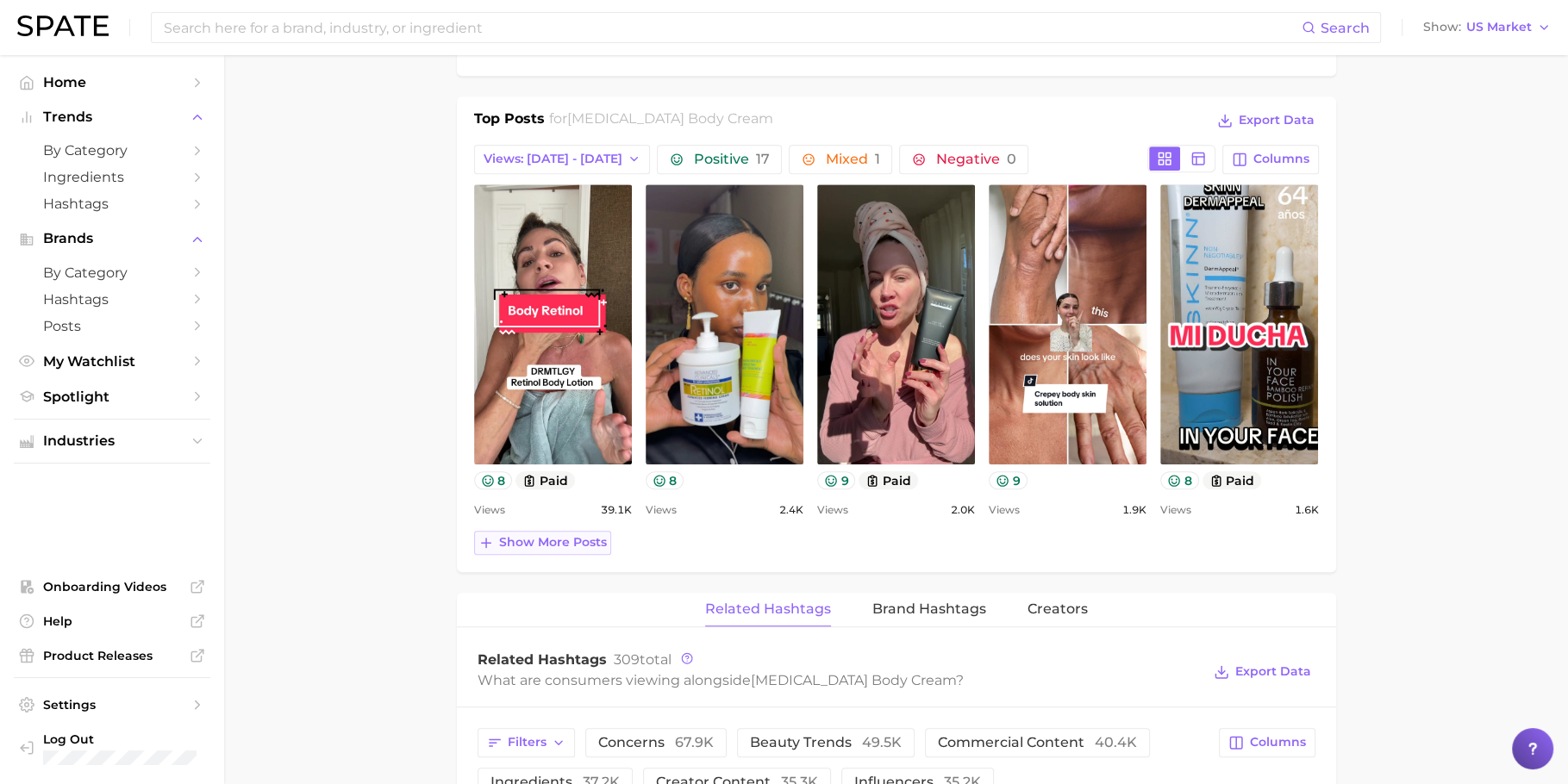
click at [554, 535] on span "Show more posts" at bounding box center [553, 543] width 108 height 15
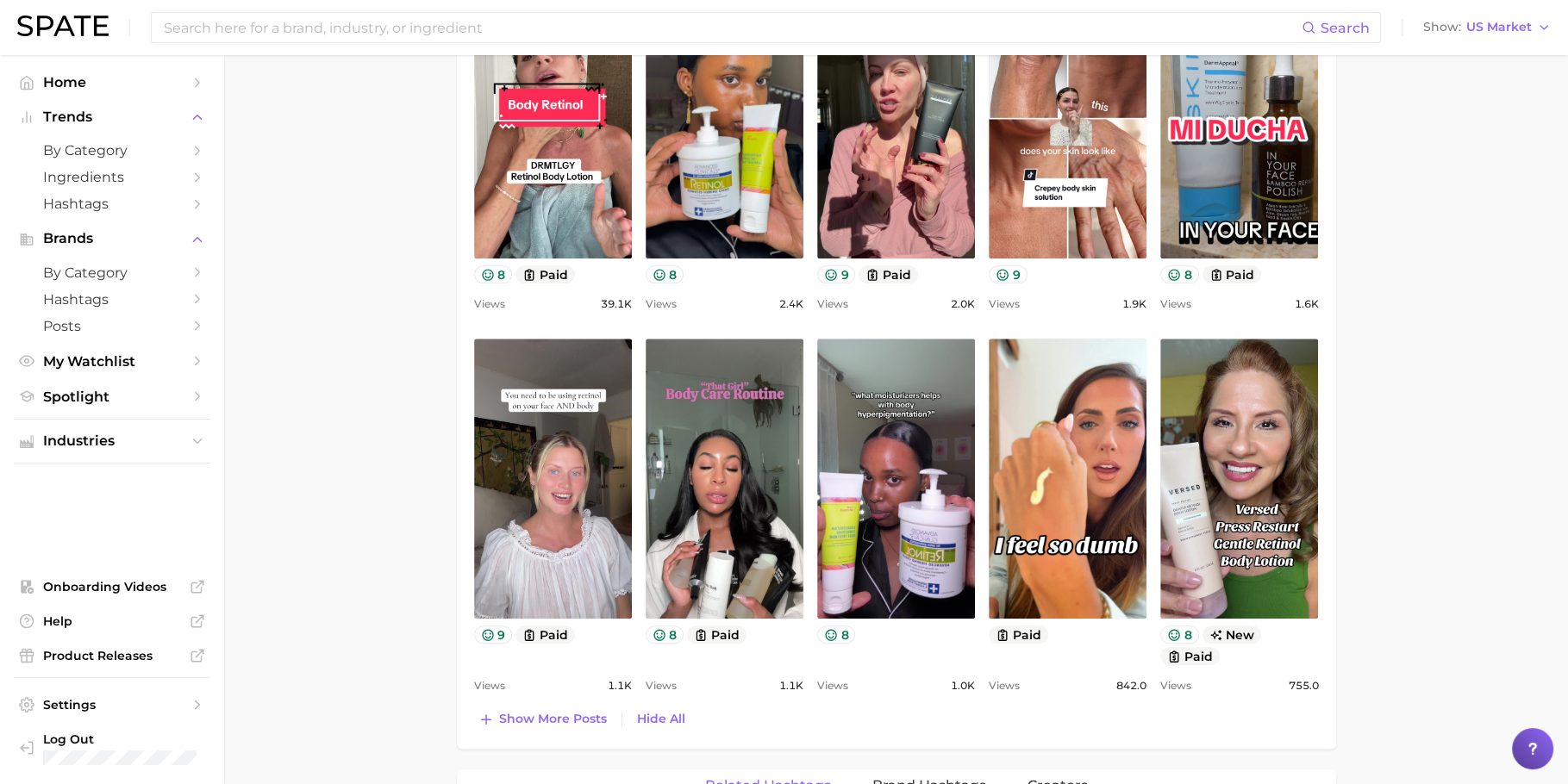
scroll to position [1006, 0]
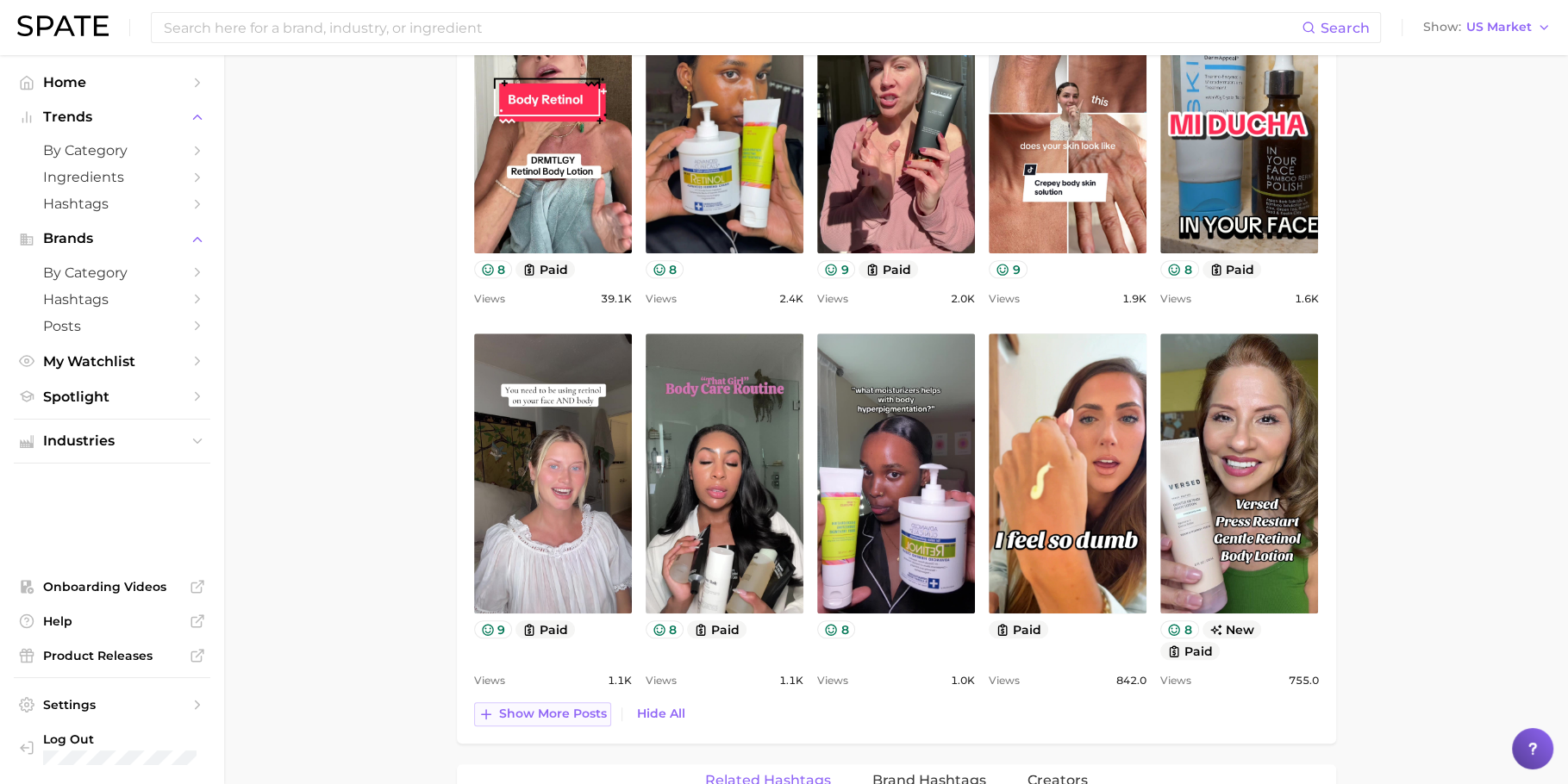
click at [544, 627] on span "Show more posts" at bounding box center [553, 714] width 108 height 15
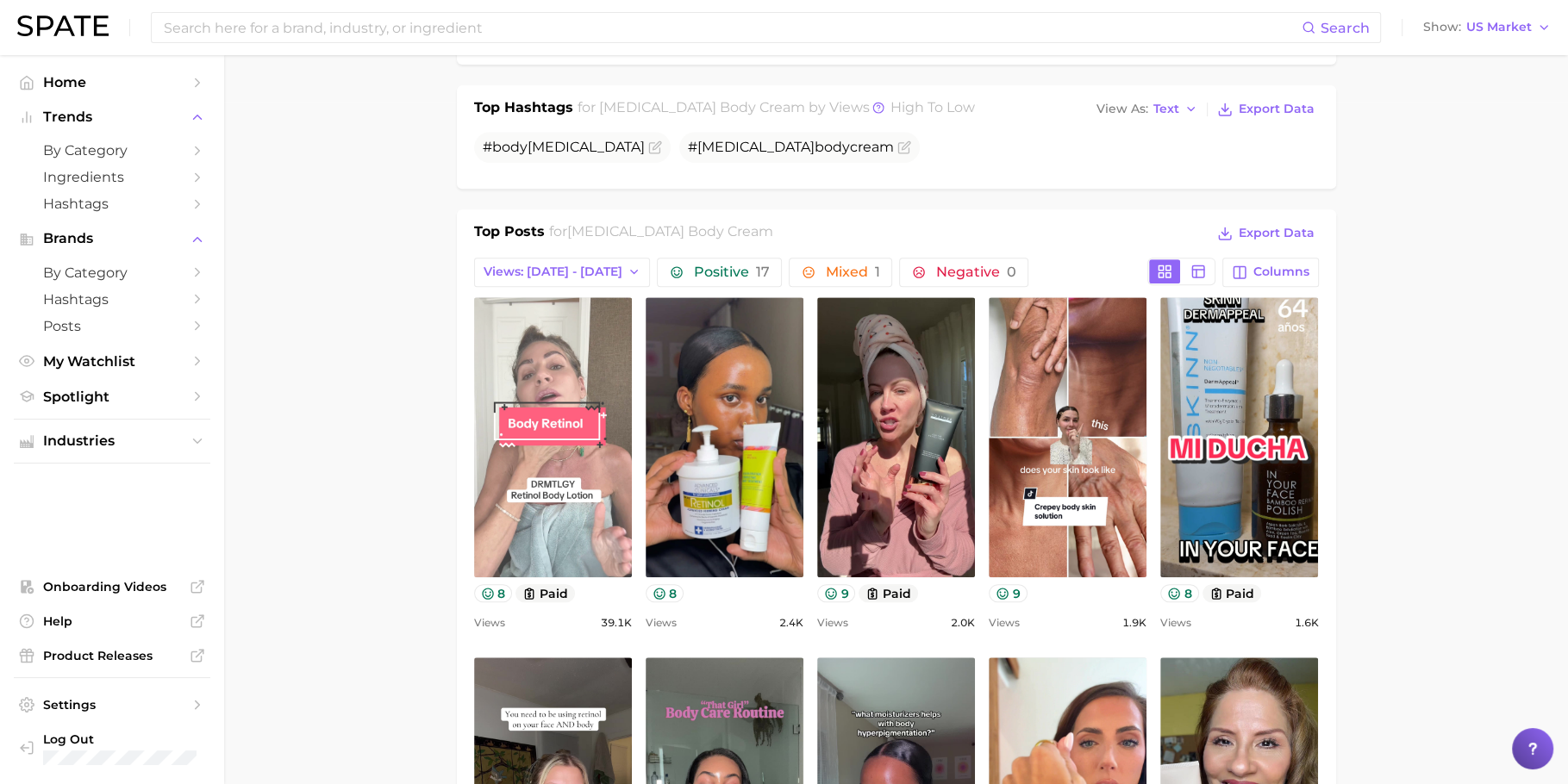
scroll to position [683, 0]
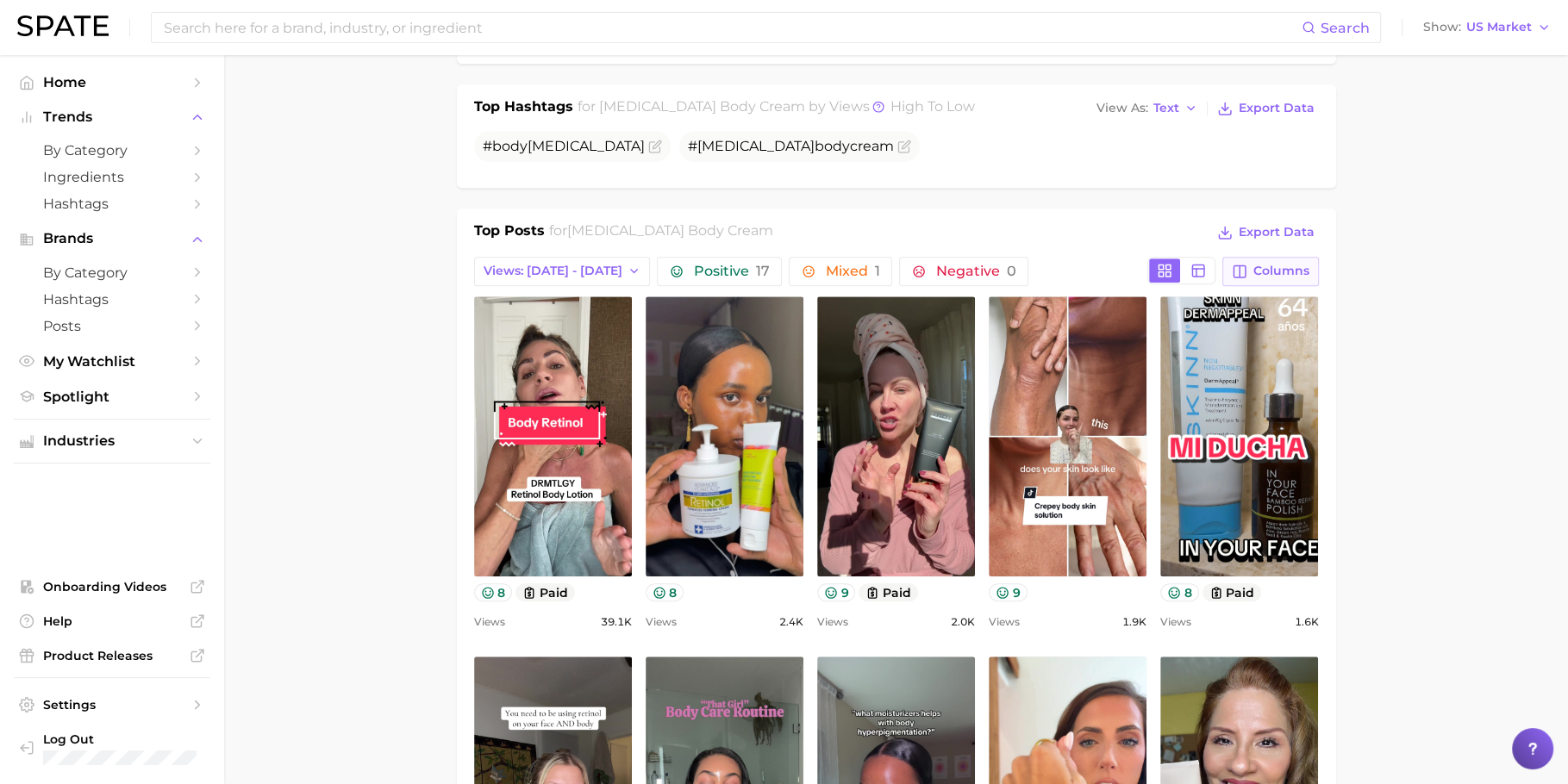
click at [1266, 273] on button "Columns" at bounding box center [1270, 271] width 96 height 29
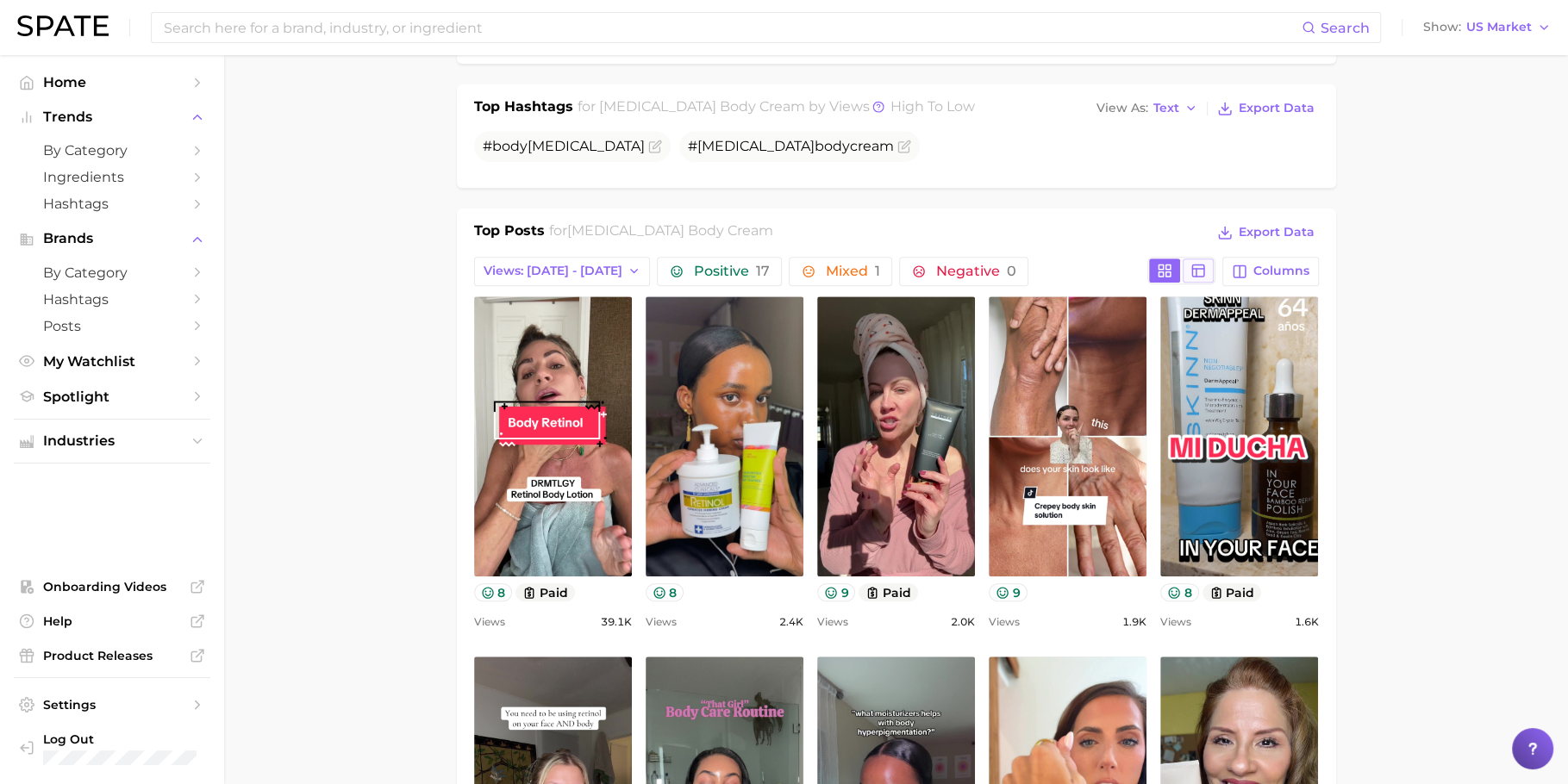
click at [1206, 269] on line at bounding box center [1199, 269] width 12 height 0
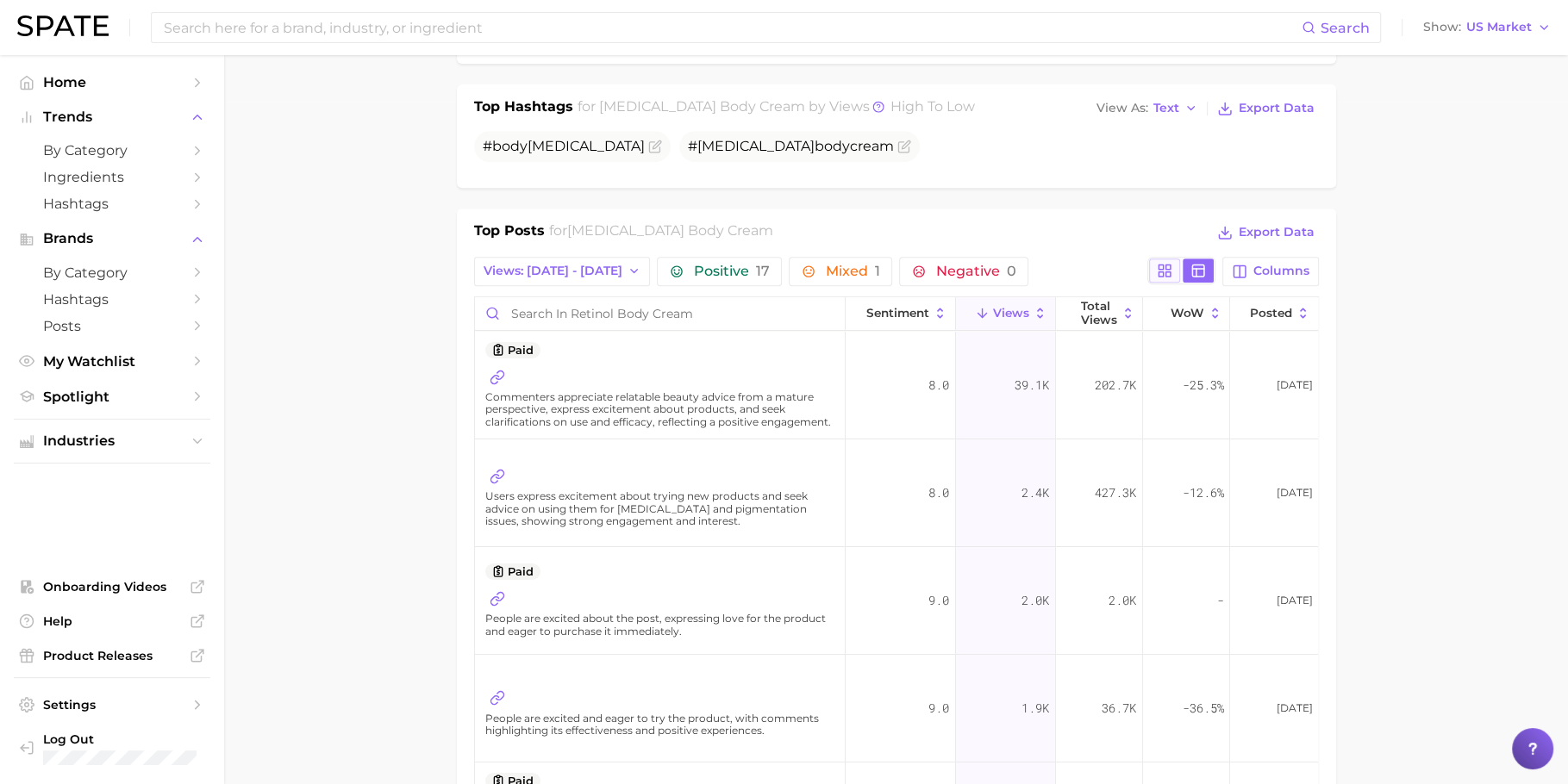
click at [1170, 263] on icon at bounding box center [1165, 270] width 16 height 16
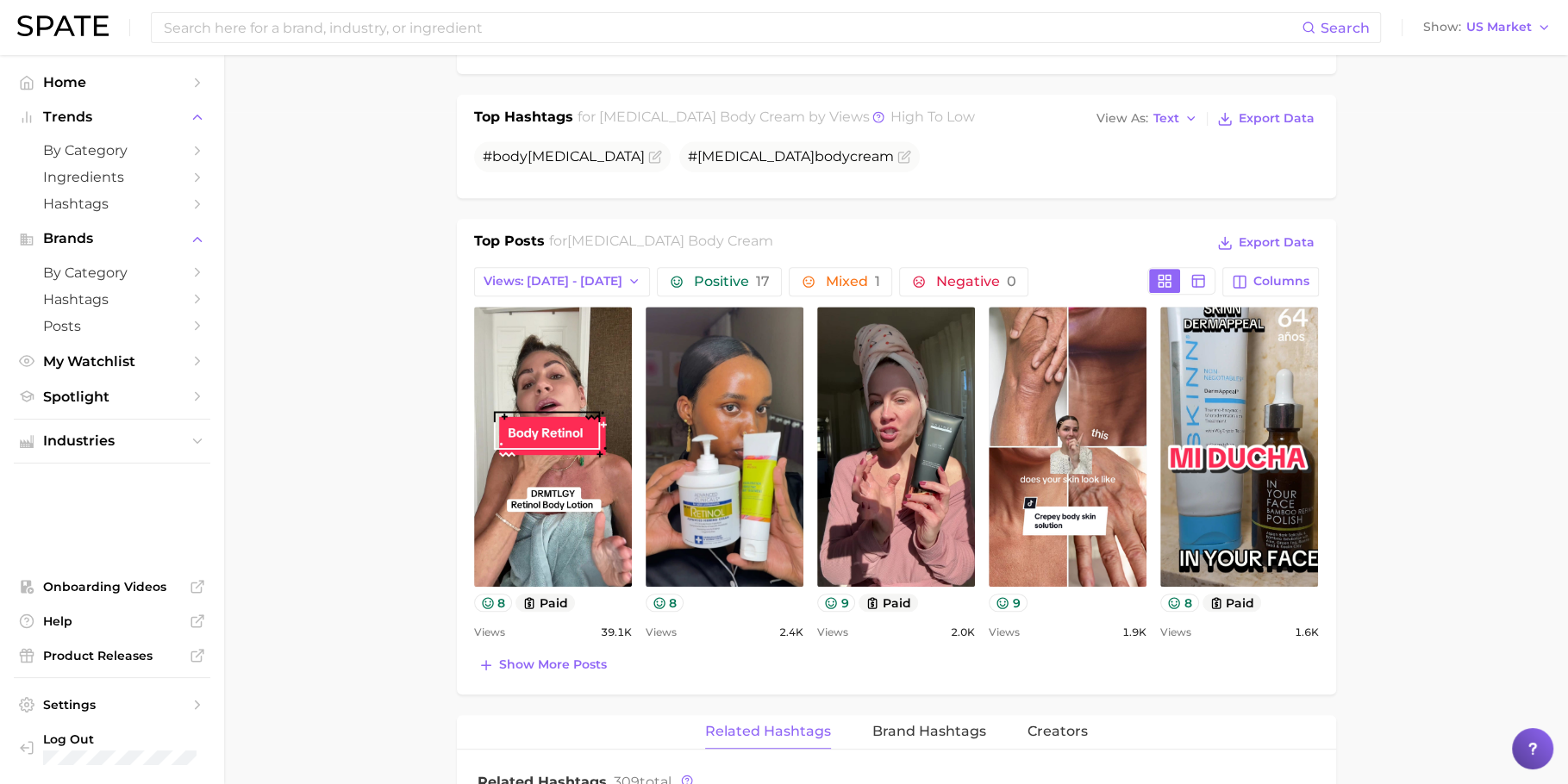
scroll to position [669, 0]
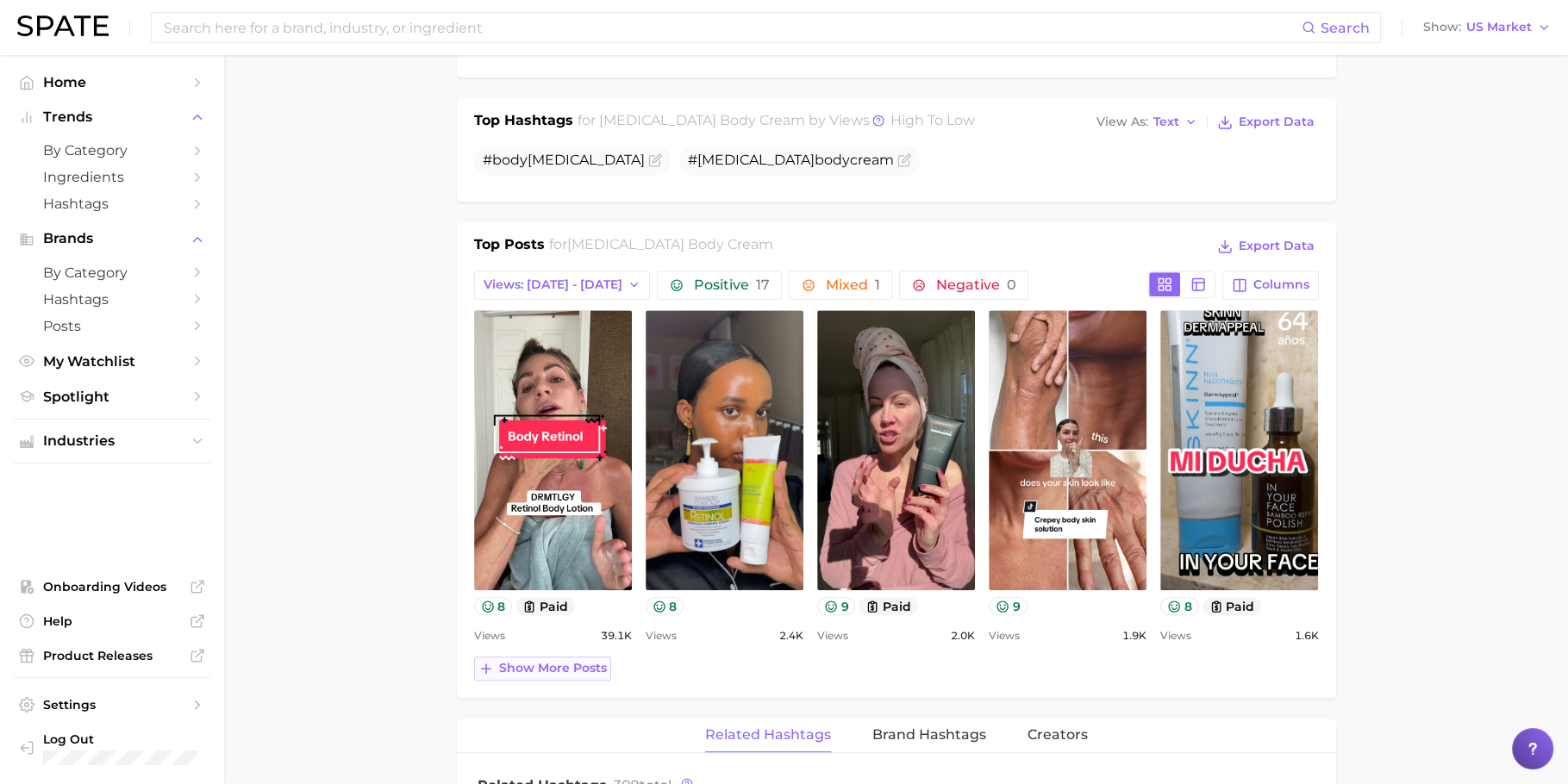
click at [566, 627] on button "Show more posts" at bounding box center [542, 669] width 137 height 24
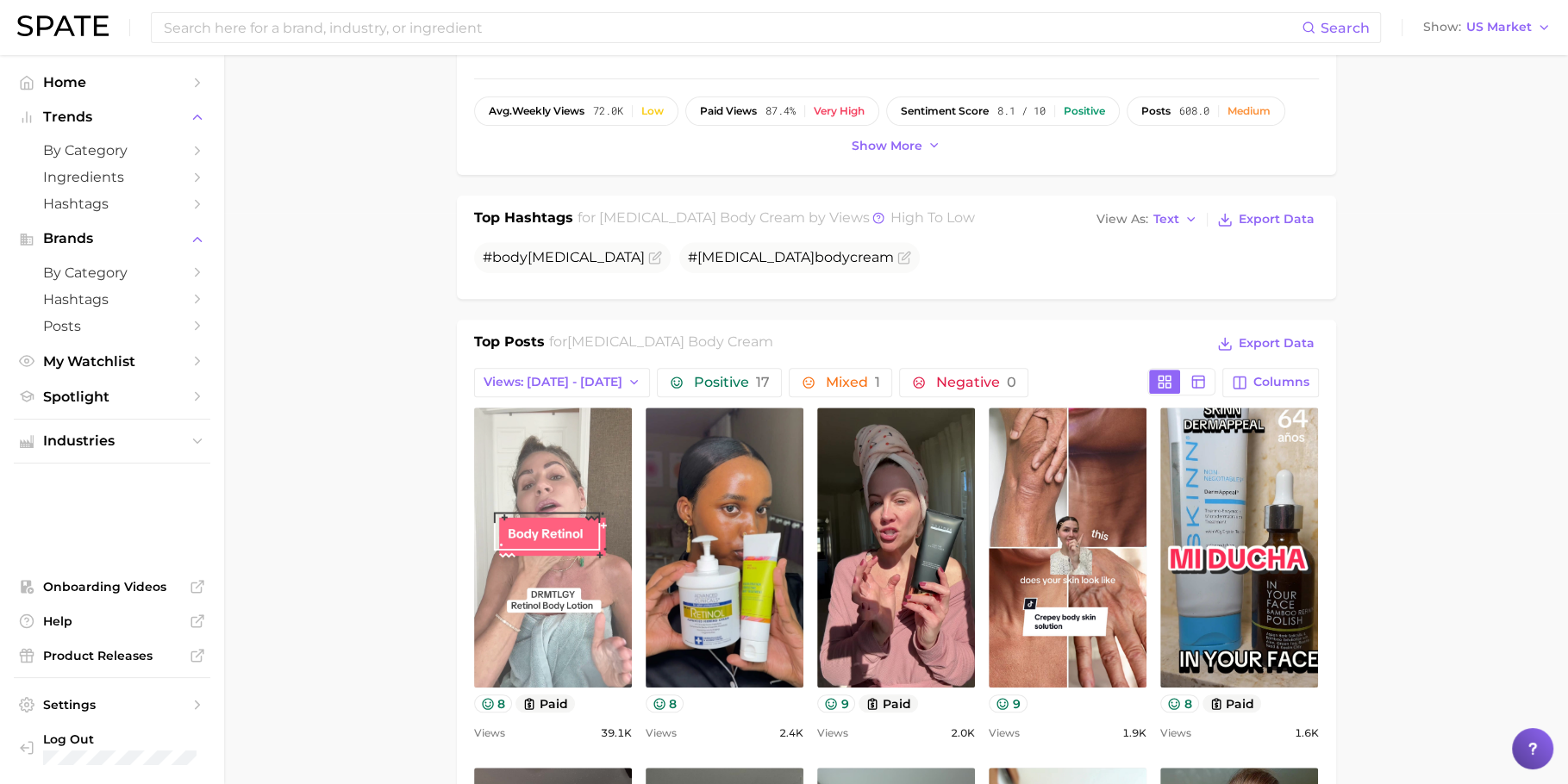
scroll to position [557, 0]
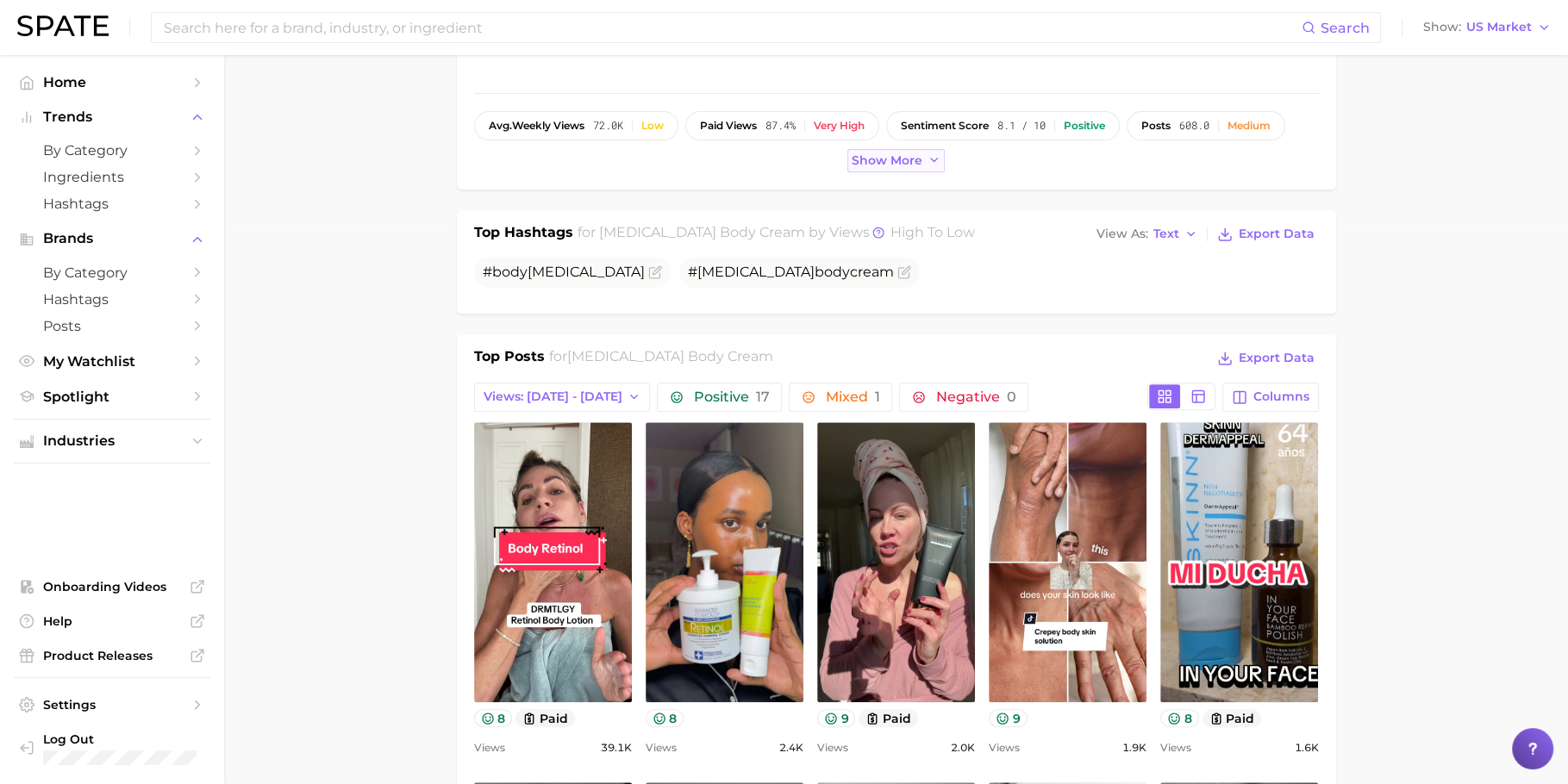
click at [879, 155] on span "Show more" at bounding box center [887, 161] width 71 height 15
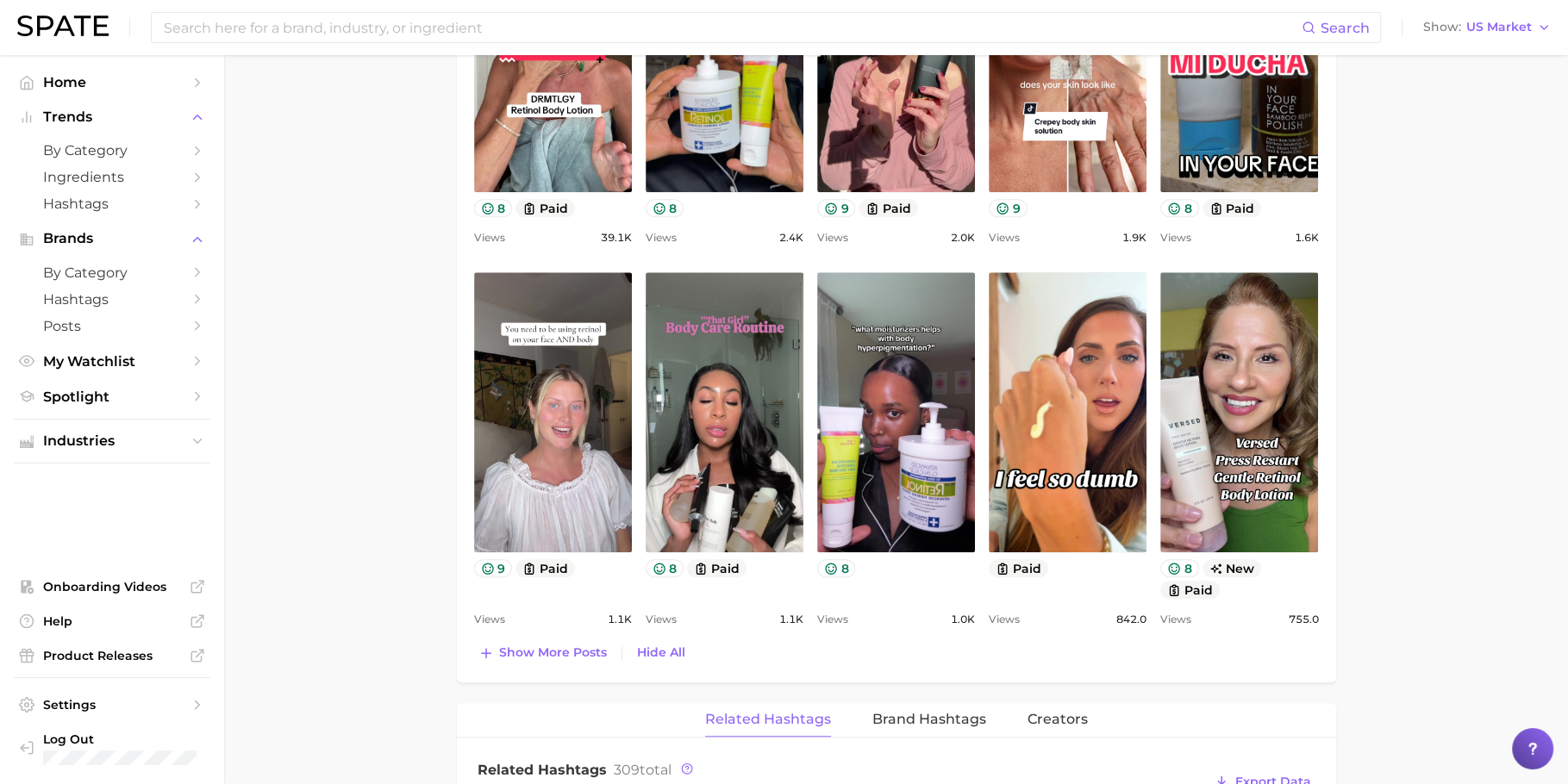
scroll to position [1131, 0]
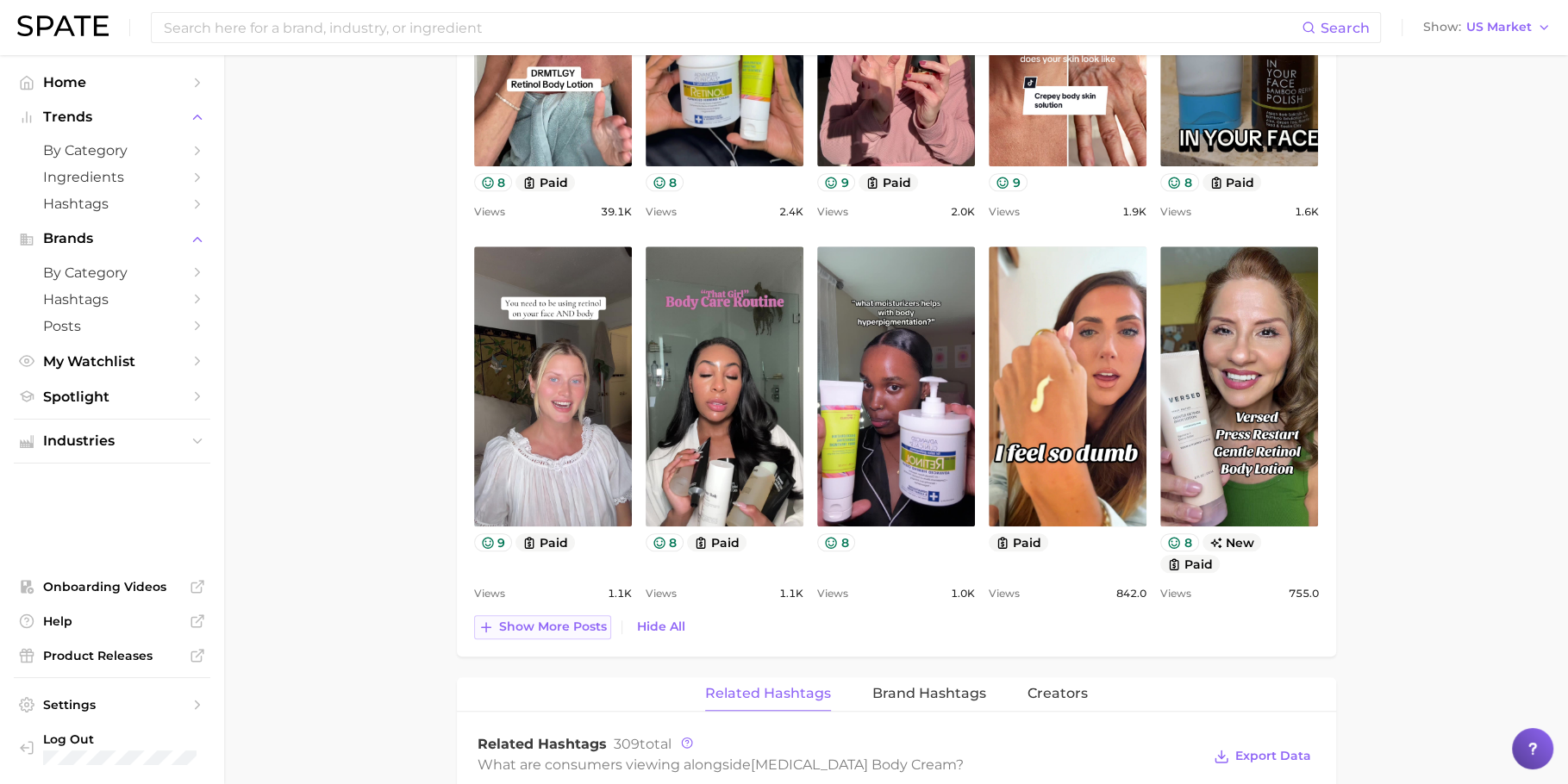
click at [525, 620] on span "Show more posts" at bounding box center [553, 627] width 108 height 15
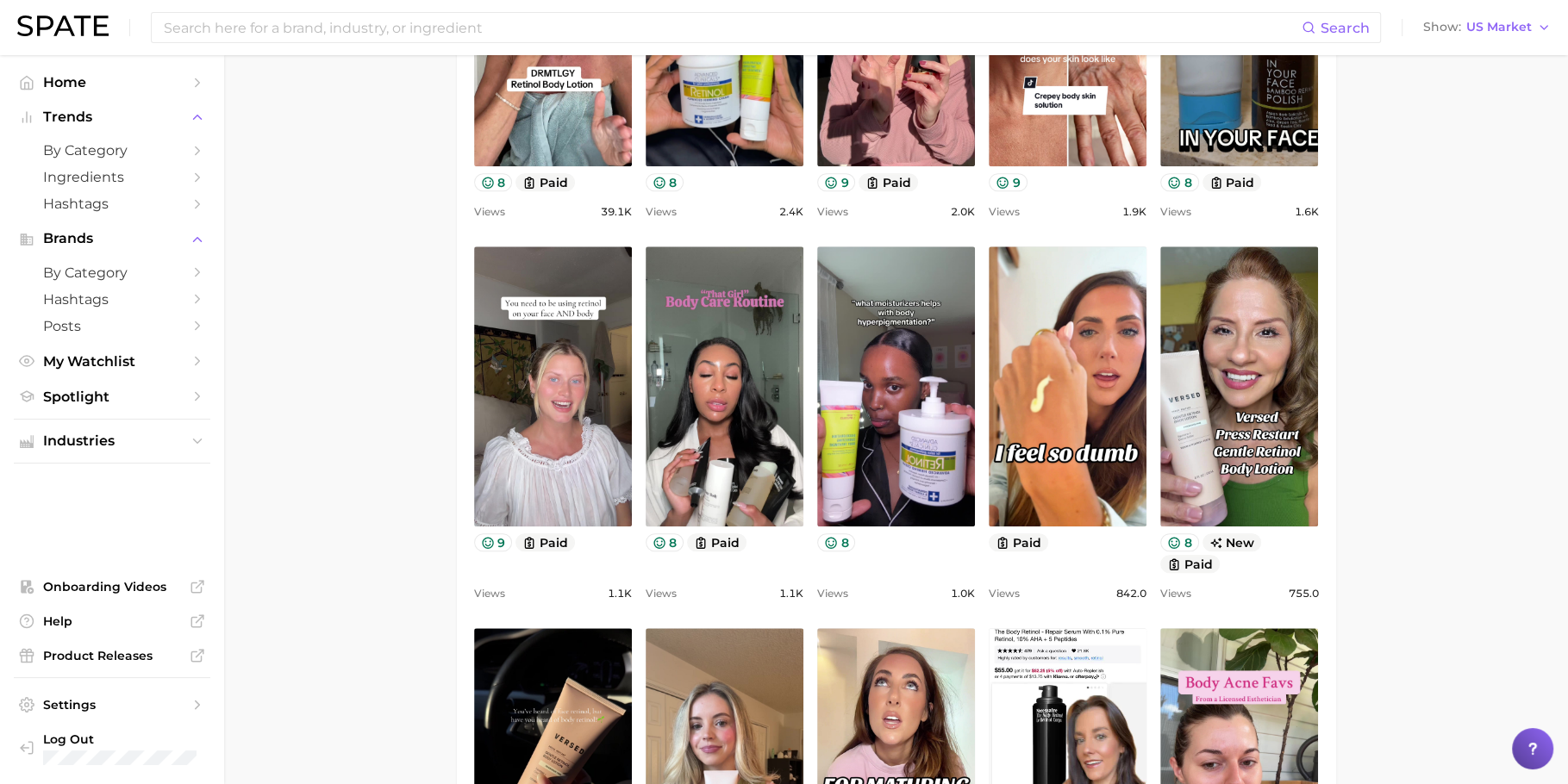
scroll to position [0, 0]
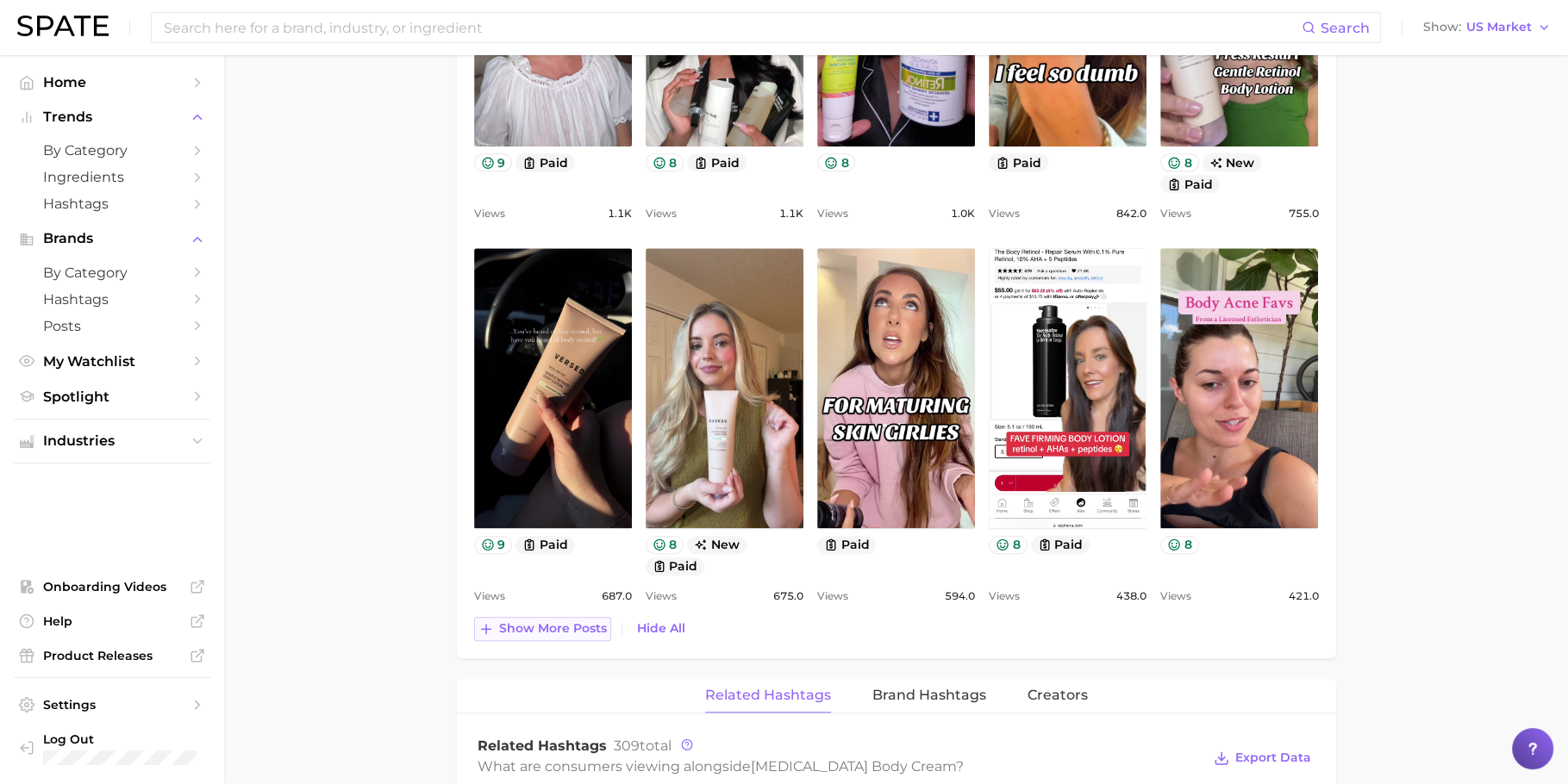
click at [549, 621] on span "Show more posts" at bounding box center [553, 629] width 108 height 15
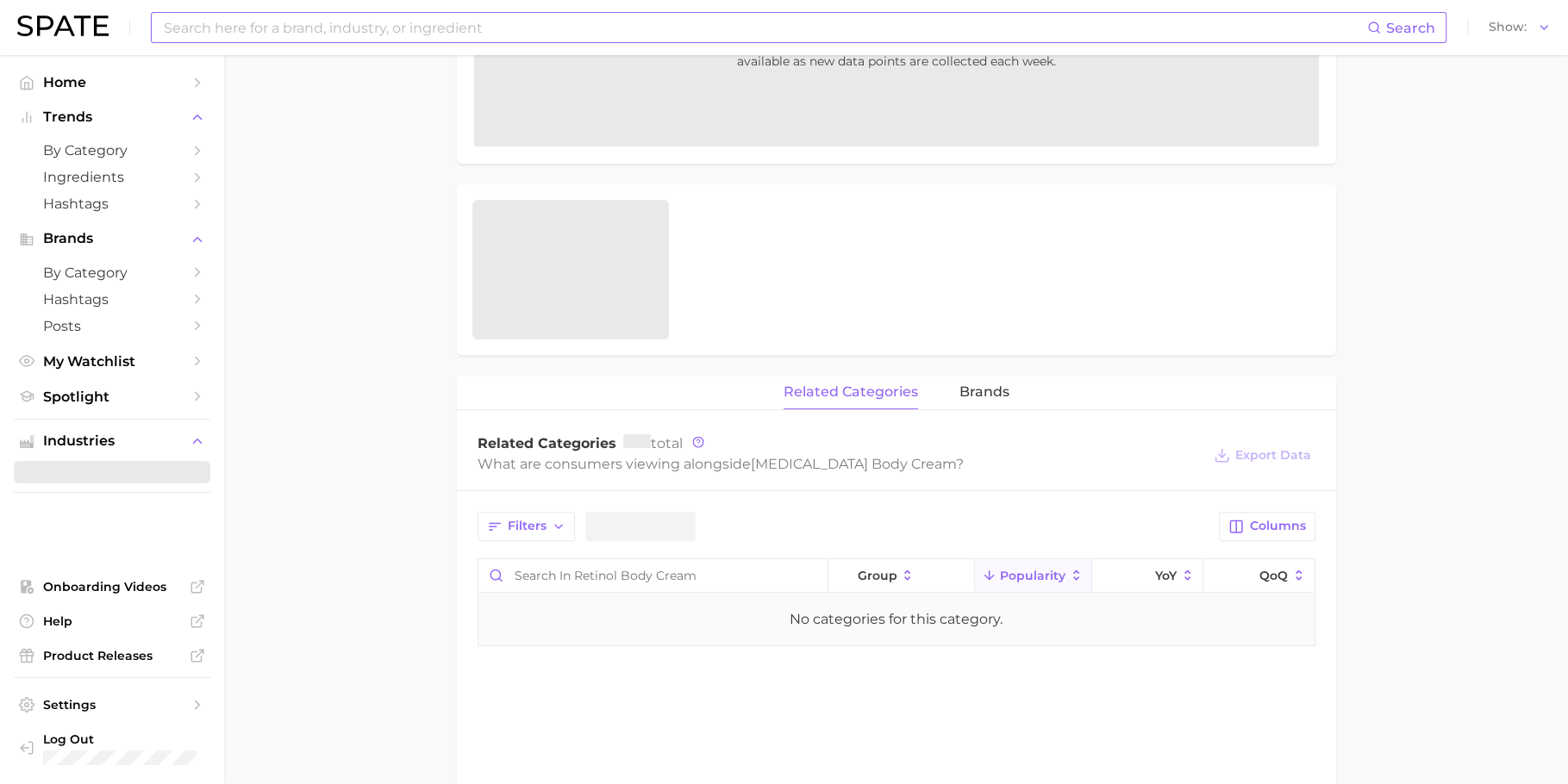
scroll to position [494, 0]
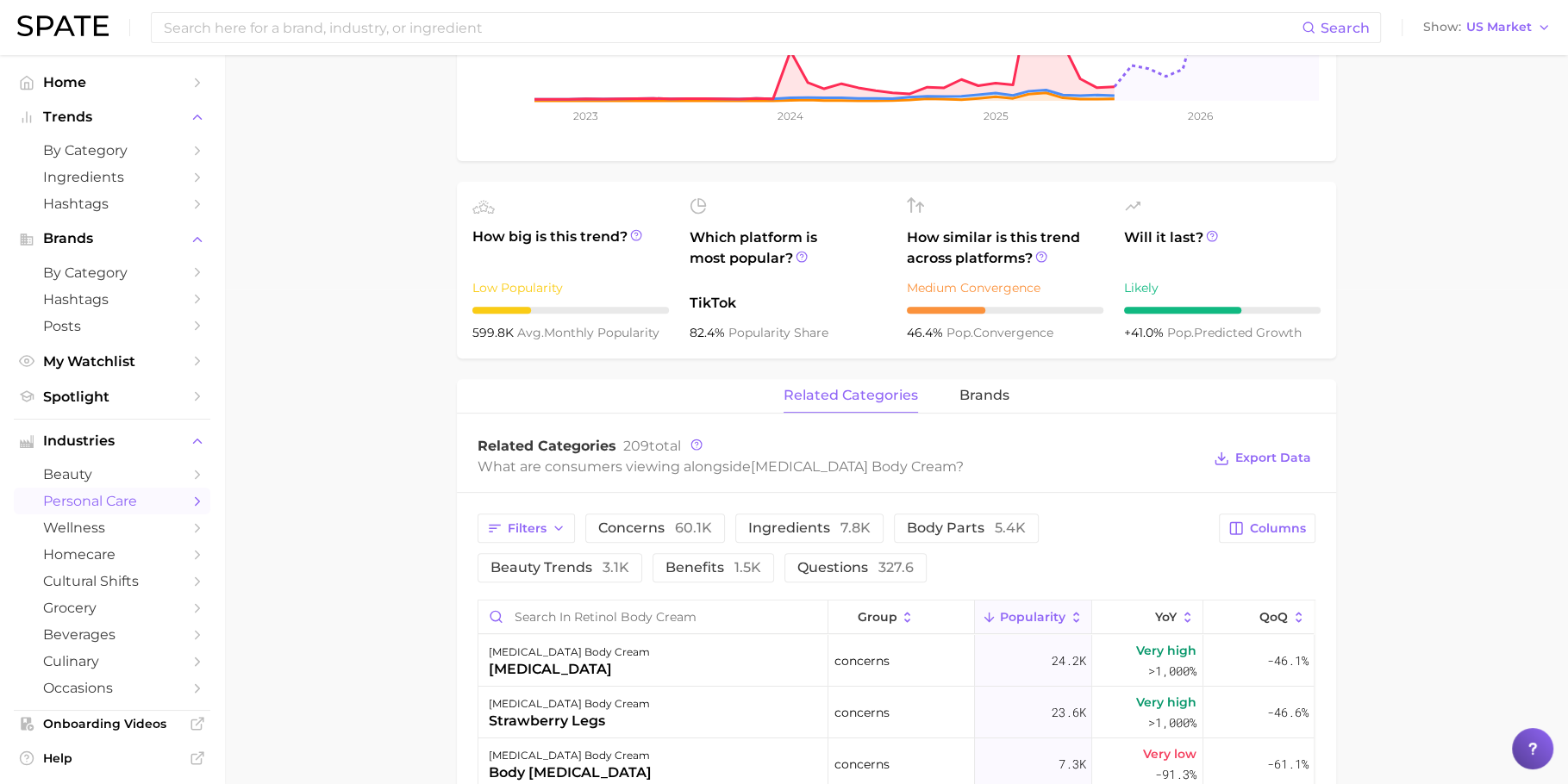
click at [1471, 40] on div "Search Show US Market" at bounding box center [784, 27] width 1534 height 55
click at [1472, 34] on button "Show US Market" at bounding box center [1487, 28] width 136 height 22
click at [1491, 91] on span "[GEOGRAPHIC_DATA]" at bounding box center [1493, 87] width 133 height 15
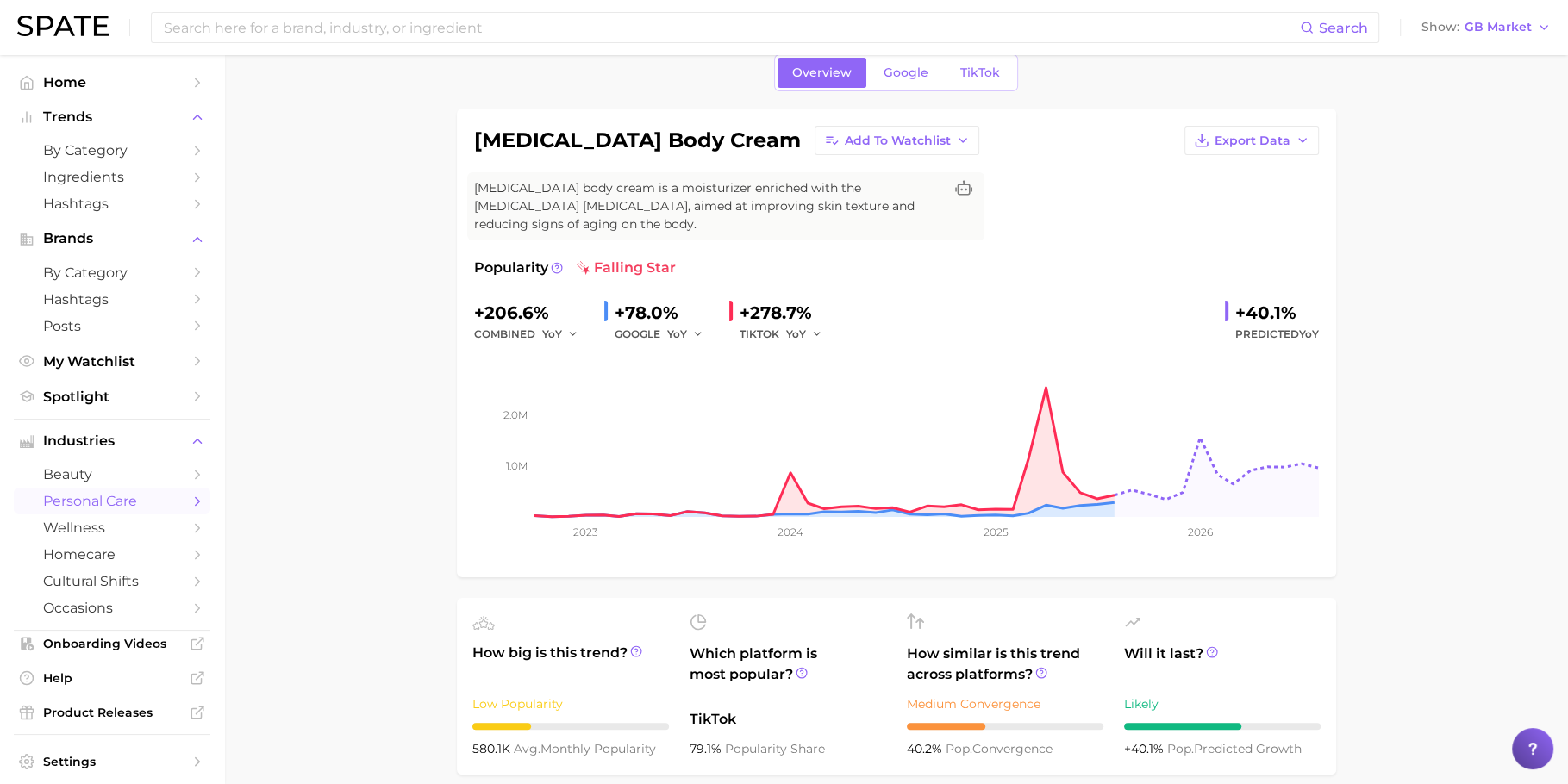
scroll to position [97, 0]
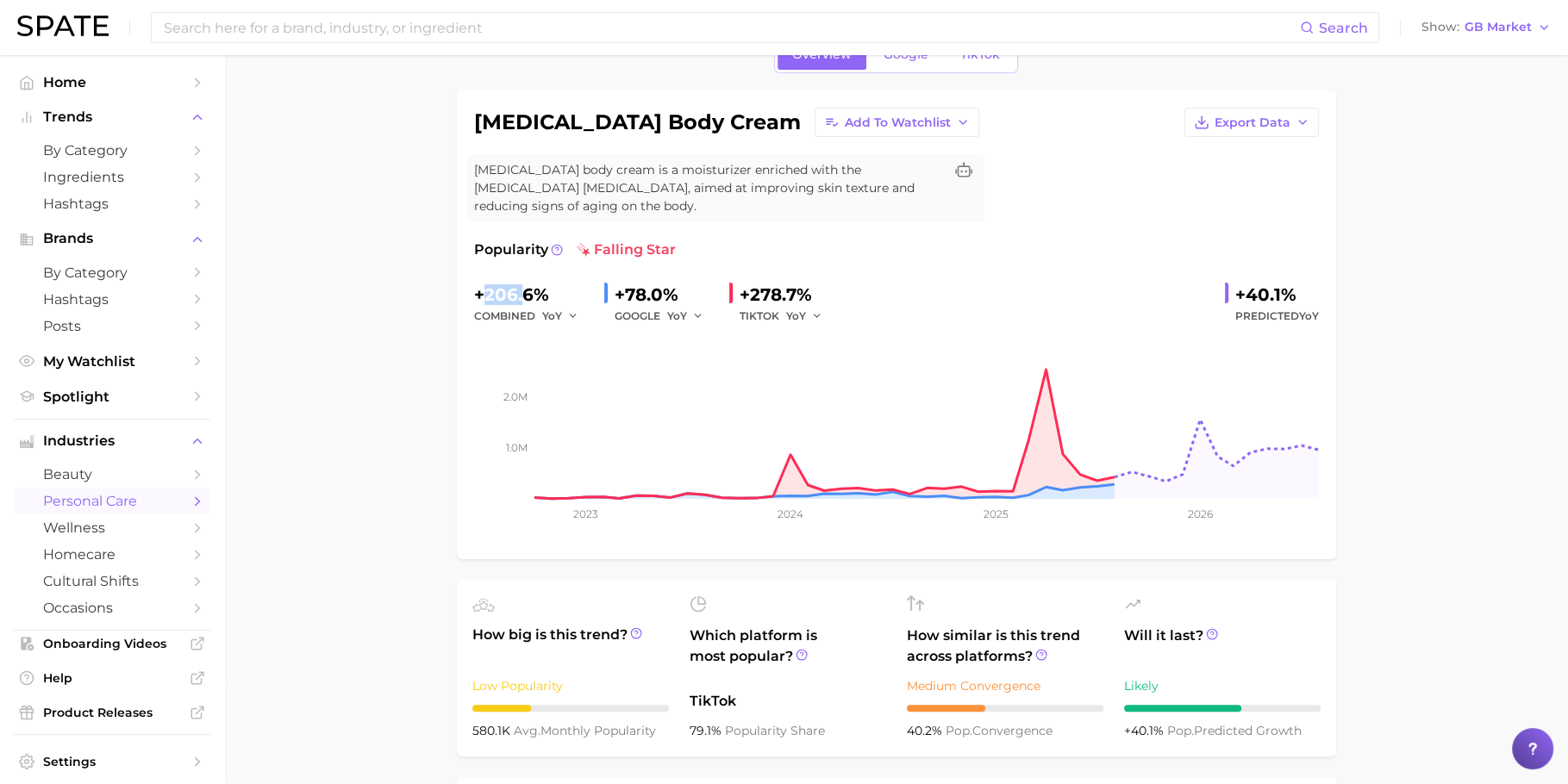
drag, startPoint x: 525, startPoint y: 298, endPoint x: 483, endPoint y: 297, distance: 42.0
click at [483, 297] on div "+206.6%" at bounding box center [532, 295] width 116 height 28
drag, startPoint x: 529, startPoint y: 295, endPoint x: 486, endPoint y: 293, distance: 43.0
click at [486, 293] on div "+206.6%" at bounding box center [532, 295] width 116 height 28
copy div "206.6"
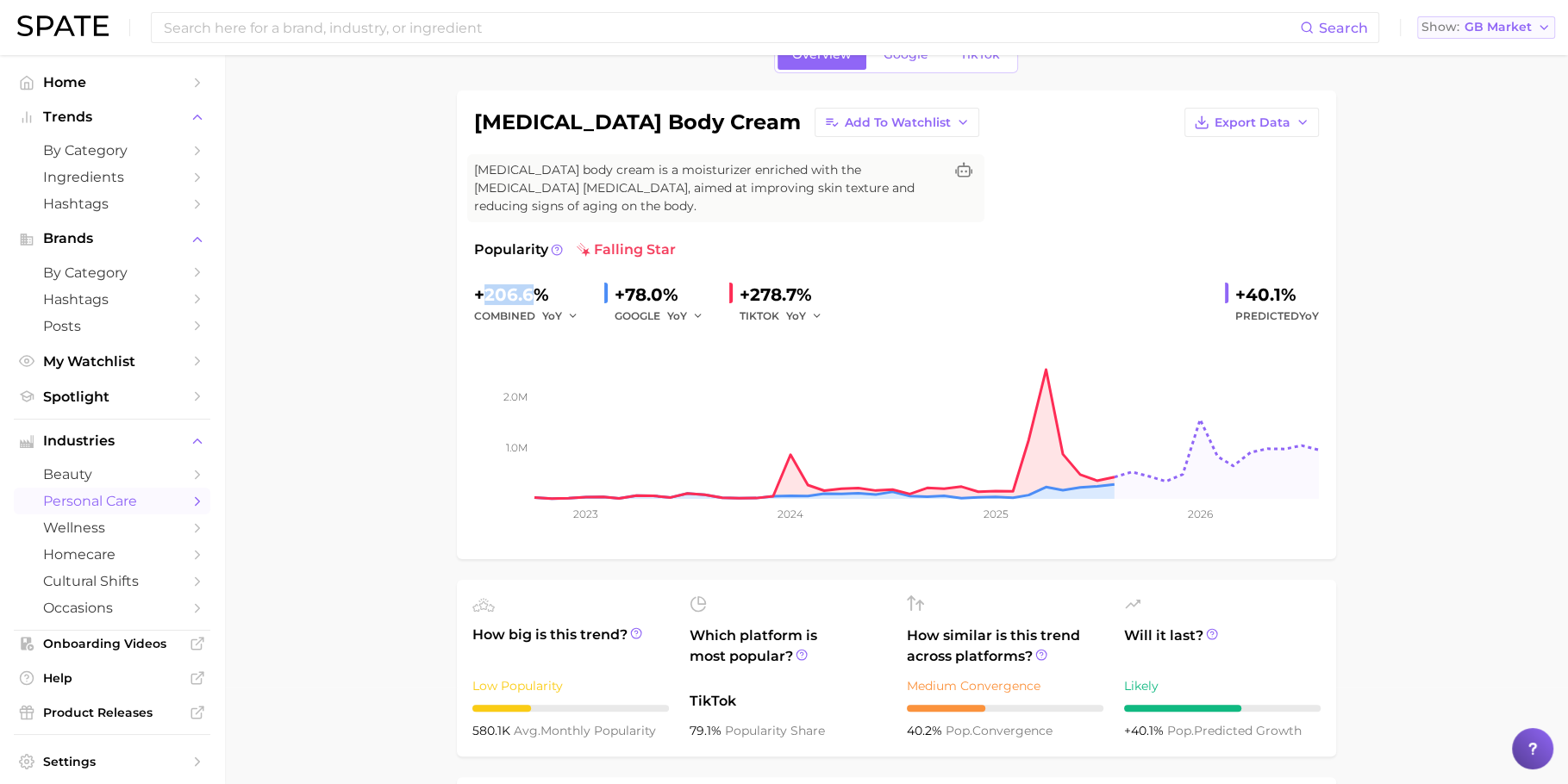
click at [1508, 26] on span "GB Market" at bounding box center [1498, 27] width 67 height 9
click at [1479, 219] on button "Global" at bounding box center [1493, 210] width 151 height 31
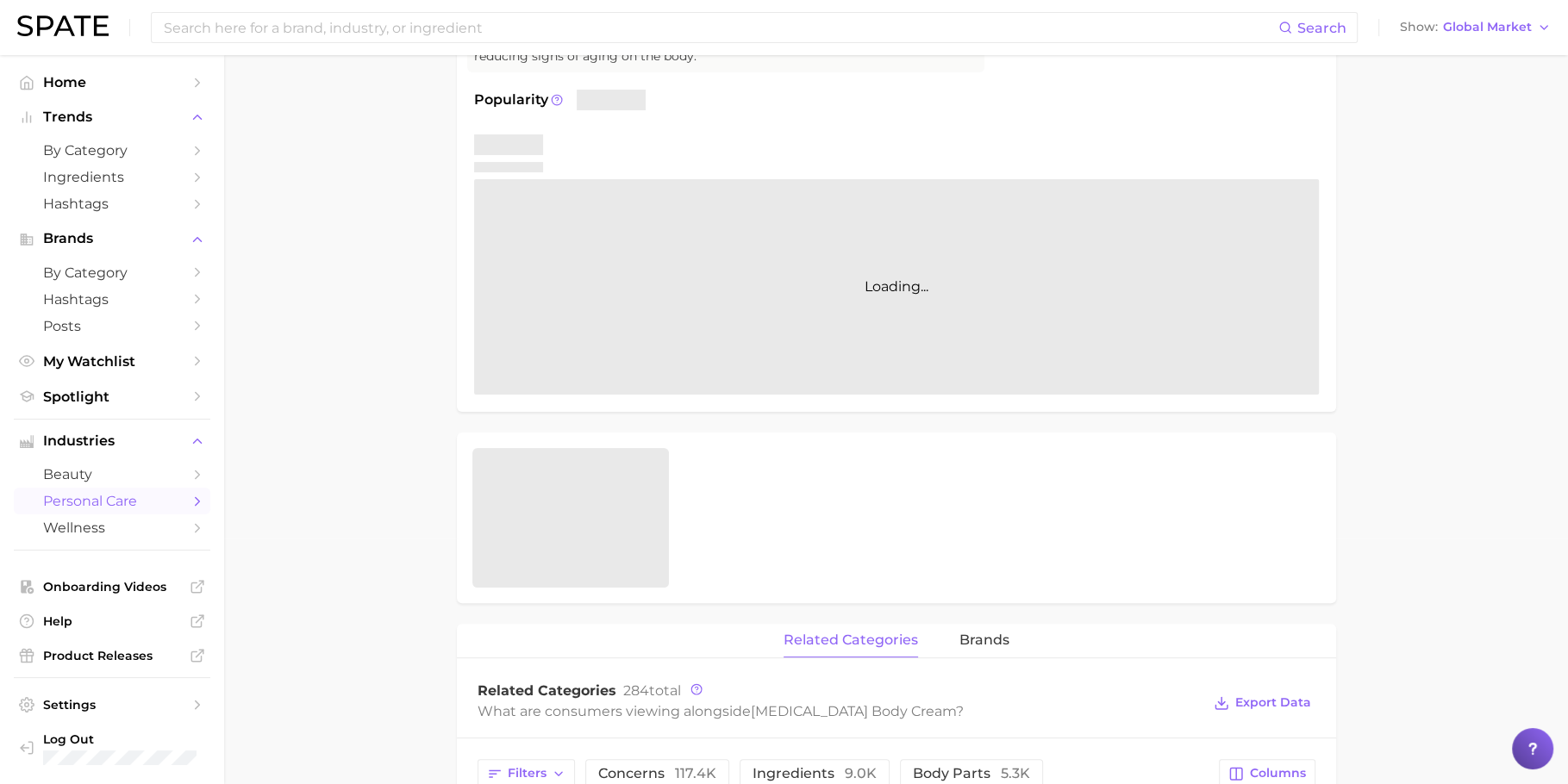
scroll to position [250, 0]
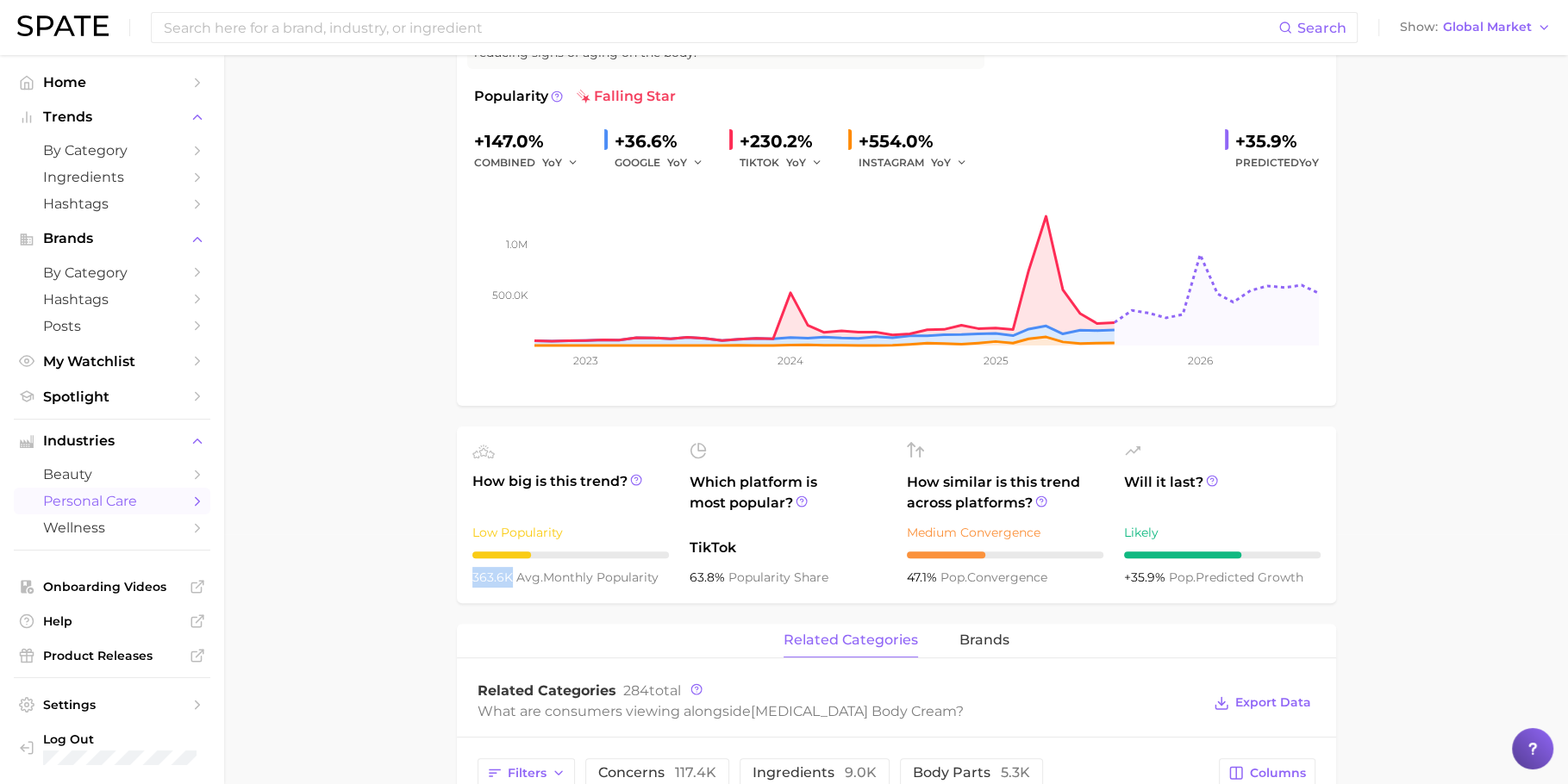
drag, startPoint x: 507, startPoint y: 580, endPoint x: 462, endPoint y: 579, distance: 45.0
click at [462, 579] on ul "How big is this trend? Low Popularity 363.6k avg. monthly popularity Which plat…" at bounding box center [896, 515] width 879 height 177
copy span "363.6k"
drag, startPoint x: 527, startPoint y: 136, endPoint x: 483, endPoint y: 134, distance: 44.0
click at [483, 134] on div "+147.0%" at bounding box center [532, 142] width 116 height 28
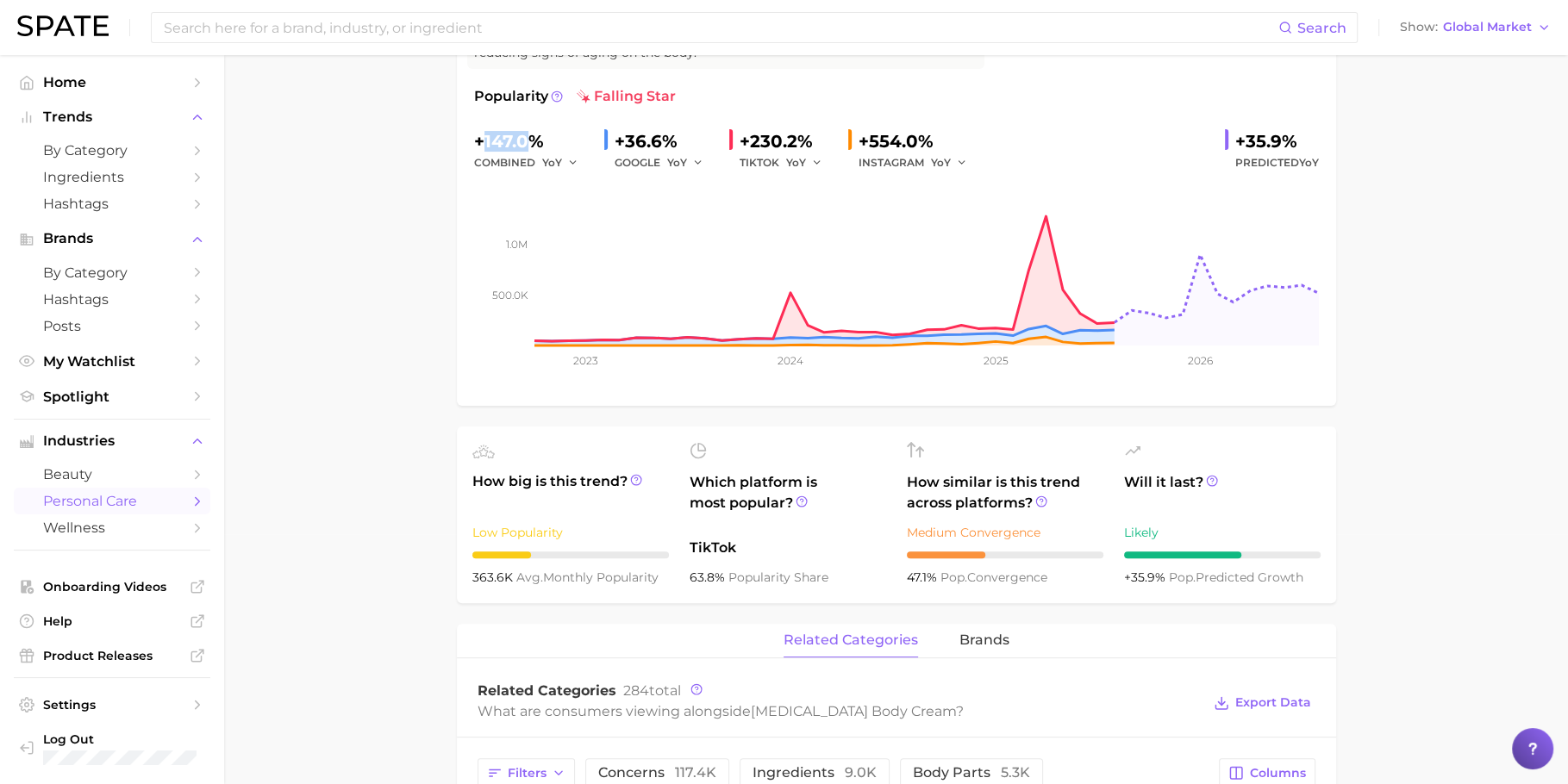
copy div "147.0"
